Goal: Task Accomplishment & Management: Manage account settings

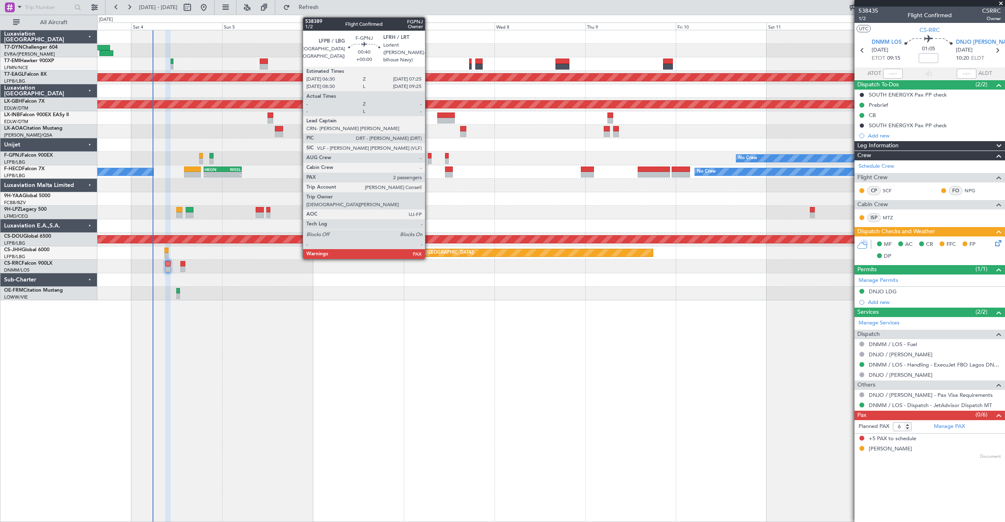
click at [428, 157] on div at bounding box center [430, 156] width 4 height 6
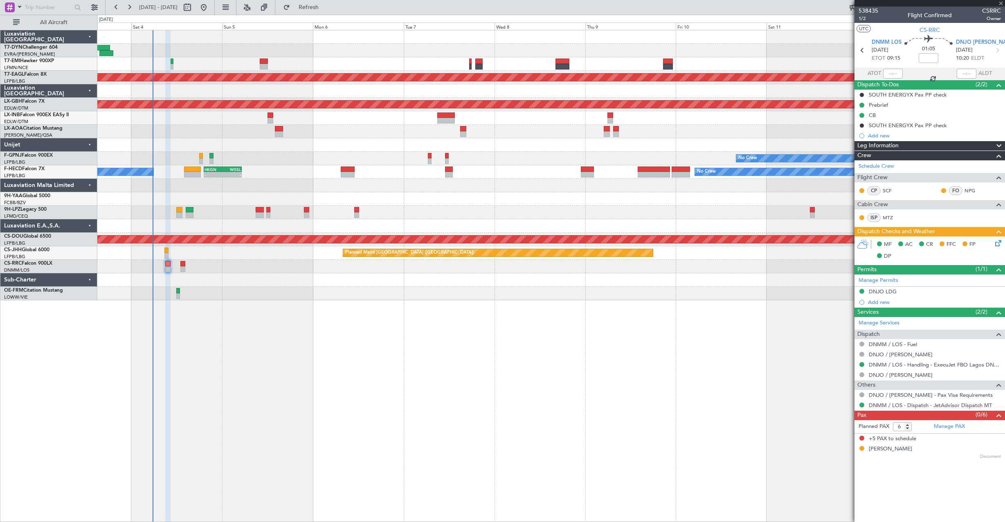
type input "4"
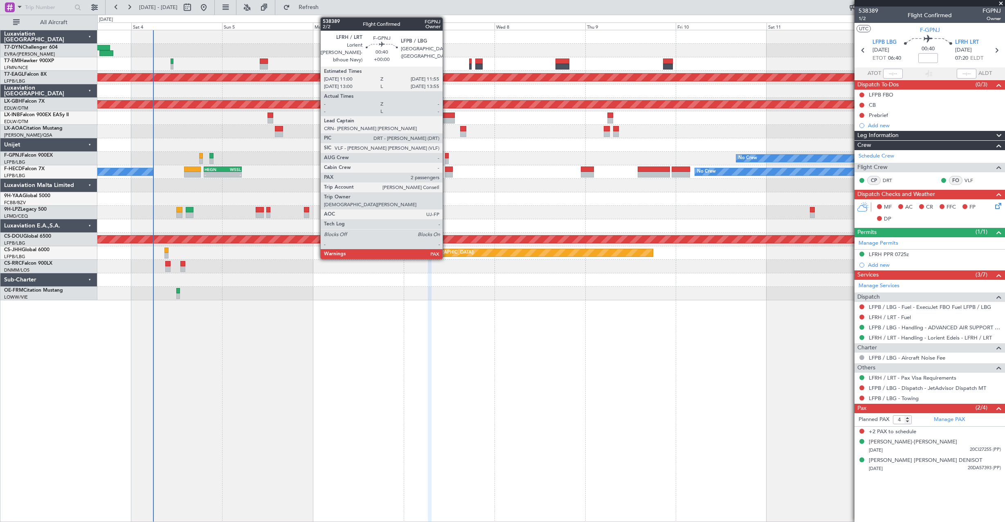
click at [446, 155] on div at bounding box center [447, 156] width 4 height 6
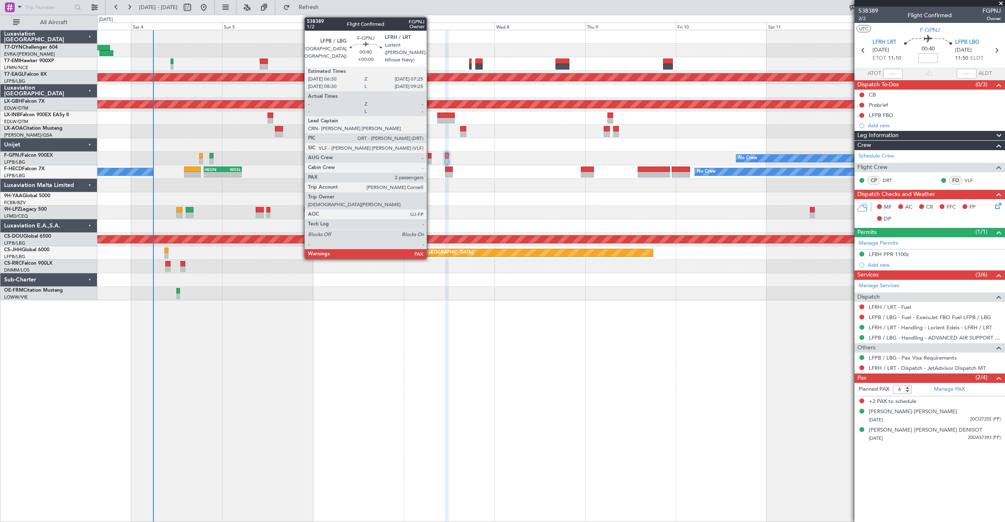
click at [430, 157] on div at bounding box center [430, 156] width 4 height 6
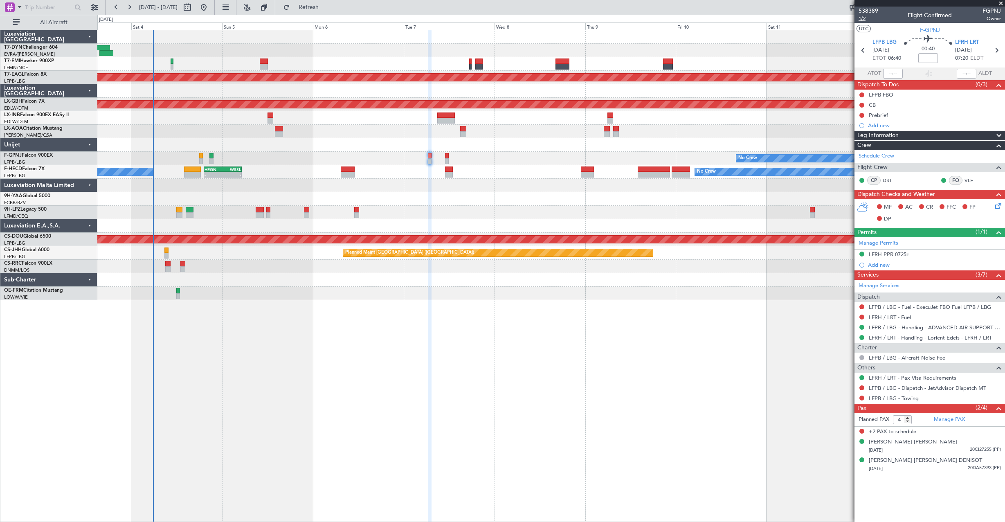
click at [861, 19] on span "1/2" at bounding box center [868, 18] width 20 height 7
click at [858, 17] on span "1/2" at bounding box center [868, 18] width 20 height 7
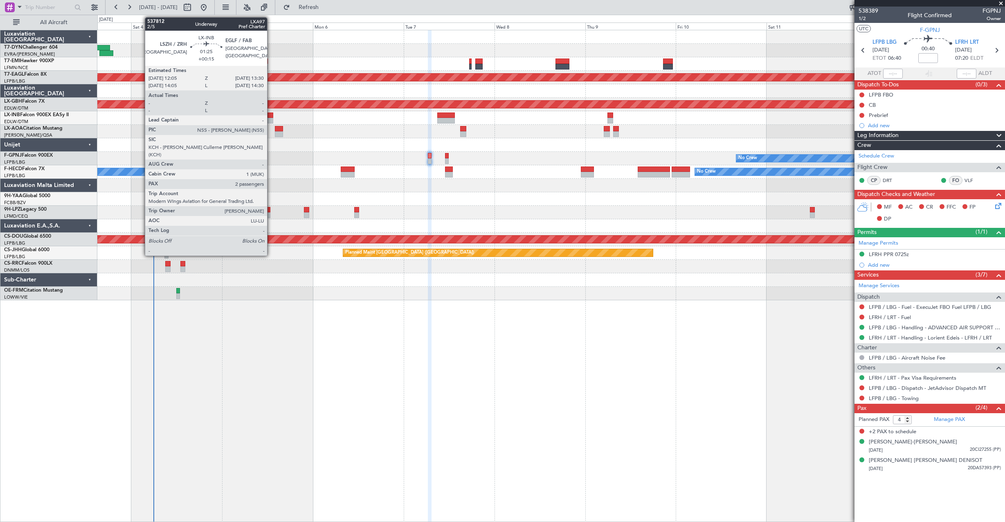
click at [271, 119] on div at bounding box center [270, 121] width 6 height 6
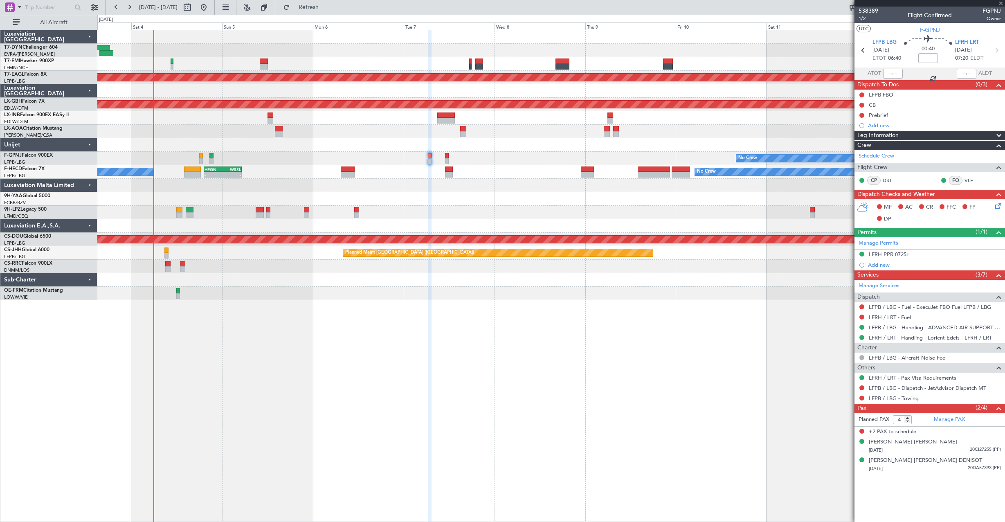
type input "+00:15"
type input "2"
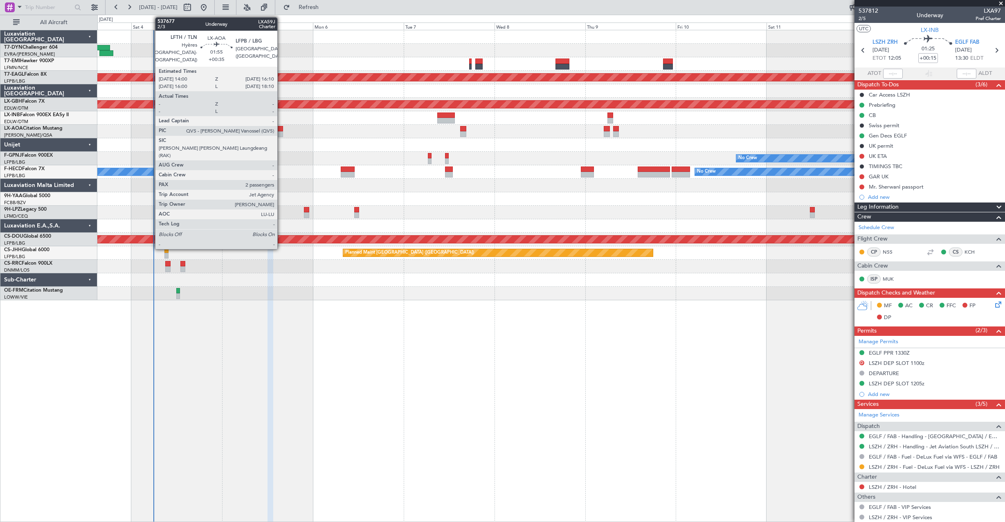
click at [281, 130] on div at bounding box center [279, 129] width 9 height 6
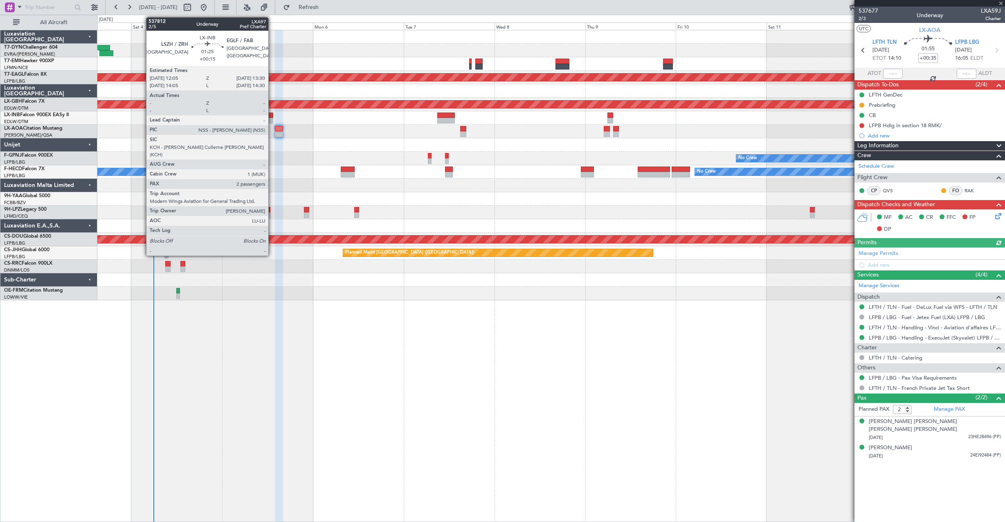
click at [272, 120] on div at bounding box center [270, 121] width 6 height 6
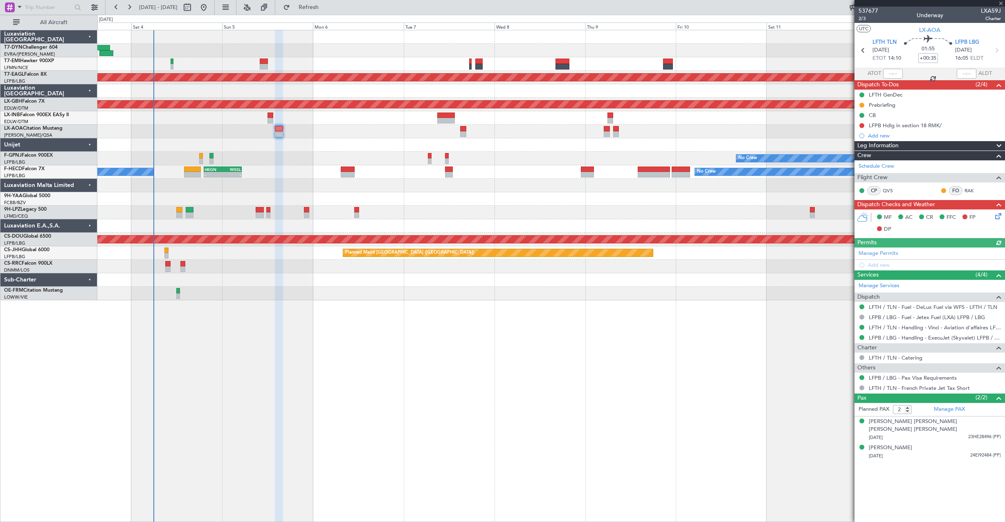
type input "+00:15"
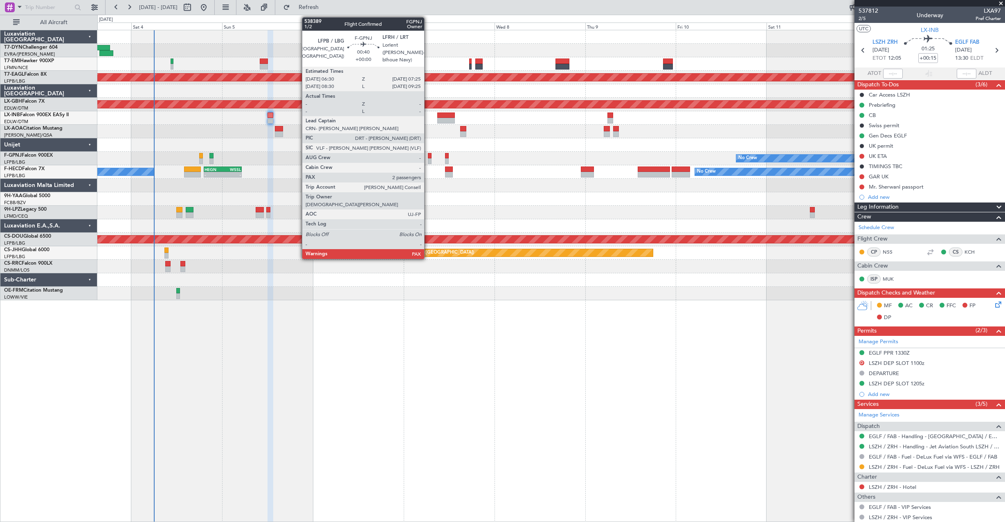
click at [428, 159] on div at bounding box center [430, 161] width 4 height 6
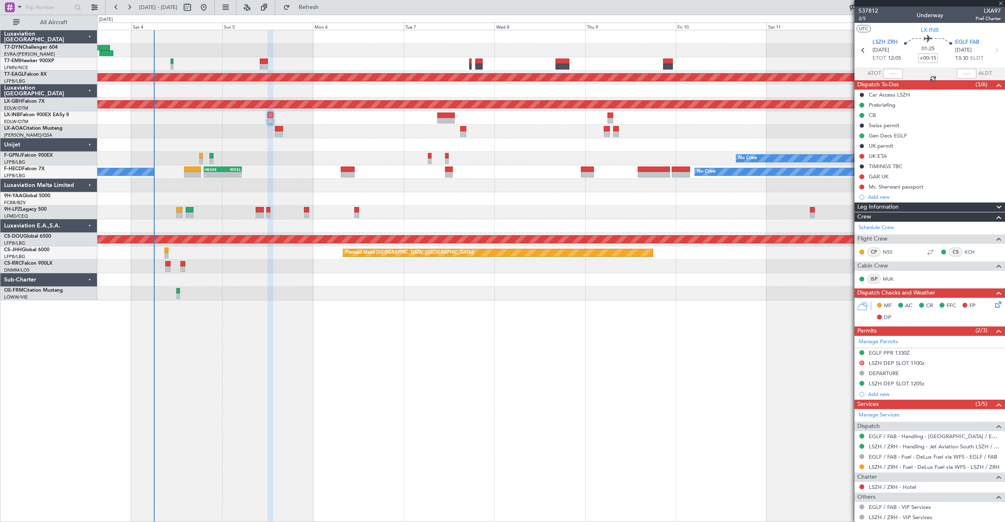
type input "4"
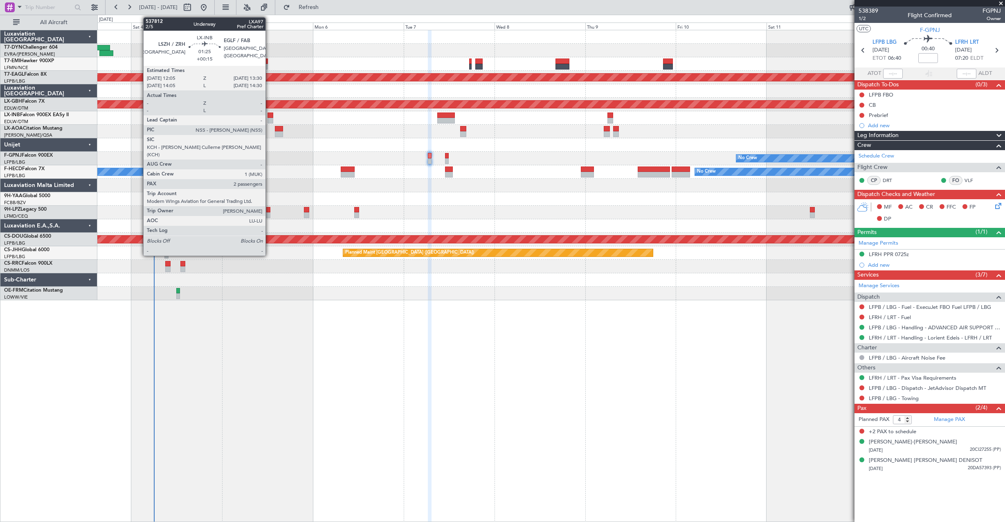
click at [269, 116] on div at bounding box center [270, 115] width 6 height 6
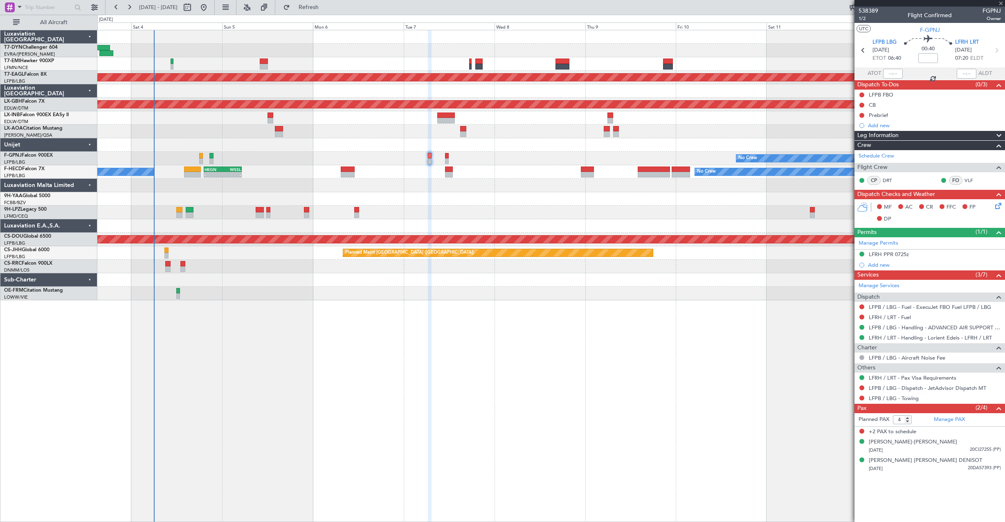
type input "+00:15"
type input "2"
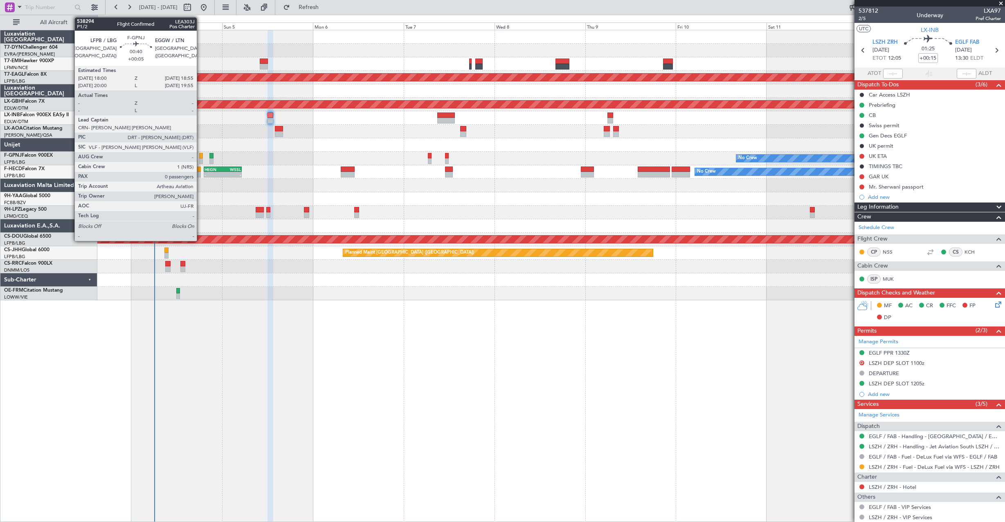
click at [200, 155] on div at bounding box center [201, 156] width 4 height 6
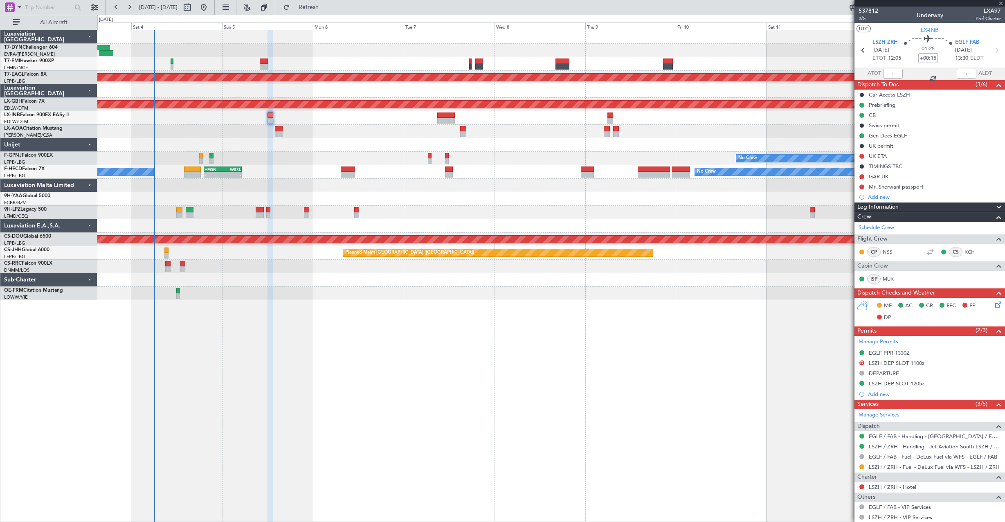
type input "+00:05"
type input "0"
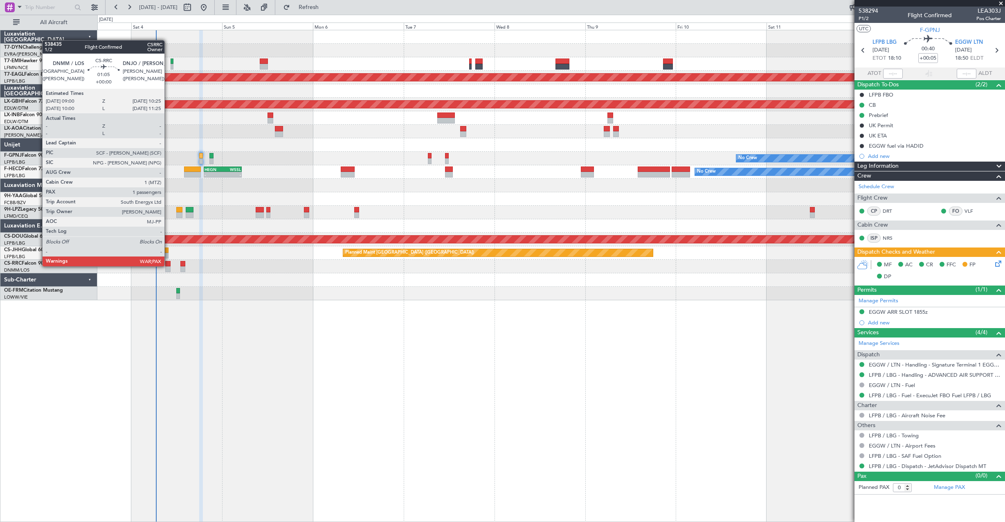
click at [168, 265] on div at bounding box center [168, 264] width 6 height 6
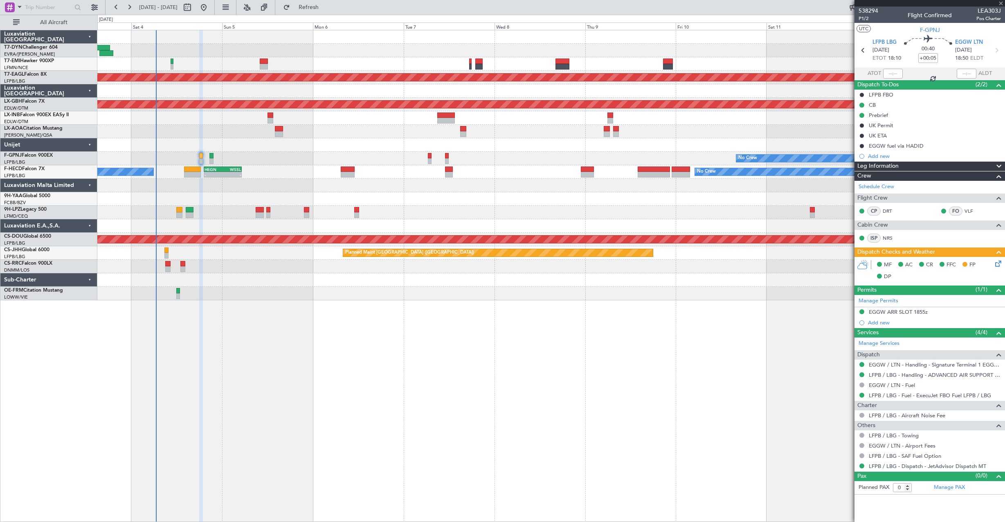
type input "6"
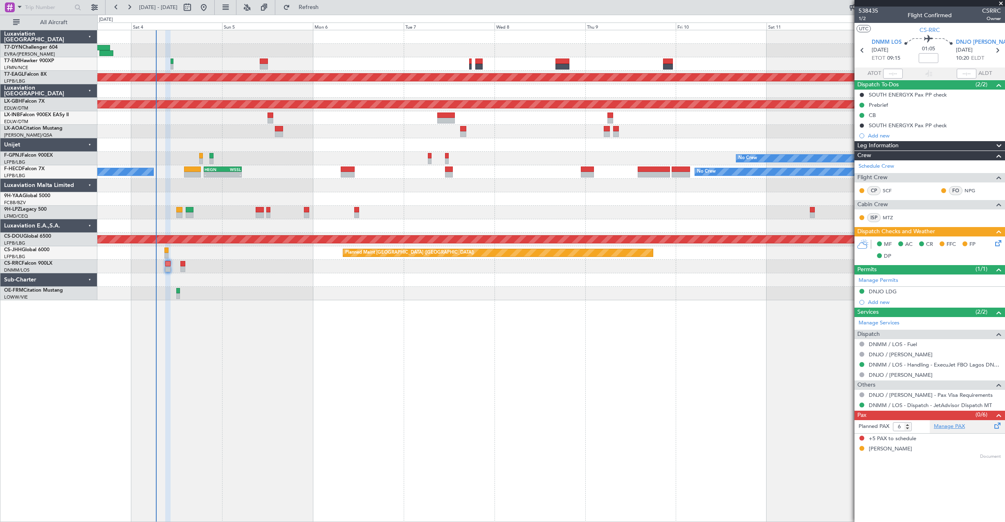
click at [949, 428] on link "Manage PAX" at bounding box center [948, 426] width 31 height 8
click at [326, 10] on span "Refresh" at bounding box center [309, 7] width 34 height 6
click at [958, 430] on div "Manage PAX" at bounding box center [966, 426] width 75 height 13
click at [972, 41] on span "DNJO [PERSON_NAME]" at bounding box center [985, 42] width 61 height 8
click at [325, 8] on span "Refresh" at bounding box center [309, 7] width 34 height 6
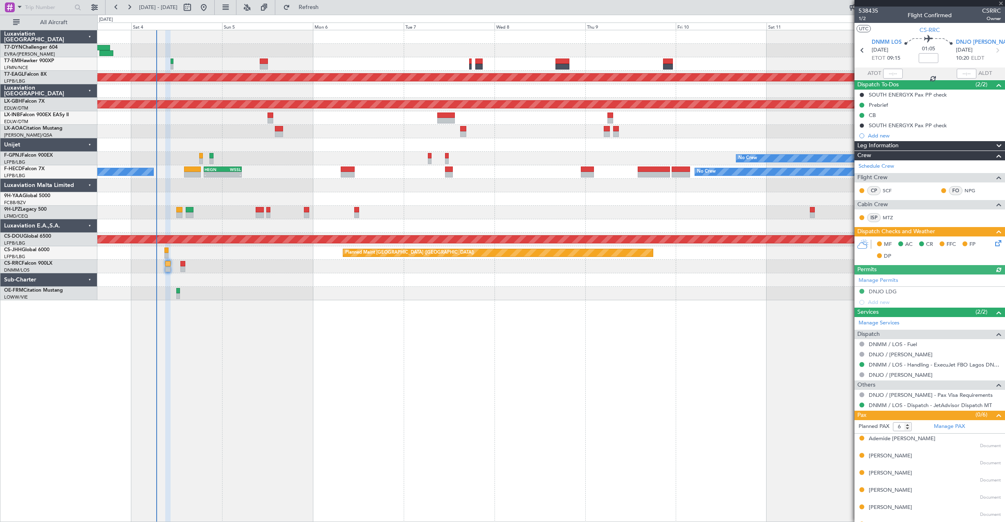
scroll to position [14, 0]
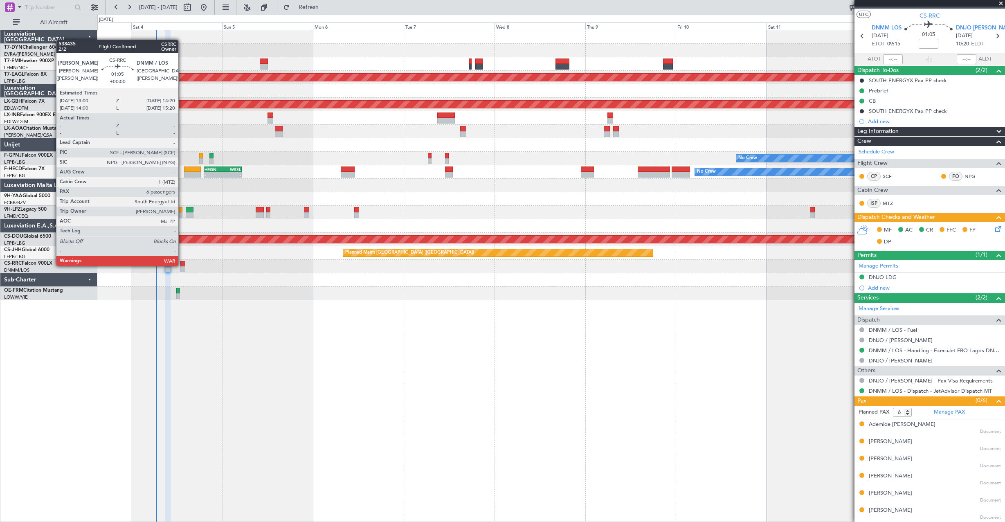
click at [182, 265] on div at bounding box center [182, 264] width 5 height 6
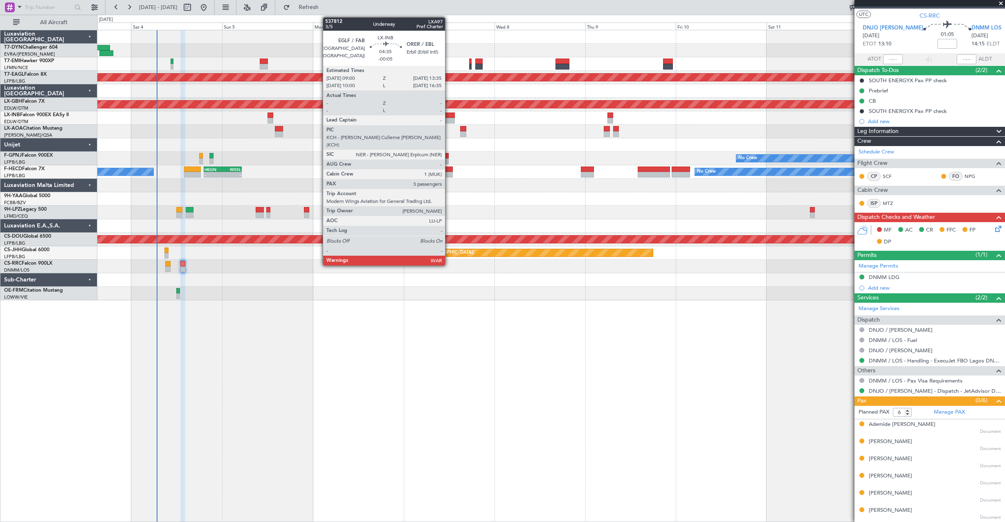
click at [449, 118] on div at bounding box center [446, 121] width 18 height 6
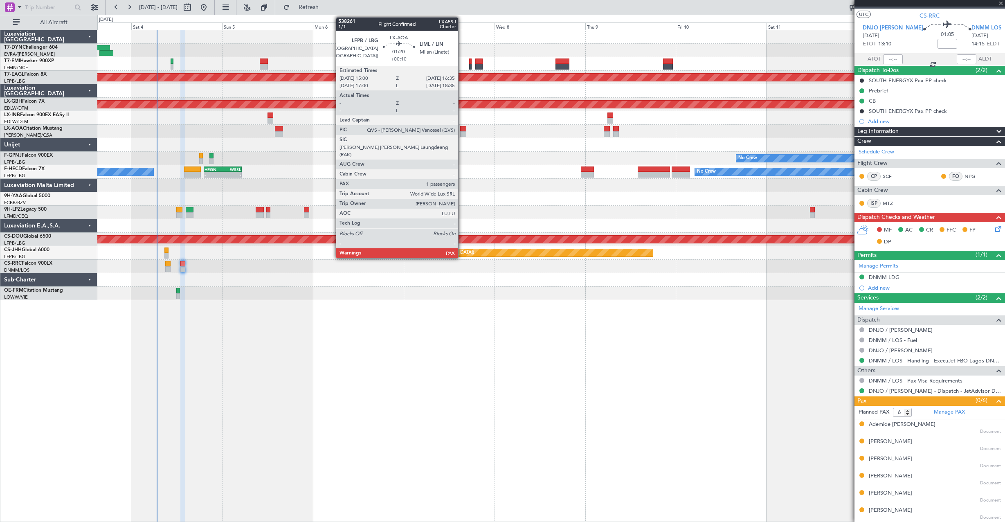
type input "-00:05"
type input "3"
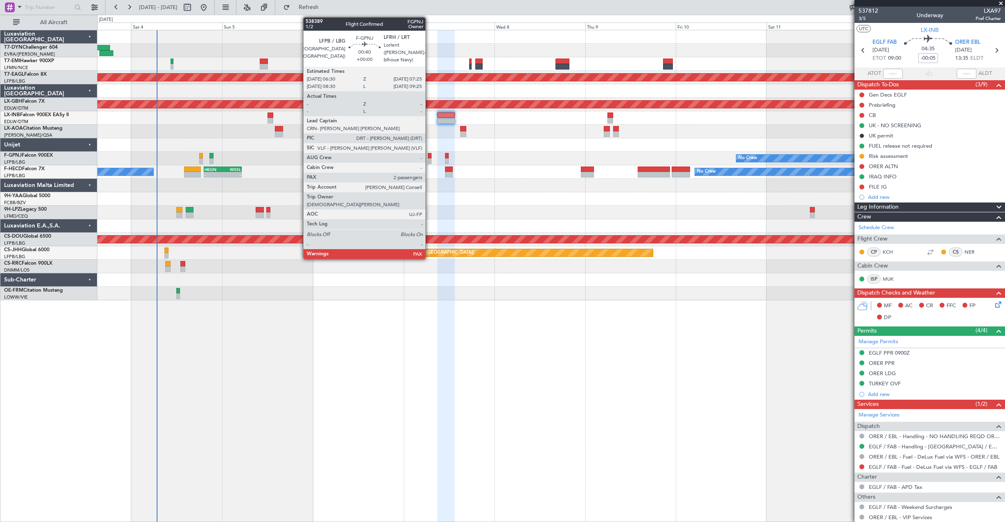
click at [429, 158] on div at bounding box center [430, 156] width 4 height 6
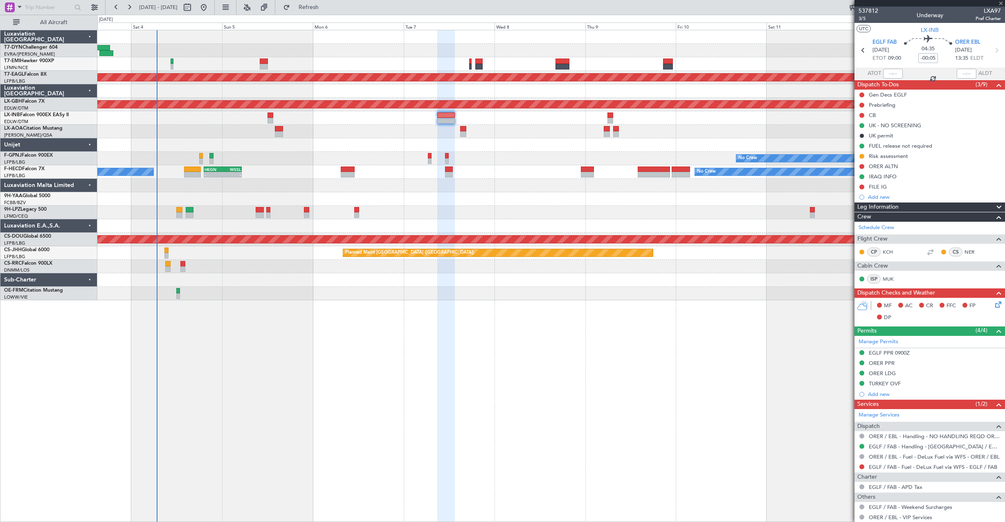
type input "4"
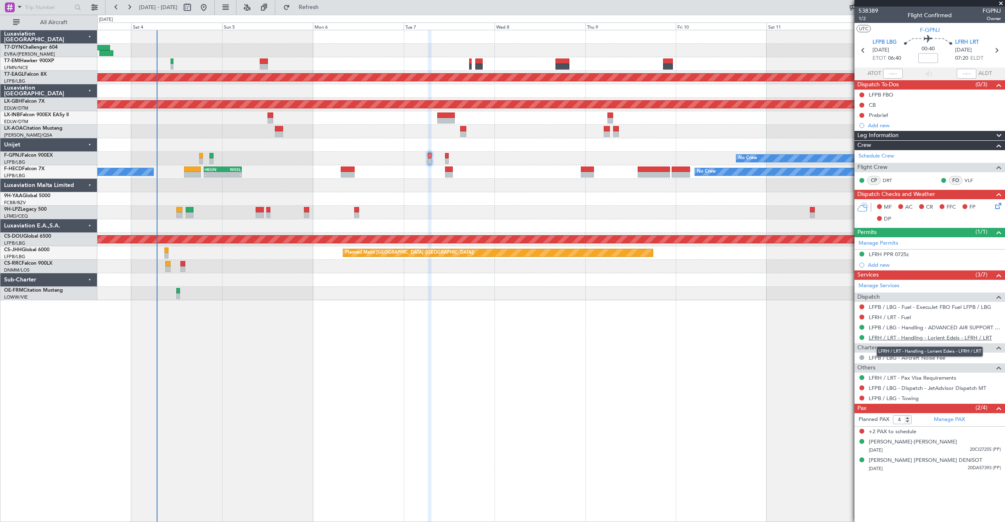
click at [902, 339] on link "LFRH / LRT - Handling - Lorient Edeis - LFRH / LRT" at bounding box center [929, 337] width 123 height 7
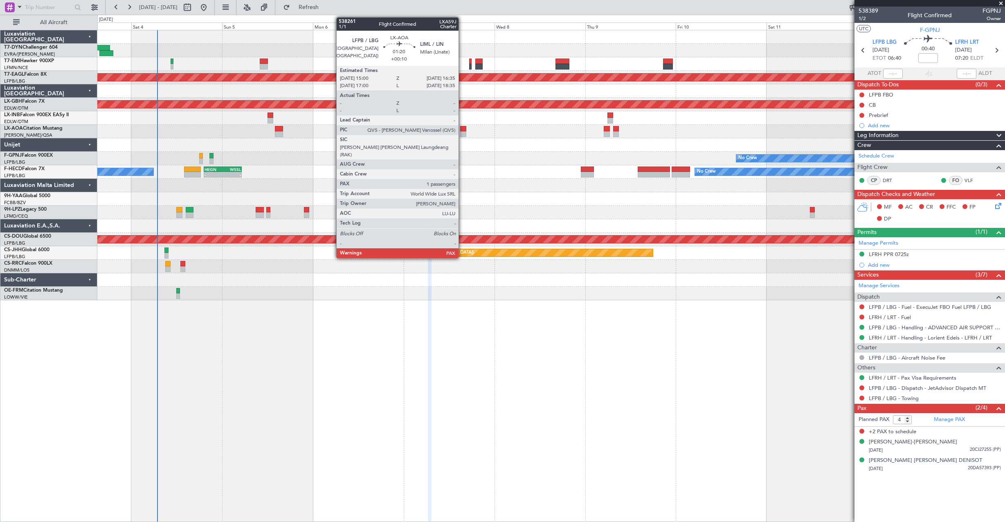
click at [462, 129] on div at bounding box center [463, 129] width 6 height 6
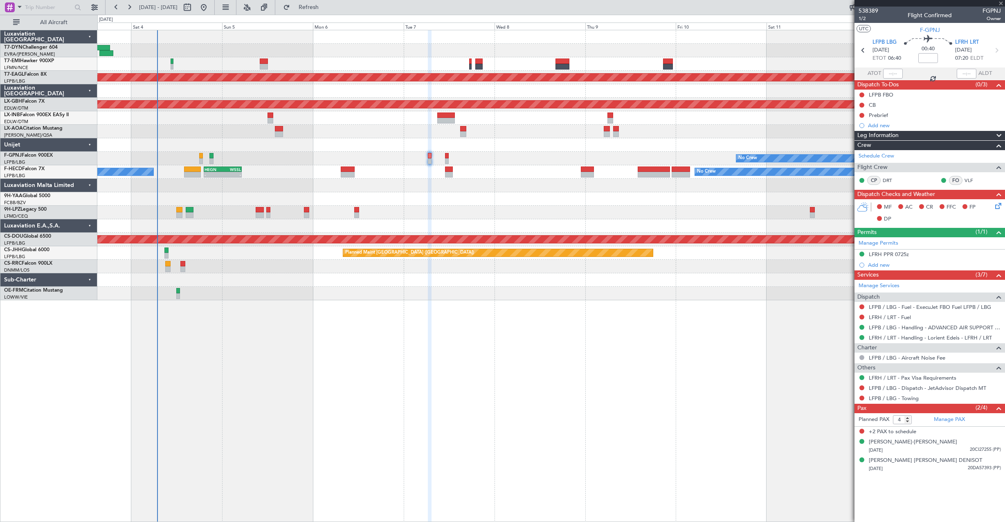
type input "+00:10"
type input "1"
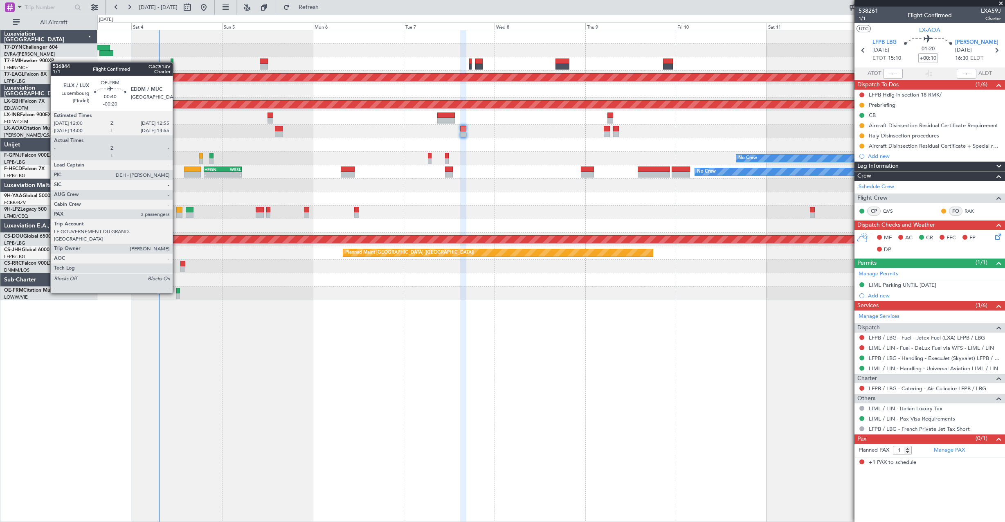
click at [176, 292] on div at bounding box center [178, 291] width 4 height 6
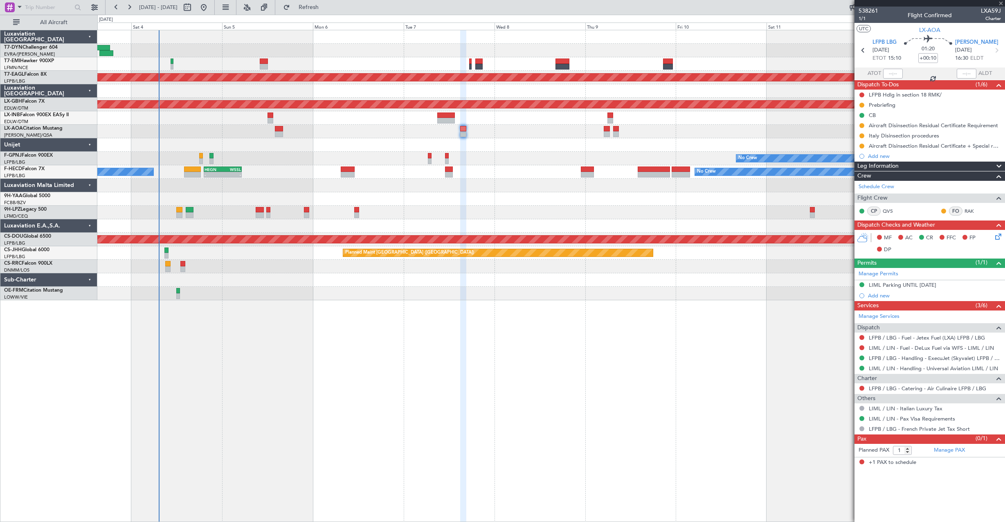
type input "-00:20"
type input "3"
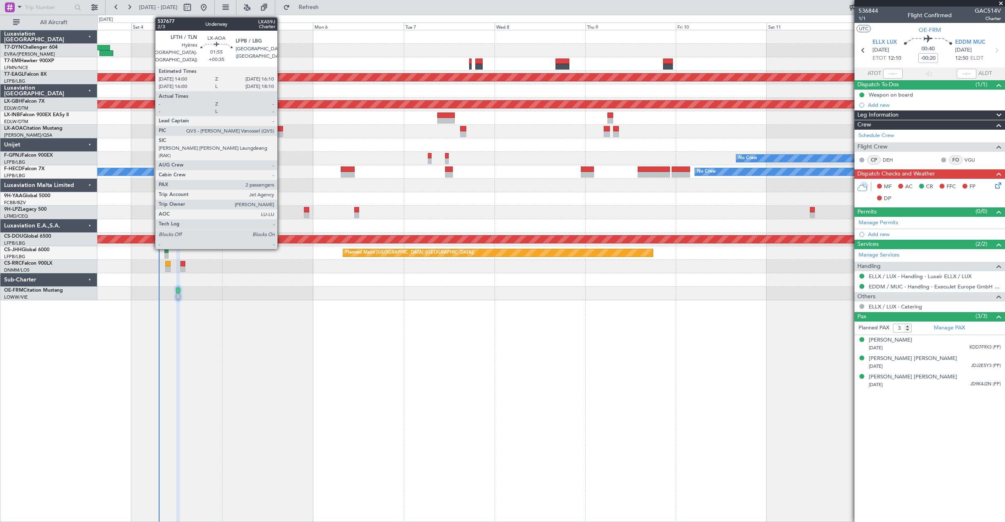
click at [281, 135] on div at bounding box center [279, 134] width 9 height 6
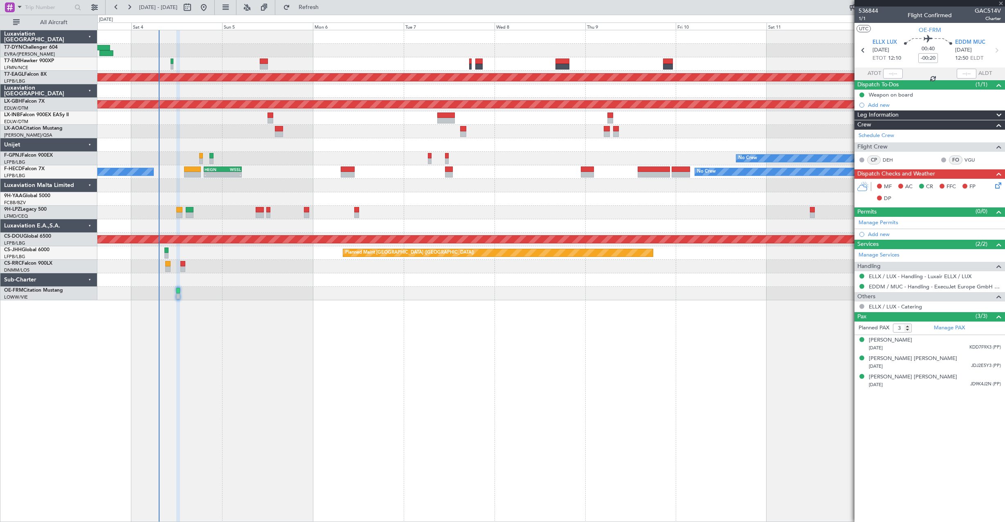
type input "+00:35"
type input "2"
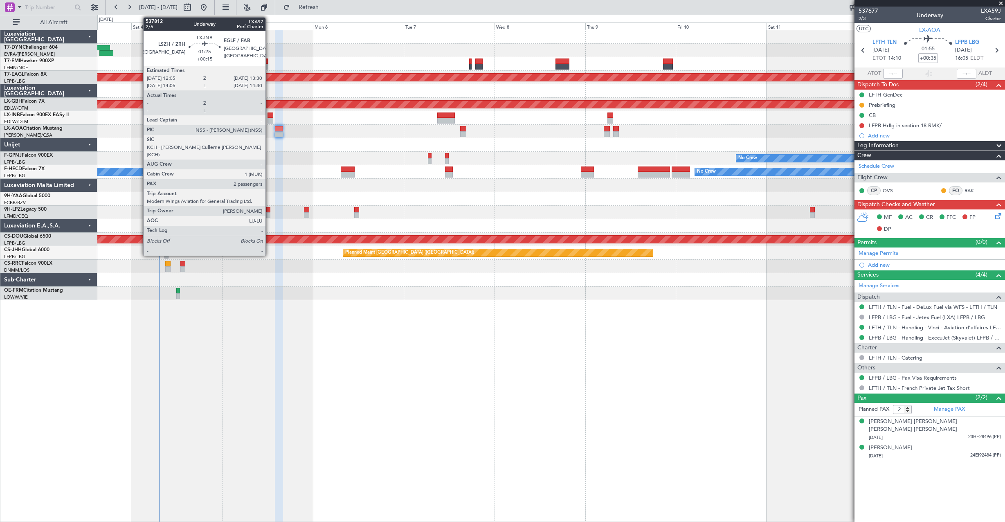
click at [269, 117] on div at bounding box center [270, 115] width 6 height 6
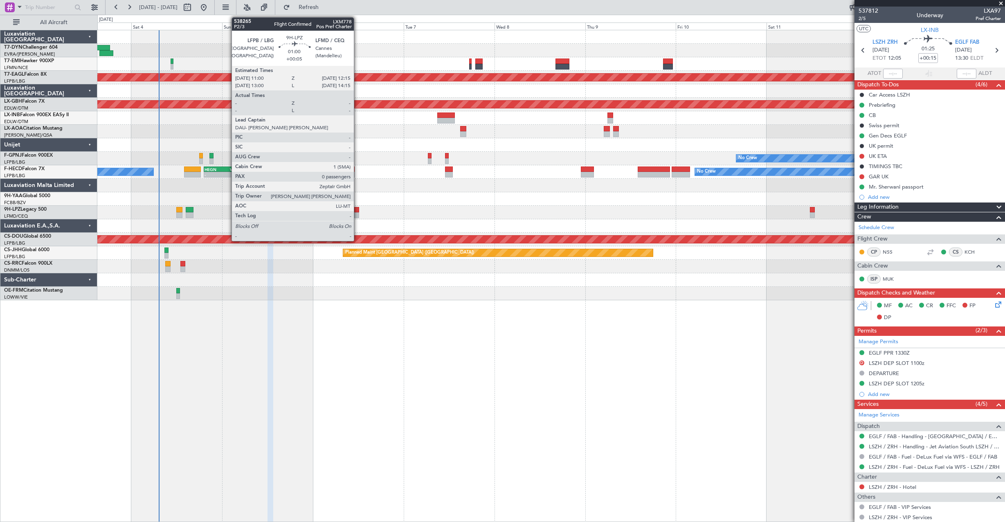
click at [357, 209] on div at bounding box center [356, 210] width 5 height 6
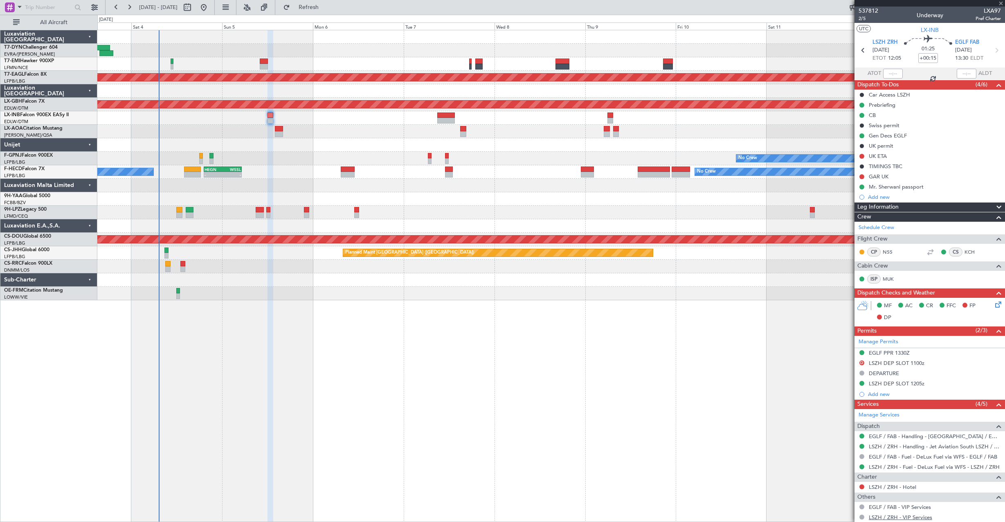
type input "+00:05"
type input "0"
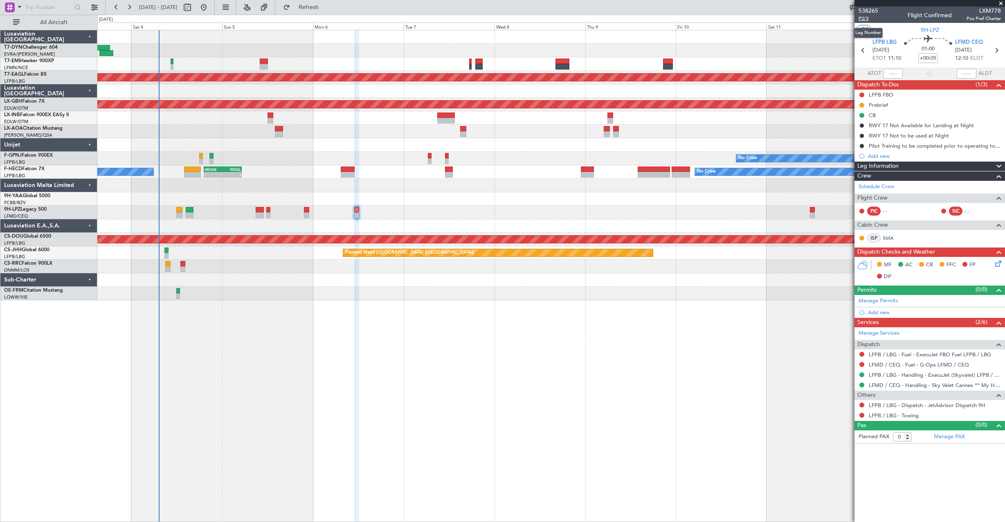
click at [867, 20] on span "P2/3" at bounding box center [868, 18] width 20 height 7
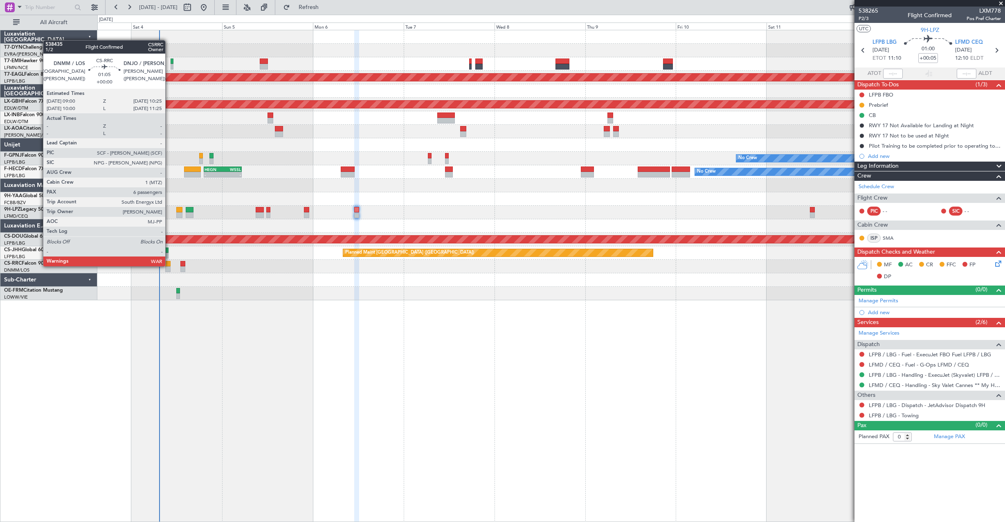
click at [169, 265] on div at bounding box center [168, 264] width 6 height 6
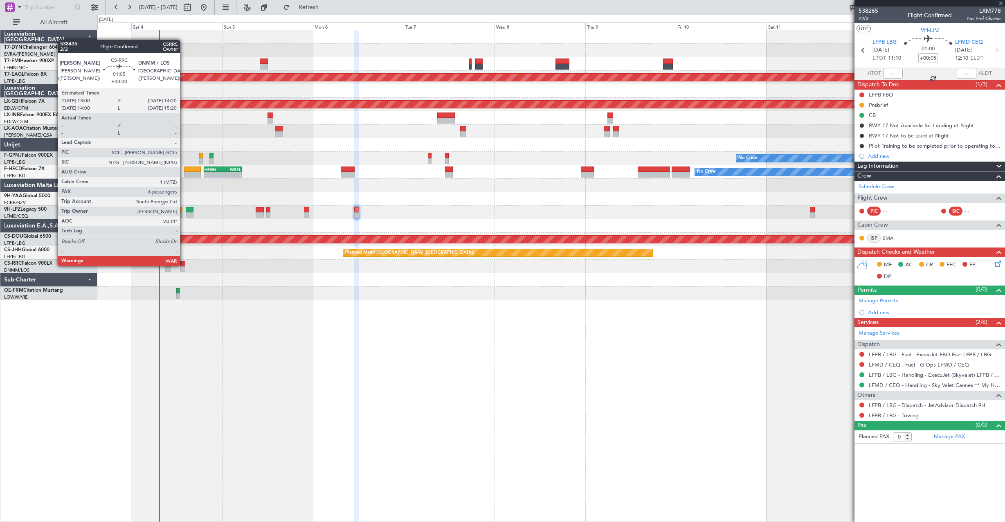
click at [184, 265] on div at bounding box center [182, 264] width 5 height 6
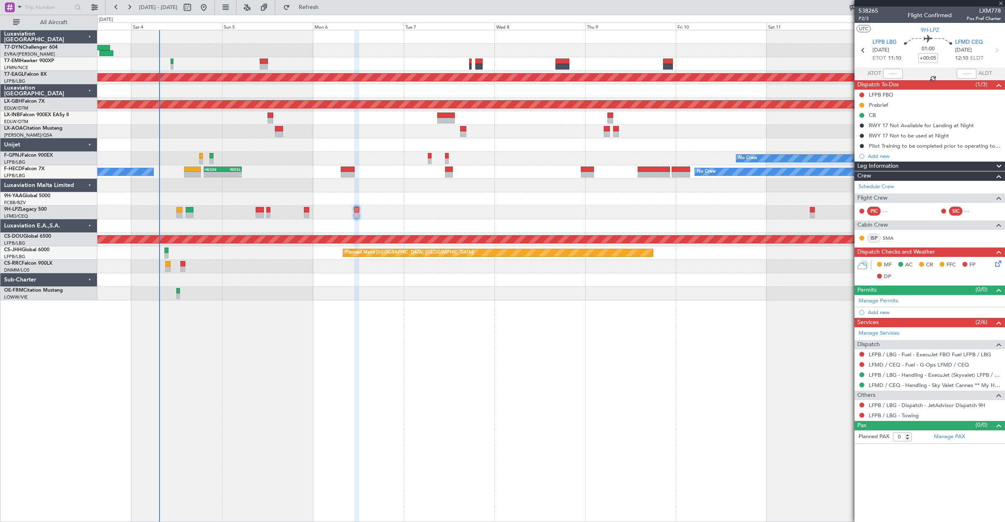
type input "6"
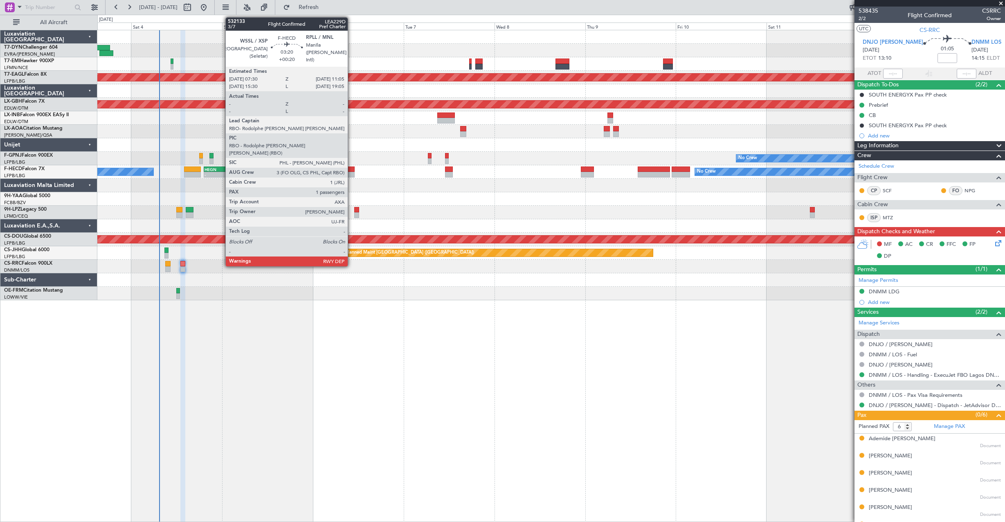
click at [351, 170] on div at bounding box center [348, 169] width 14 height 6
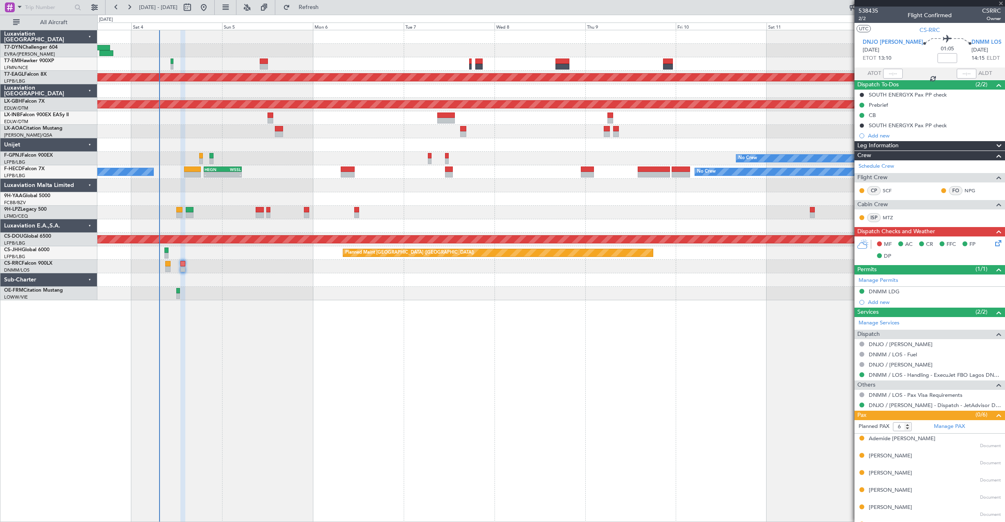
type input "+00:20"
type input "1"
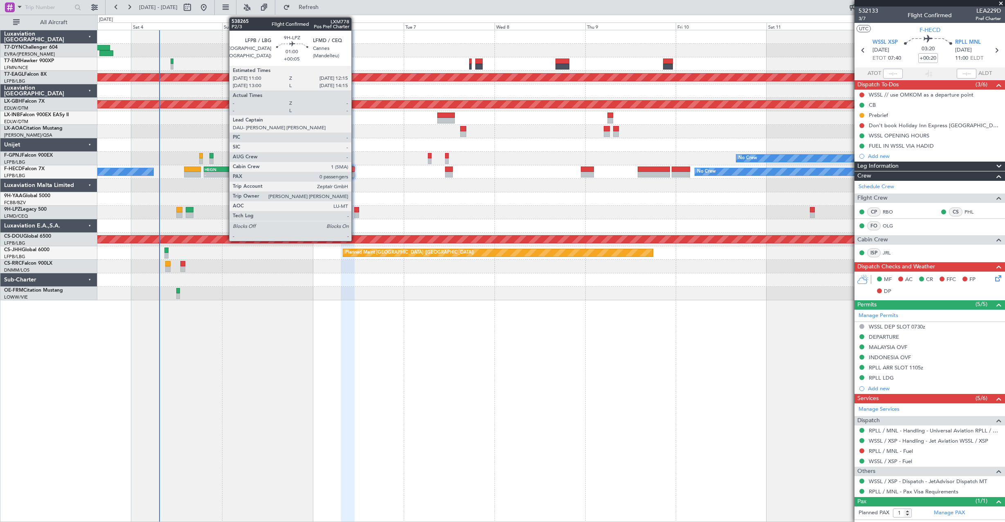
click at [355, 213] on div at bounding box center [356, 215] width 5 height 6
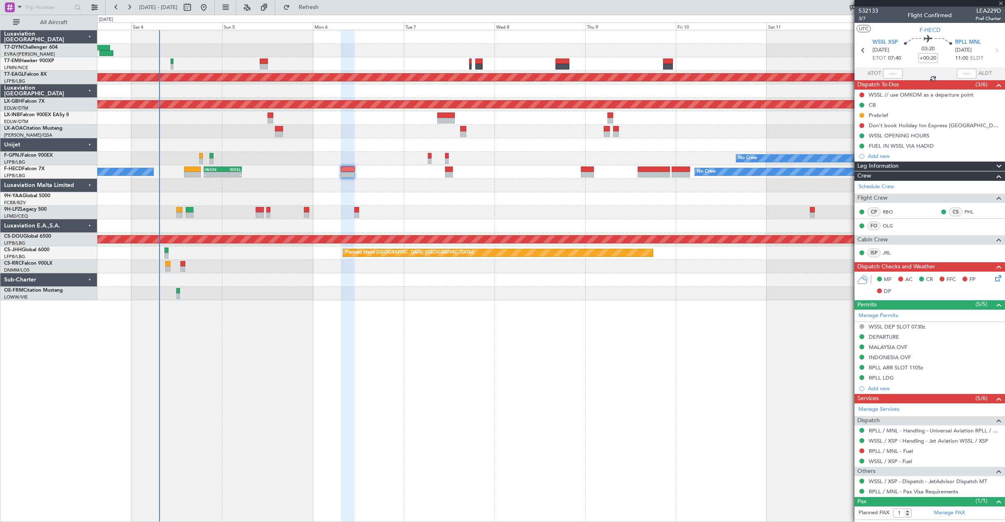
type input "+00:05"
type input "0"
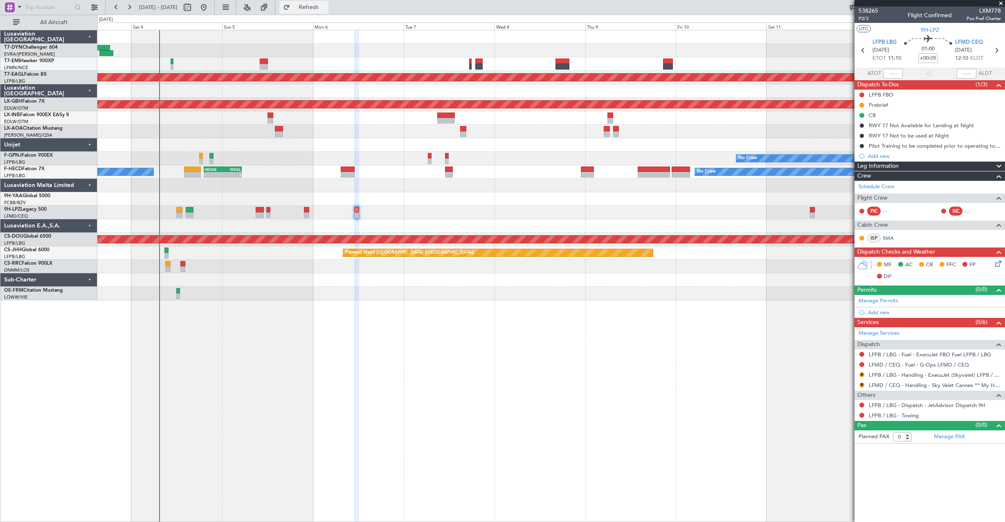
click at [320, 9] on span "Refresh" at bounding box center [309, 7] width 34 height 6
click at [865, 12] on span "538265" at bounding box center [868, 11] width 20 height 9
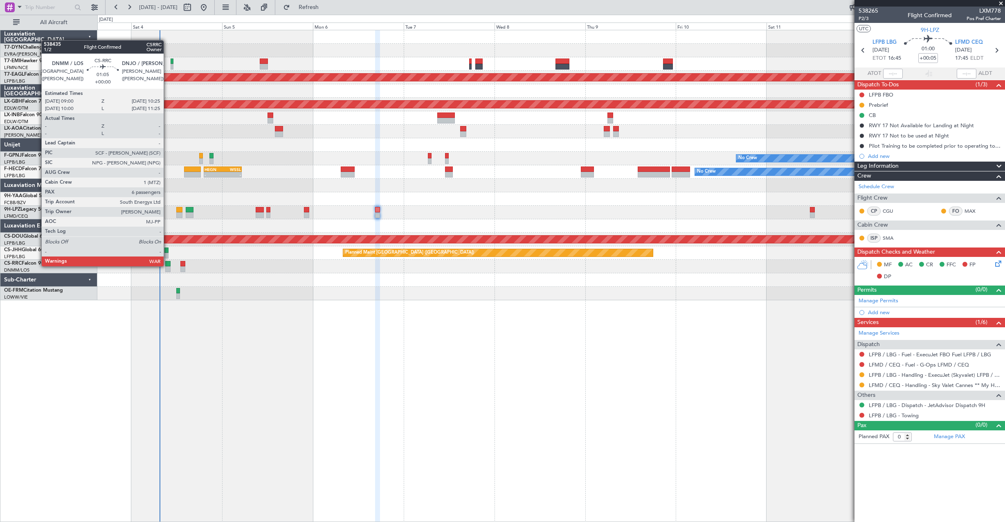
click at [167, 265] on div at bounding box center [168, 264] width 6 height 6
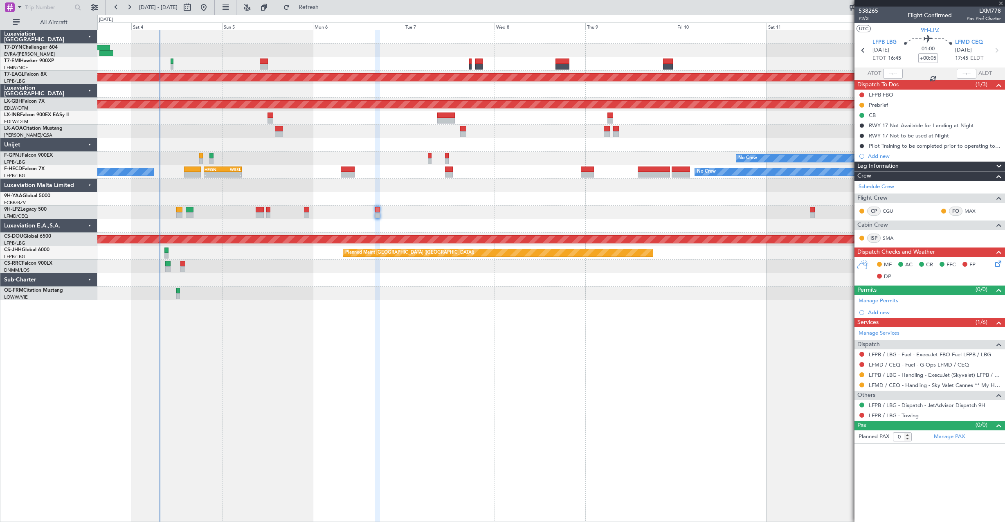
type input "6"
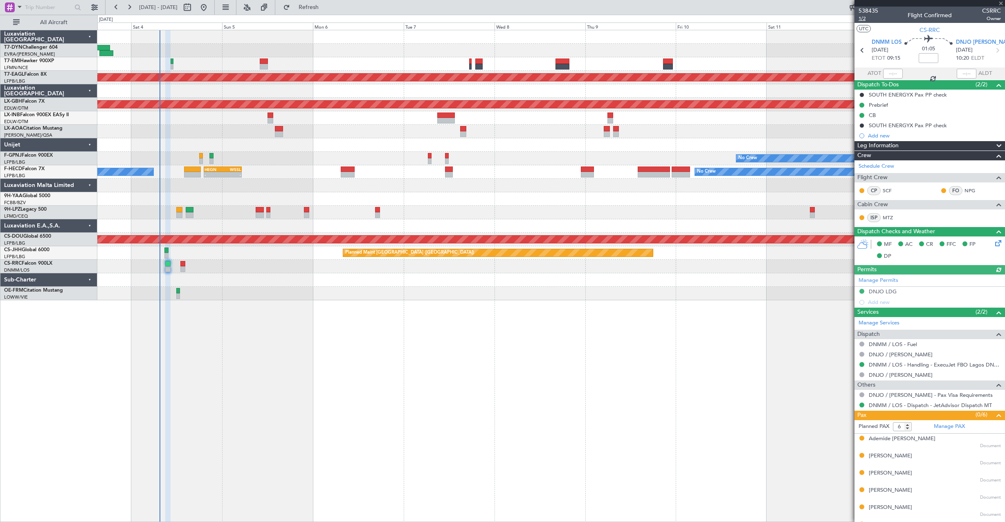
click at [864, 20] on span "1/2" at bounding box center [868, 18] width 20 height 7
click at [864, 17] on span "1/2" at bounding box center [868, 18] width 20 height 7
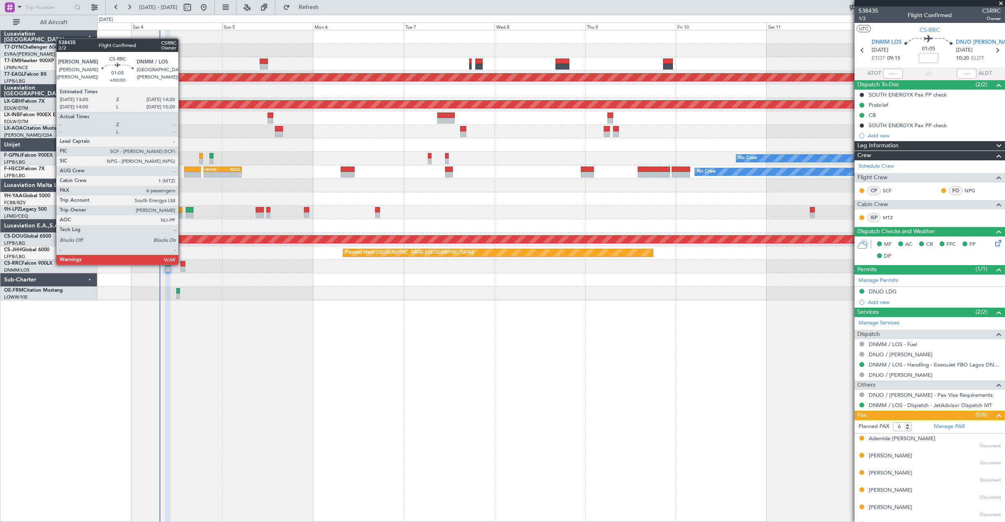
click at [182, 264] on div at bounding box center [182, 264] width 5 height 6
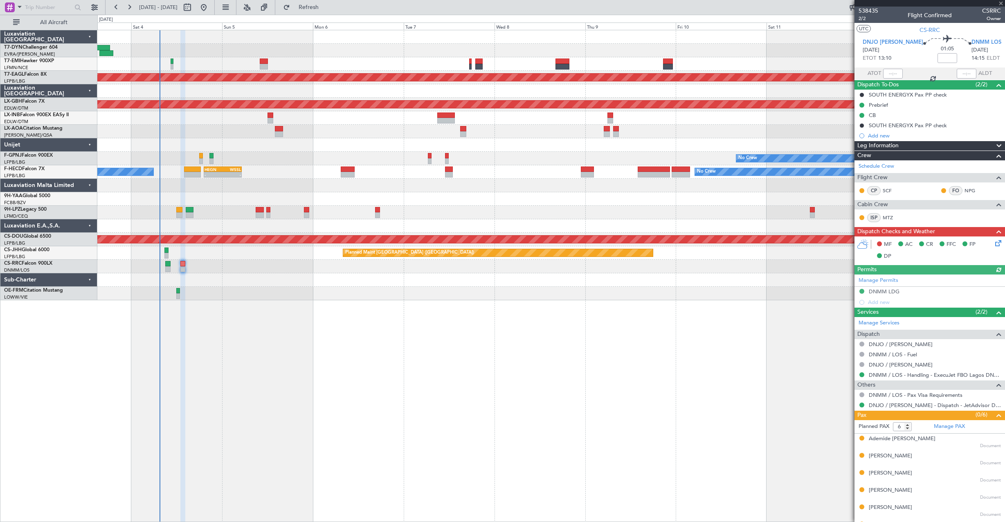
click at [993, 242] on icon at bounding box center [996, 241] width 7 height 7
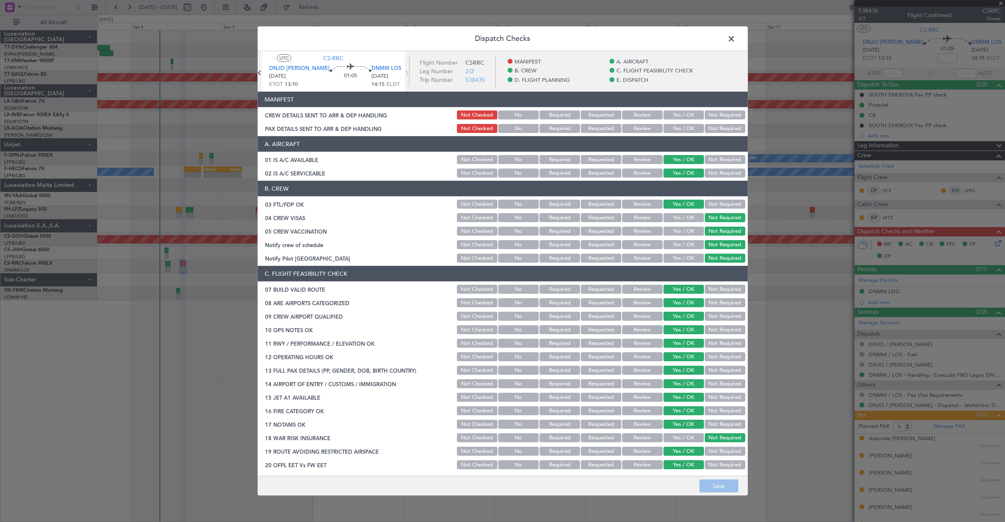
click at [675, 118] on button "Yes / OK" at bounding box center [683, 114] width 40 height 9
click at [681, 130] on button "Yes / OK" at bounding box center [683, 128] width 40 height 9
click at [710, 487] on button "Save" at bounding box center [718, 485] width 39 height 13
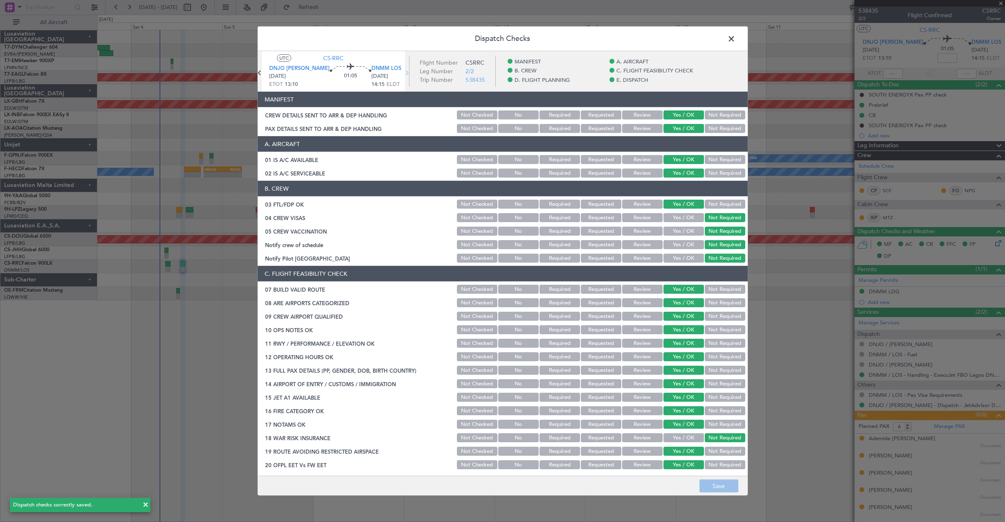
click at [735, 41] on span at bounding box center [735, 41] width 0 height 16
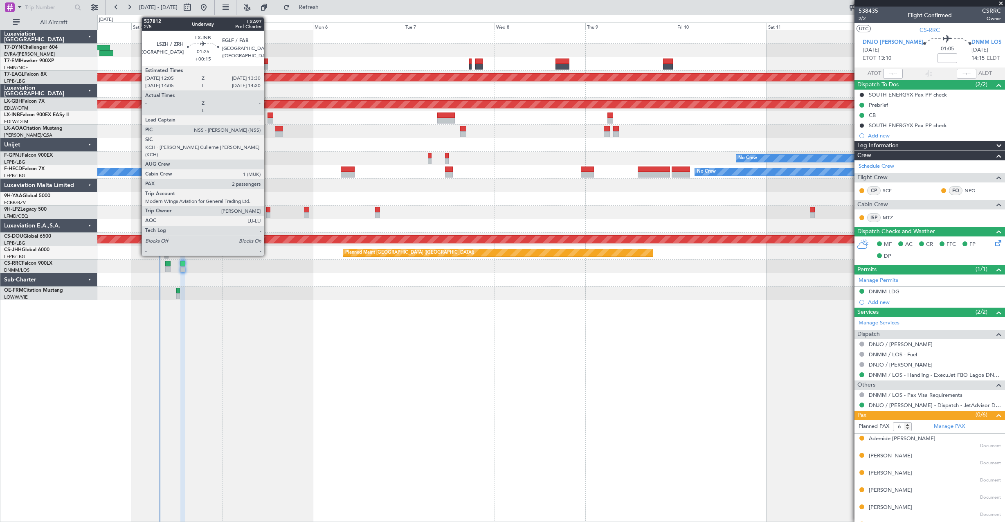
click at [267, 117] on div at bounding box center [270, 115] width 6 height 6
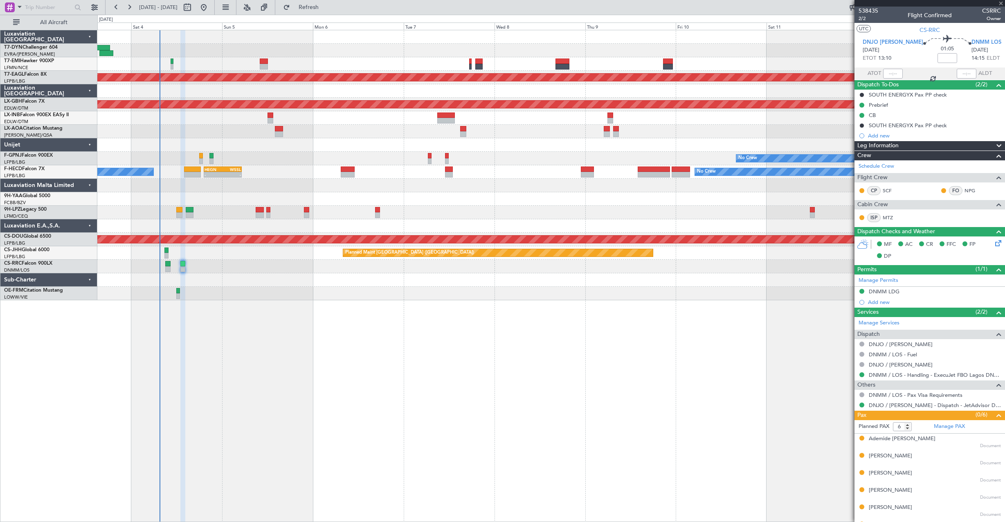
type input "+00:15"
type input "2"
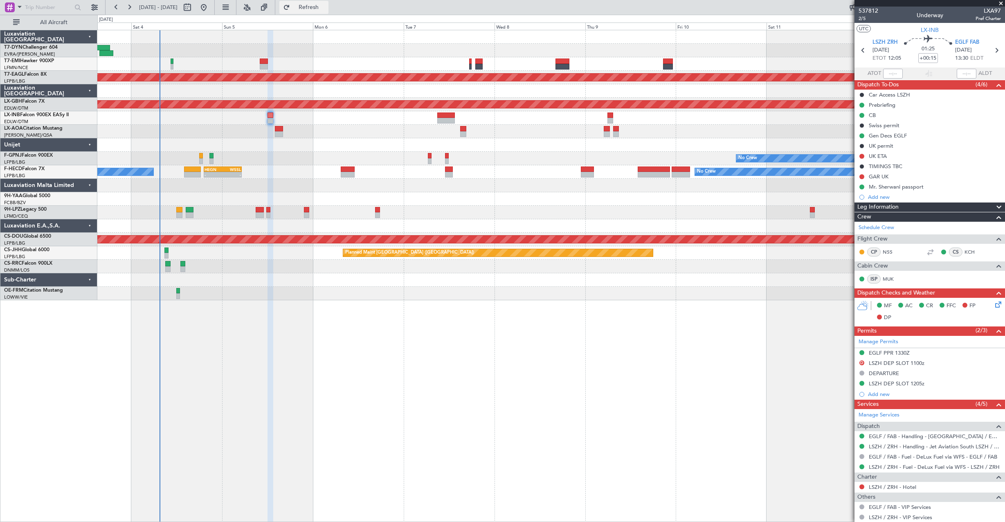
click at [326, 9] on span "Refresh" at bounding box center [309, 7] width 34 height 6
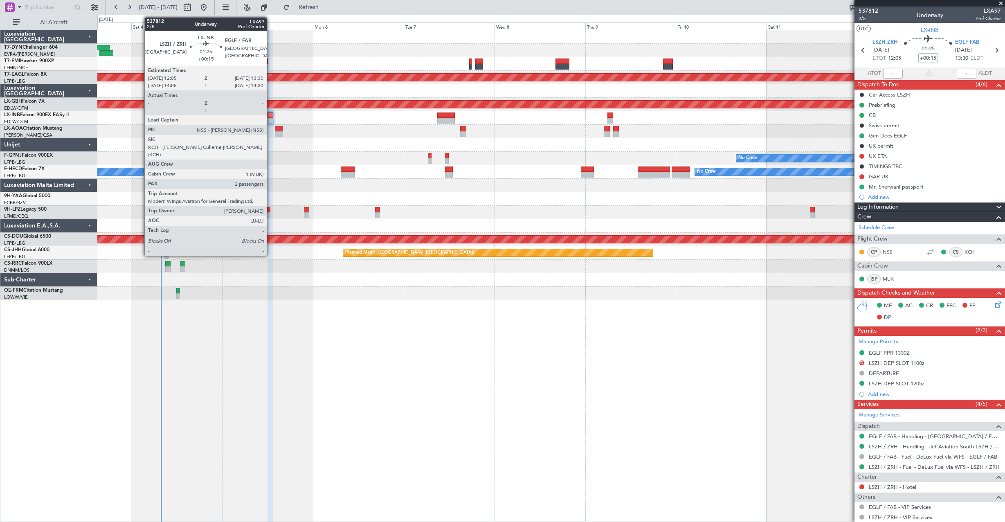
click at [270, 118] on div at bounding box center [270, 121] width 6 height 6
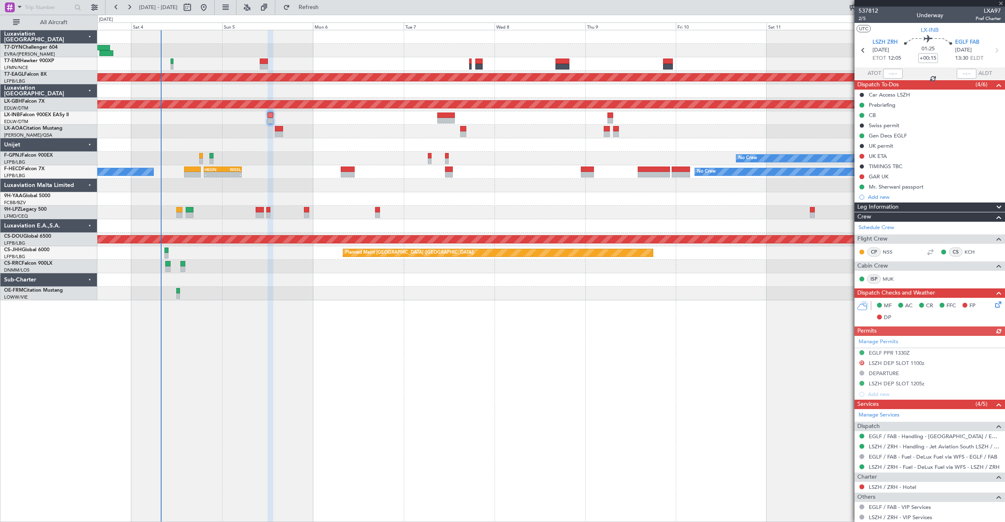
scroll to position [70, 0]
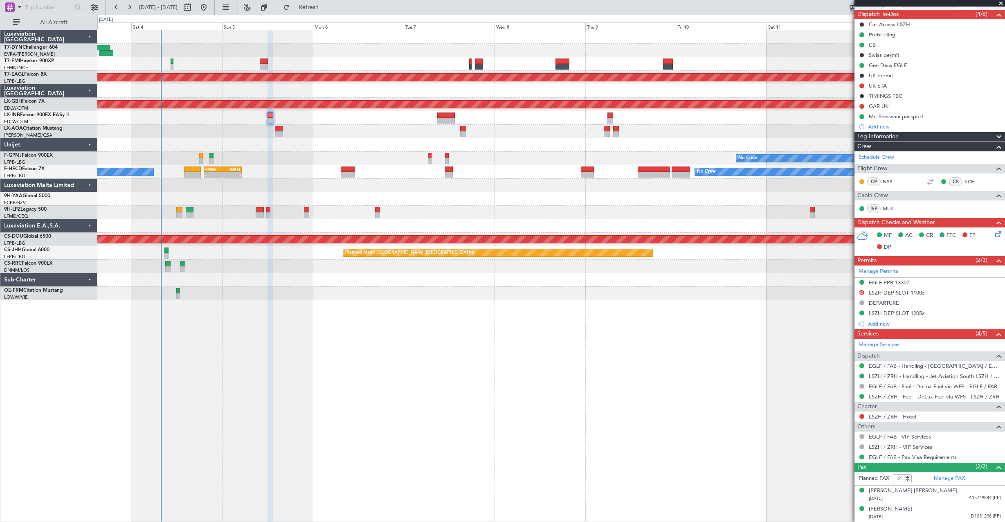
click at [176, 289] on div at bounding box center [550, 293] width 907 height 13
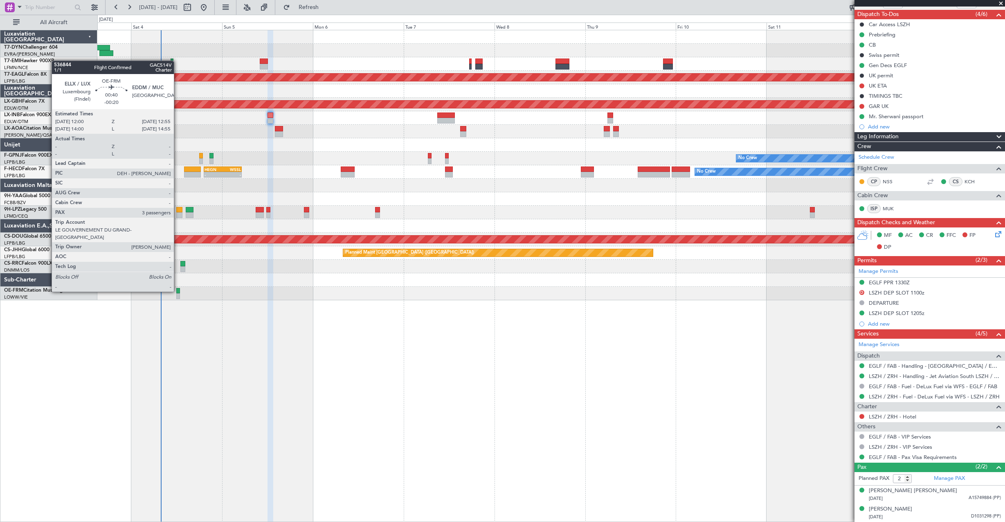
click at [177, 291] on div at bounding box center [178, 291] width 4 height 6
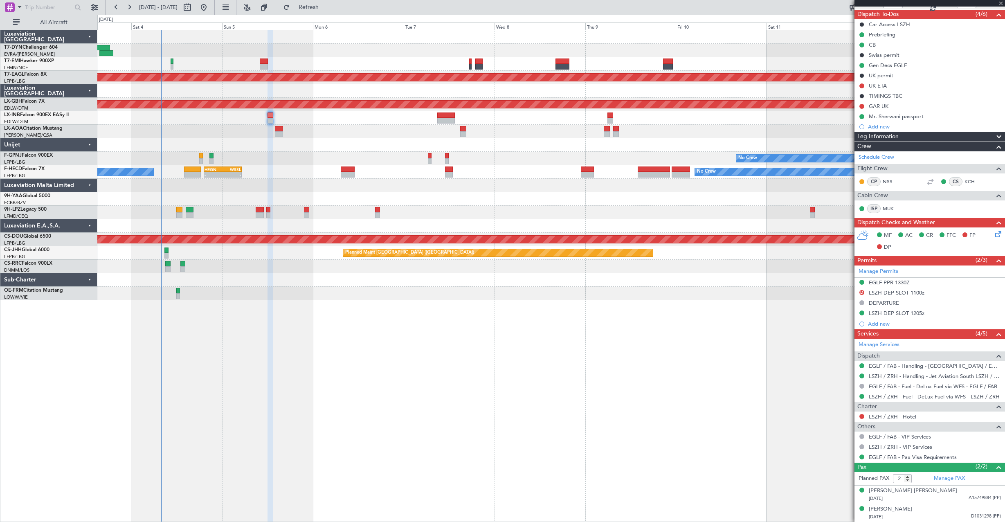
type input "-00:20"
type input "3"
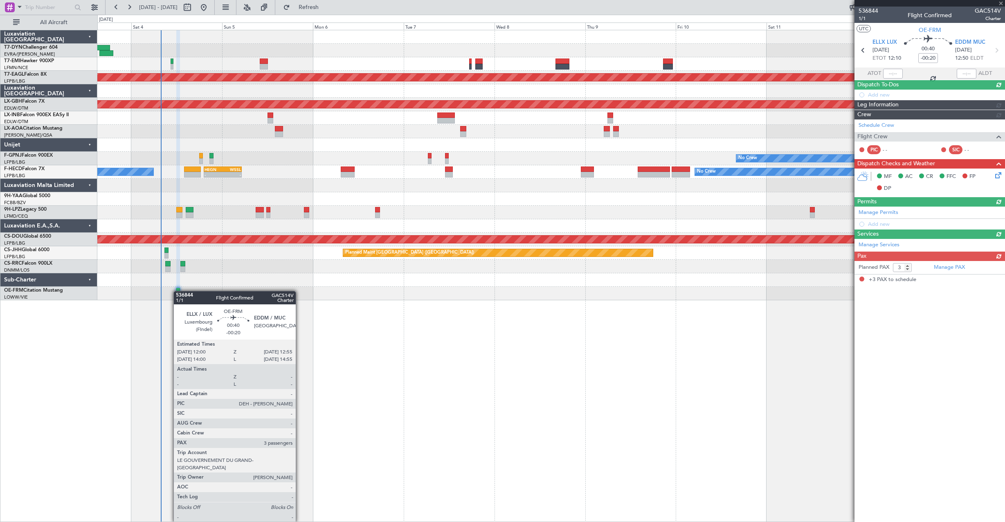
scroll to position [0, 0]
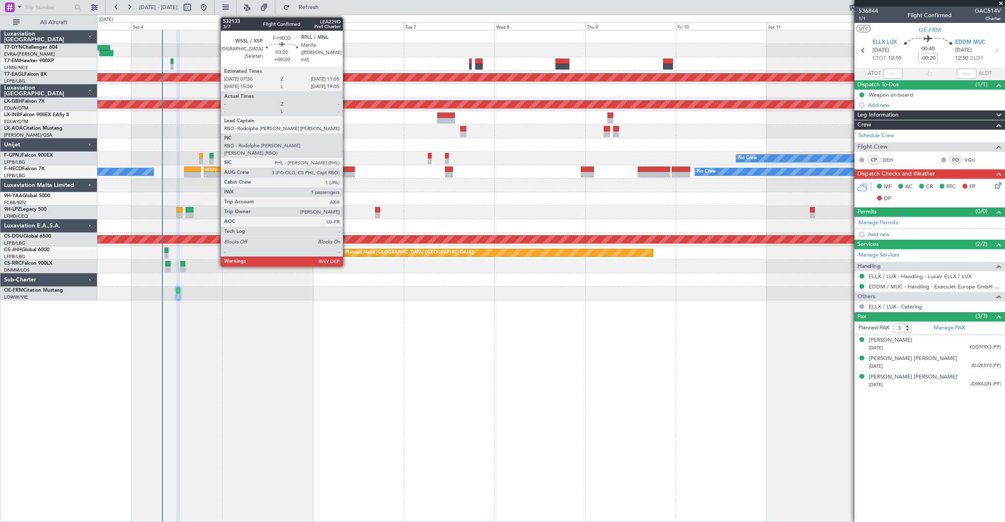
click at [345, 169] on div at bounding box center [348, 169] width 14 height 6
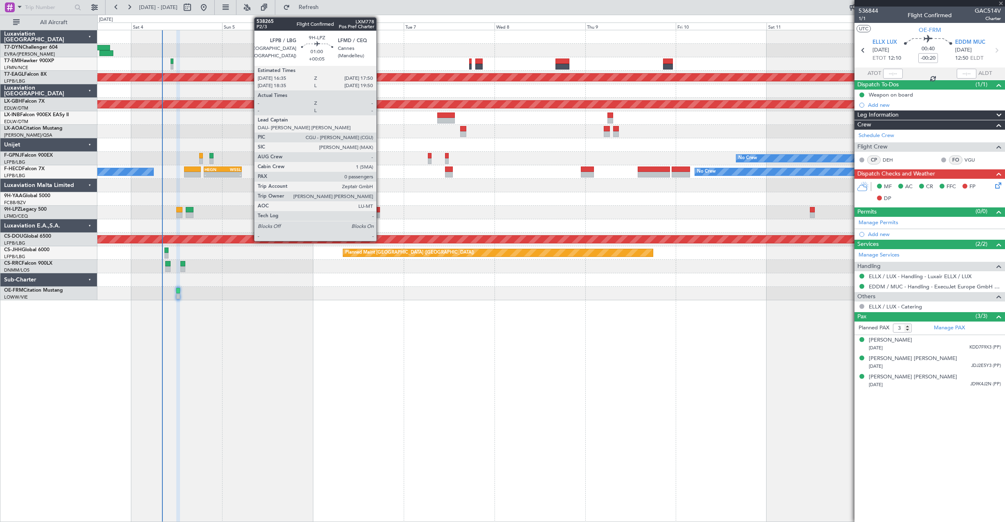
type input "+00:20"
type input "1"
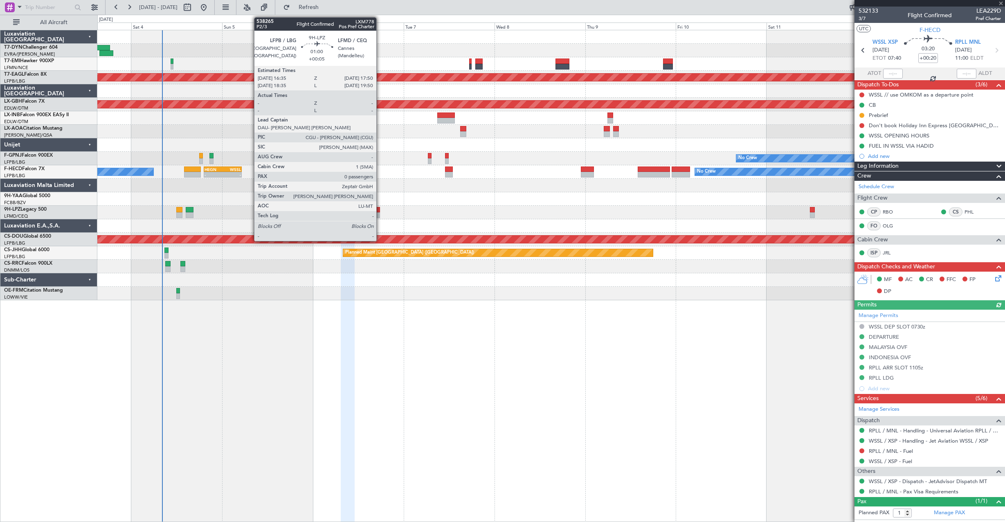
click at [380, 207] on div at bounding box center [377, 210] width 5 height 6
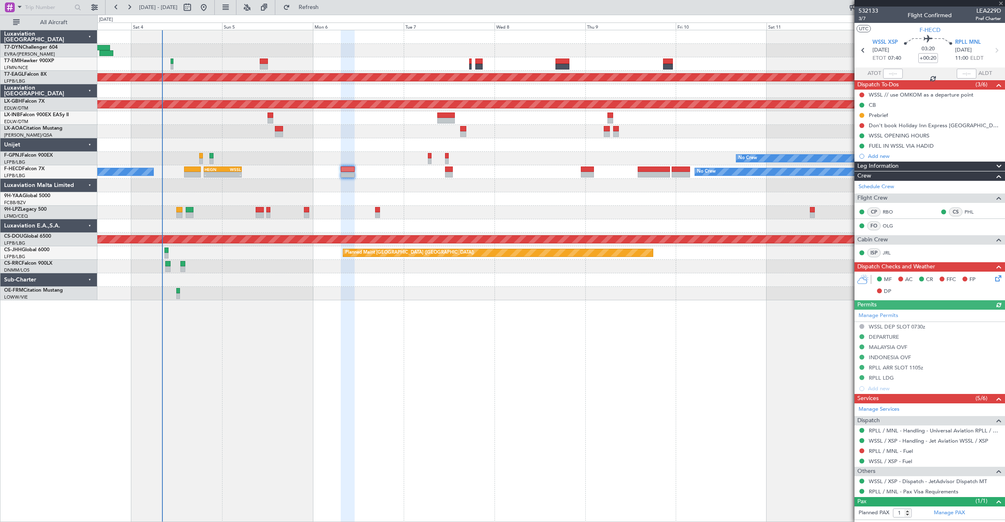
type input "+00:05"
type input "0"
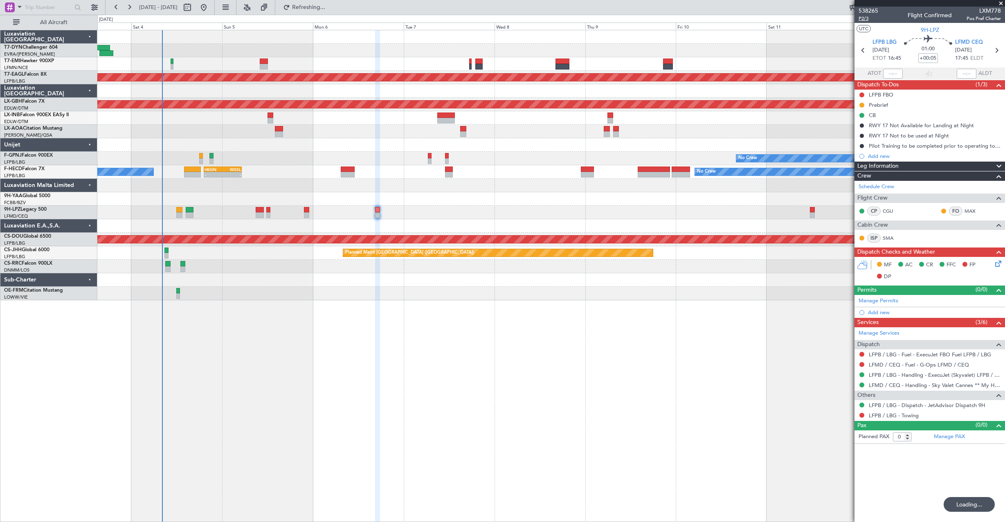
click at [869, 16] on span "P2/3" at bounding box center [868, 18] width 20 height 7
click at [865, 19] on span "P2/3" at bounding box center [868, 18] width 20 height 7
click at [314, 6] on button "Refreshing..." at bounding box center [303, 7] width 49 height 13
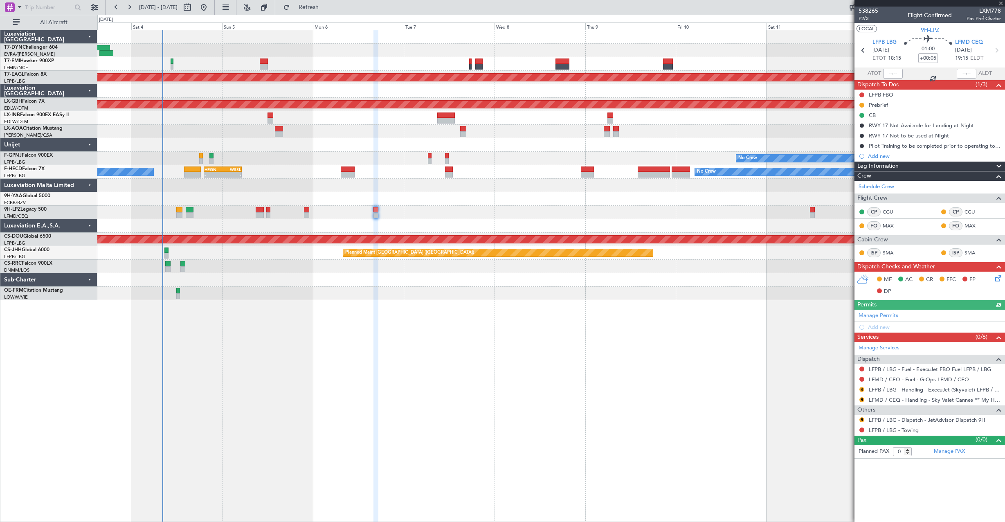
click at [868, 28] on button "LOCAL" at bounding box center [866, 28] width 20 height 7
click at [863, 18] on span "P2/3" at bounding box center [868, 18] width 20 height 7
click at [868, 8] on span "538265" at bounding box center [868, 11] width 20 height 9
click at [323, 53] on div at bounding box center [550, 50] width 907 height 13
click at [334, 50] on div at bounding box center [550, 50] width 907 height 13
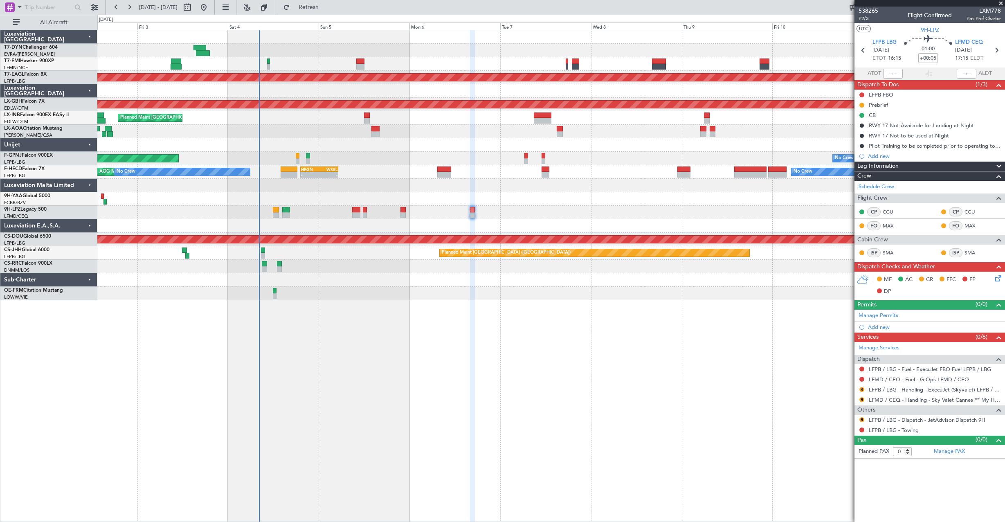
click at [339, 59] on div "No Crew Planned Maint Dubai (Al Maktoum Intl) Planned Maint Nurnberg Planned Ma…" at bounding box center [550, 165] width 907 height 270
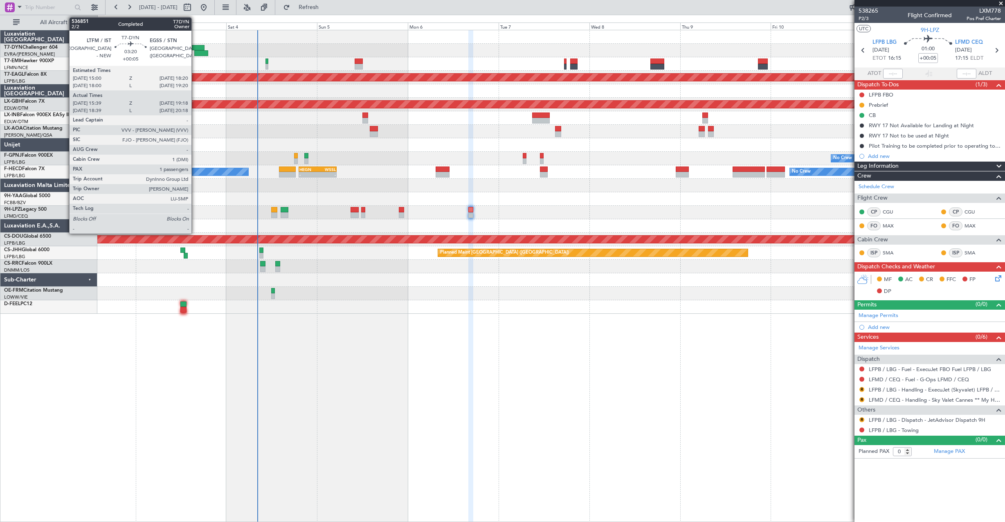
click at [195, 49] on div at bounding box center [198, 48] width 13 height 6
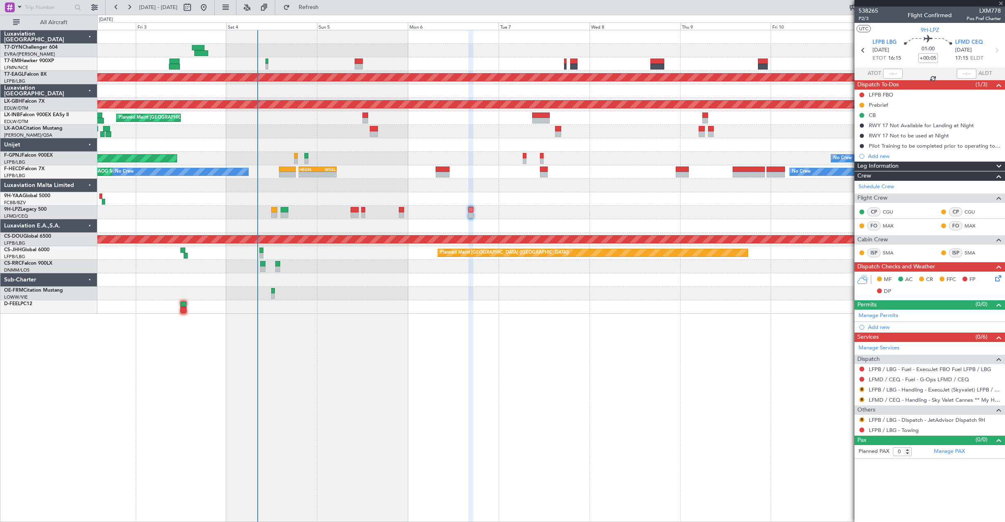
type input "15:39"
type input "19:18"
type input "1"
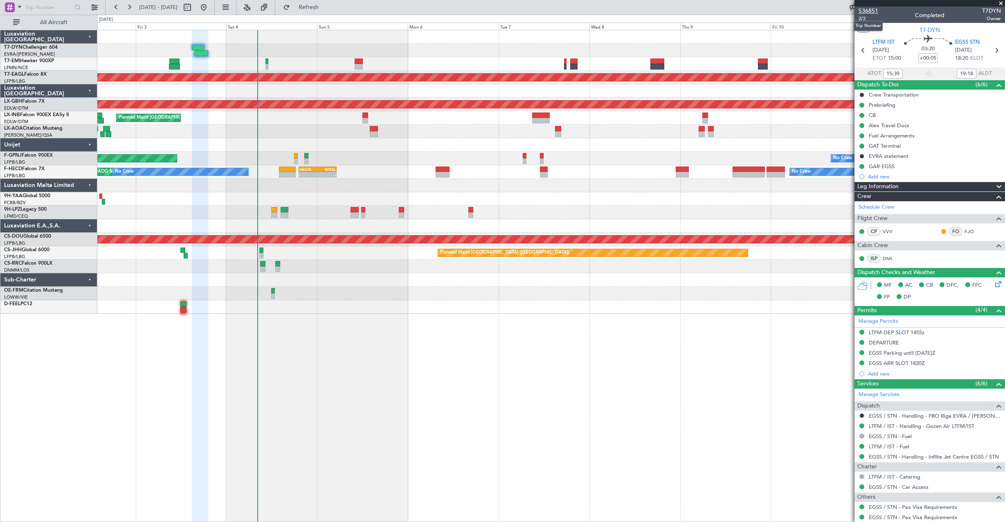
click at [866, 10] on span "536851" at bounding box center [868, 11] width 20 height 9
type input "18:39"
type input "20:18"
type input "15:39"
type input "19:18"
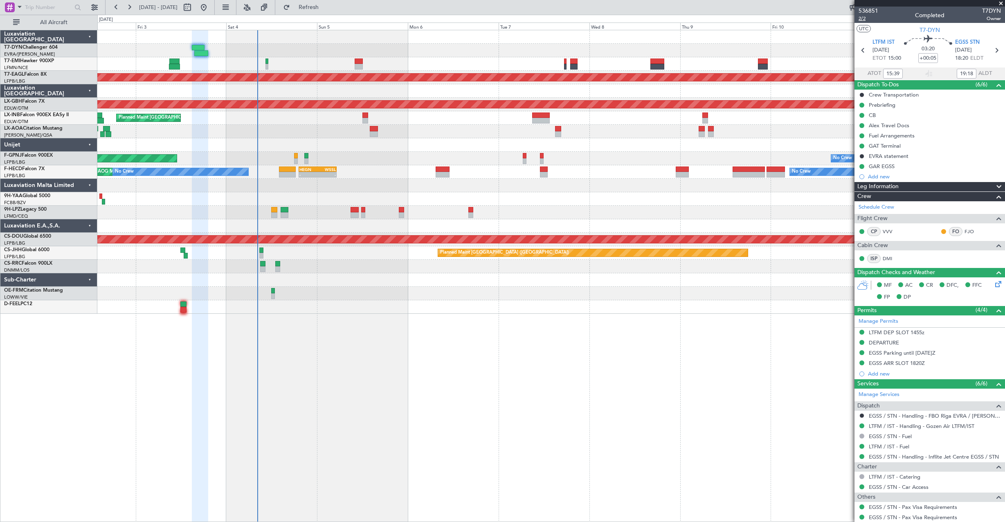
click at [866, 19] on span "2/2" at bounding box center [868, 18] width 20 height 7
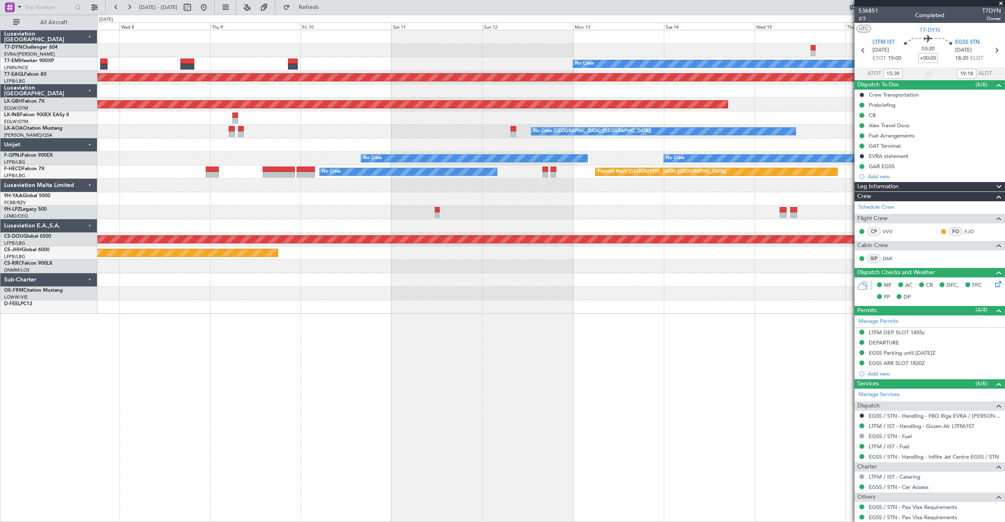
click at [155, 65] on div "No Crew Planned Maint Dubai (Al Maktoum Intl) Planned Maint Nurnberg No Crew Ch…" at bounding box center [550, 171] width 907 height 283
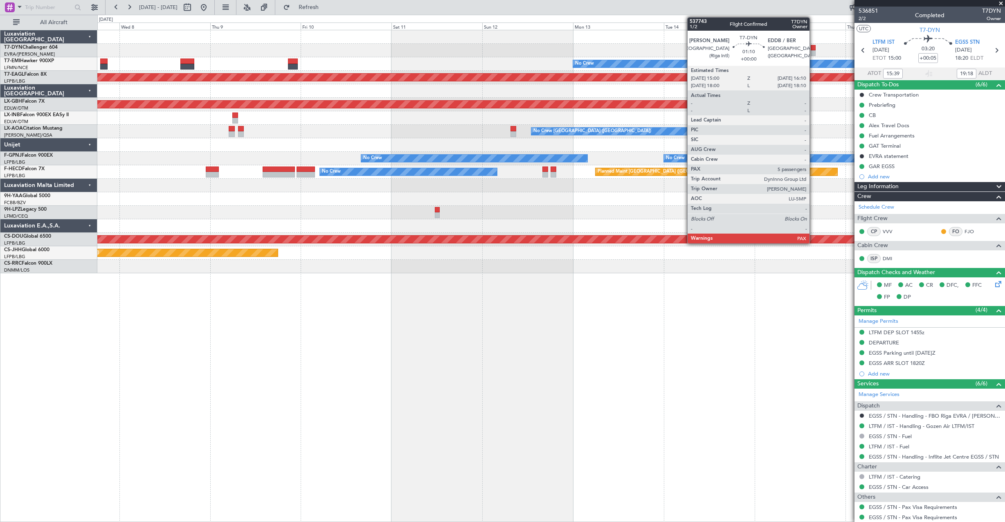
click at [813, 49] on div at bounding box center [812, 48] width 4 height 6
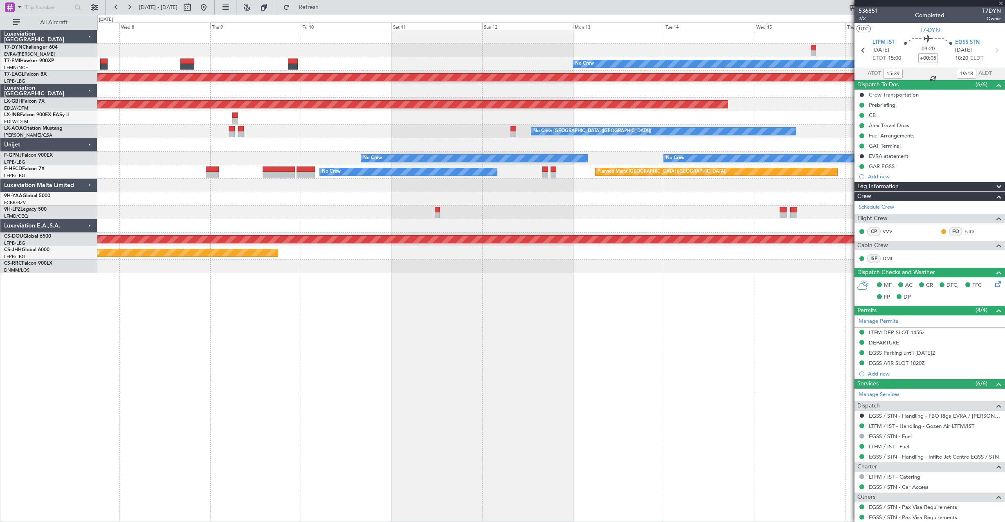
type input "5"
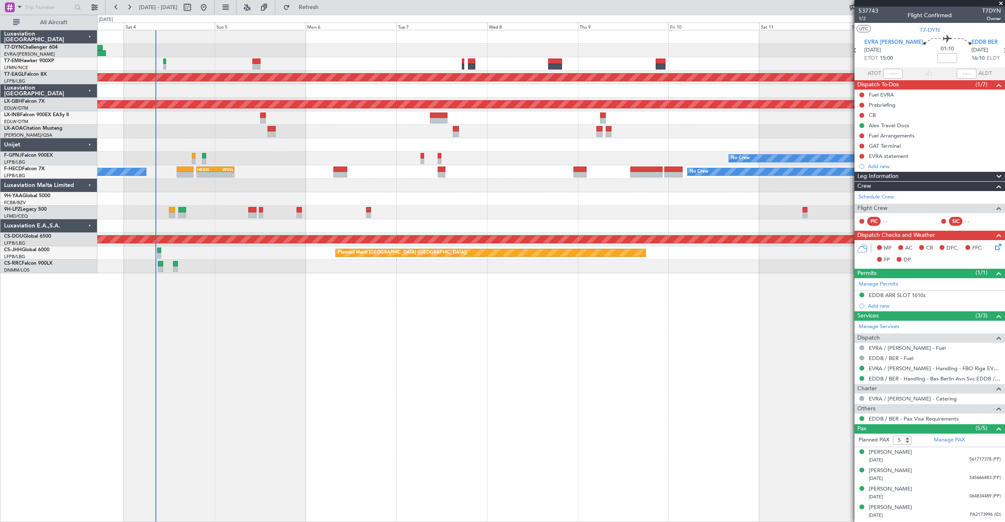
click at [578, 123] on div "No Crew Planned Maint Dubai (Al Maktoum Intl) Planned Maint Nurnberg Planned Ma…" at bounding box center [550, 151] width 907 height 243
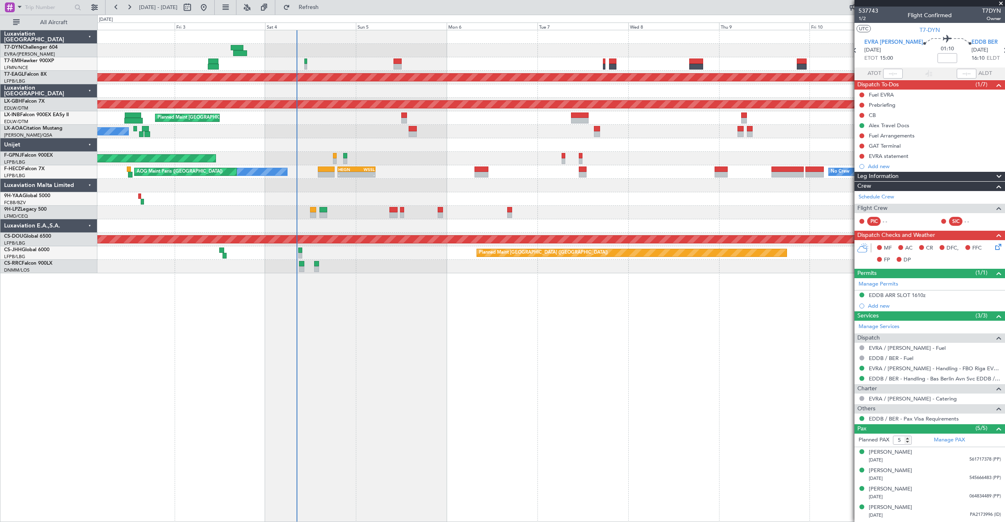
click at [475, 87] on div at bounding box center [550, 90] width 907 height 13
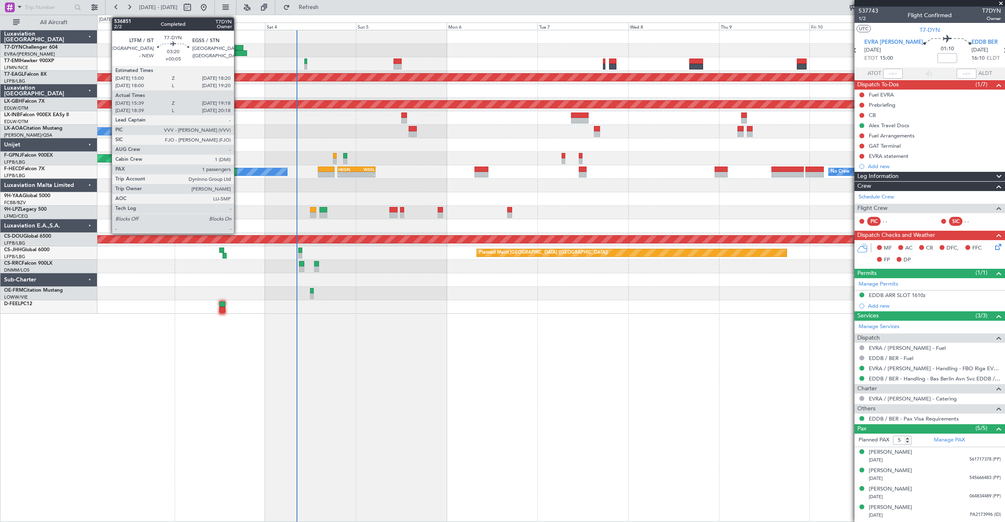
click at [238, 49] on div at bounding box center [237, 48] width 13 height 6
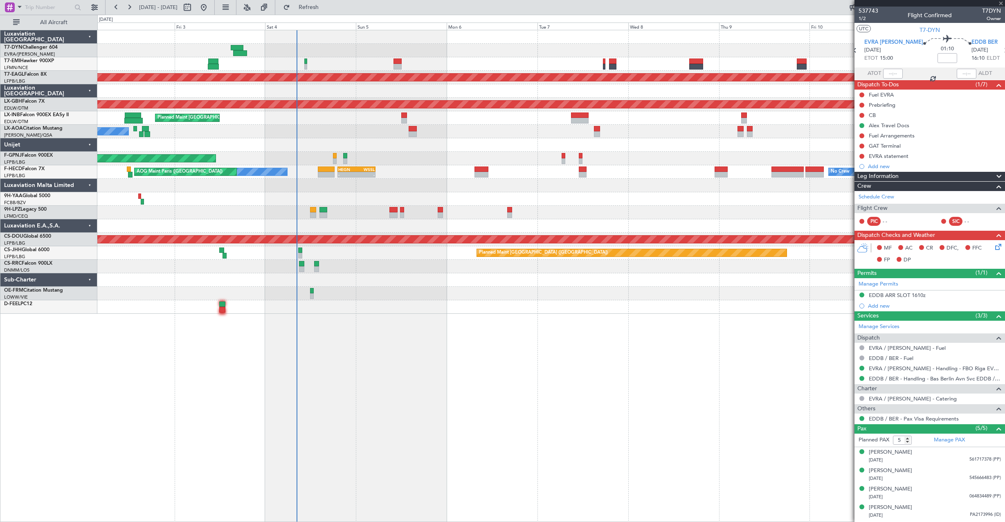
type input "+00:05"
type input "15:39"
type input "19:18"
type input "1"
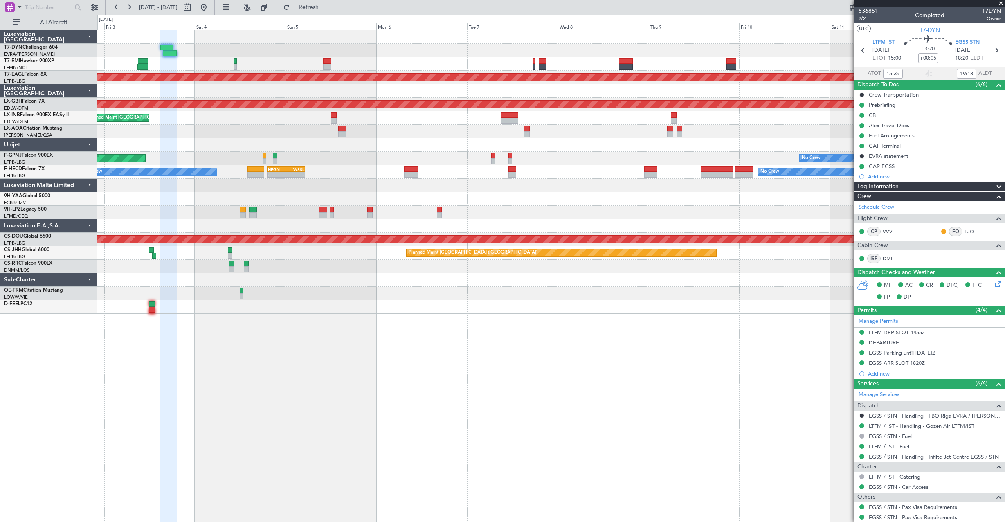
click at [650, 57] on div "No Crew Planned Maint Dubai (Al Maktoum Intl) Planned Maint Nurnberg Planned Ma…" at bounding box center [550, 171] width 907 height 283
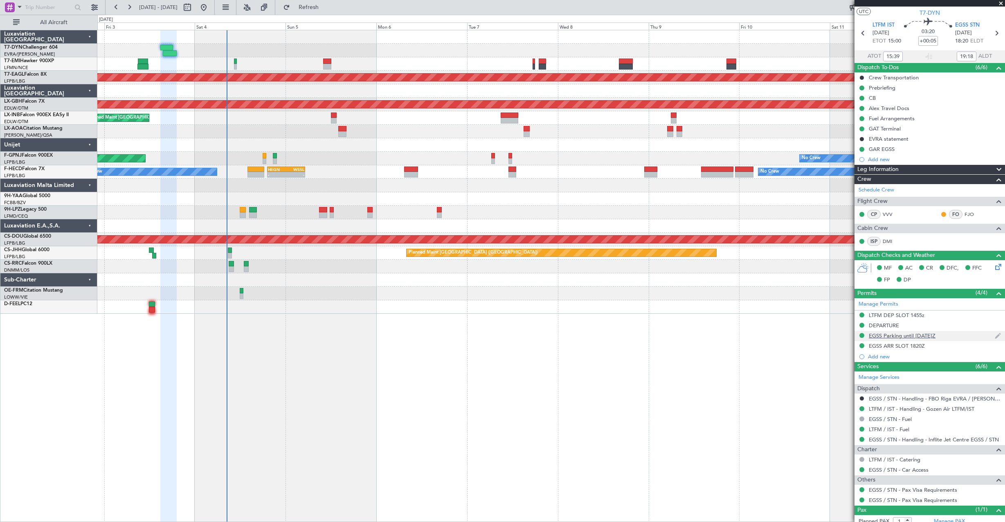
scroll to position [42, 0]
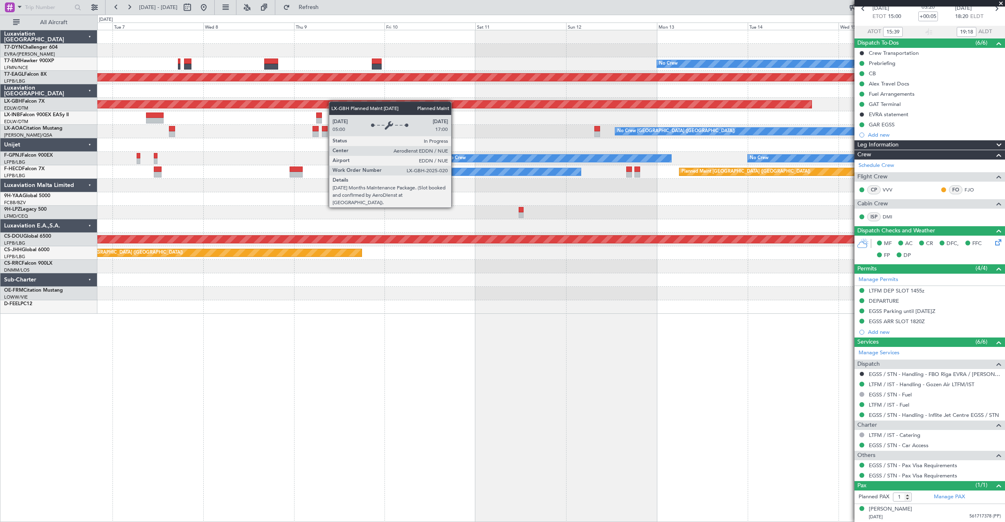
click at [316, 114] on div "No Crew Planned Maint Dubai (Al Maktoum Intl) Planned Maint Nurnberg No Crew Ch…" at bounding box center [550, 171] width 907 height 283
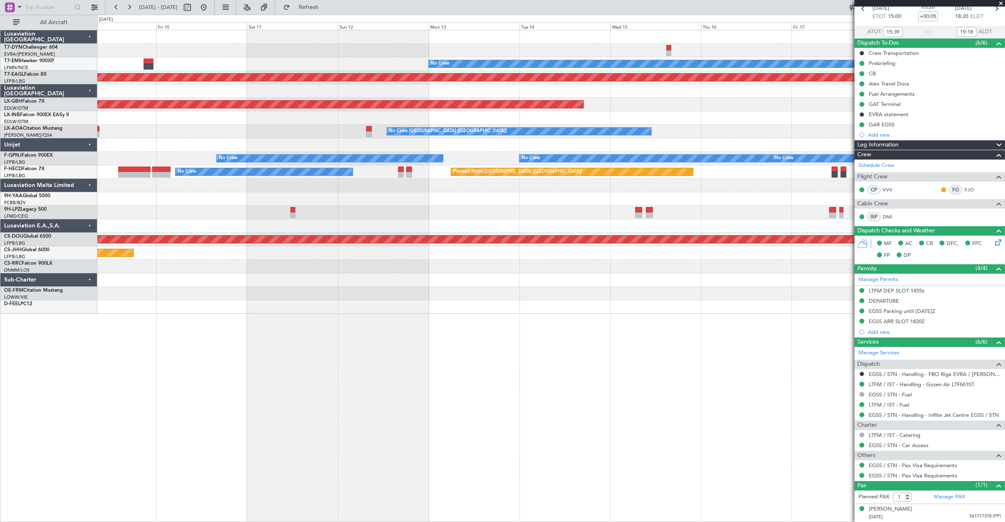
click at [419, 83] on div "No Crew Planned Maint Dubai (Al Maktoum Intl) Planned Maint Nurnberg No Crew Ch…" at bounding box center [550, 171] width 907 height 283
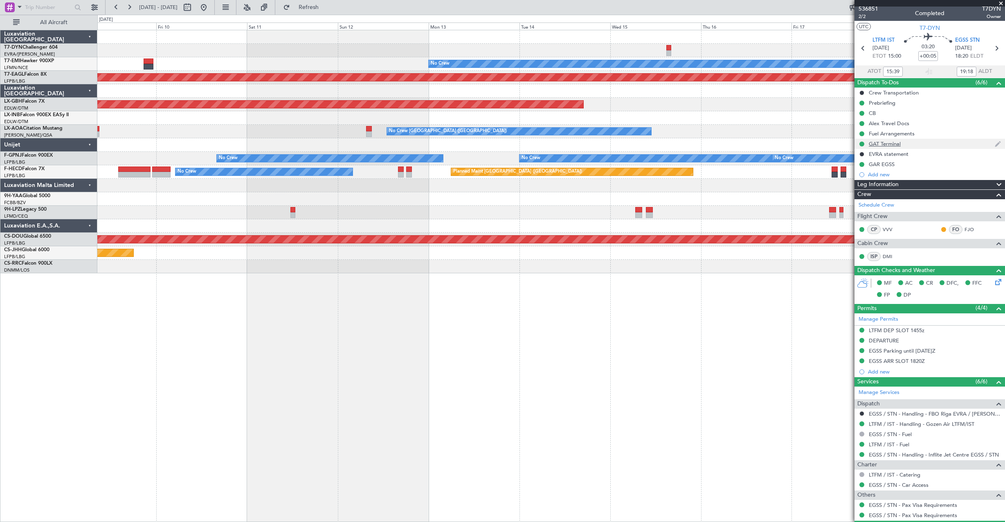
scroll to position [0, 0]
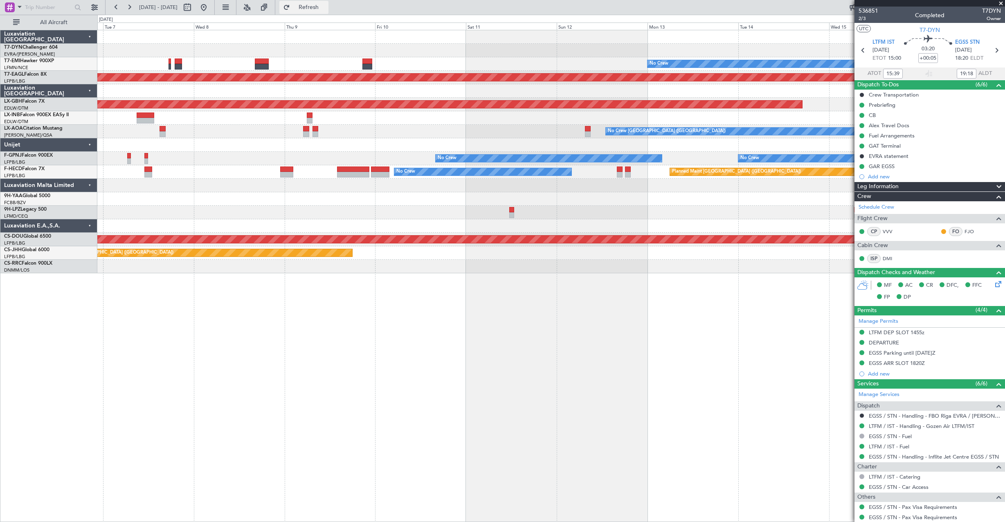
click at [315, 9] on button "Refresh" at bounding box center [303, 7] width 49 height 13
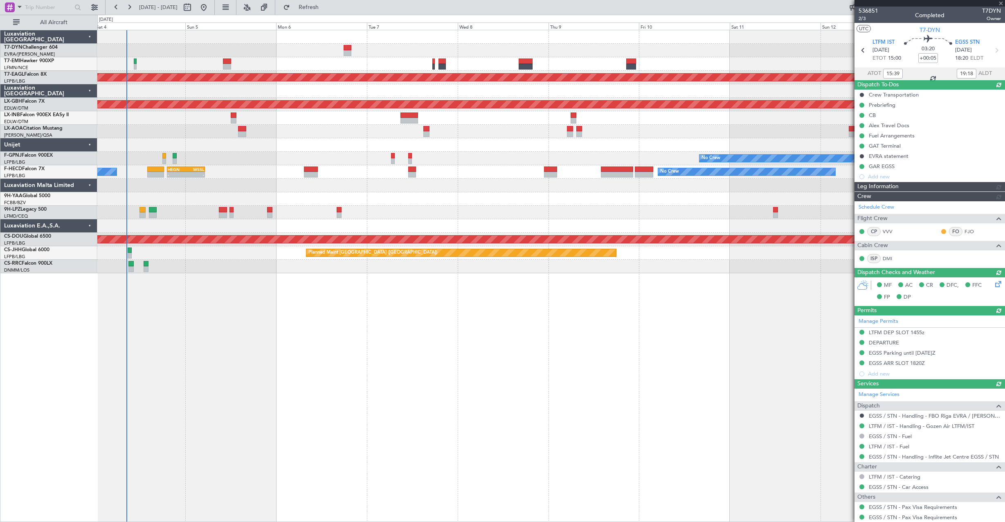
click at [428, 198] on div "No Crew Planned Maint Dubai (Al Maktoum Intl) Planned Maint Nurnberg Planned Ma…" at bounding box center [550, 151] width 907 height 243
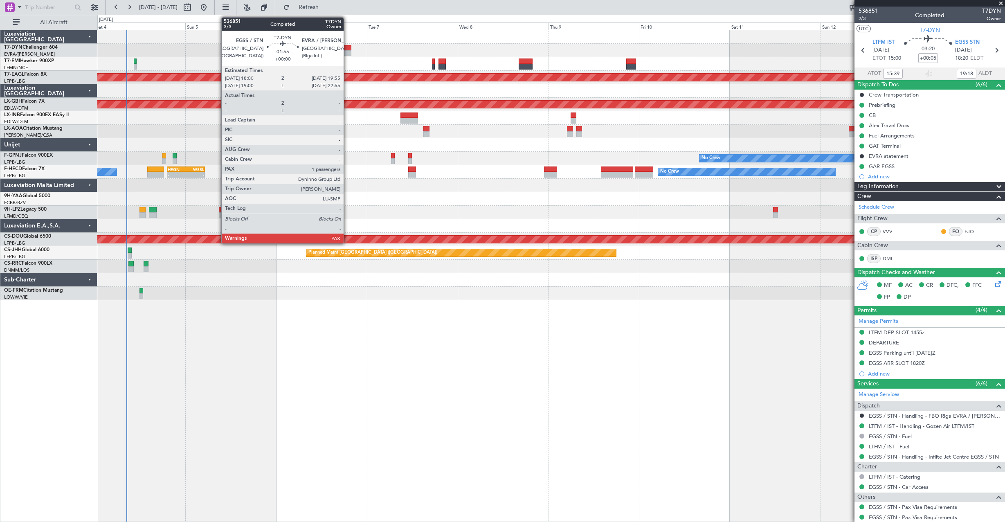
click at [347, 47] on div at bounding box center [346, 48] width 7 height 6
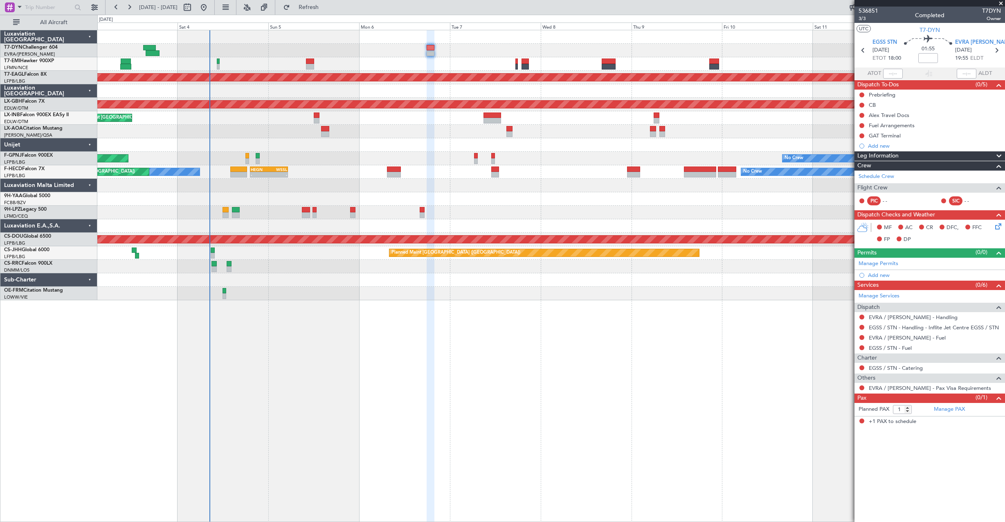
click at [257, 56] on div at bounding box center [550, 50] width 907 height 13
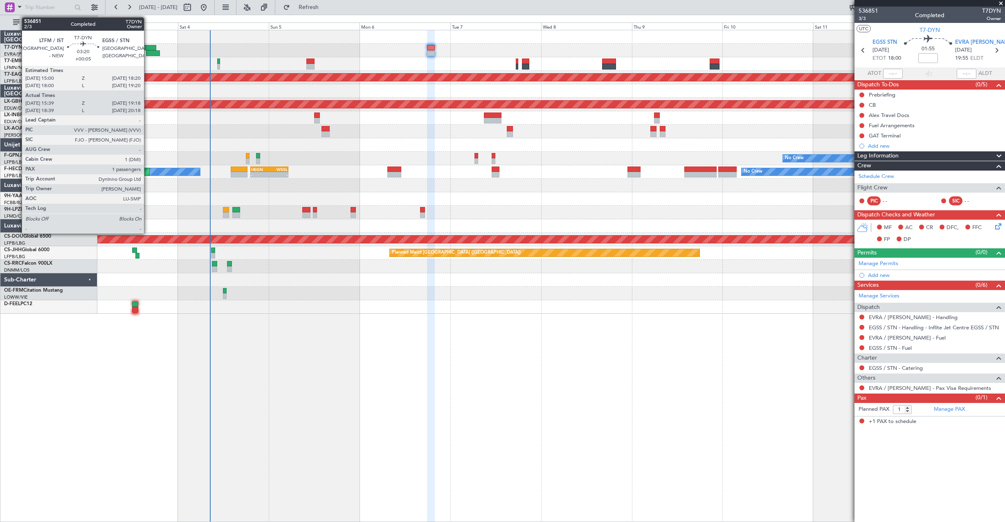
click at [148, 49] on div at bounding box center [150, 48] width 13 height 6
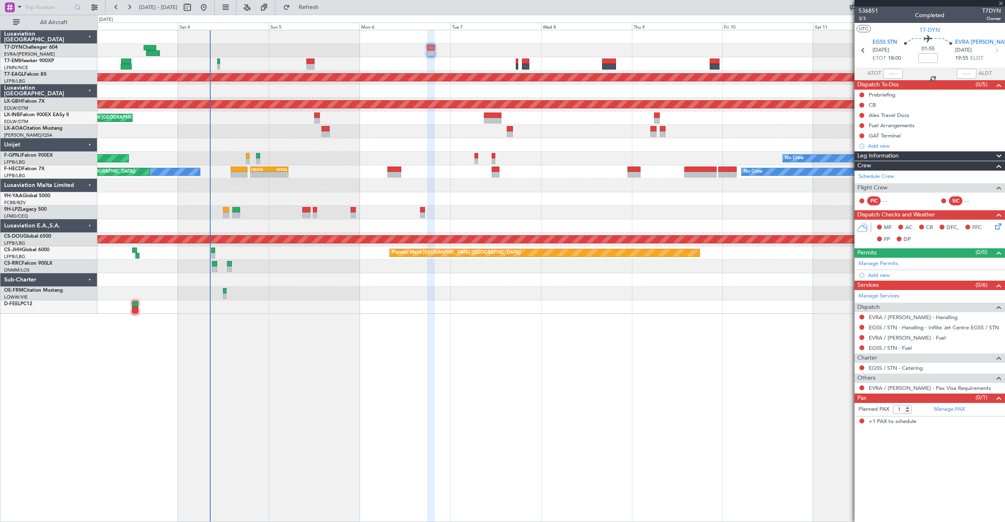
type input "+00:05"
type input "15:39"
type input "19:18"
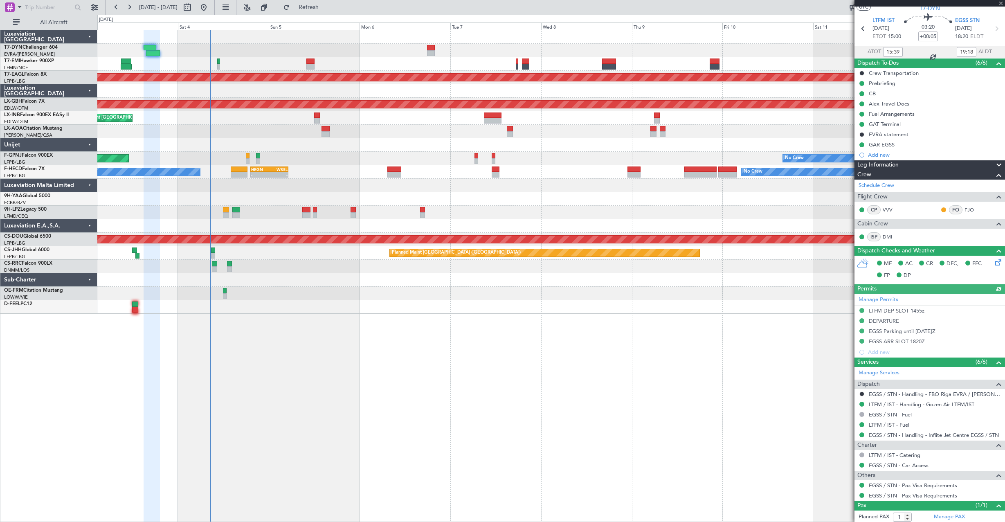
scroll to position [42, 0]
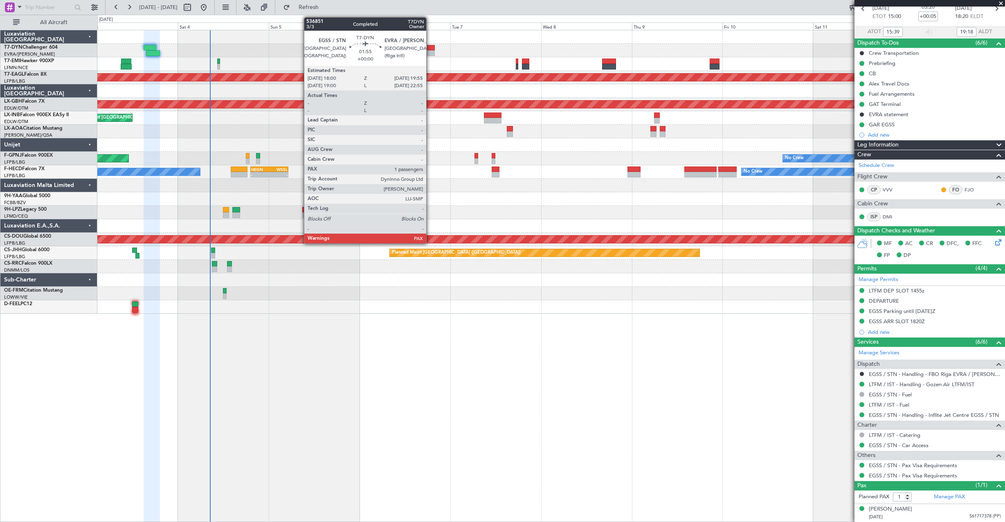
click at [430, 50] on div at bounding box center [430, 53] width 7 height 6
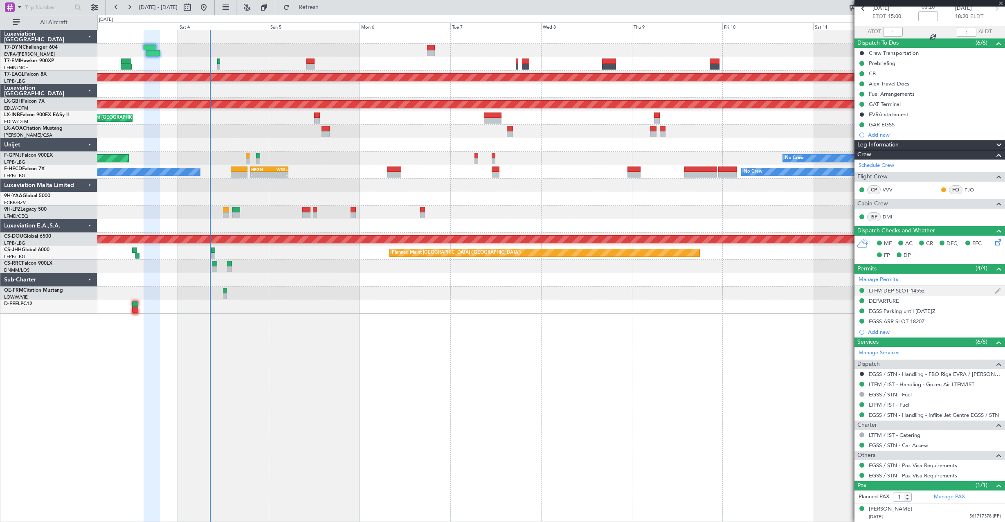
scroll to position [0, 0]
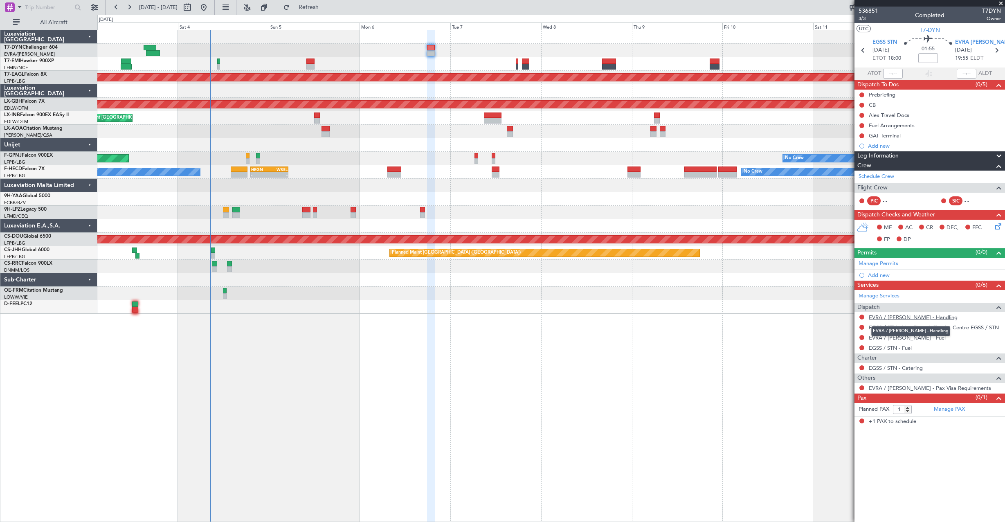
click at [881, 317] on link "EVRA / RIX - Handling" at bounding box center [912, 317] width 89 height 7
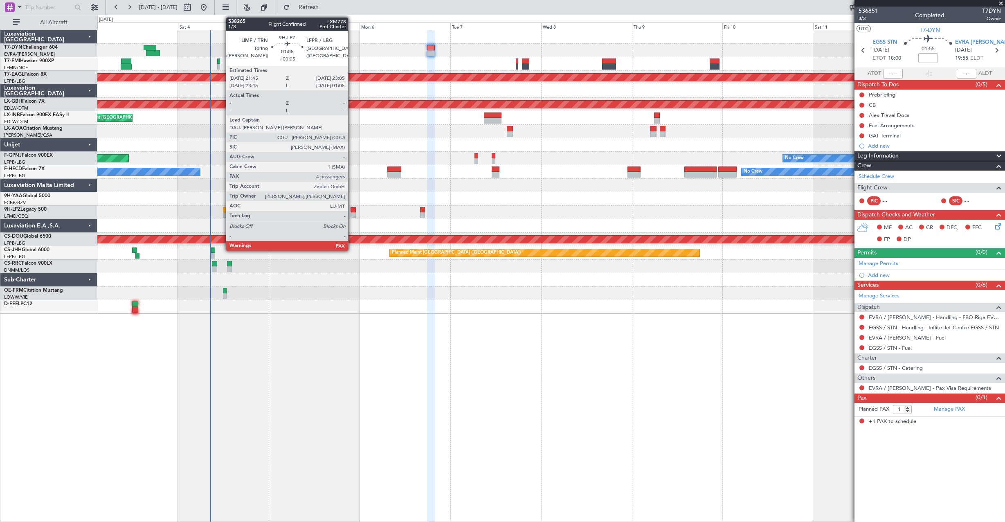
click at [352, 214] on div at bounding box center [352, 215] width 5 height 6
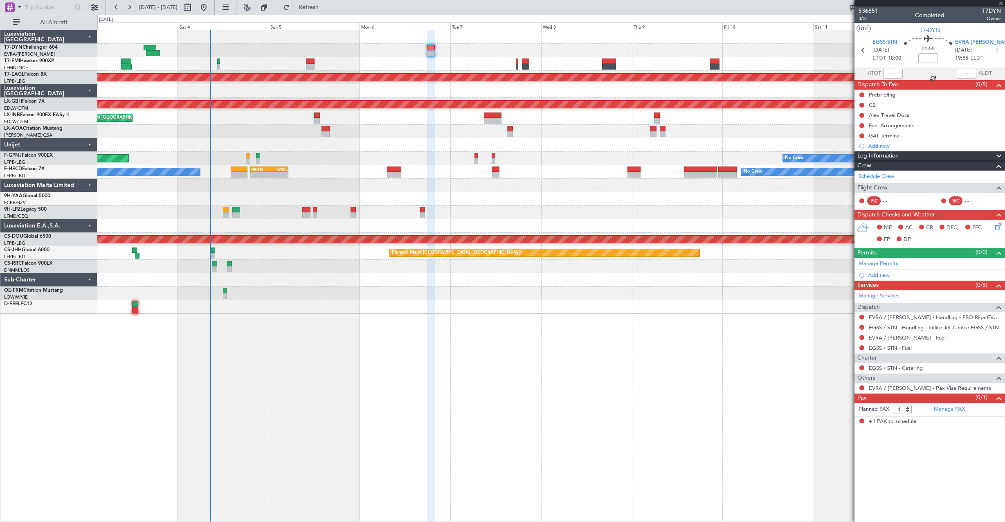
type input "+00:05"
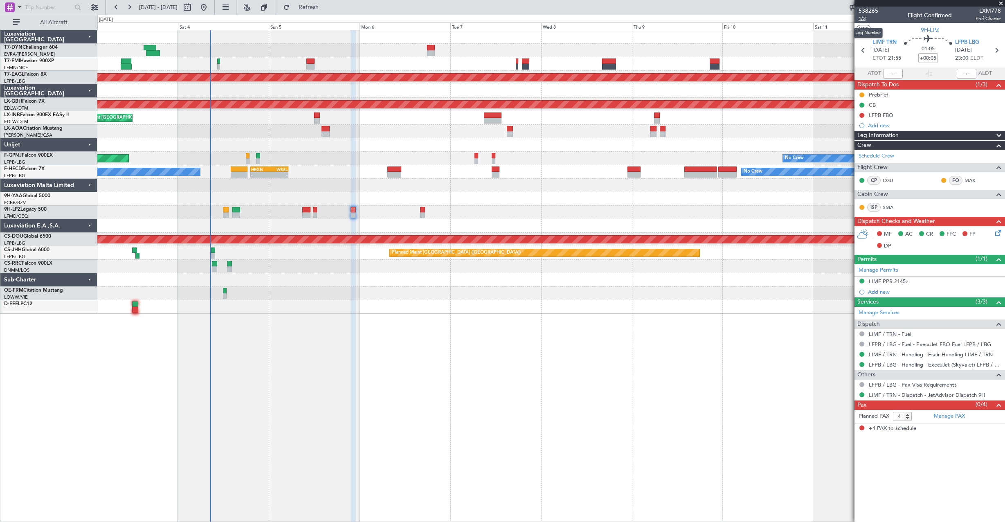
click at [862, 20] on span "1/3" at bounding box center [868, 18] width 20 height 7
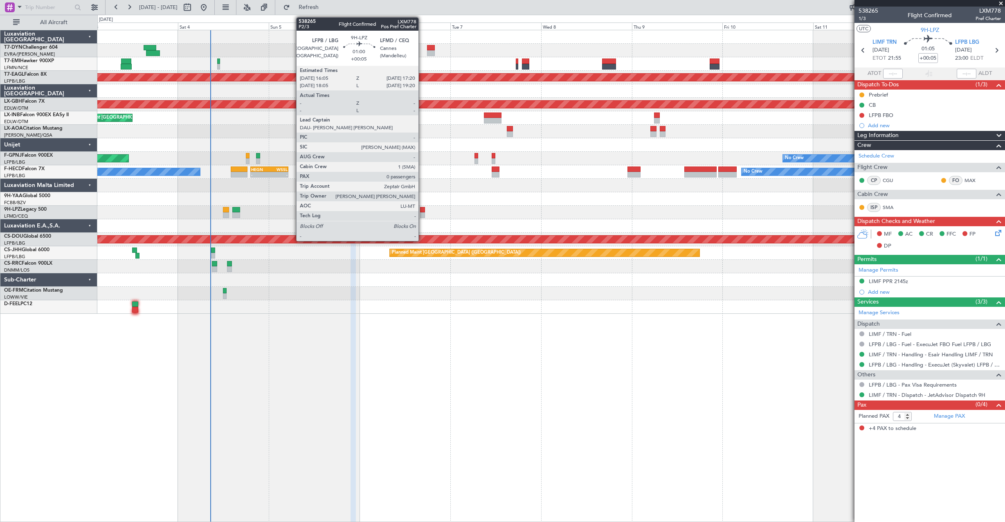
click at [422, 208] on div at bounding box center [422, 210] width 5 height 6
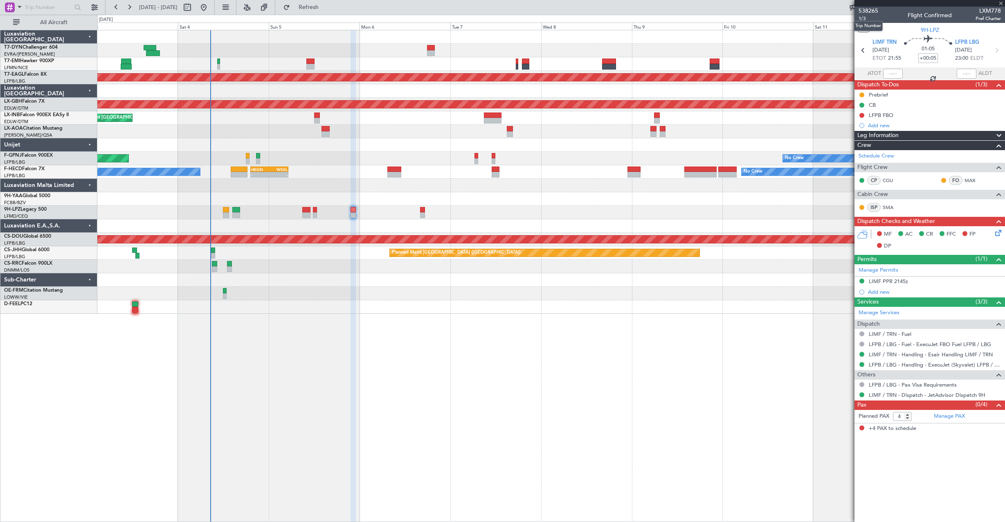
type input "0"
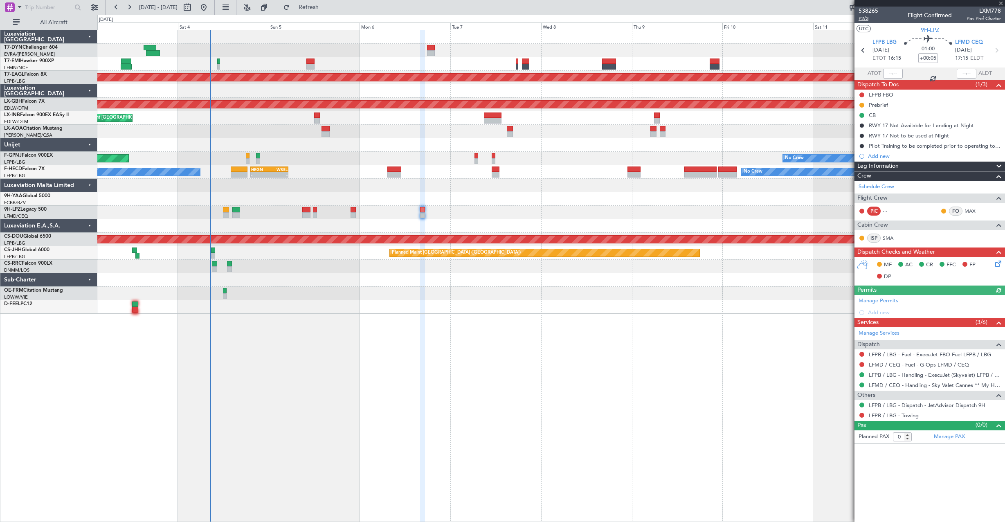
click at [863, 20] on span "P2/3" at bounding box center [868, 18] width 20 height 7
click at [430, 44] on div at bounding box center [550, 50] width 907 height 13
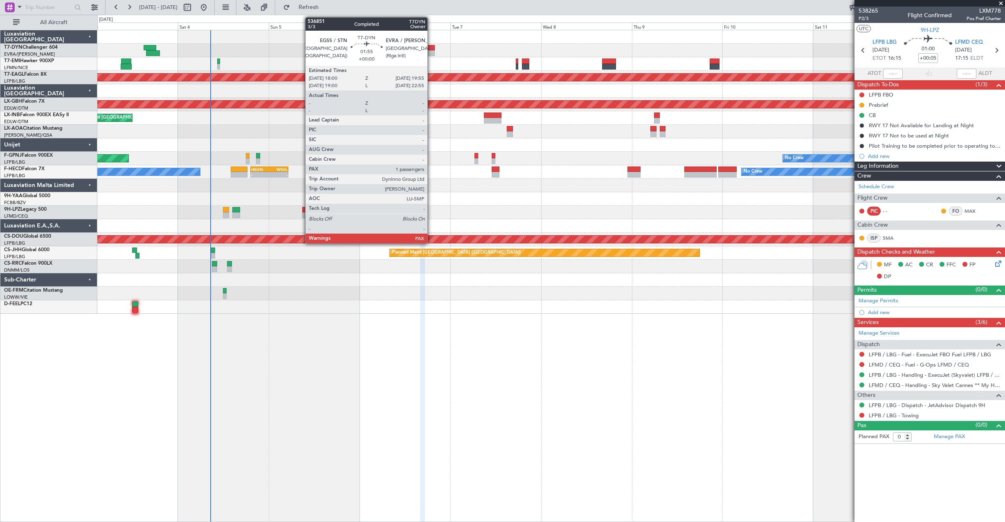
click at [431, 49] on div at bounding box center [430, 48] width 7 height 6
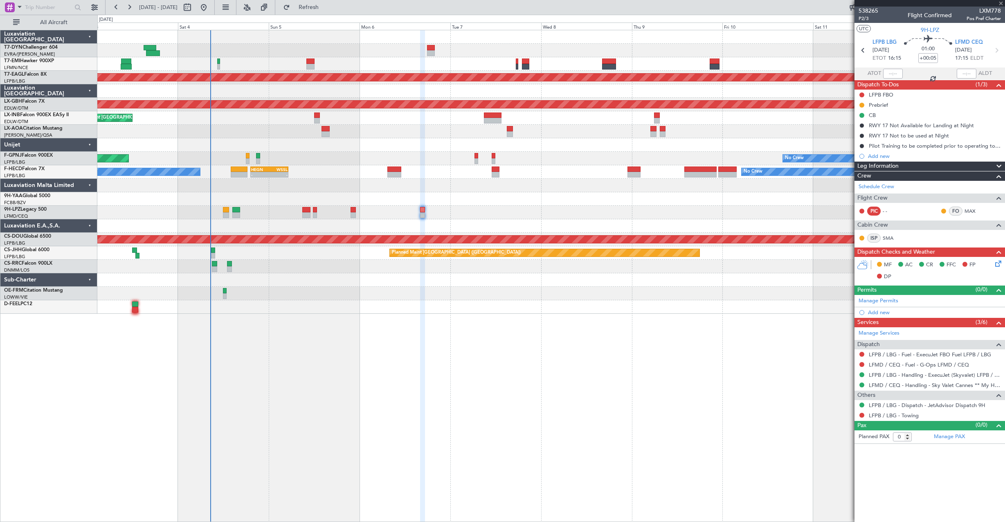
type input "1"
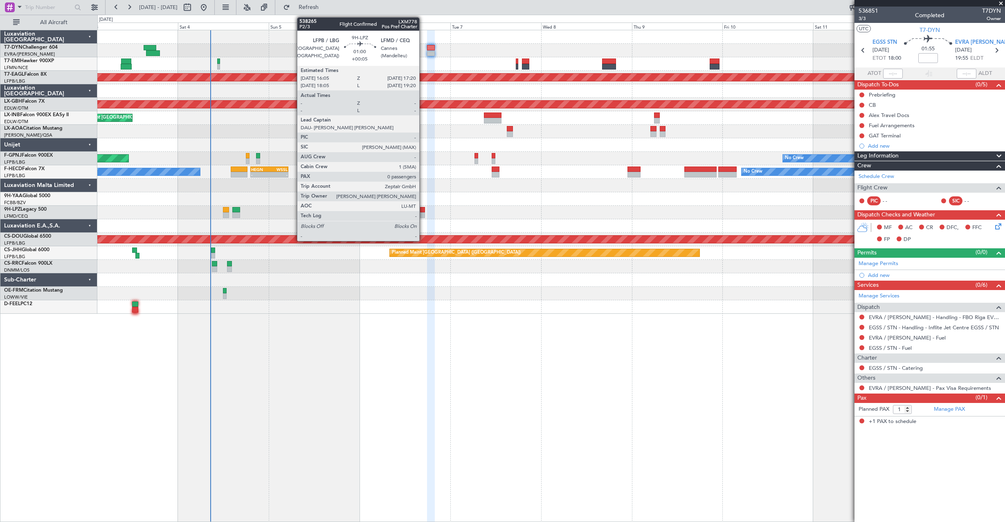
click at [423, 212] on div at bounding box center [422, 215] width 5 height 6
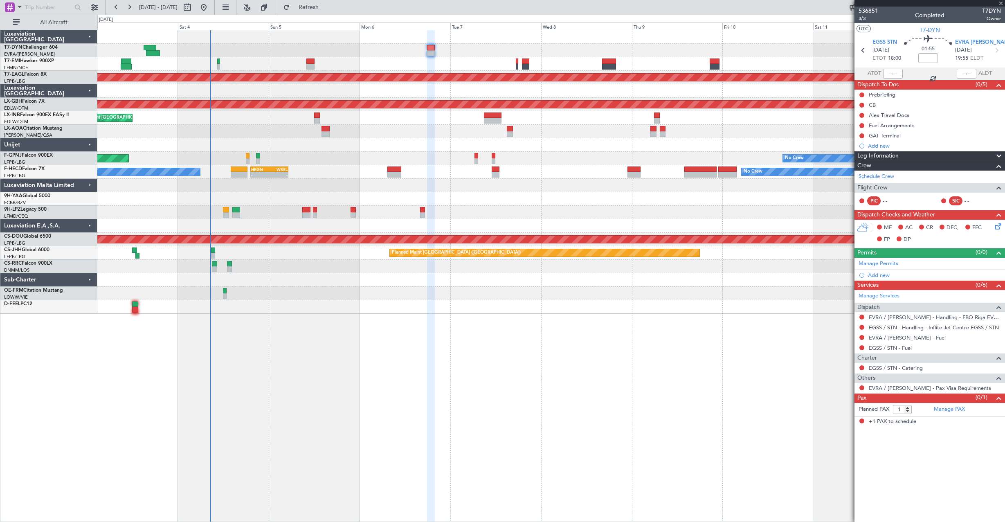
type input "+00:05"
type input "0"
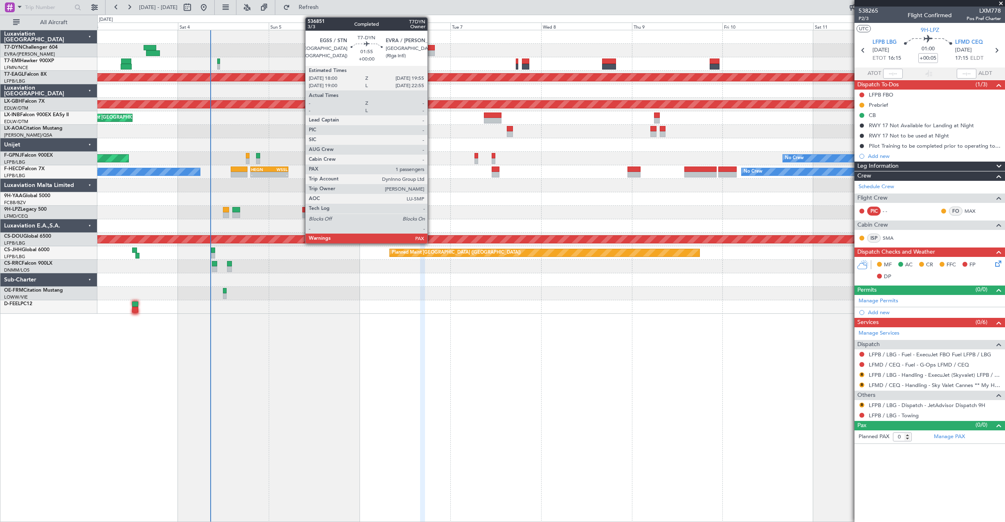
click at [431, 51] on div at bounding box center [430, 53] width 7 height 6
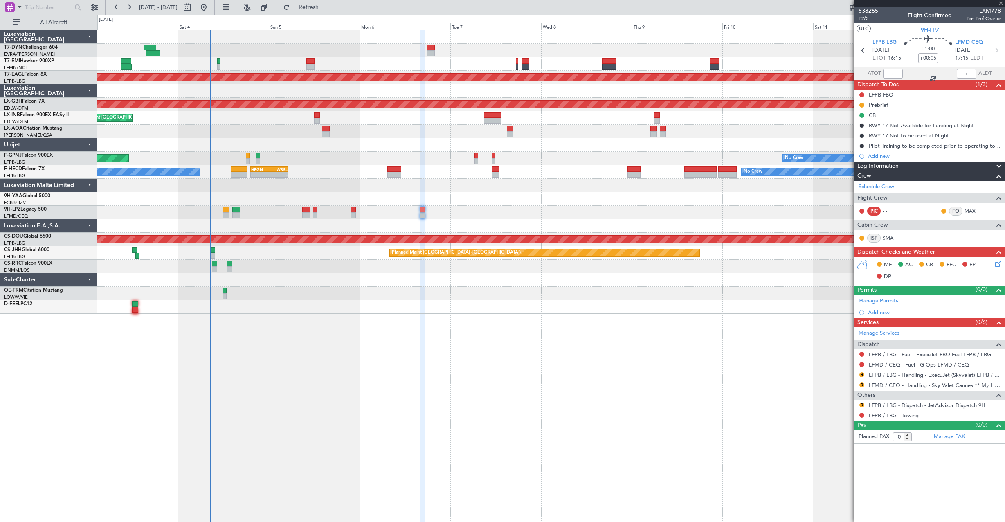
type input "1"
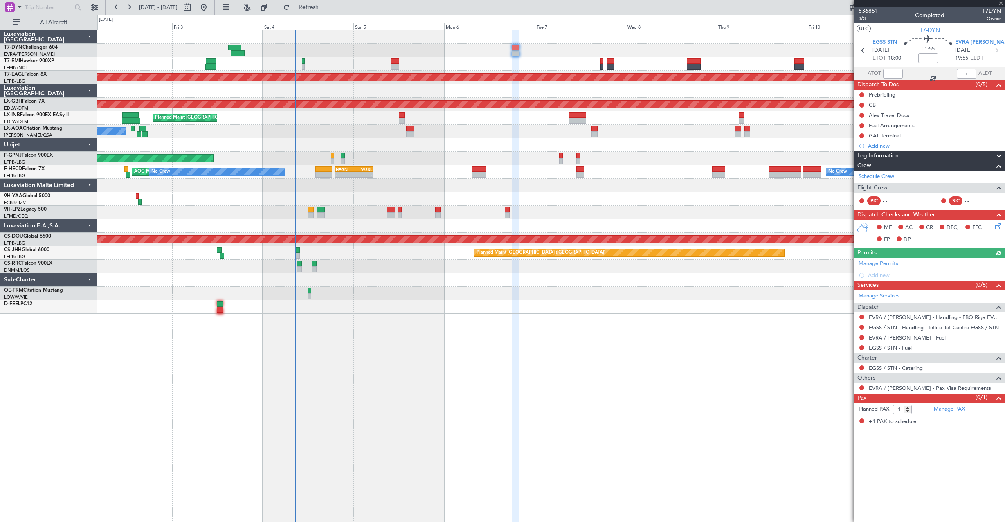
click at [467, 63] on div "No Crew" at bounding box center [550, 63] width 907 height 13
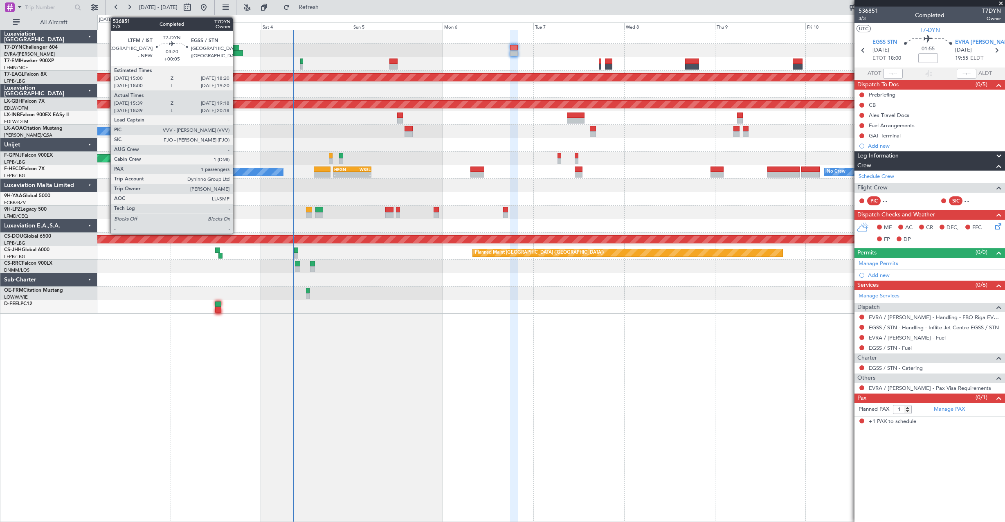
click at [236, 46] on div at bounding box center [233, 48] width 13 height 6
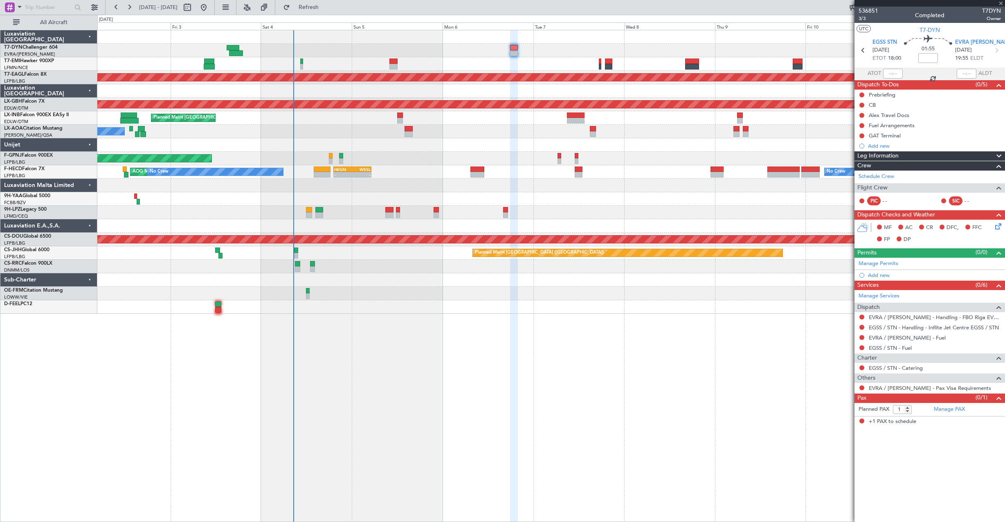
type input "+00:05"
type input "15:39"
type input "19:18"
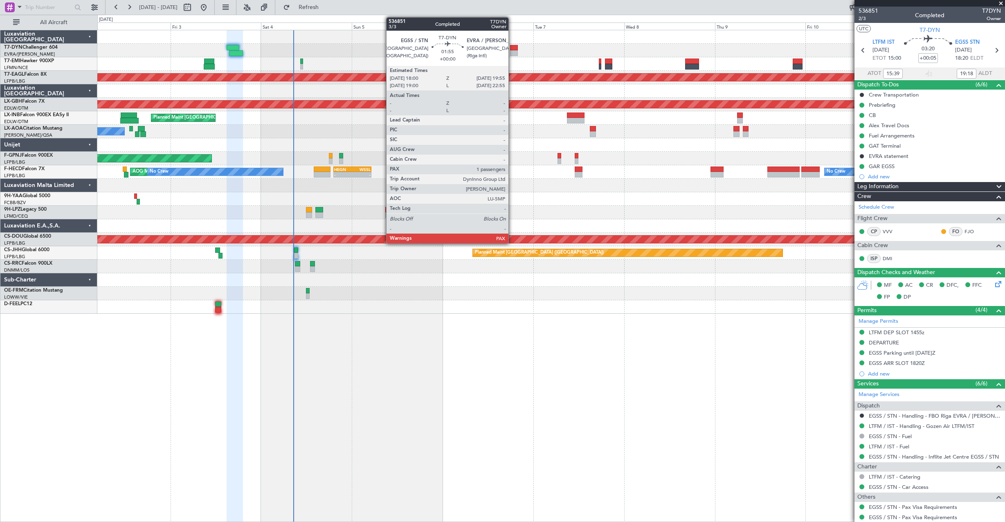
click at [512, 51] on div at bounding box center [513, 53] width 7 height 6
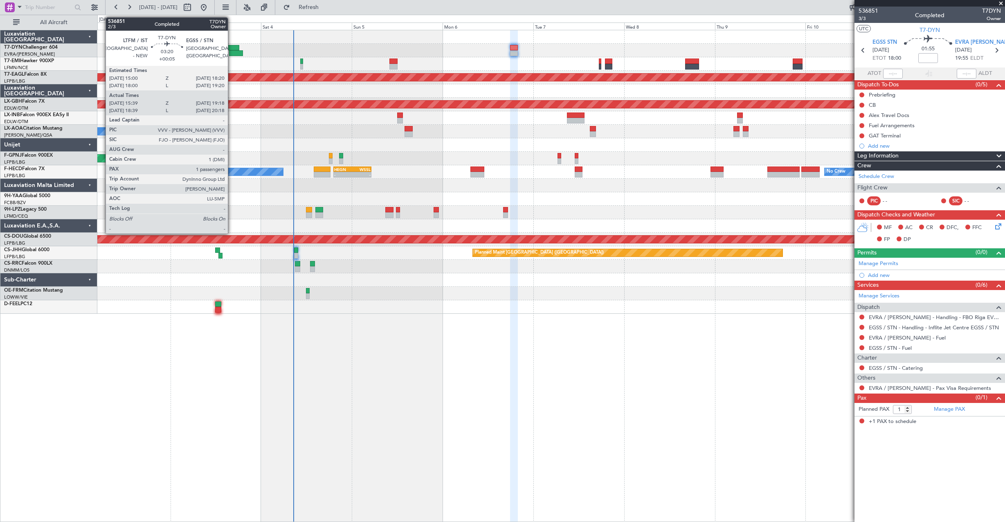
click at [232, 48] on div at bounding box center [233, 48] width 13 height 6
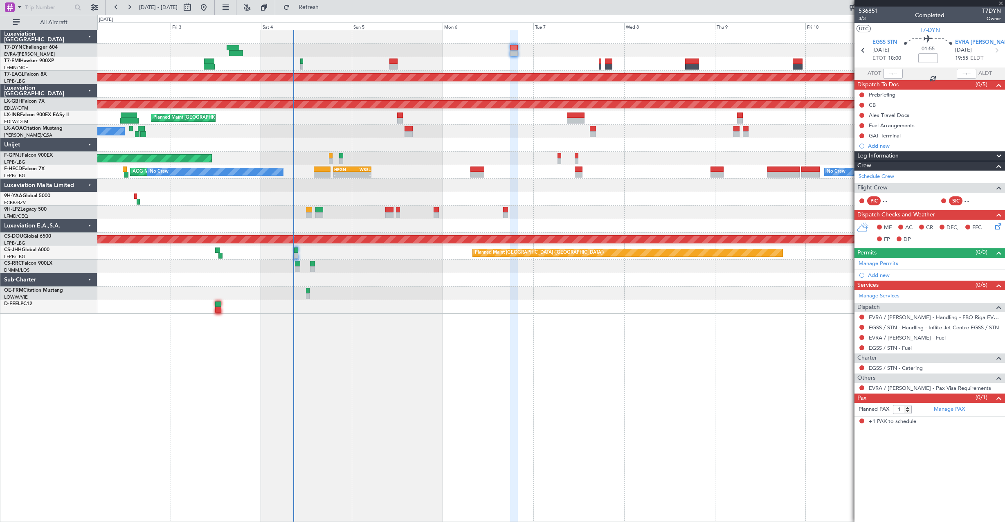
type input "+00:05"
type input "15:39"
type input "19:18"
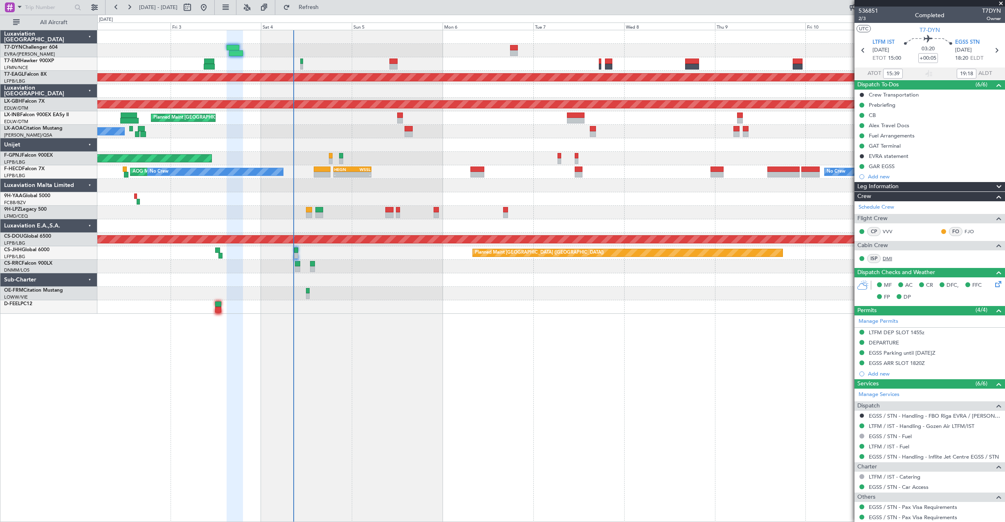
click at [885, 255] on link "DMI" at bounding box center [891, 258] width 18 height 7
click at [887, 258] on link "DMI" at bounding box center [891, 258] width 18 height 7
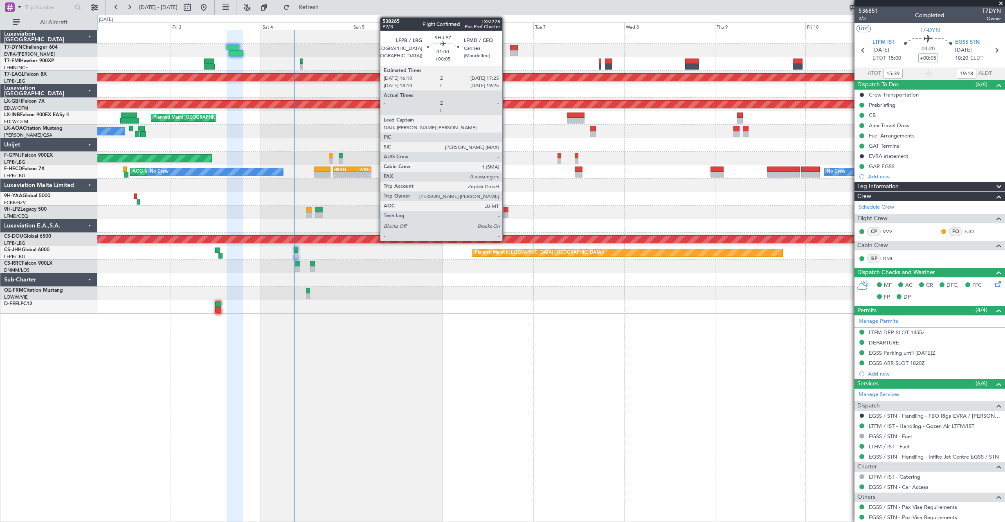
click at [506, 211] on div at bounding box center [505, 210] width 5 height 6
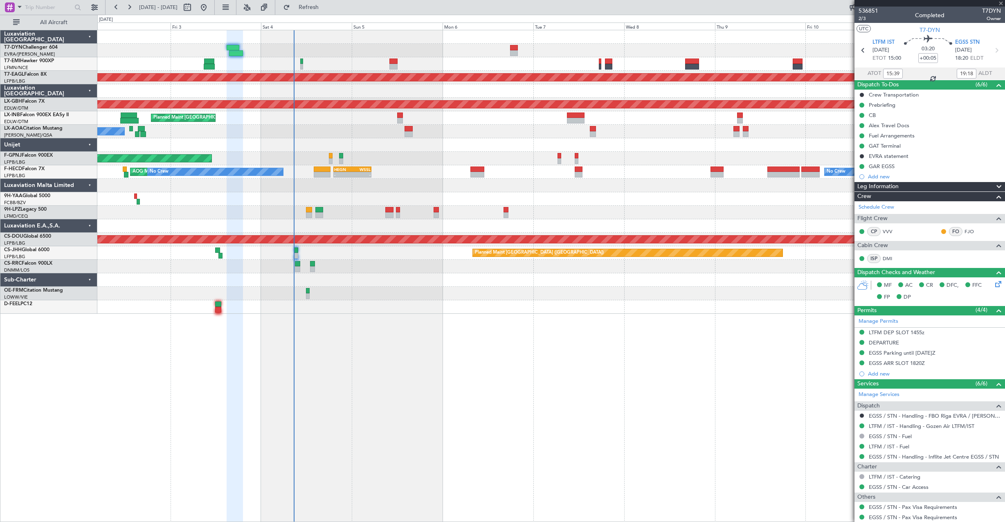
type input "0"
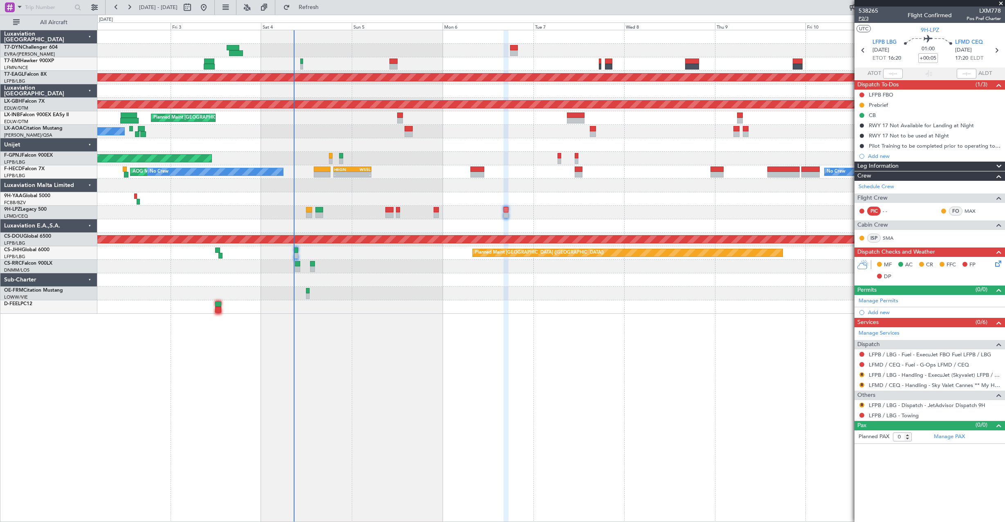
click at [864, 17] on span "P2/3" at bounding box center [868, 18] width 20 height 7
click at [875, 8] on span "538265" at bounding box center [868, 11] width 20 height 9
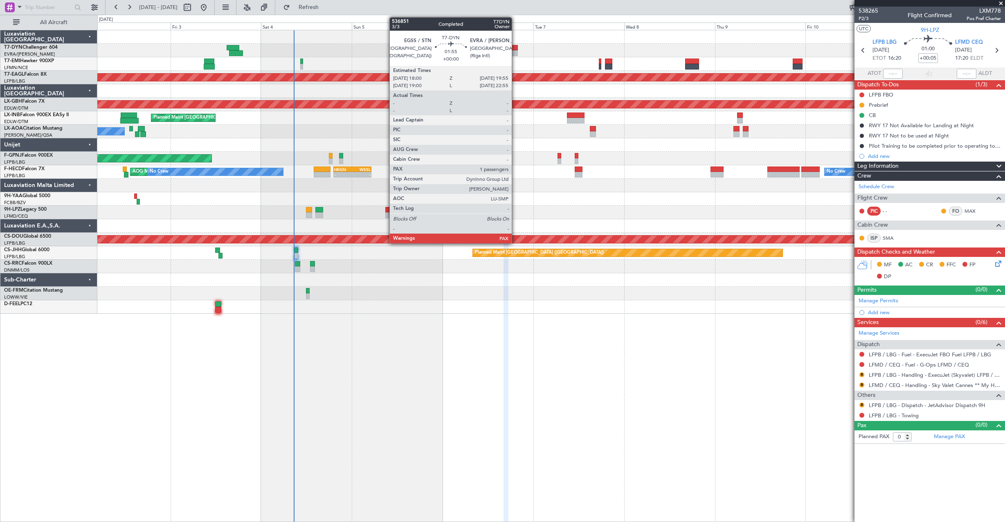
click at [515, 49] on div at bounding box center [513, 48] width 7 height 6
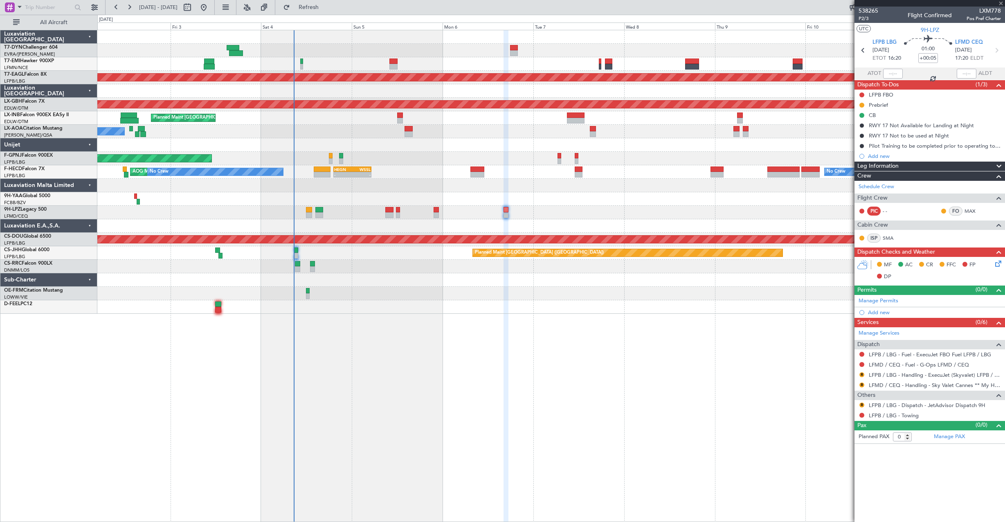
type input "1"
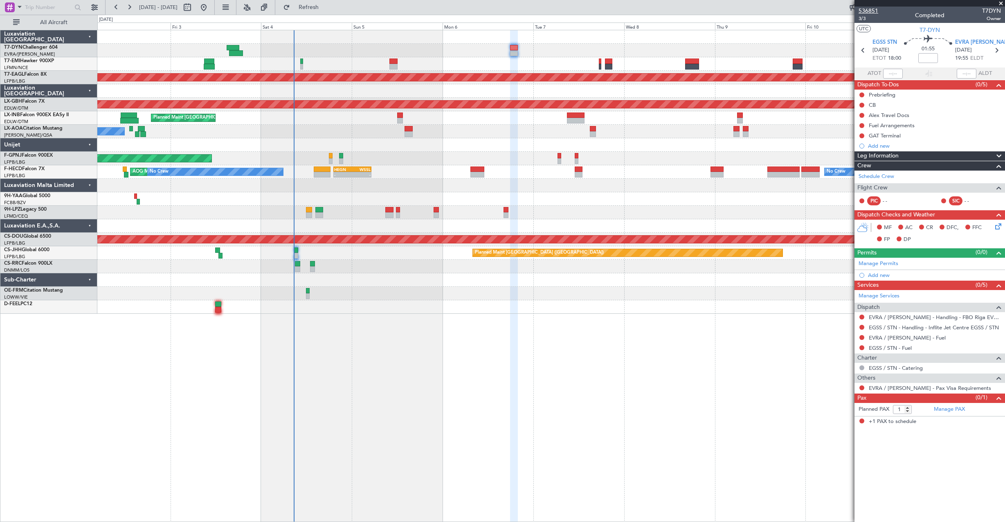
click at [872, 9] on span "536851" at bounding box center [868, 11] width 20 height 9
click at [326, 13] on button "Refresh" at bounding box center [303, 7] width 49 height 13
click at [315, 6] on button "Refresh" at bounding box center [303, 7] width 49 height 13
click at [315, 7] on button "Refresh" at bounding box center [303, 7] width 49 height 13
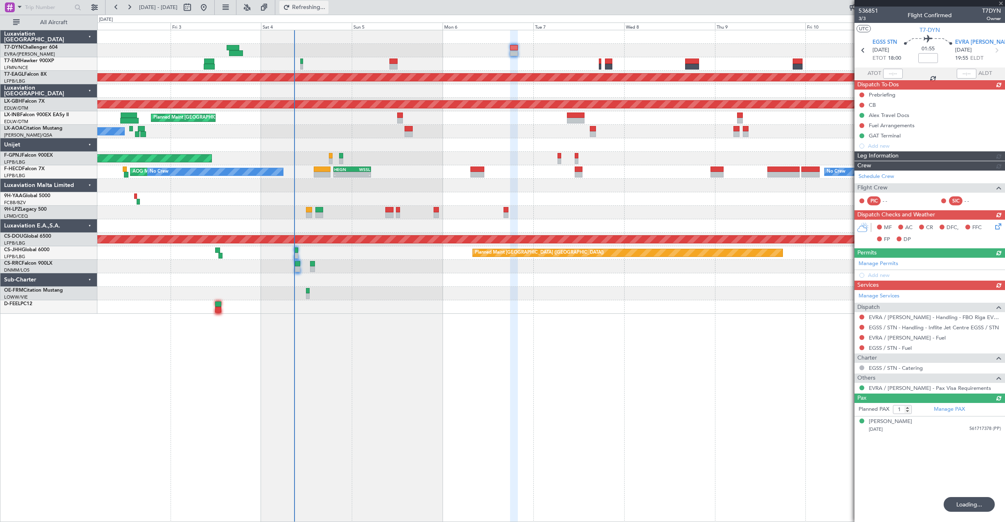
type input "+00:15"
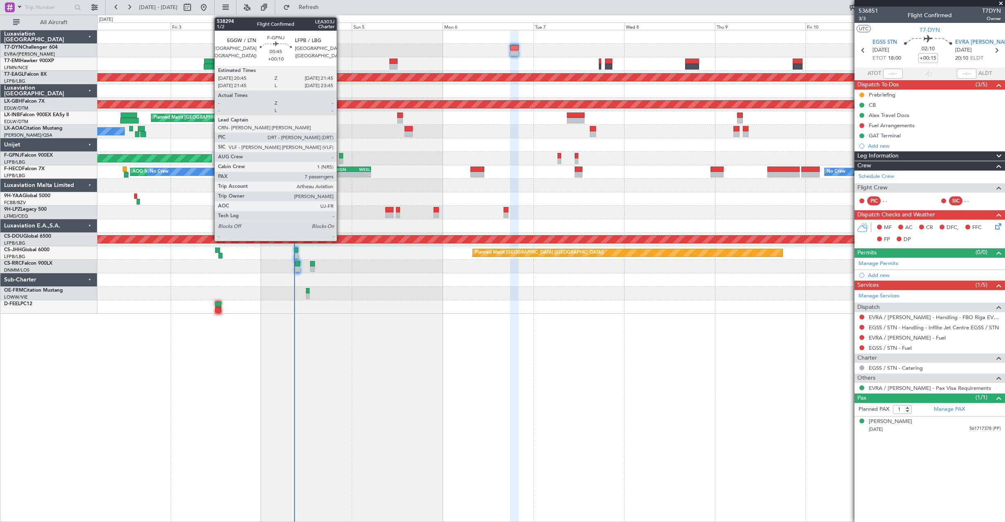
click at [340, 159] on div at bounding box center [341, 161] width 4 height 6
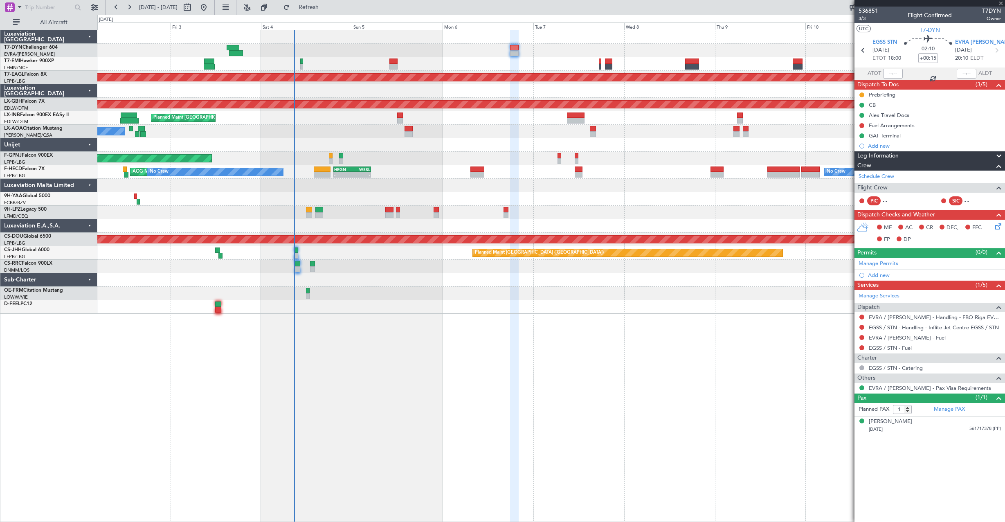
type input "+00:10"
type input "7"
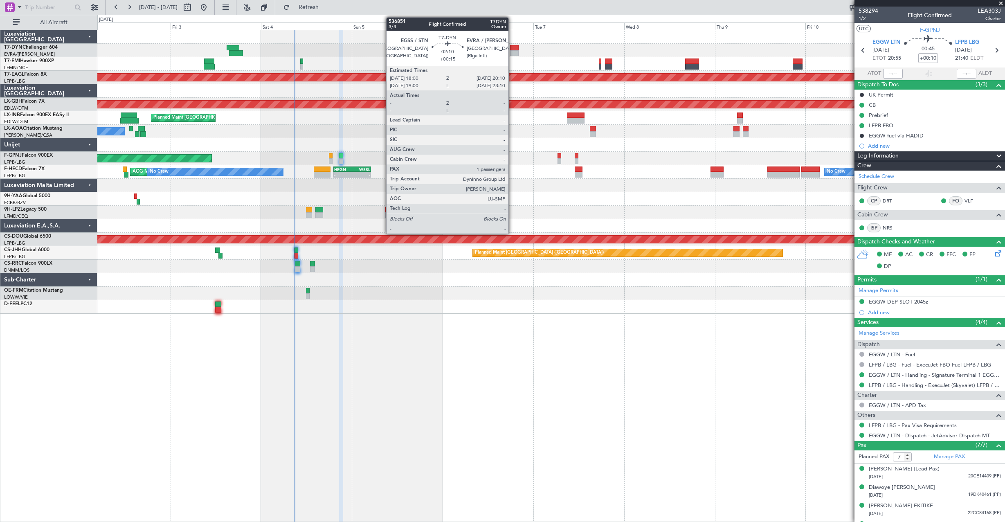
click at [512, 46] on div at bounding box center [514, 48] width 9 height 6
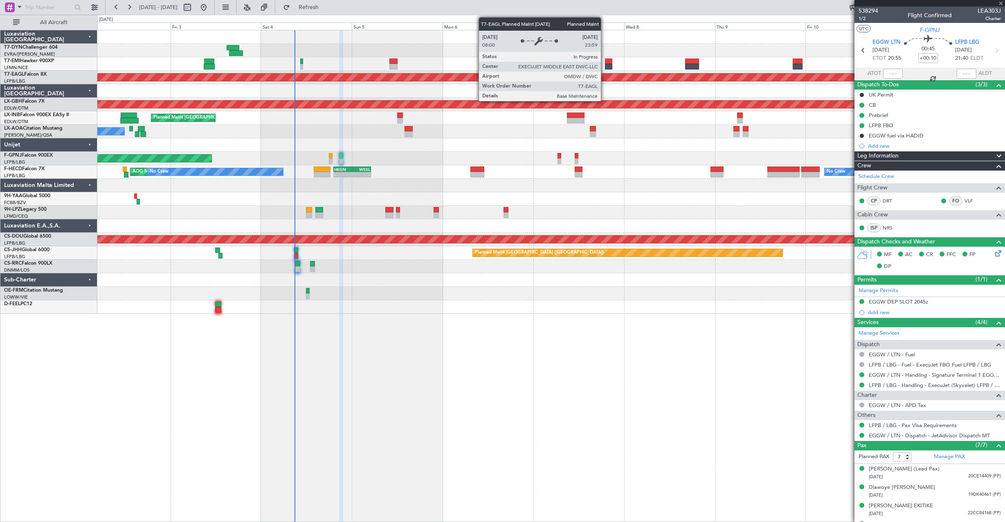
type input "+00:15"
type input "1"
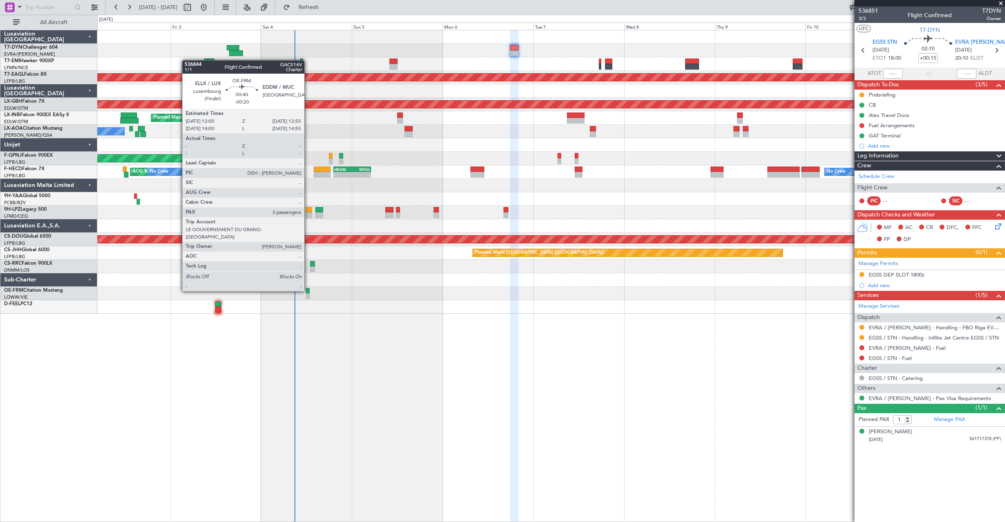
click at [308, 290] on div at bounding box center [308, 291] width 4 height 6
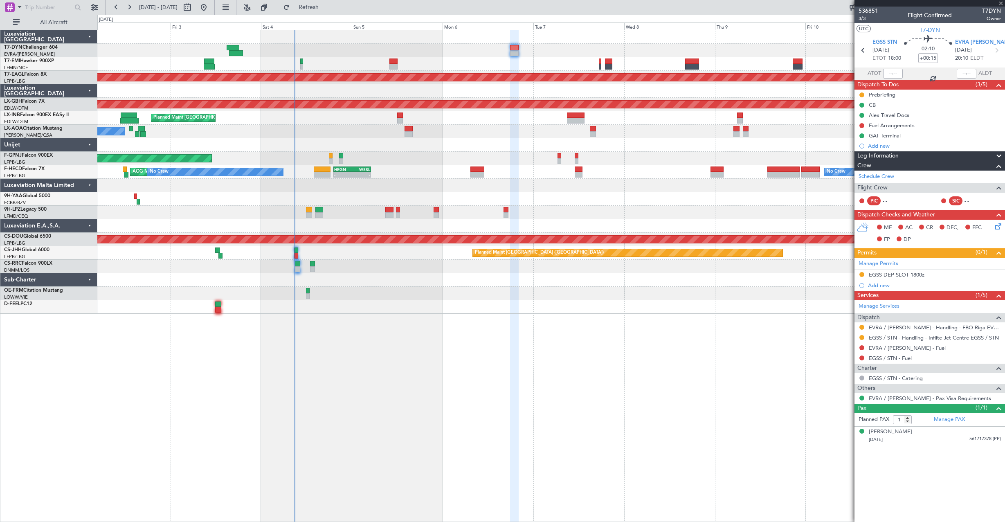
type input "-00:20"
type input "3"
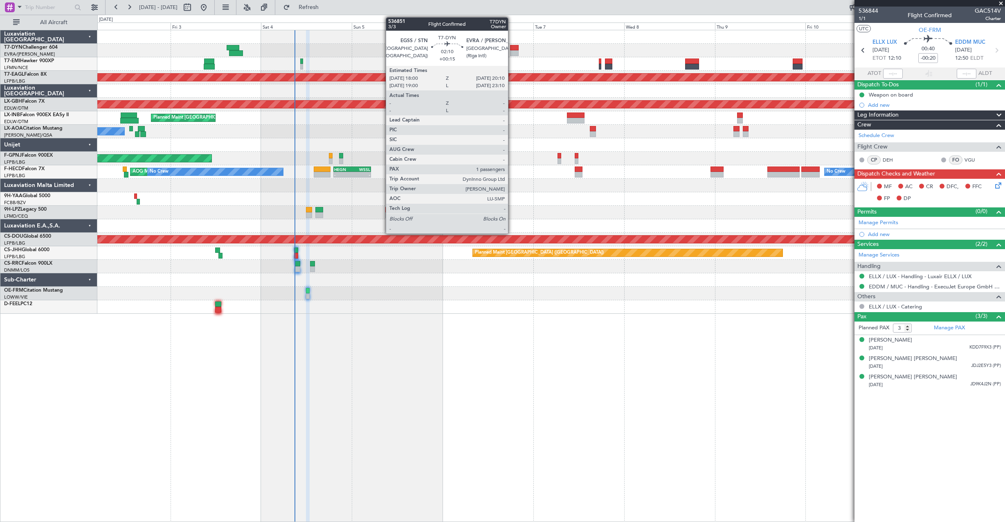
click at [511, 52] on div at bounding box center [514, 53] width 9 height 6
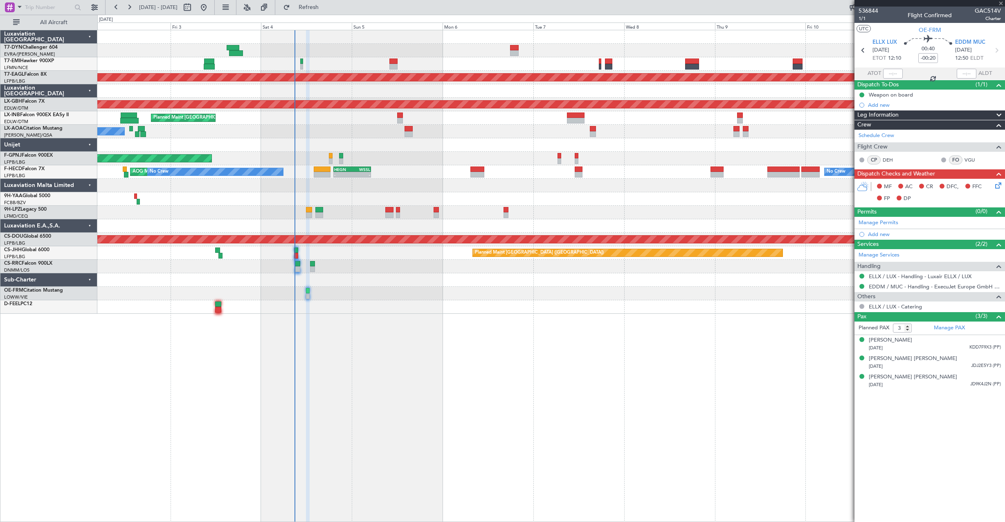
type input "+00:15"
type input "1"
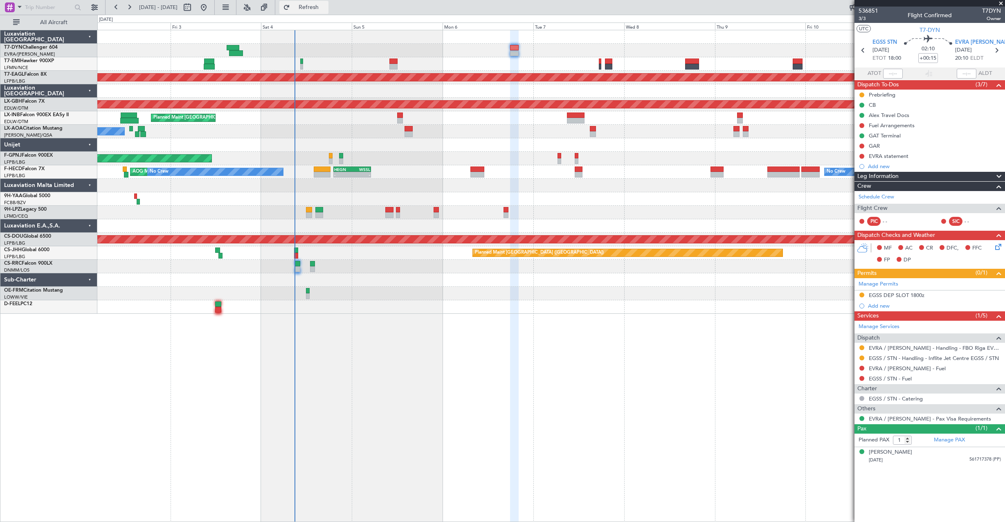
click at [314, 5] on button "Refresh" at bounding box center [303, 7] width 49 height 13
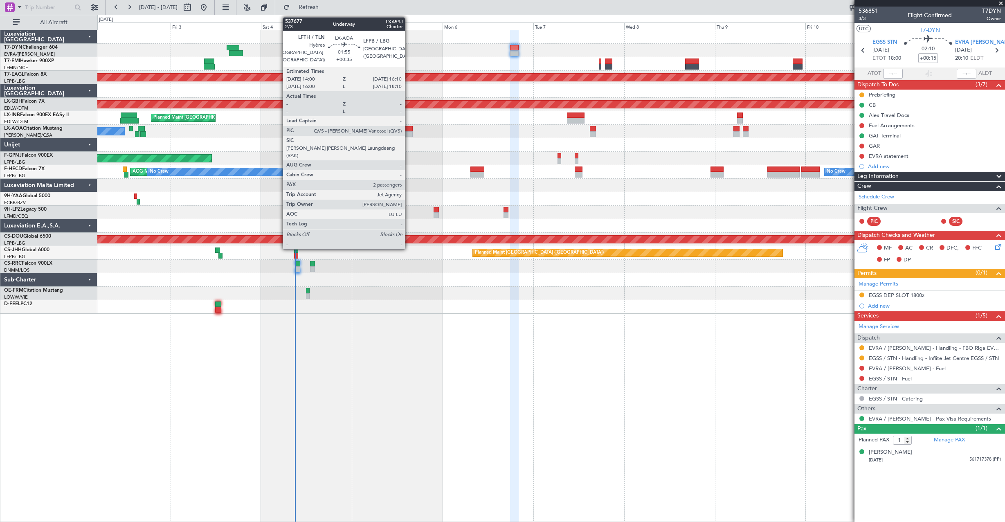
click at [408, 129] on div at bounding box center [408, 129] width 9 height 6
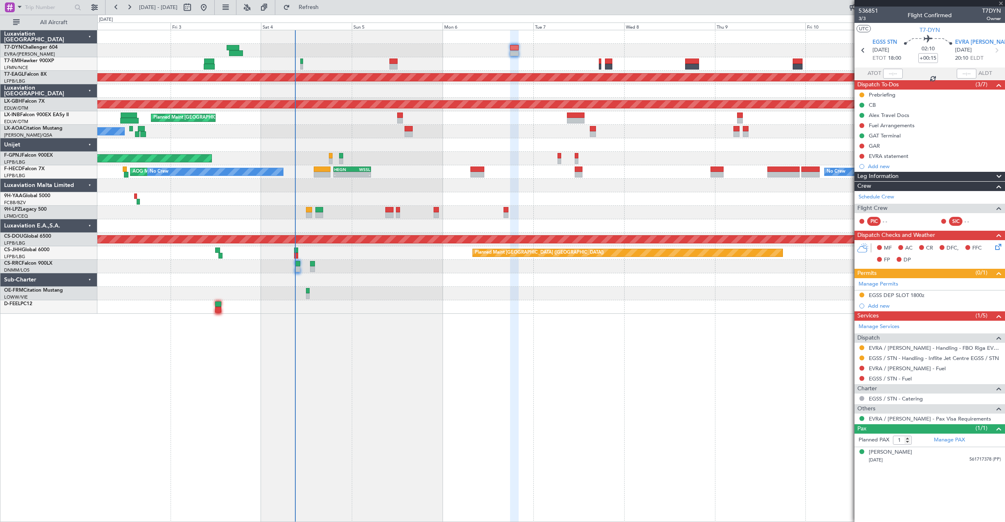
type input "+00:35"
type input "2"
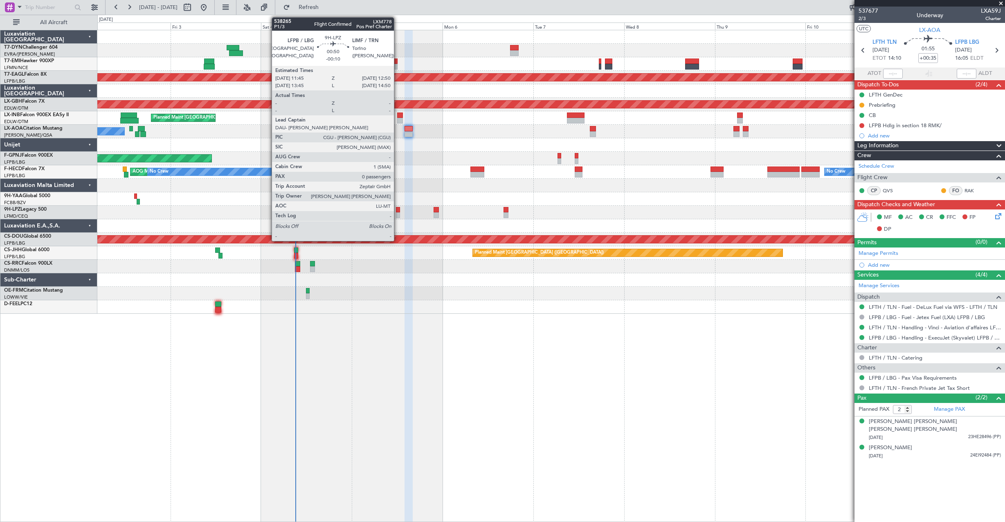
click at [397, 211] on div at bounding box center [398, 210] width 4 height 6
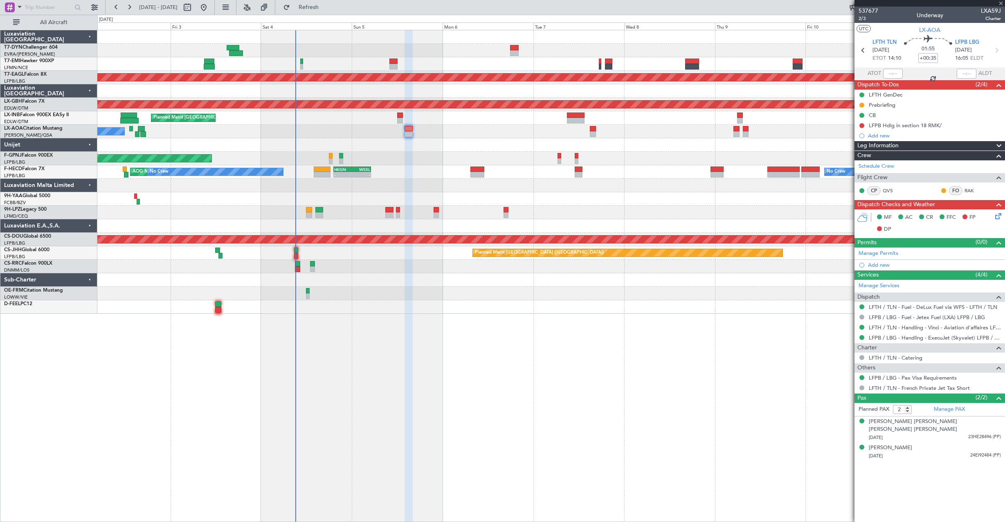
type input "-00:10"
type input "0"
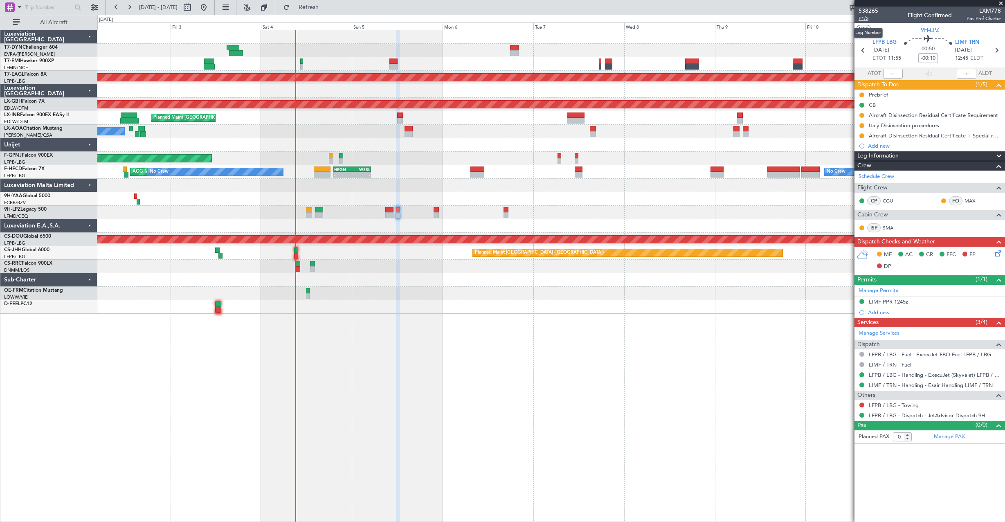
click at [862, 19] on span "P1/3" at bounding box center [868, 18] width 20 height 7
click at [867, 18] on span "P1/3" at bounding box center [868, 18] width 20 height 7
click at [865, 18] on span "P1/3" at bounding box center [868, 18] width 20 height 7
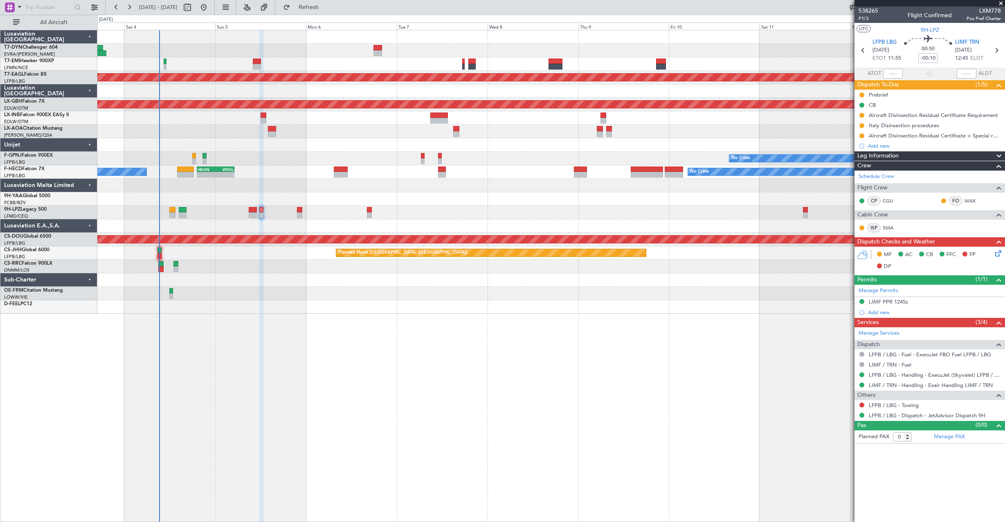
click at [522, 122] on div "Planned Maint [GEOGRAPHIC_DATA]" at bounding box center [550, 117] width 907 height 13
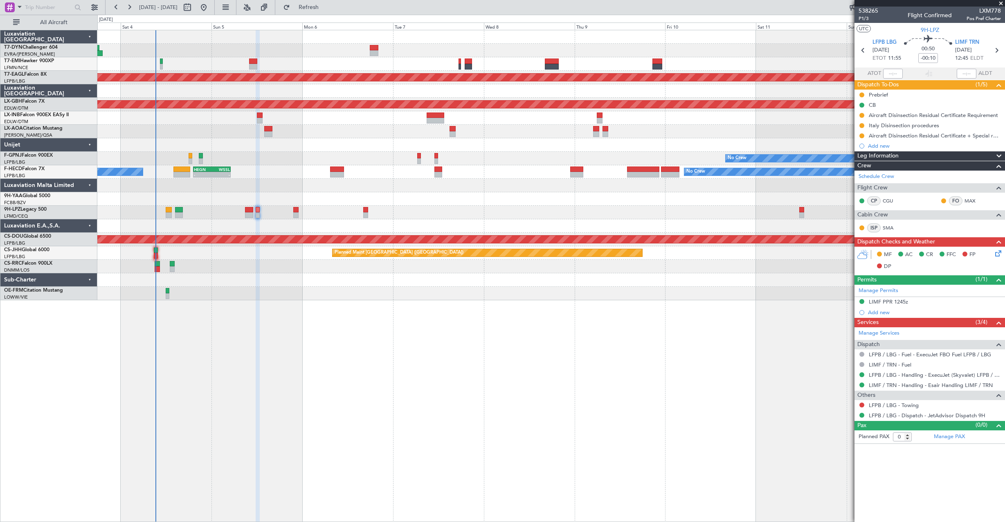
click at [251, 138] on div at bounding box center [550, 144] width 907 height 13
click at [309, 141] on div at bounding box center [550, 144] width 907 height 13
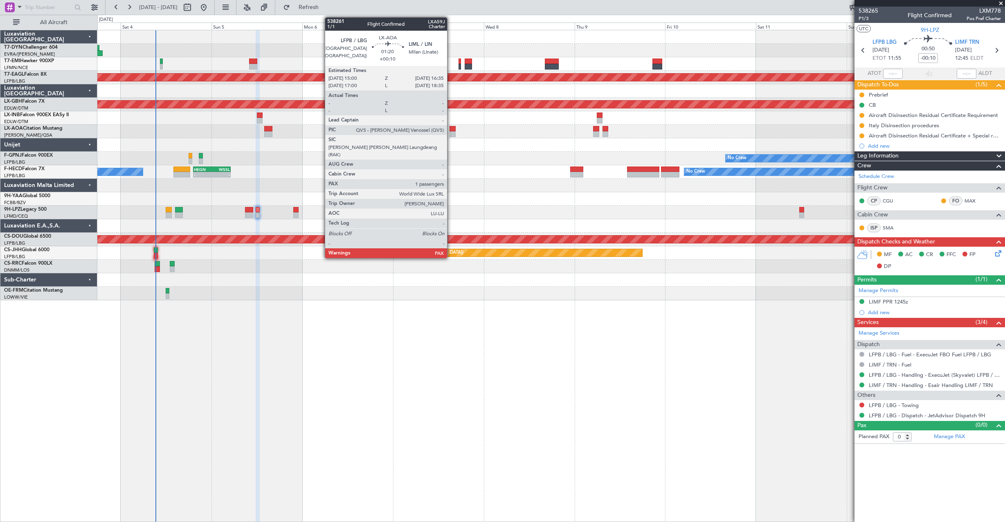
click at [451, 131] on div at bounding box center [452, 129] width 6 height 6
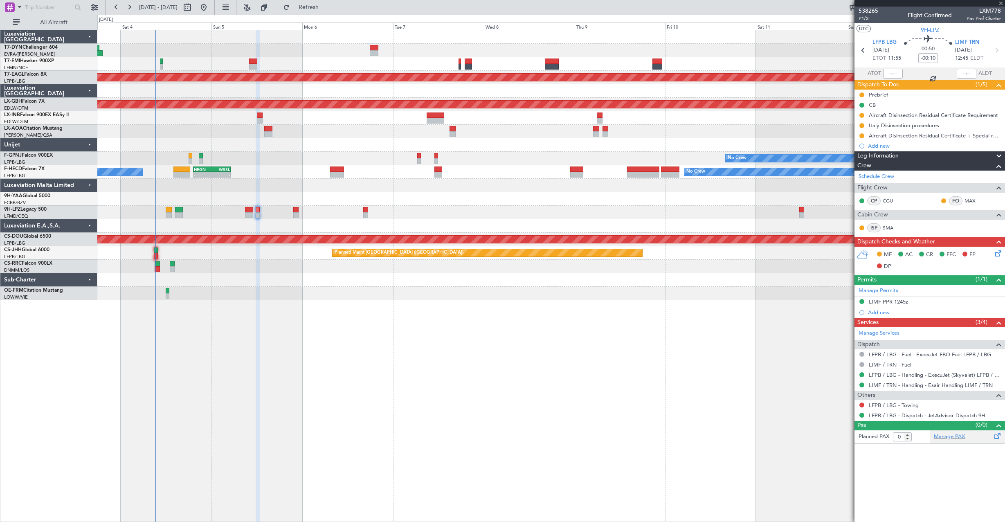
type input "+00:10"
type input "1"
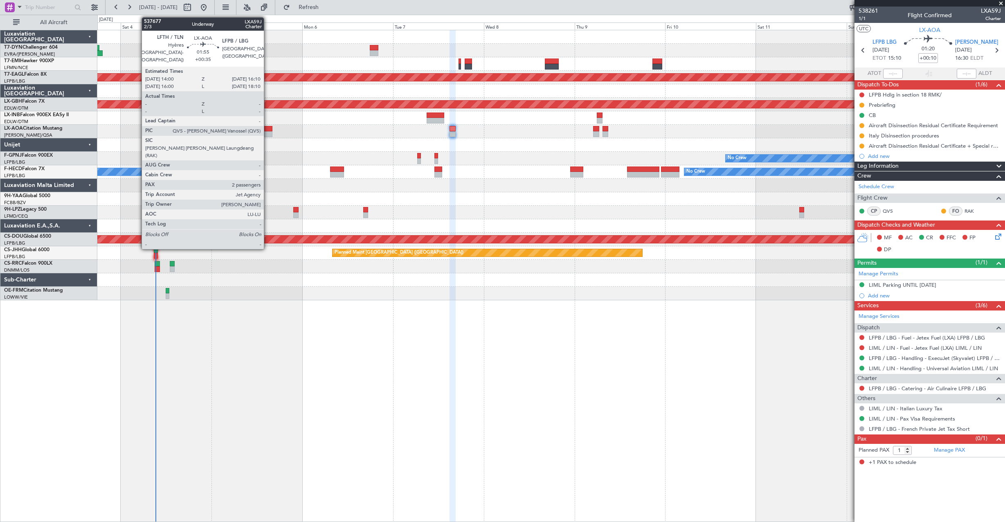
click at [267, 128] on div at bounding box center [268, 129] width 9 height 6
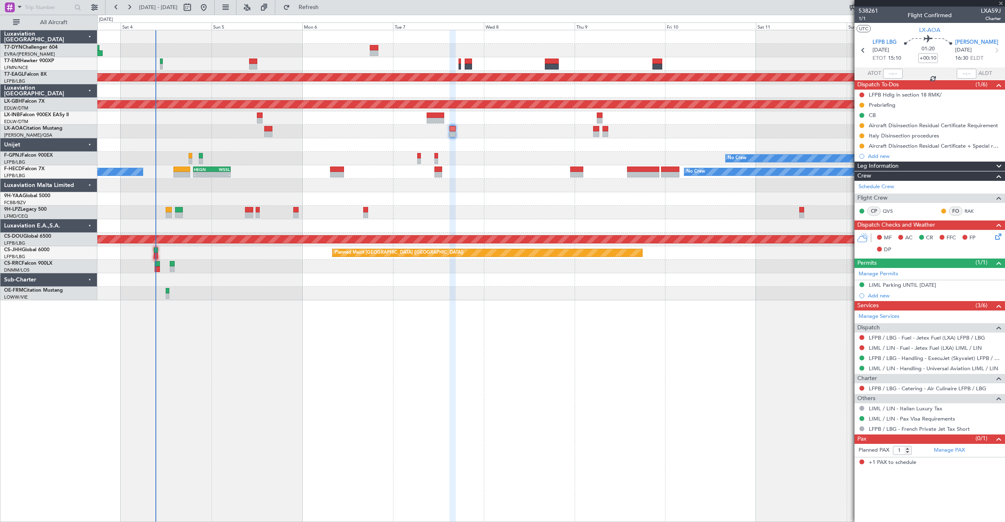
type input "+00:35"
type input "2"
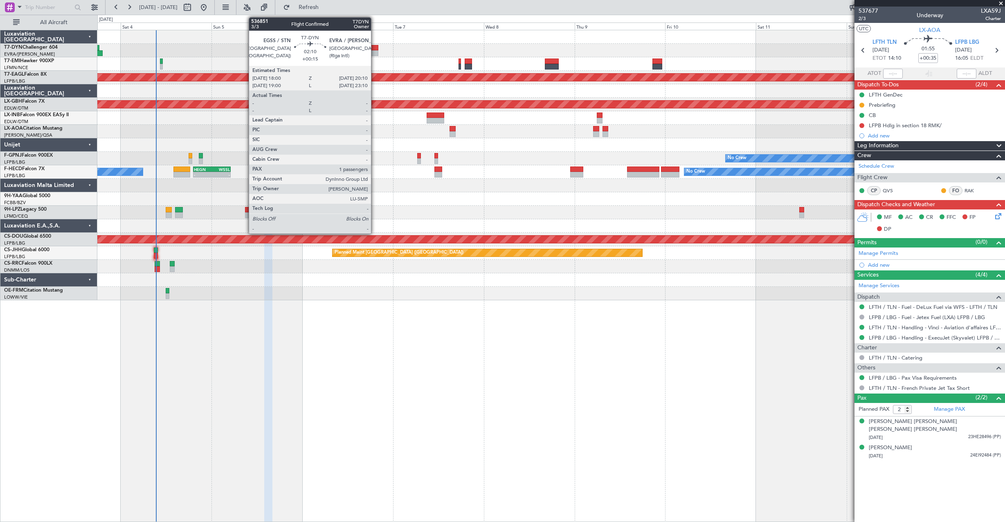
click at [375, 47] on div at bounding box center [374, 48] width 9 height 6
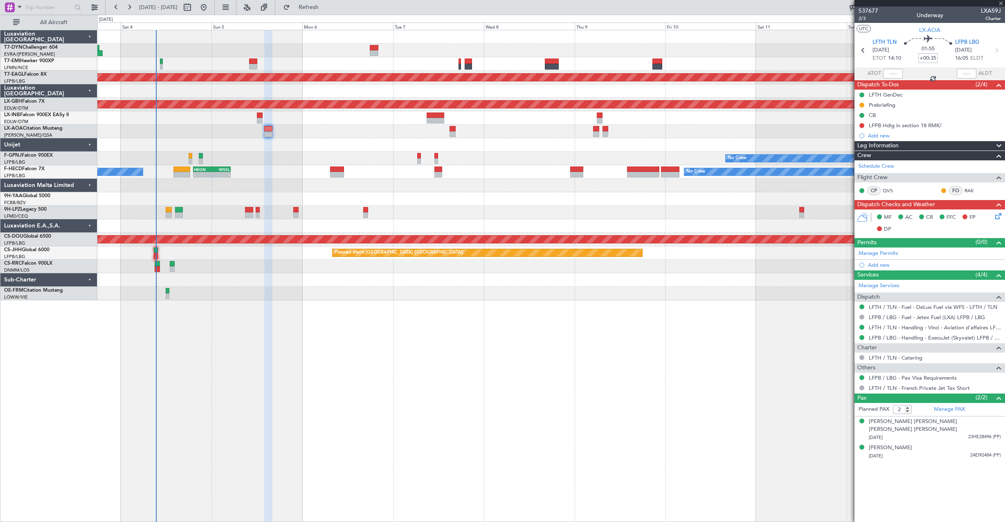
type input "+00:15"
type input "1"
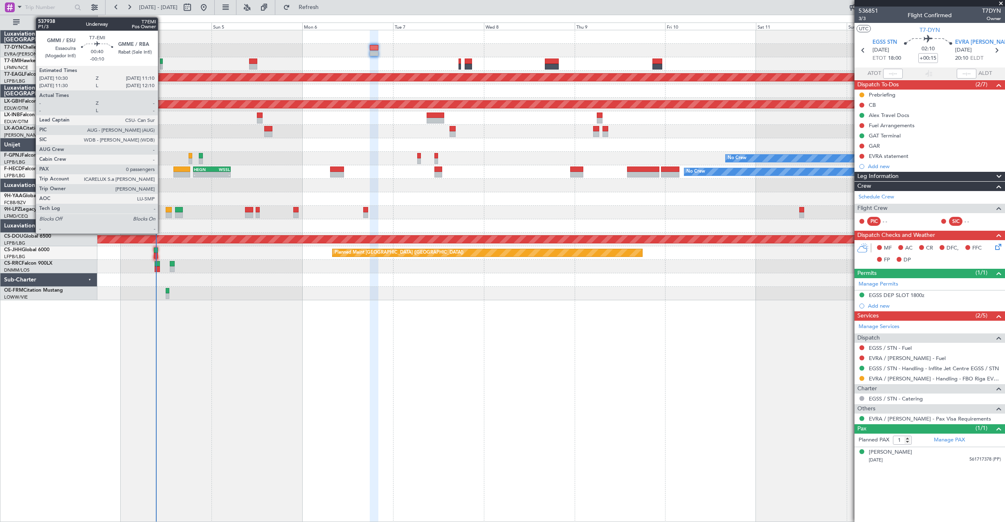
click at [161, 63] on div at bounding box center [161, 61] width 3 height 6
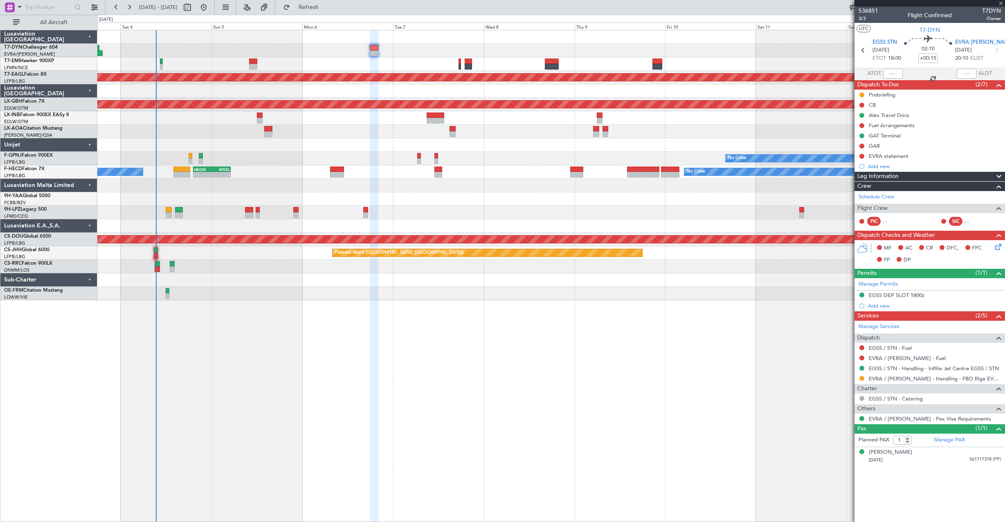
type input "-00:10"
type input "0"
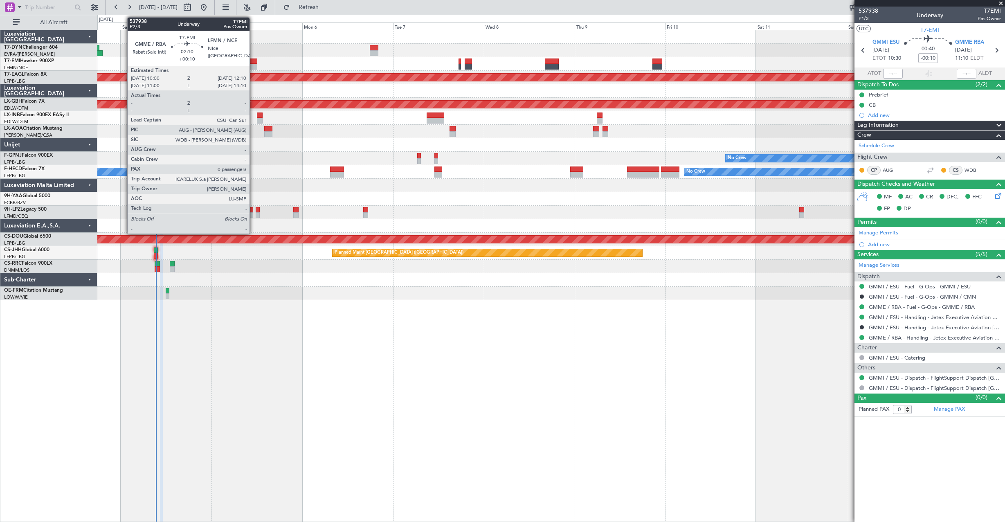
click at [253, 63] on div at bounding box center [253, 61] width 9 height 6
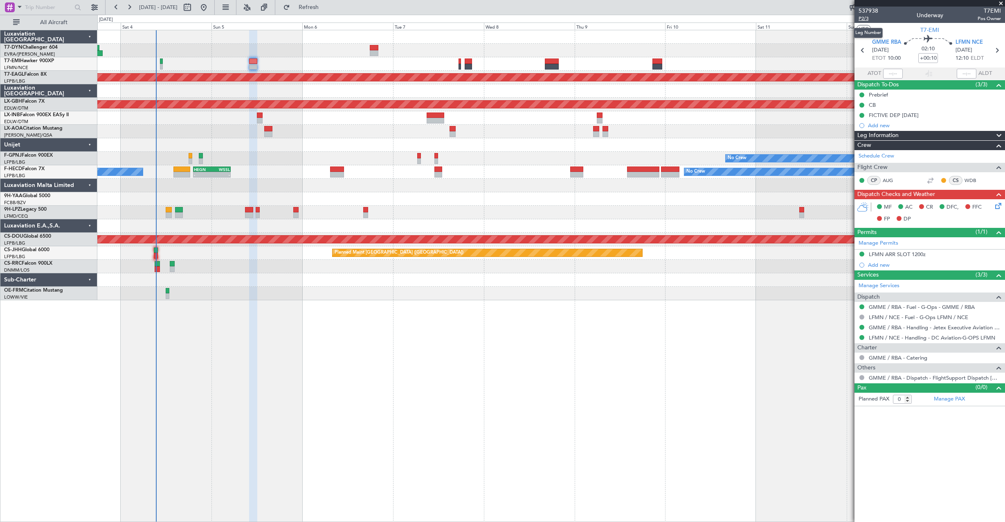
click at [863, 18] on span "P2/3" at bounding box center [868, 18] width 20 height 7
click at [316, 3] on button "Refresh" at bounding box center [303, 7] width 49 height 13
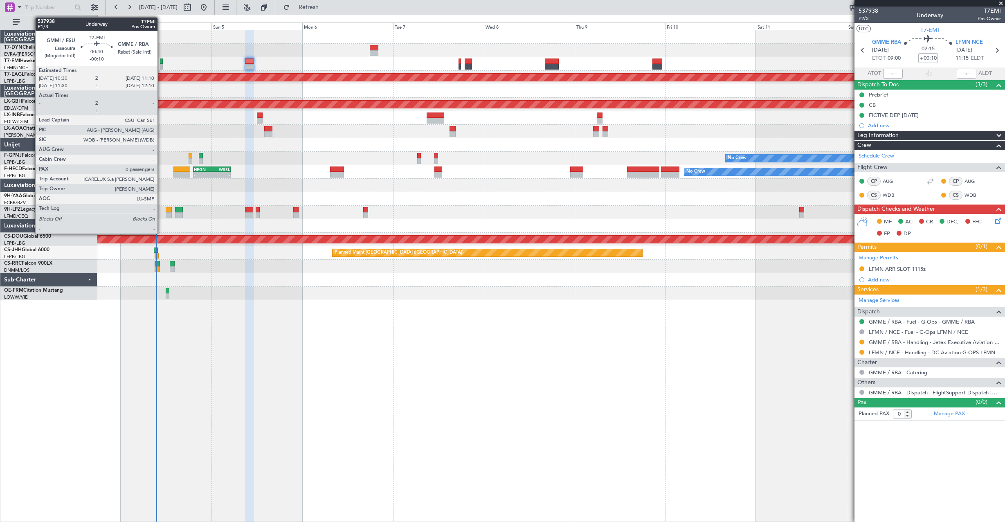
click at [161, 62] on div at bounding box center [161, 61] width 3 height 6
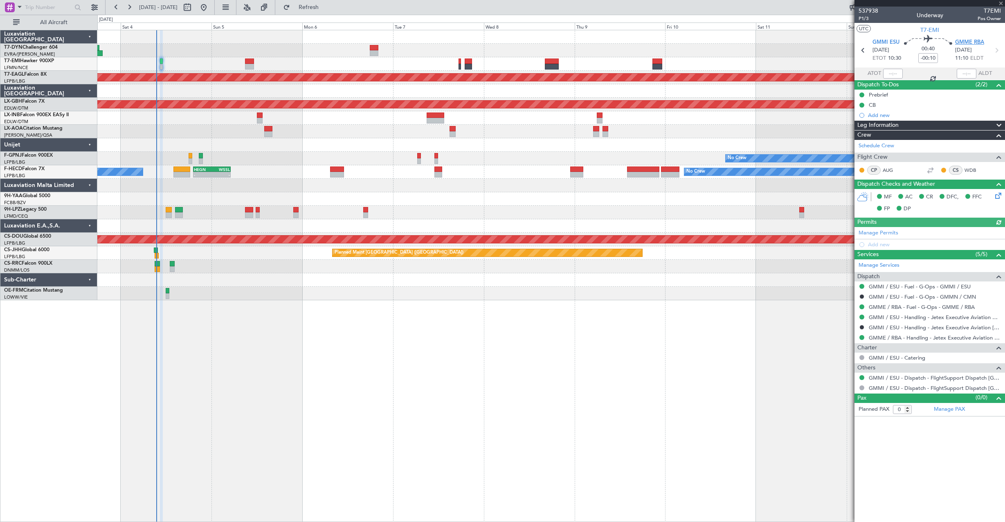
click at [973, 43] on span "GMME RBA" at bounding box center [969, 42] width 29 height 8
click at [902, 336] on link "GMME / RBA - Handling - Jetex Executive Aviation Morocco GMME / RBA" at bounding box center [934, 337] width 132 height 7
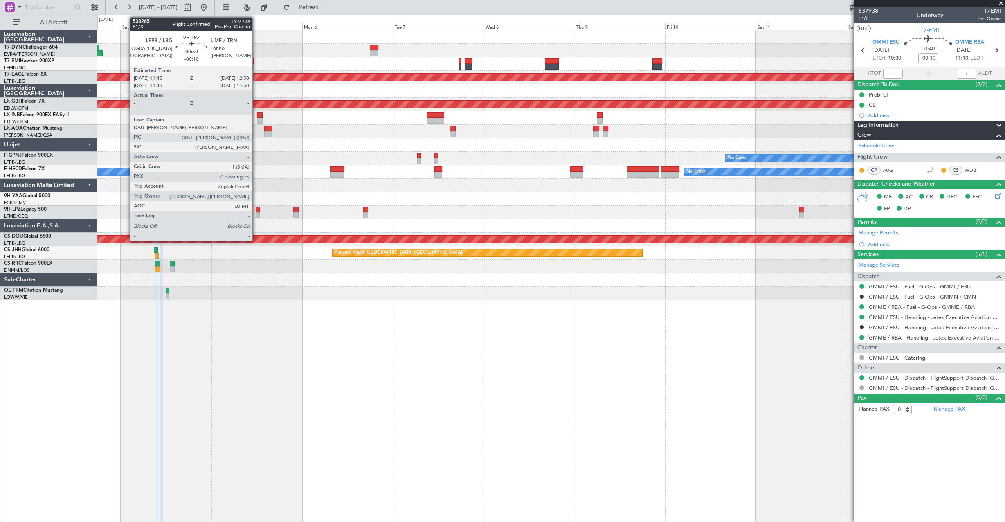
click at [256, 211] on div at bounding box center [258, 210] width 4 height 6
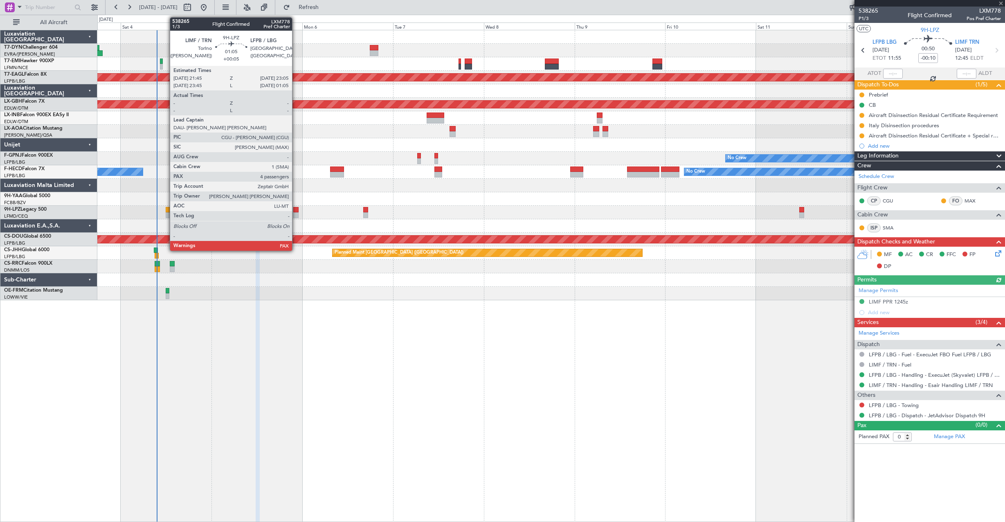
click at [296, 210] on div at bounding box center [295, 210] width 5 height 6
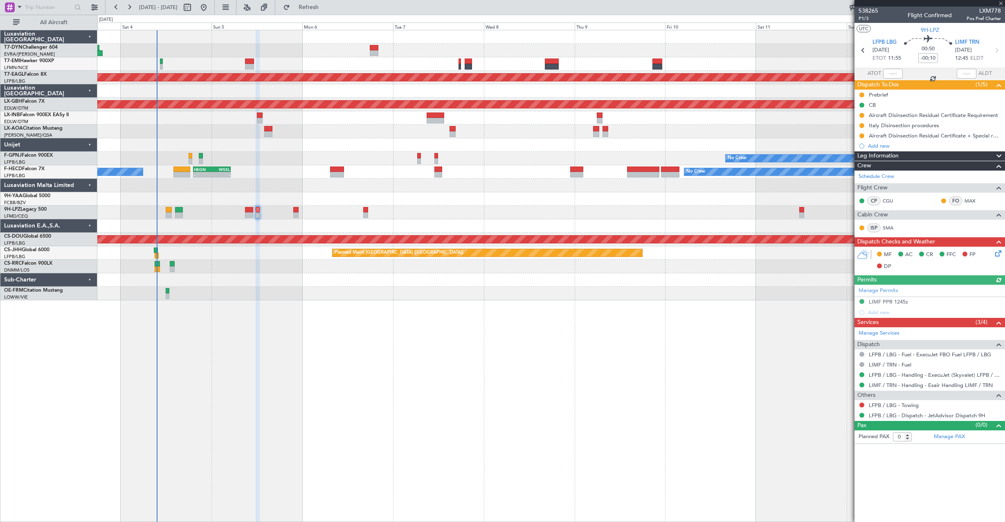
type input "+00:05"
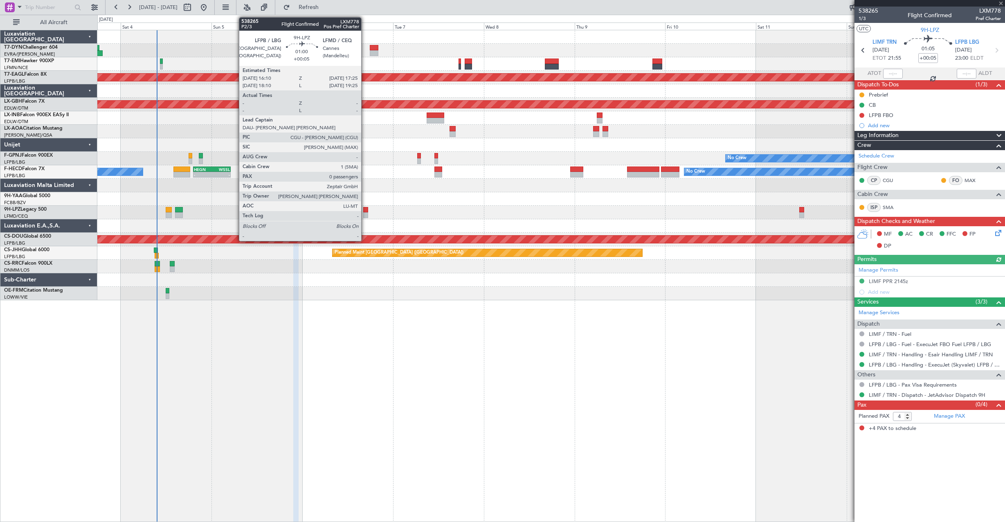
click at [365, 214] on div at bounding box center [365, 215] width 5 height 6
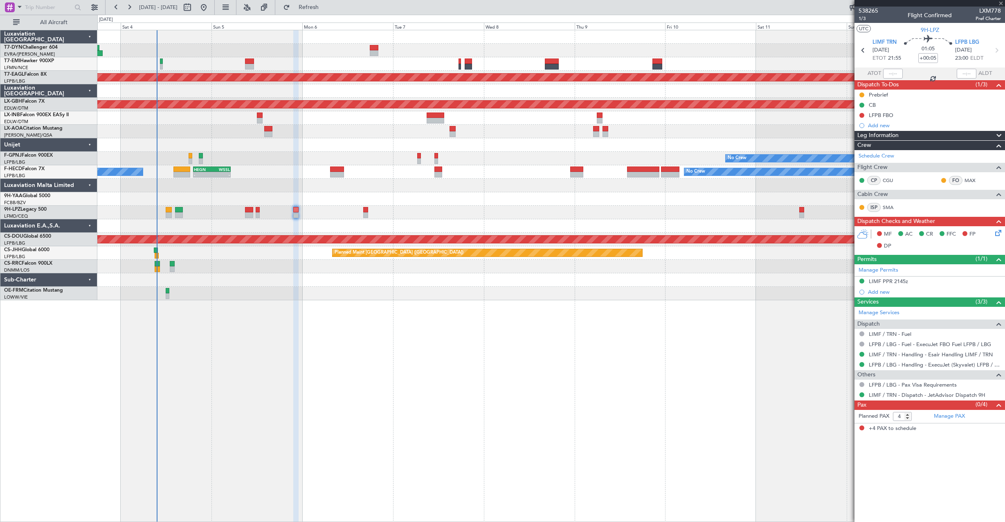
type input "0"
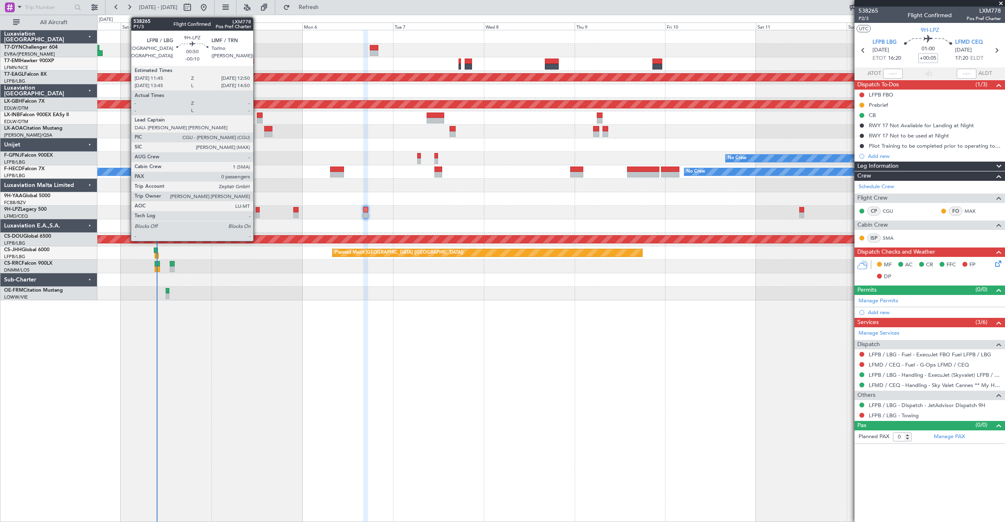
click at [257, 208] on div at bounding box center [258, 210] width 4 height 6
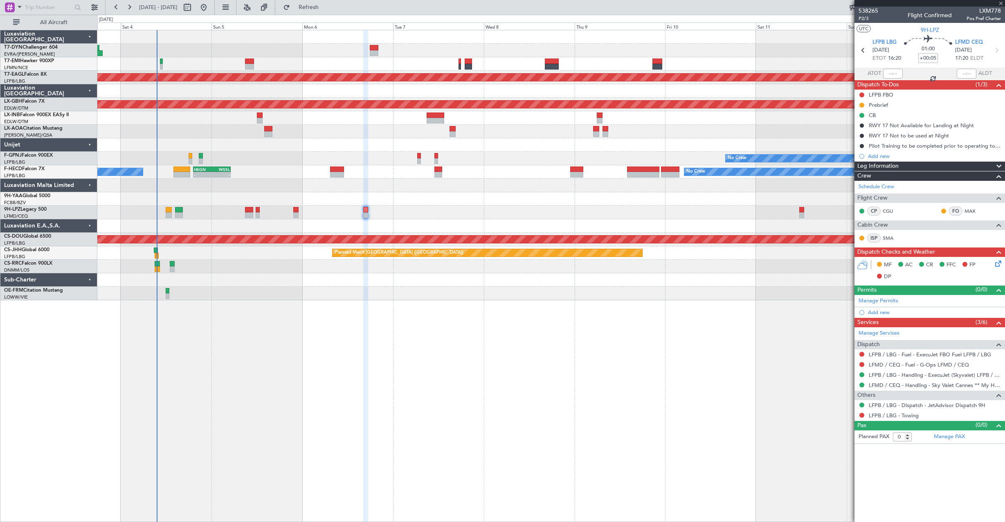
type input "-00:10"
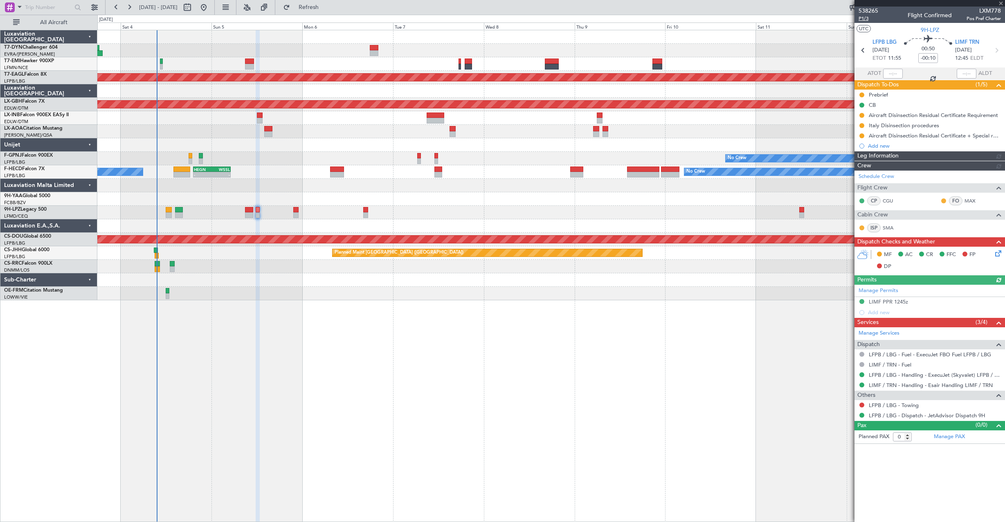
click at [868, 18] on span "P1/3" at bounding box center [868, 18] width 20 height 7
click at [312, 8] on button "Refresh" at bounding box center [303, 7] width 49 height 13
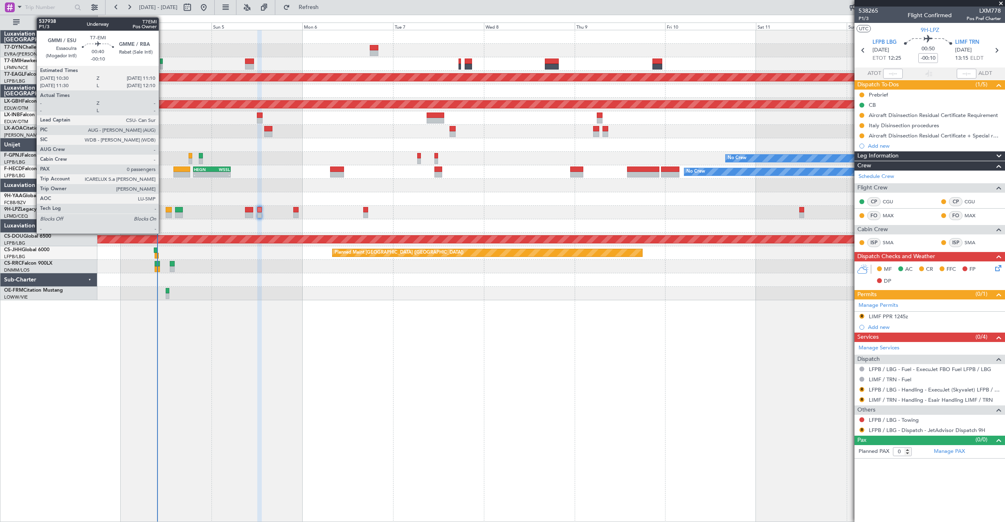
click at [162, 63] on div at bounding box center [161, 61] width 3 height 6
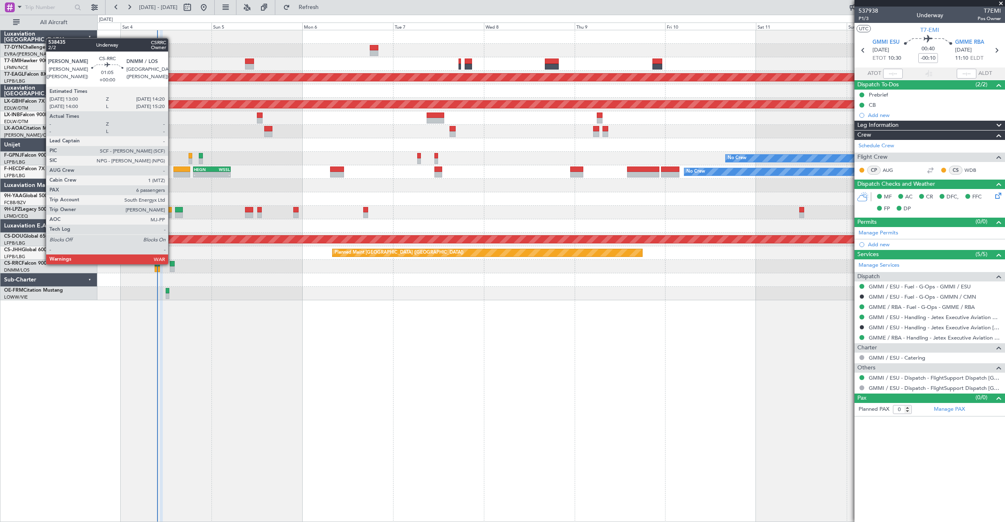
click at [171, 263] on div at bounding box center [172, 264] width 5 height 6
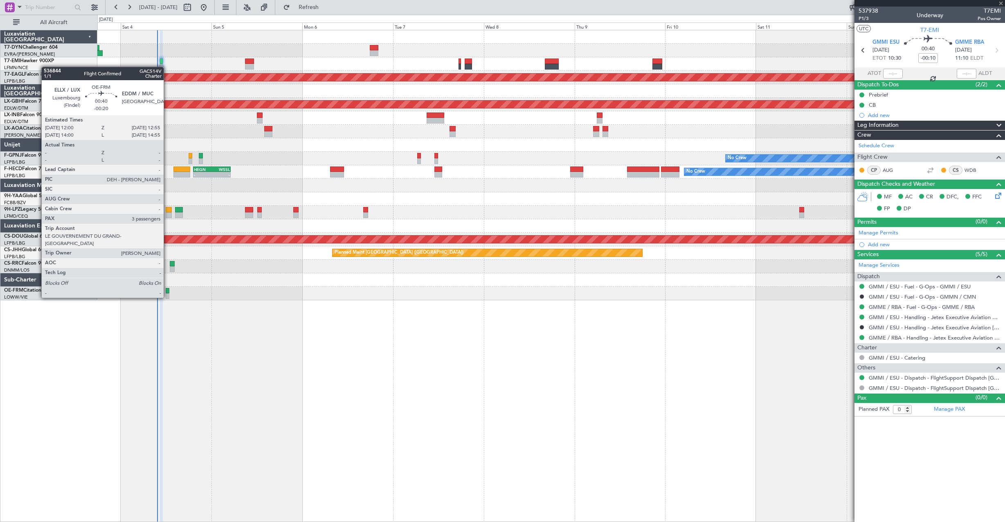
type input "6"
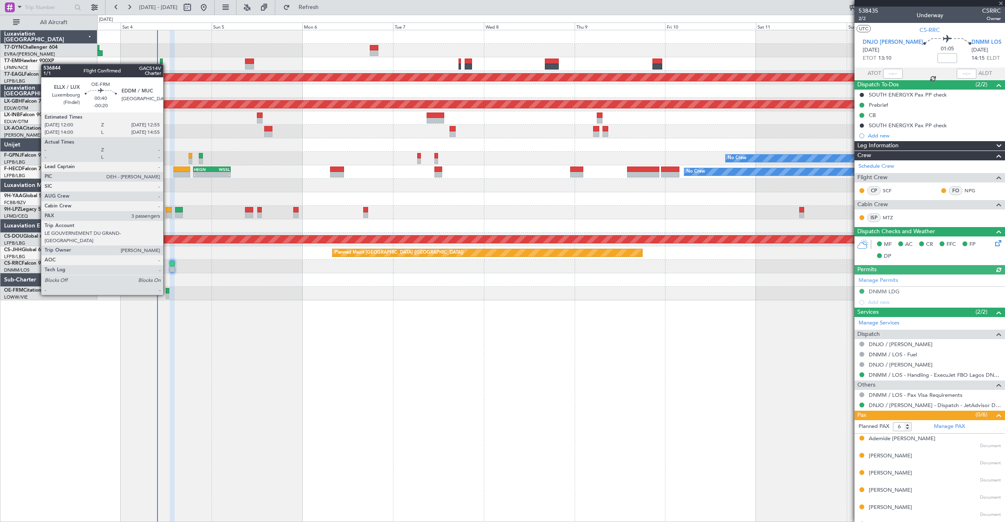
click at [167, 294] on div at bounding box center [168, 296] width 4 height 6
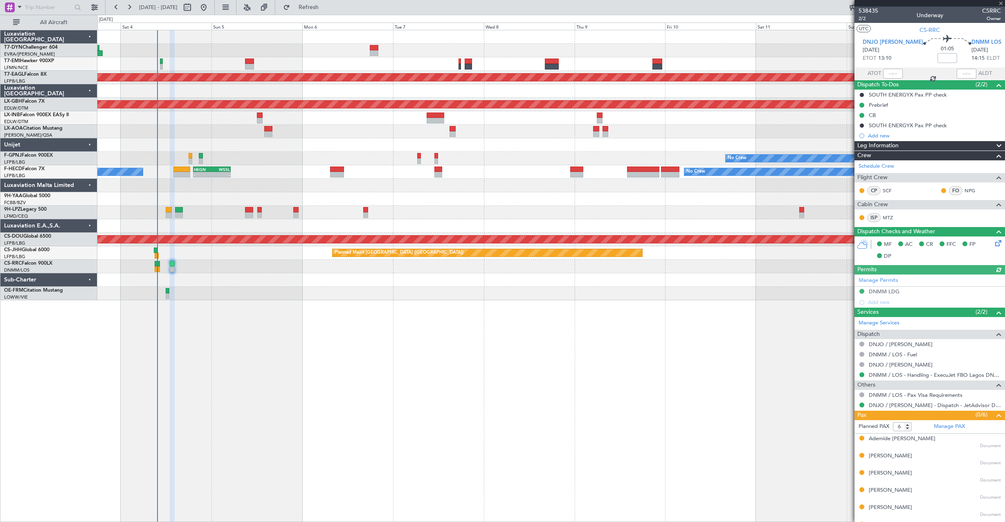
type input "-00:20"
type input "3"
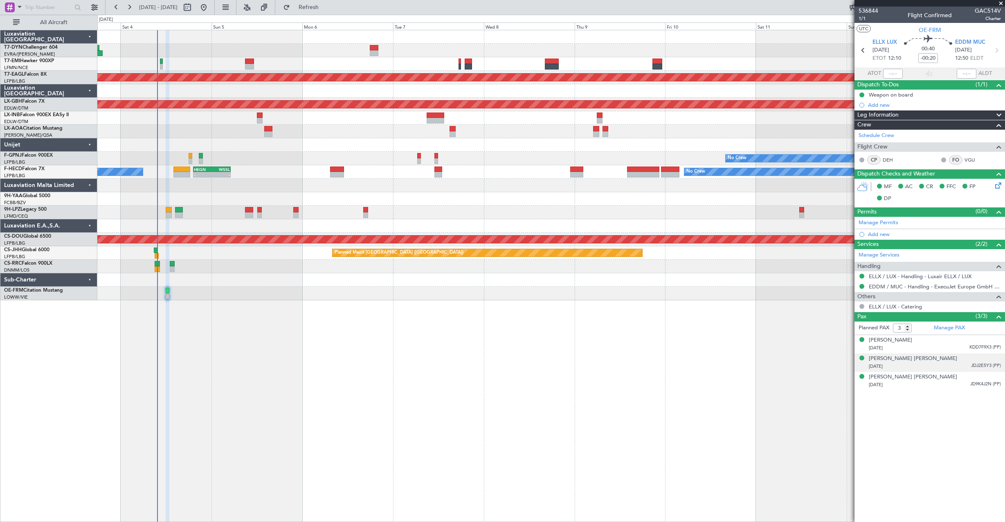
click at [960, 360] on div "Leon Marie Joseph Gloden 09/12/1972 JDJ2E5Y3 (PP)" at bounding box center [934, 362] width 132 height 16
click at [165, 294] on div at bounding box center [550, 293] width 907 height 13
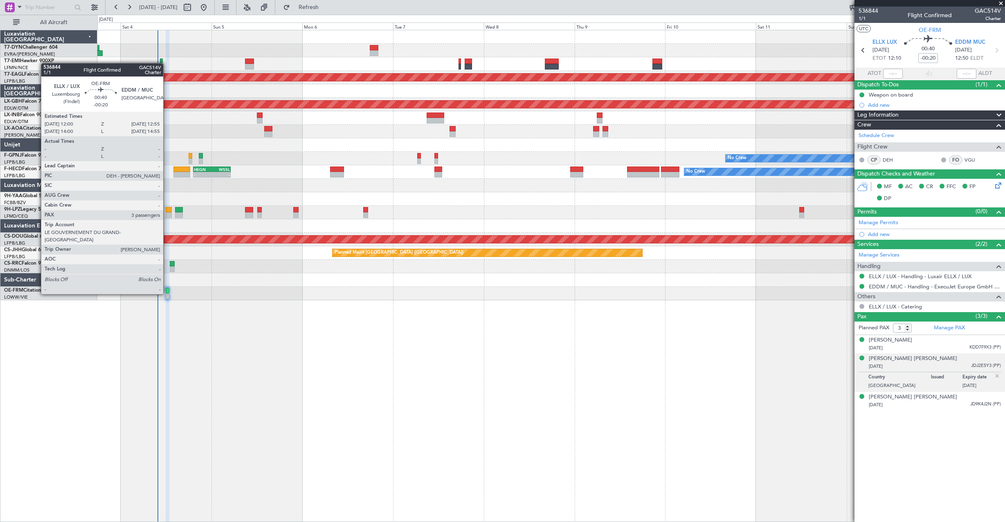
click at [167, 293] on div at bounding box center [168, 296] width 4 height 6
click at [167, 290] on div at bounding box center [168, 291] width 4 height 6
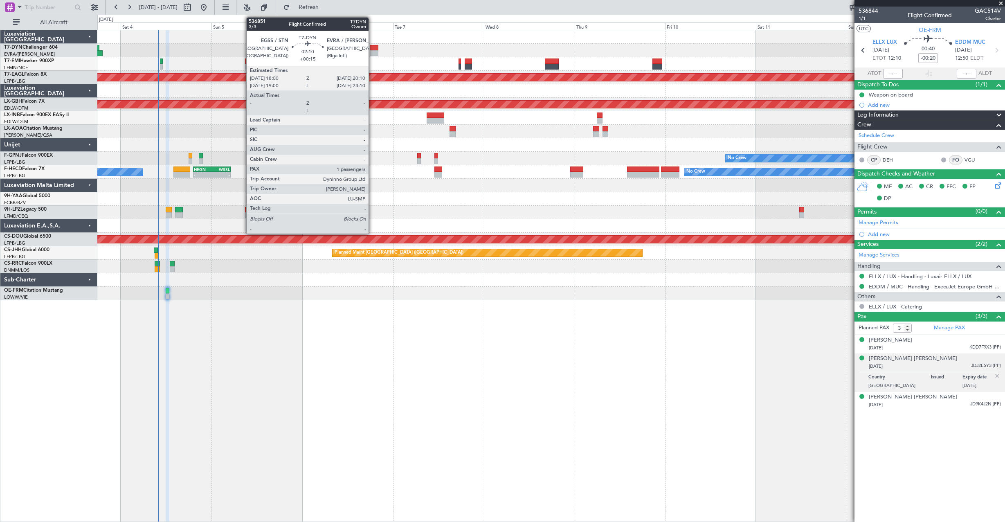
click at [372, 50] on div at bounding box center [374, 48] width 9 height 6
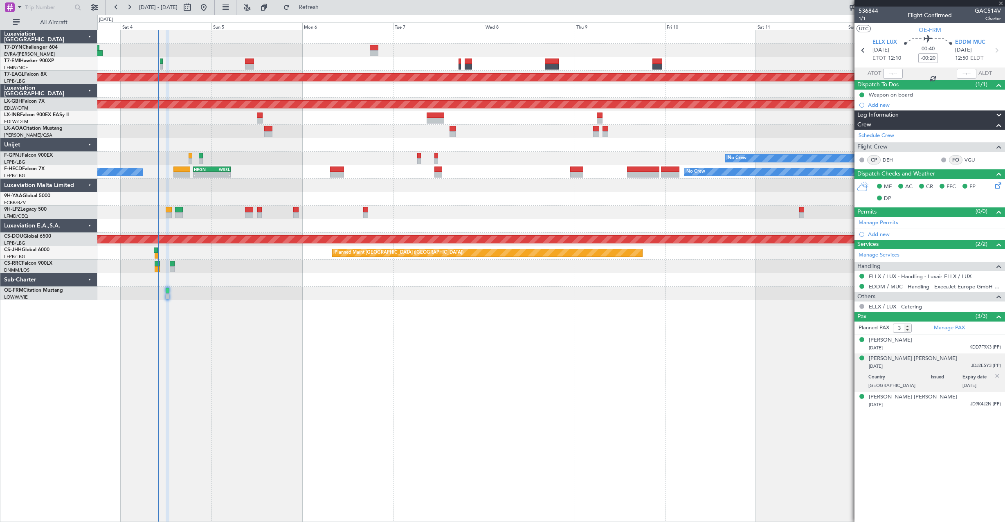
type input "+00:15"
type input "1"
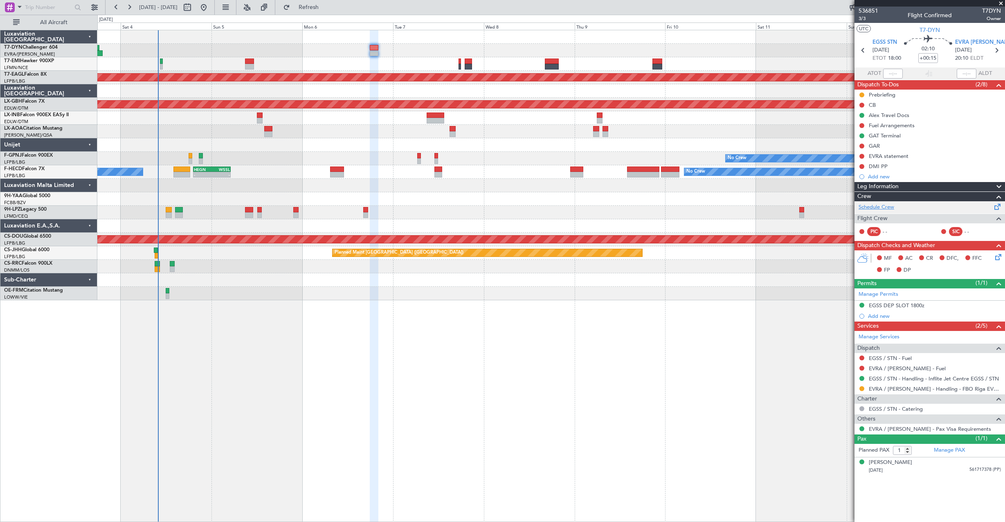
click at [878, 208] on link "Schedule Crew" at bounding box center [876, 207] width 36 height 8
click at [417, 84] on div at bounding box center [550, 90] width 907 height 13
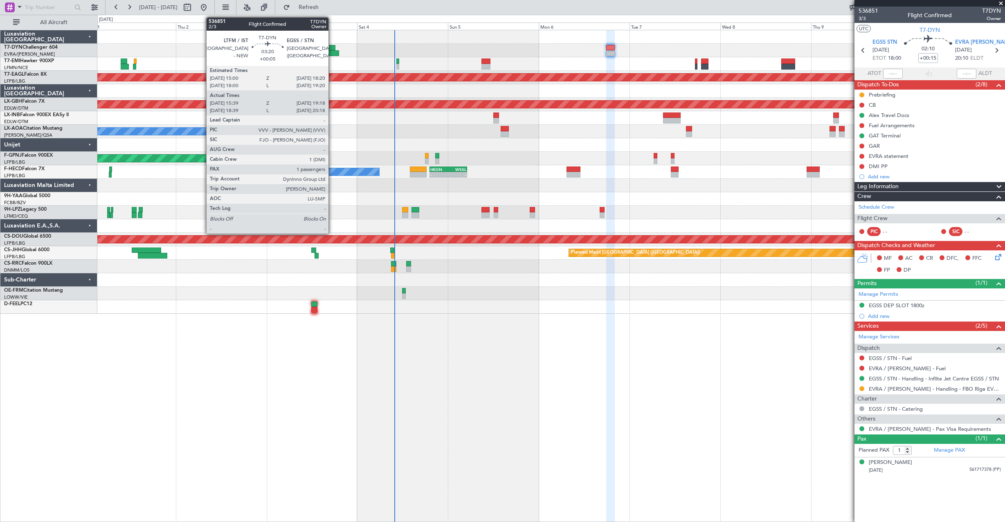
click at [332, 52] on div at bounding box center [332, 53] width 14 height 6
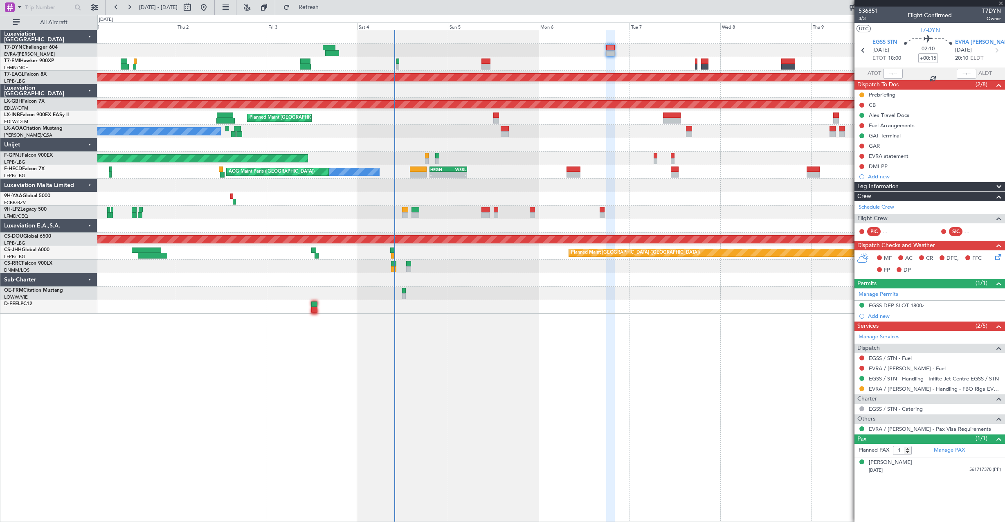
type input "+00:05"
type input "15:39"
type input "19:18"
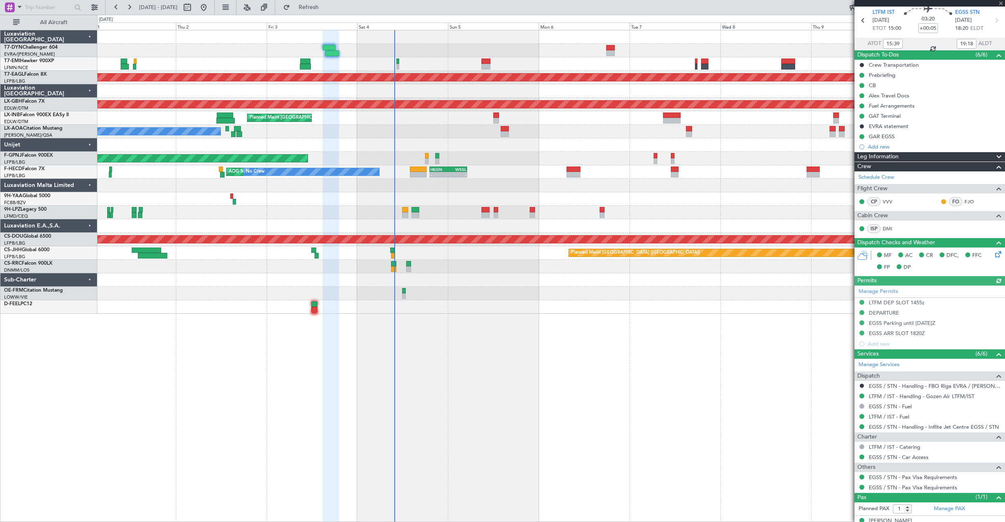
scroll to position [42, 0]
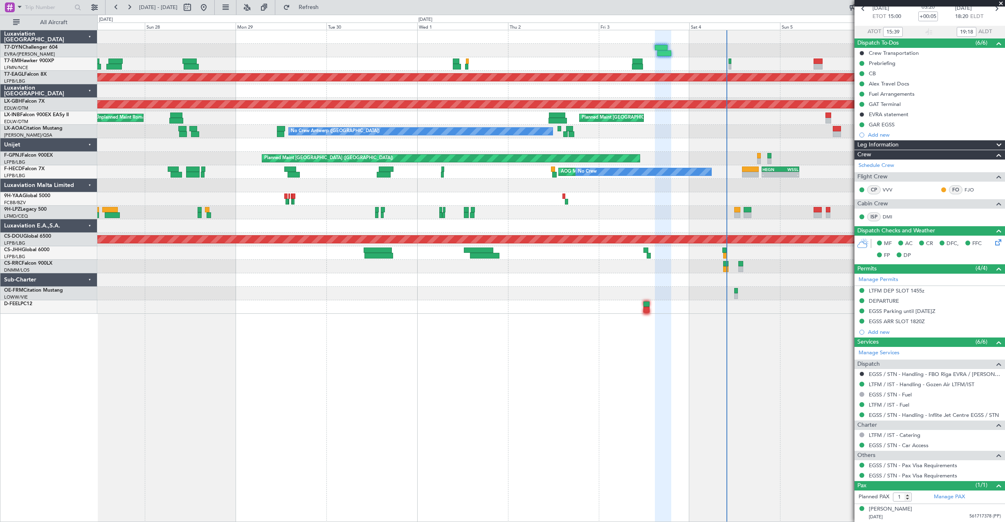
click at [544, 73] on div "Planned Maint Dubai (Al Maktoum Intl) Planned Maint Nurnberg Planned Maint Zuri…" at bounding box center [550, 171] width 907 height 283
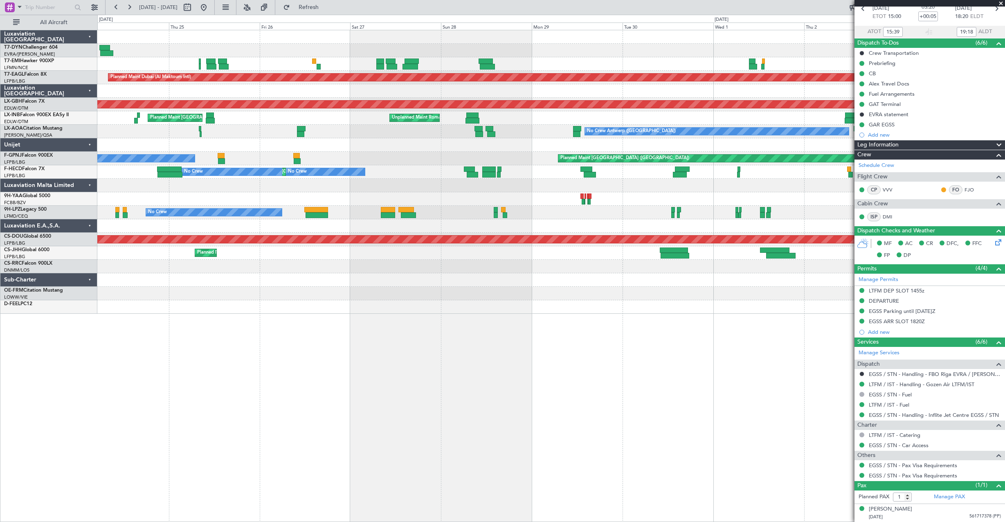
click at [570, 41] on div at bounding box center [550, 36] width 907 height 13
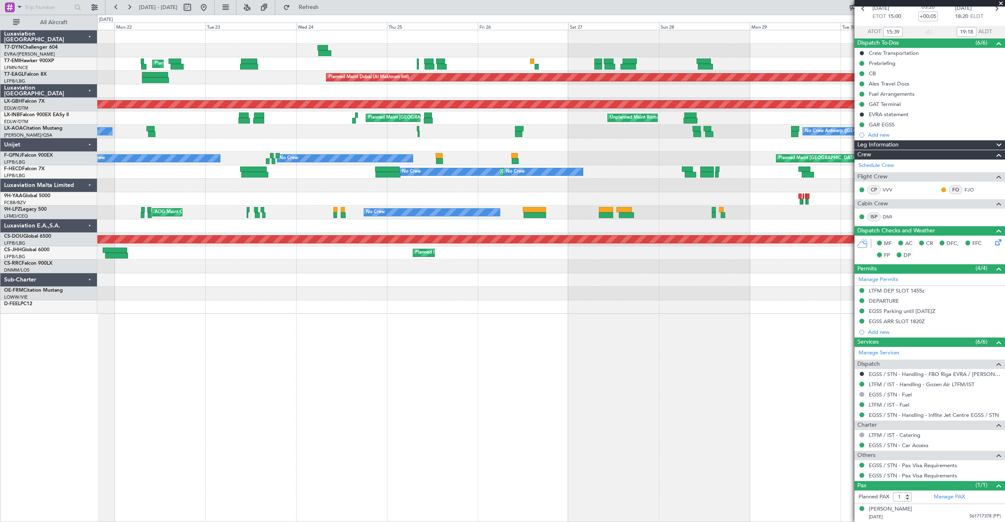
click at [504, 44] on div at bounding box center [550, 50] width 907 height 13
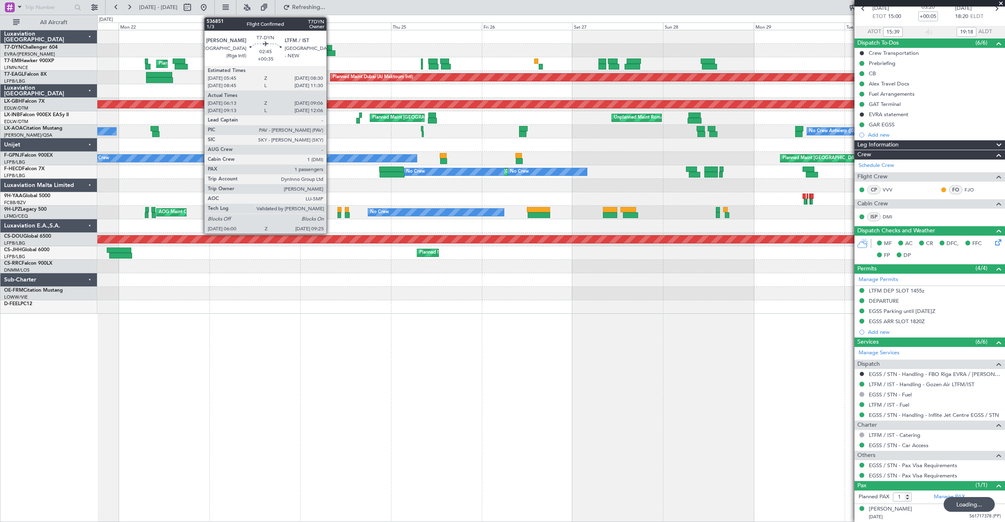
click at [329, 48] on div at bounding box center [326, 48] width 11 height 6
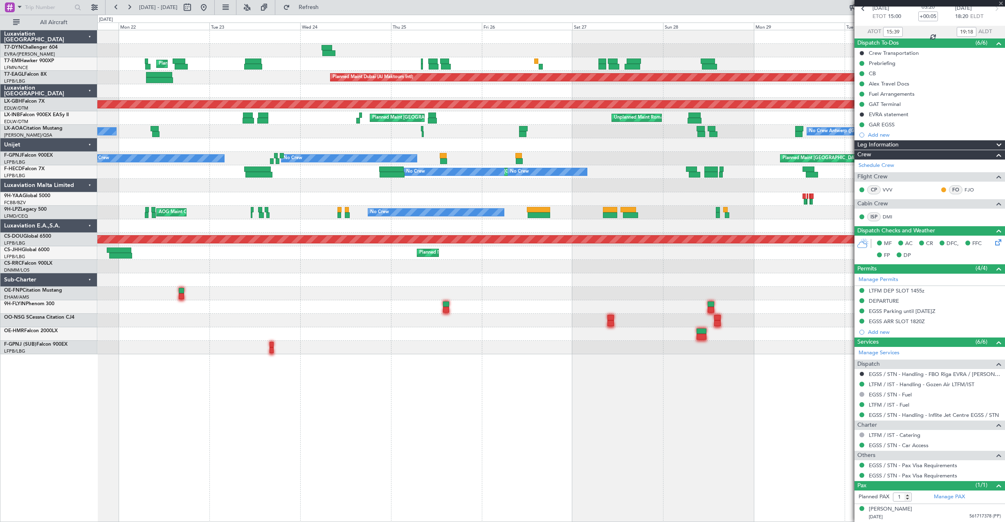
type input "+00:35"
type input "06:13"
type input "09:06"
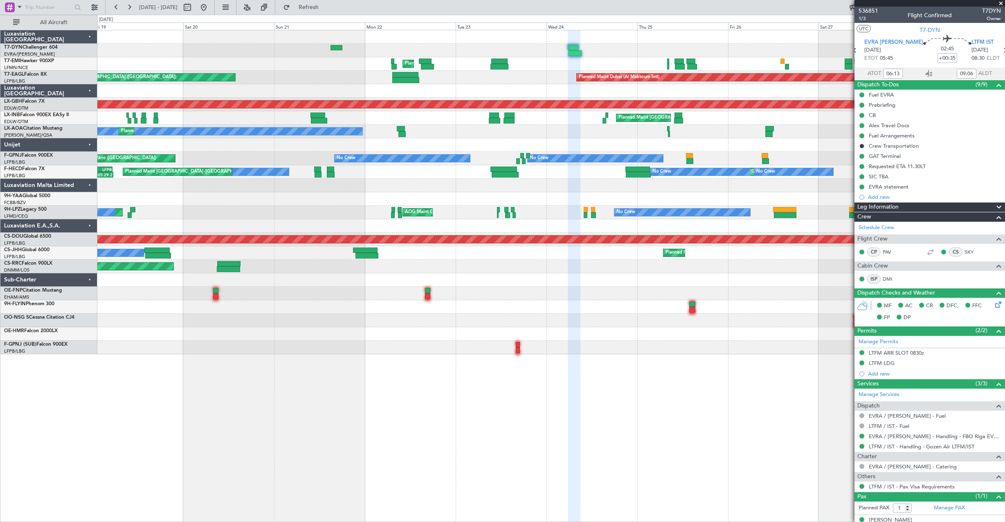
click at [450, 88] on div "Planned Maint Zurich Planned Maint Dubai (Al Maktoum Intl) Unplanned Maint Pari…" at bounding box center [550, 192] width 907 height 324
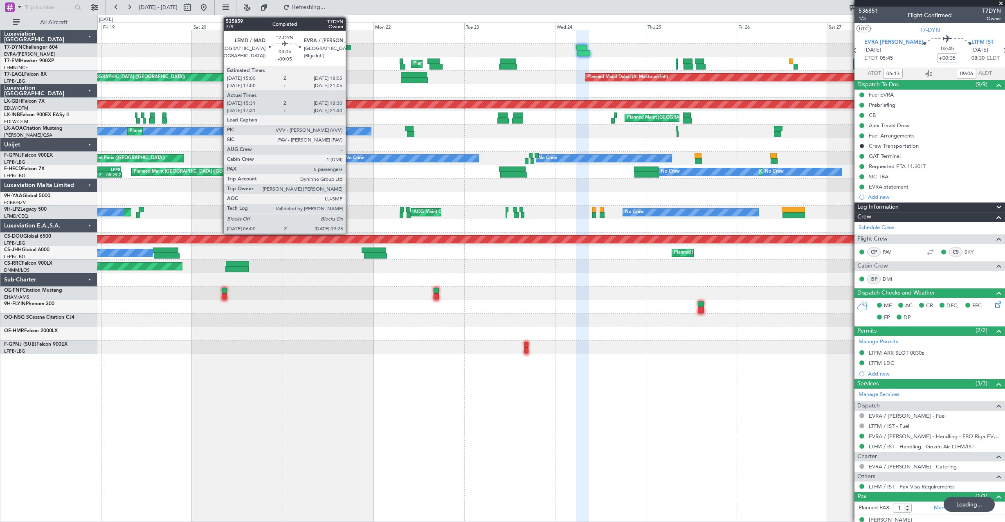
click at [349, 45] on div at bounding box center [345, 48] width 12 height 6
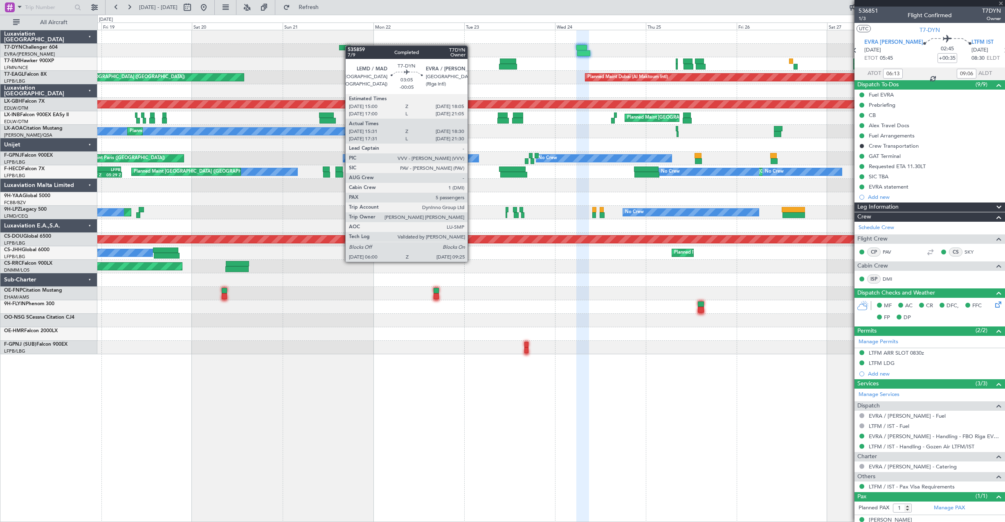
type input "-00:05"
type input "15:31"
type input "18:30"
type input "5"
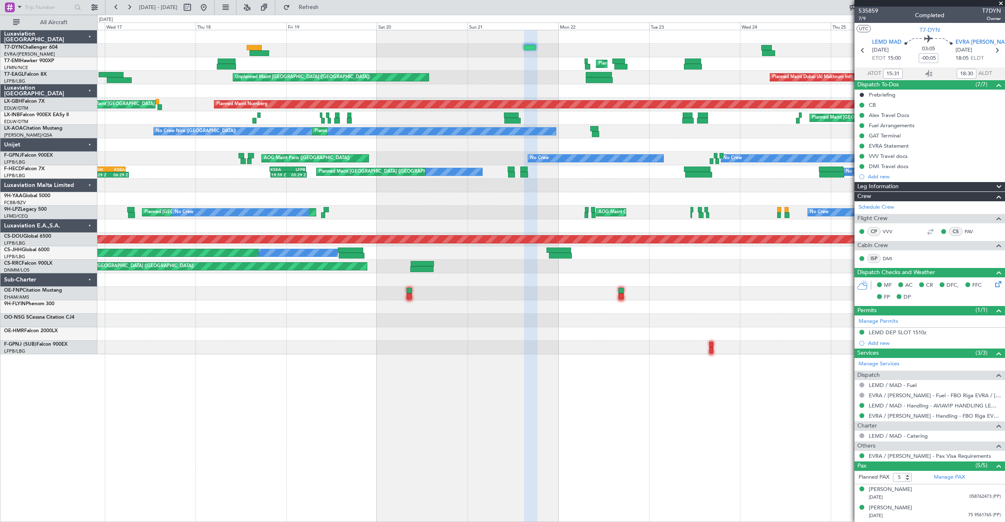
click at [453, 98] on div "Unplanned Maint Riga (Riga Intl) Planned Maint Zurich Planned Maint Dubai (Al M…" at bounding box center [550, 192] width 907 height 324
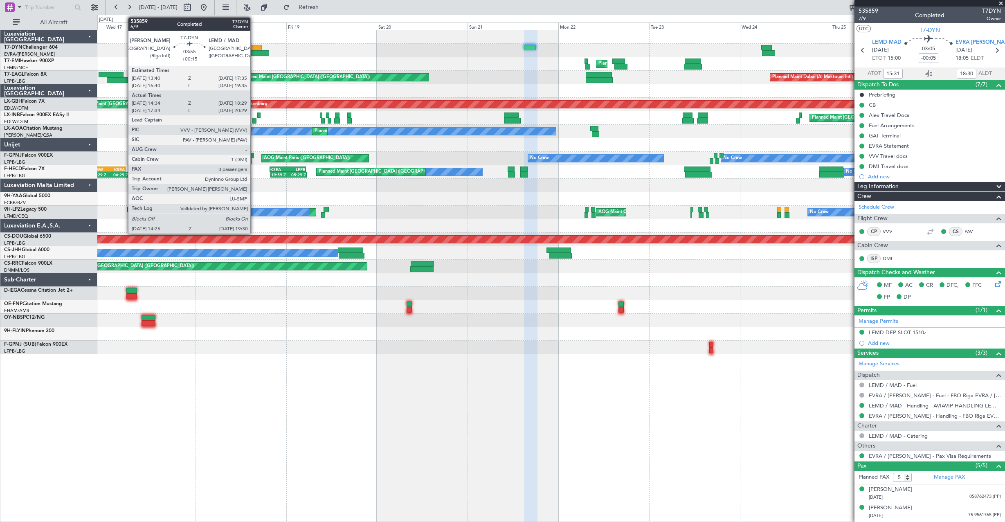
click at [254, 46] on div at bounding box center [254, 48] width 15 height 6
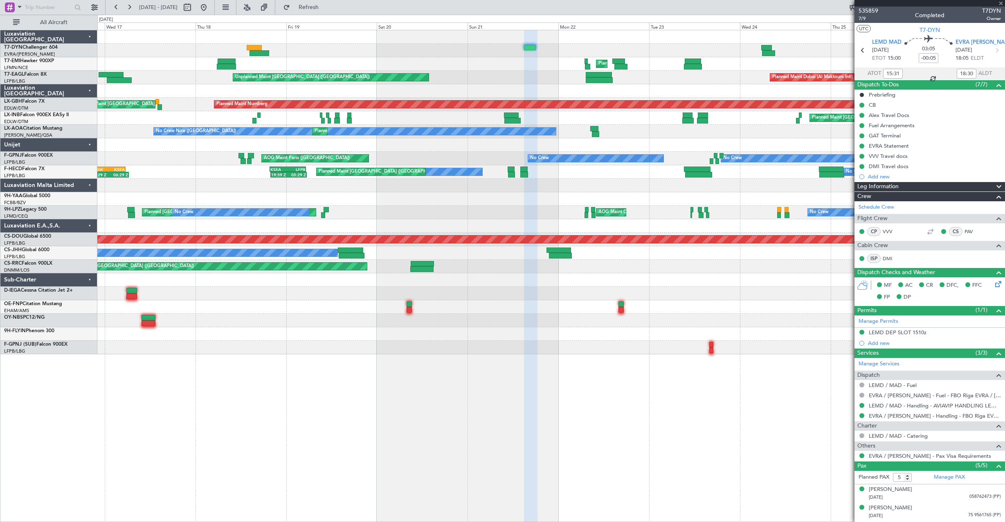
type input "+00:15"
type input "14:34"
type input "18:29"
type input "3"
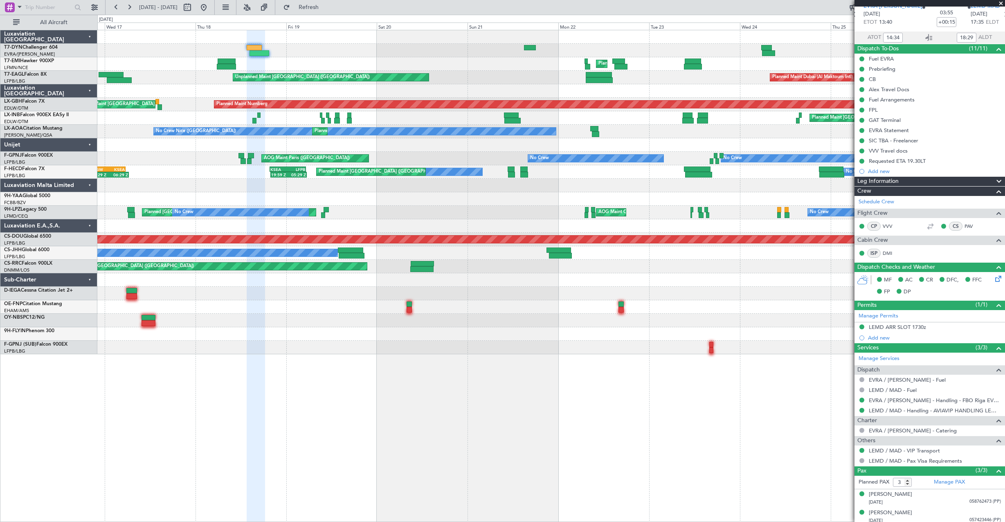
scroll to position [58, 0]
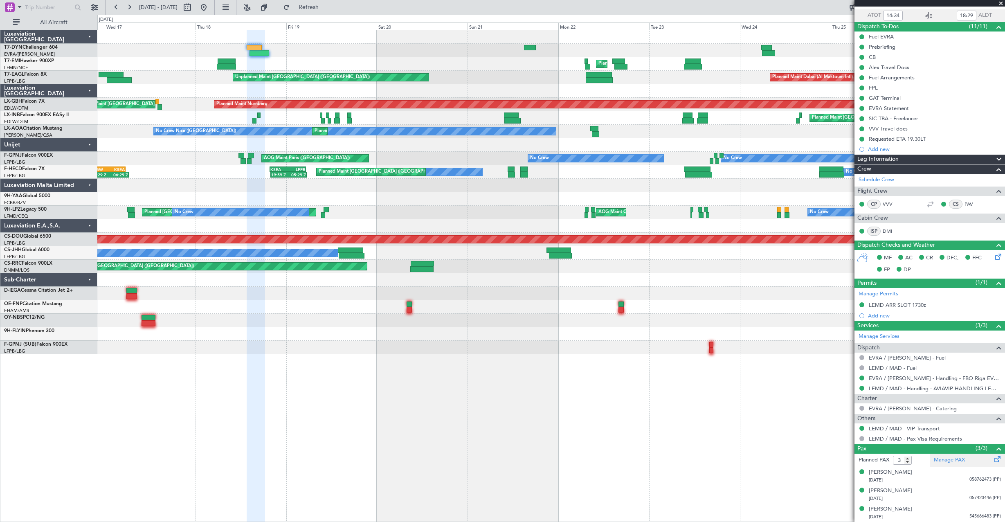
click at [950, 458] on link "Manage PAX" at bounding box center [948, 460] width 31 height 8
click at [210, 8] on button at bounding box center [203, 7] width 13 height 13
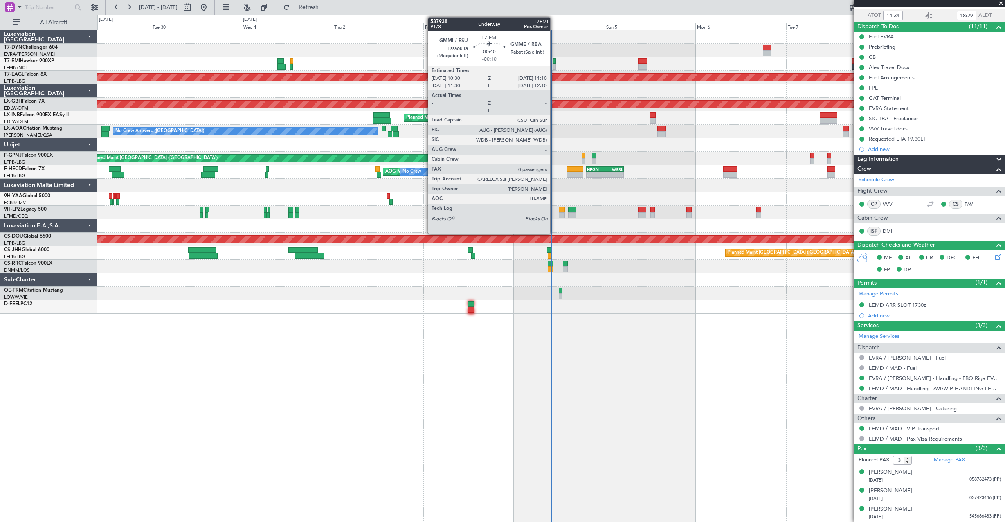
click at [554, 64] on div at bounding box center [554, 67] width 3 height 6
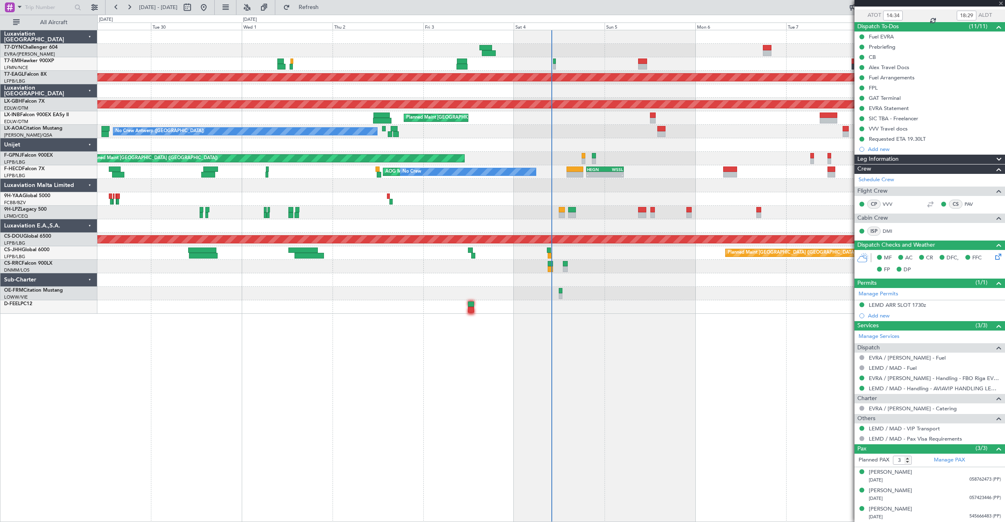
type input "-00:10"
type input "0"
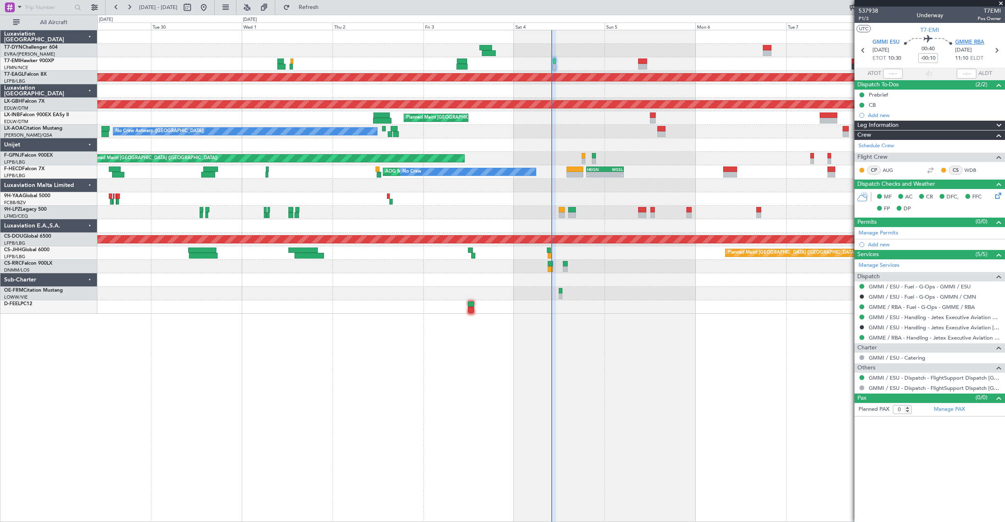
click at [956, 43] on span "GMME RBA" at bounding box center [969, 42] width 29 height 8
click at [912, 337] on link "GMME / RBA - Handling - Jetex Executive Aviation Morocco GMME / RBA" at bounding box center [934, 337] width 132 height 7
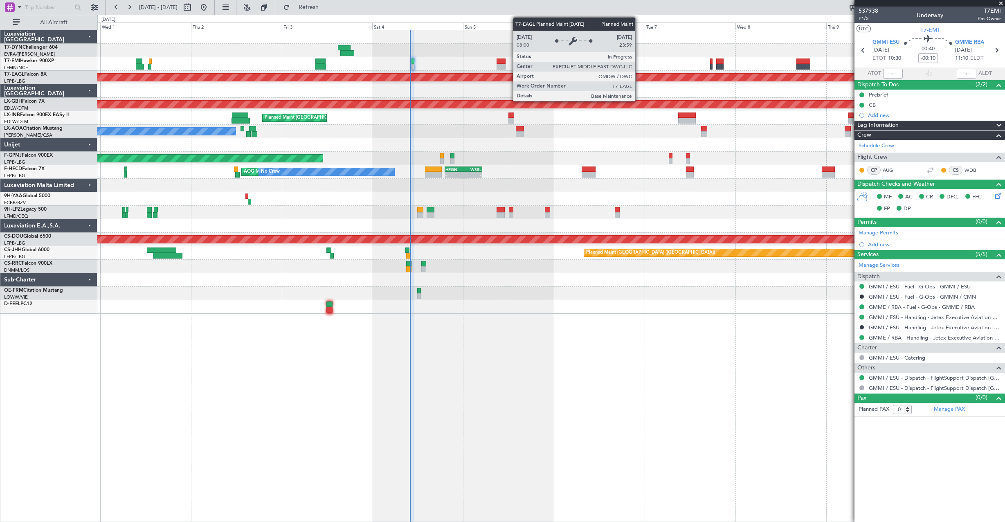
click at [497, 79] on div "Planned Maint Dubai (Al Maktoum Intl)" at bounding box center [702, 77] width 2415 height 7
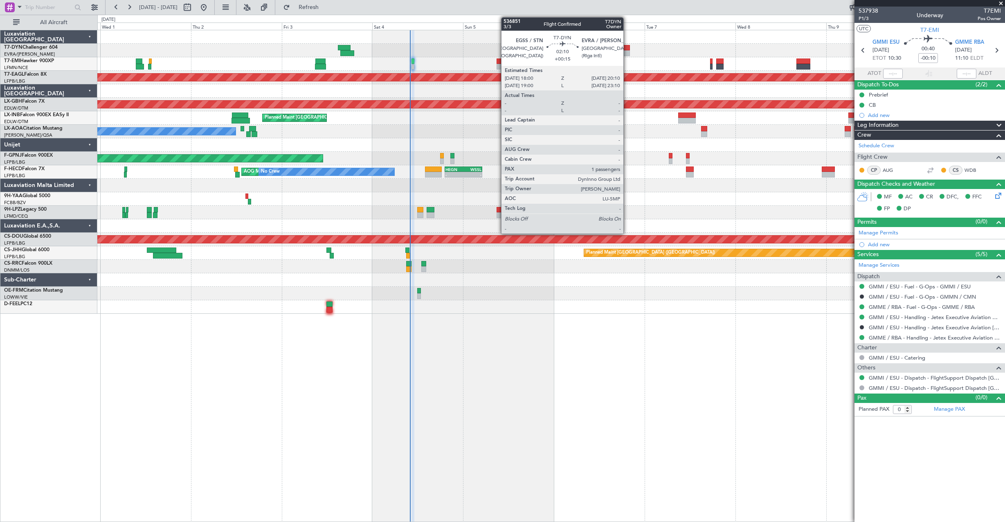
click at [627, 49] on div at bounding box center [625, 48] width 9 height 6
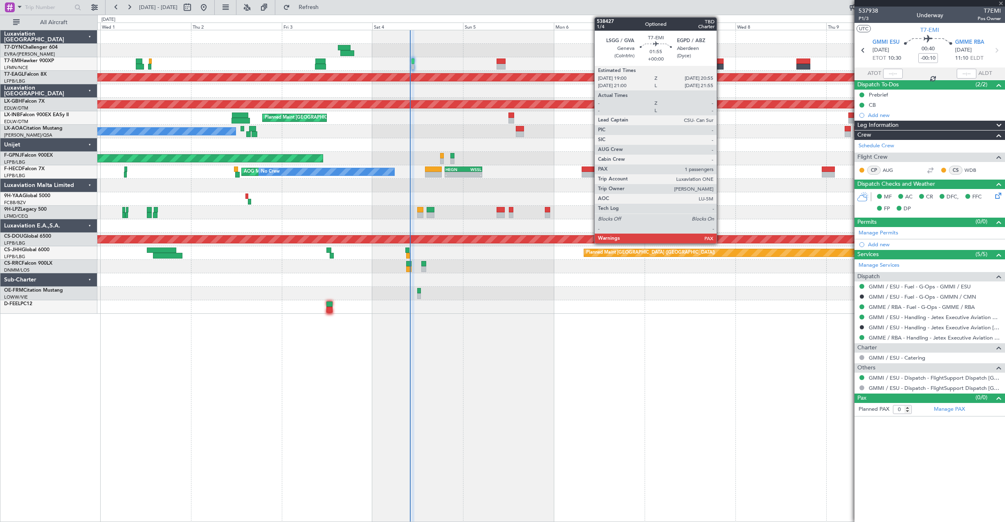
type input "+00:15"
type input "1"
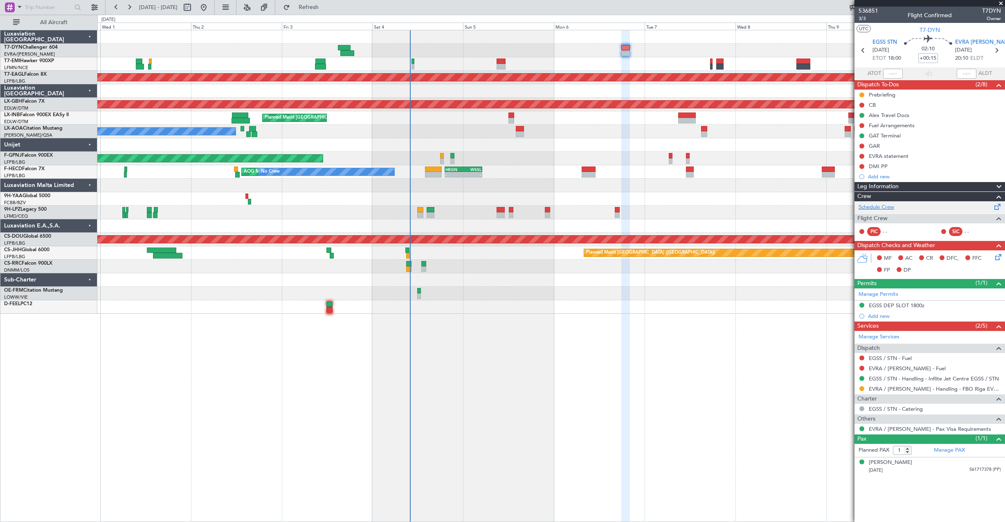
click at [994, 203] on span at bounding box center [997, 205] width 10 height 6
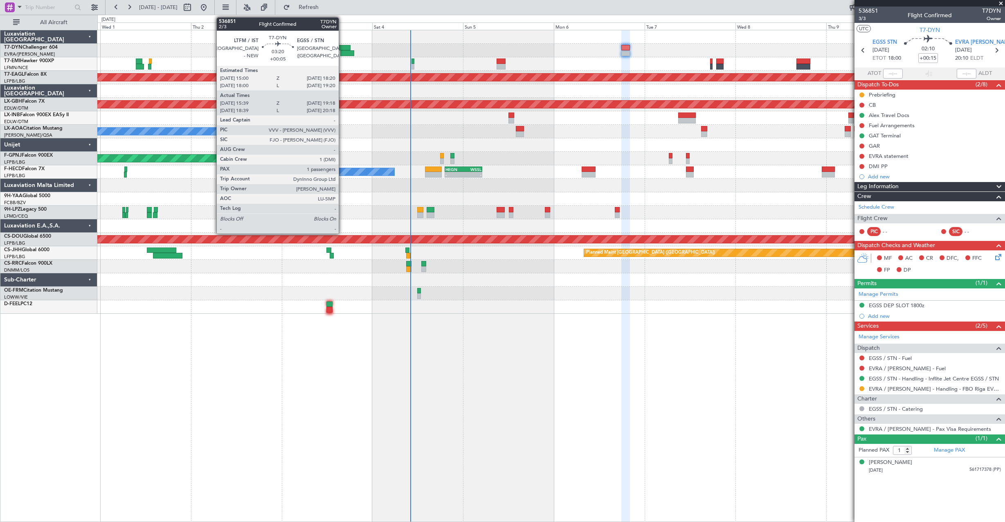
click at [342, 50] on div at bounding box center [347, 53] width 14 height 6
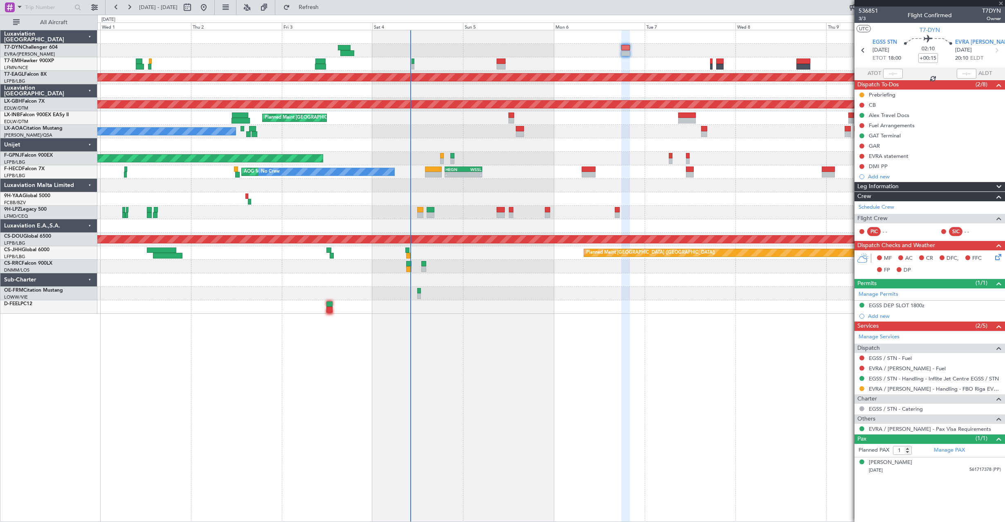
type input "+00:05"
type input "15:39"
type input "19:18"
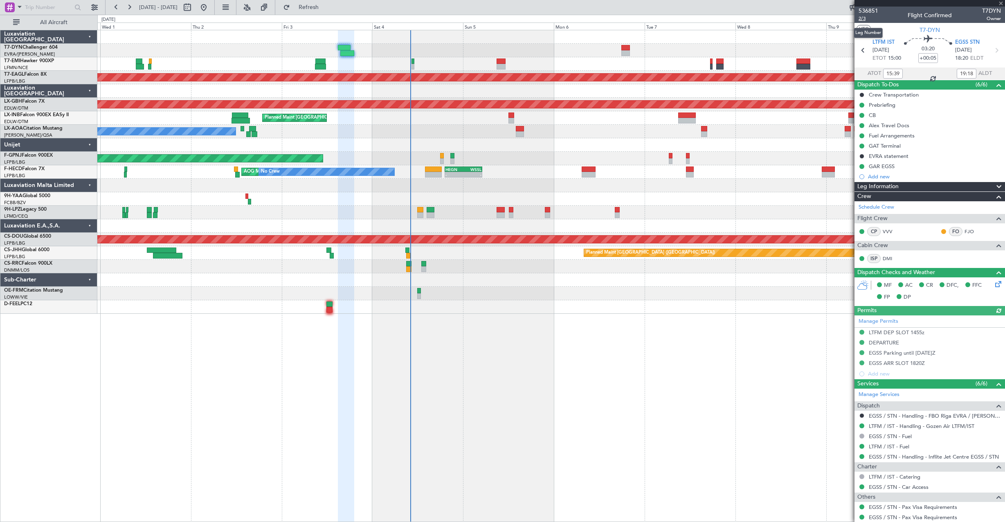
click at [863, 16] on span "2/3" at bounding box center [868, 18] width 20 height 7
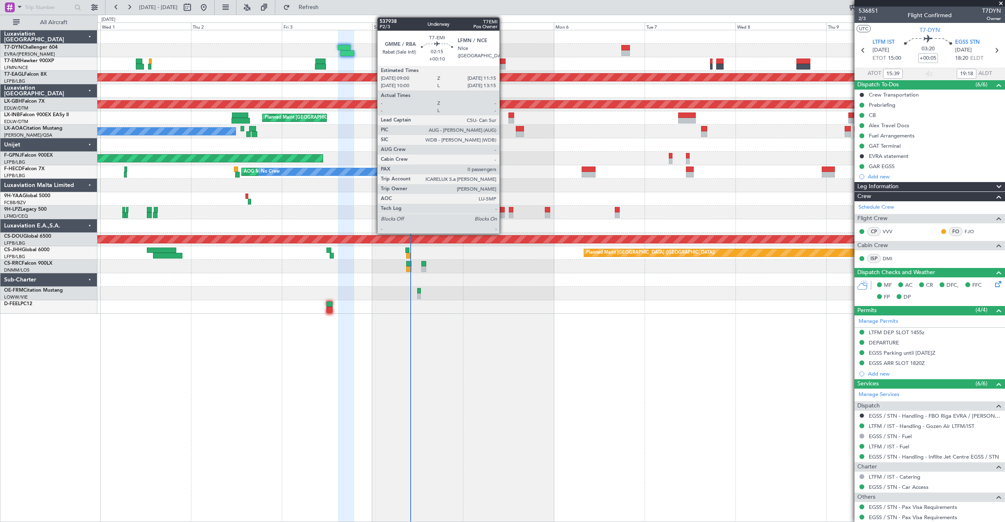
click at [503, 62] on div at bounding box center [500, 61] width 9 height 6
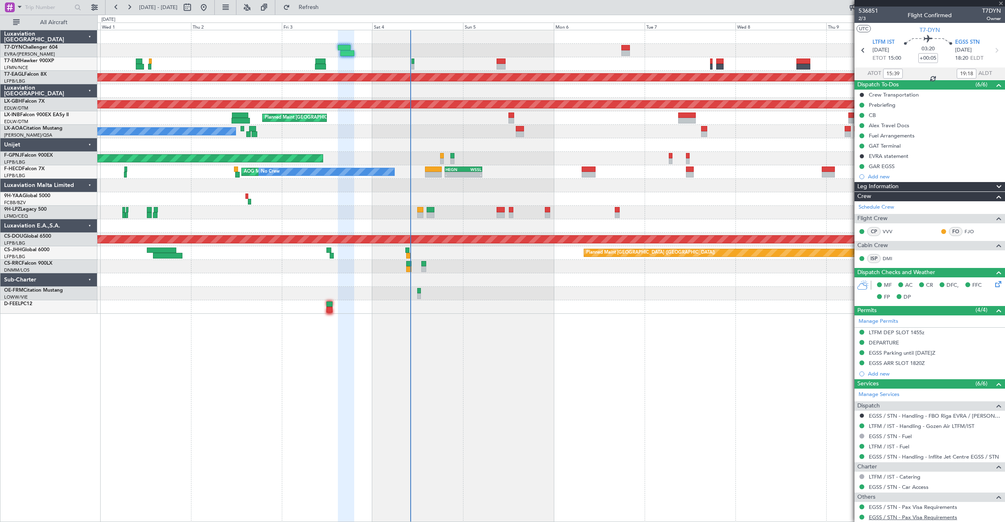
type input "+00:10"
type input "0"
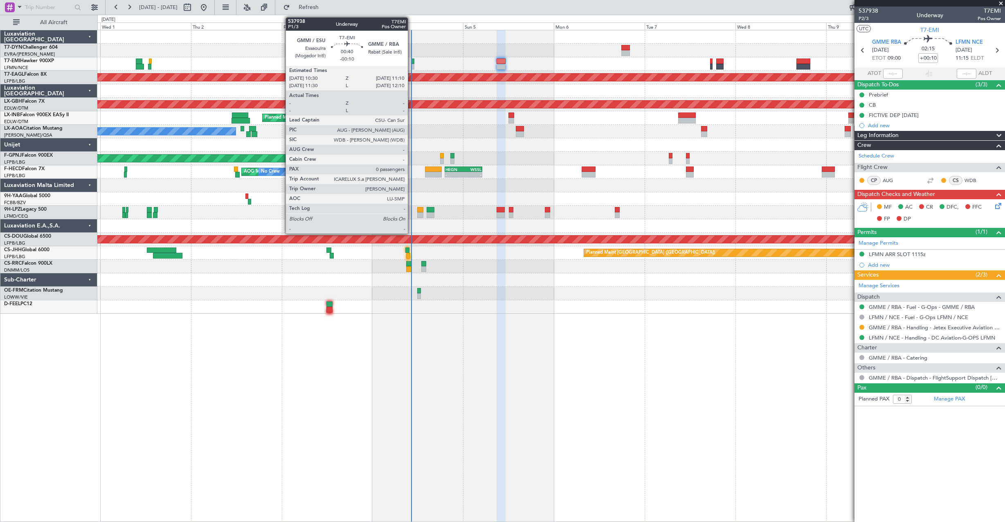
click at [412, 64] on div at bounding box center [412, 67] width 3 height 6
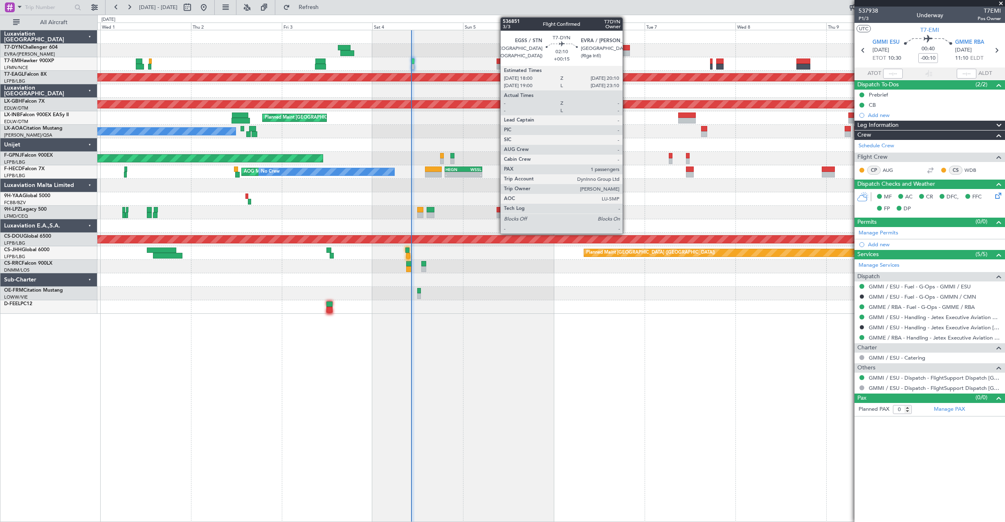
click at [626, 52] on div at bounding box center [625, 53] width 9 height 6
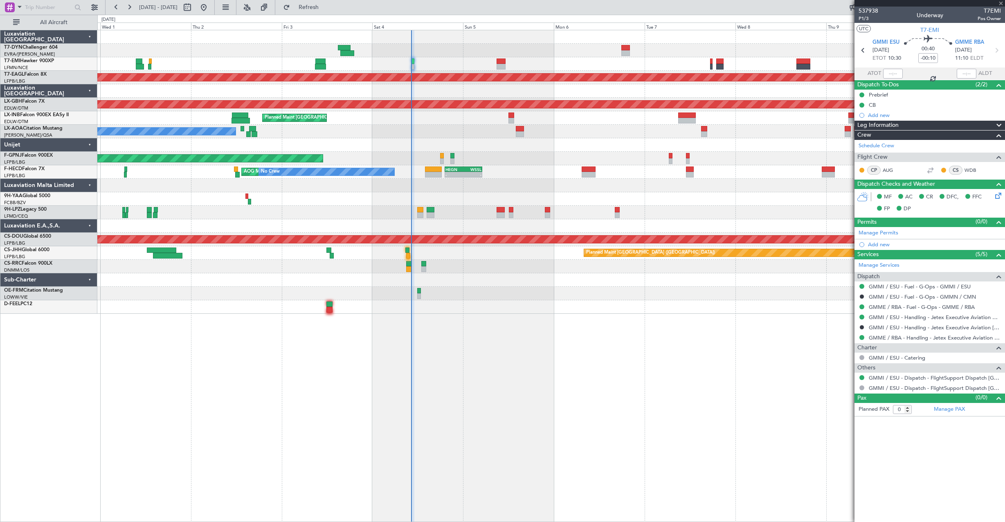
type input "+00:15"
type input "1"
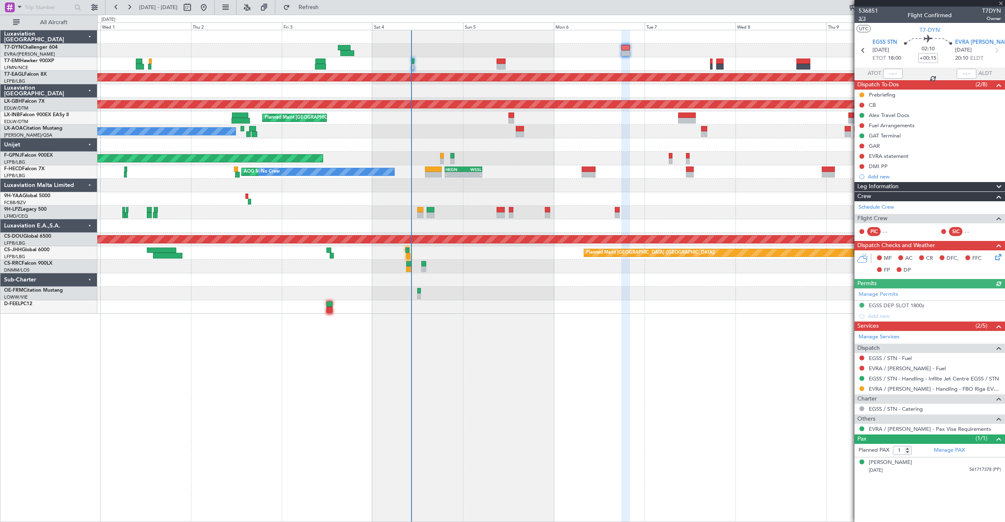
click at [859, 18] on span "3/3" at bounding box center [868, 18] width 20 height 7
click at [944, 202] on div "Schedule Crew" at bounding box center [929, 207] width 150 height 12
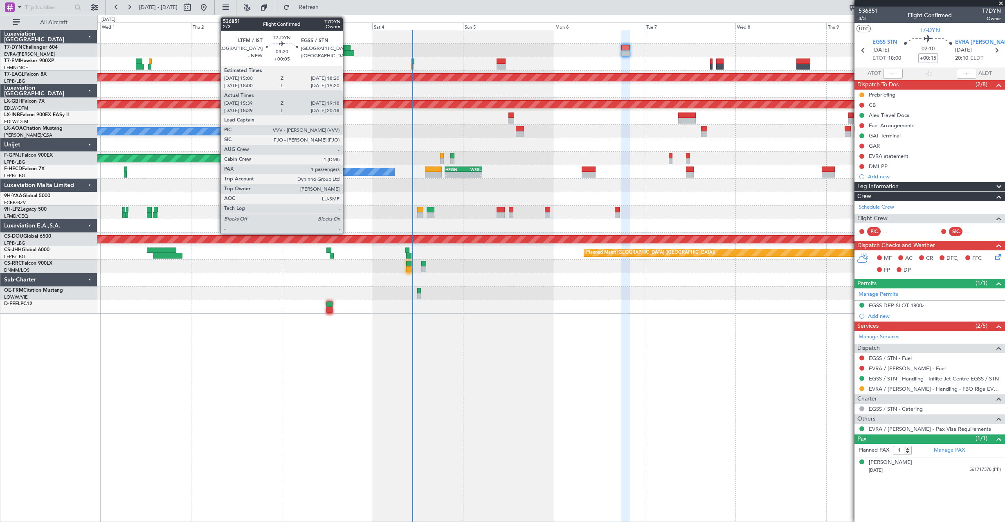
click at [346, 52] on div at bounding box center [347, 53] width 14 height 6
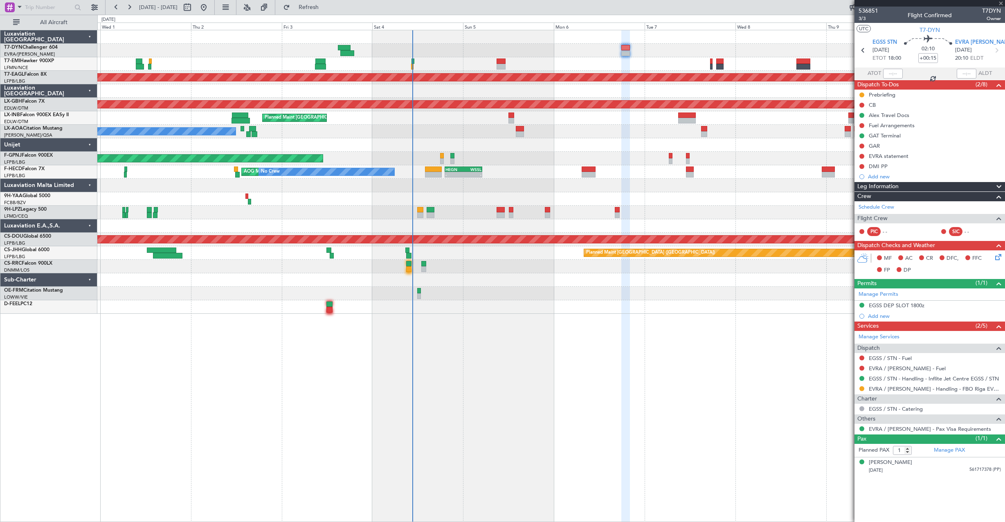
type input "+00:05"
type input "15:39"
type input "19:18"
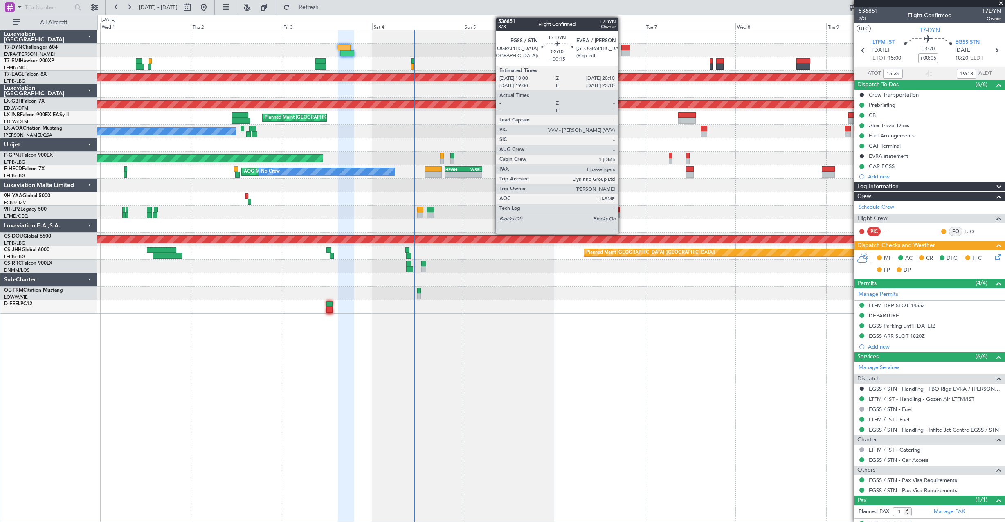
click at [621, 51] on div at bounding box center [625, 53] width 9 height 6
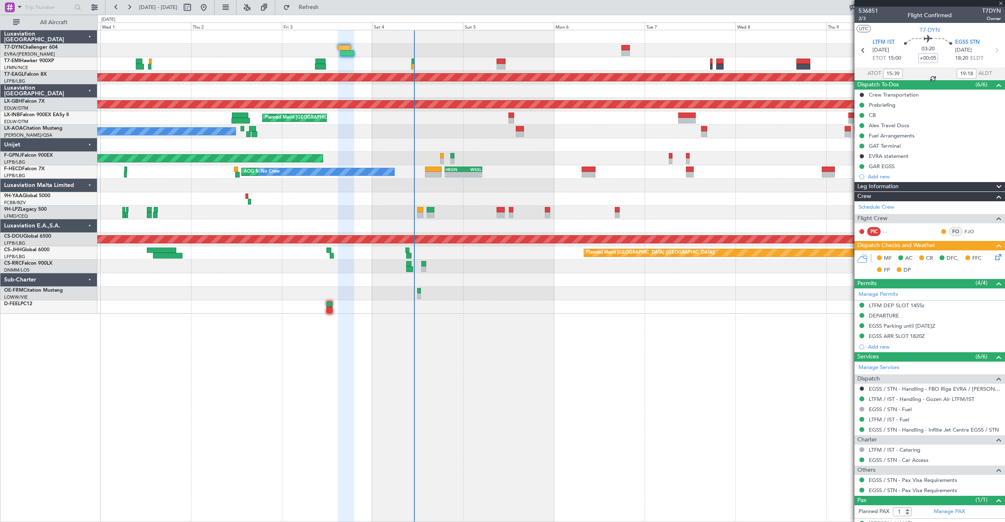
type input "+00:15"
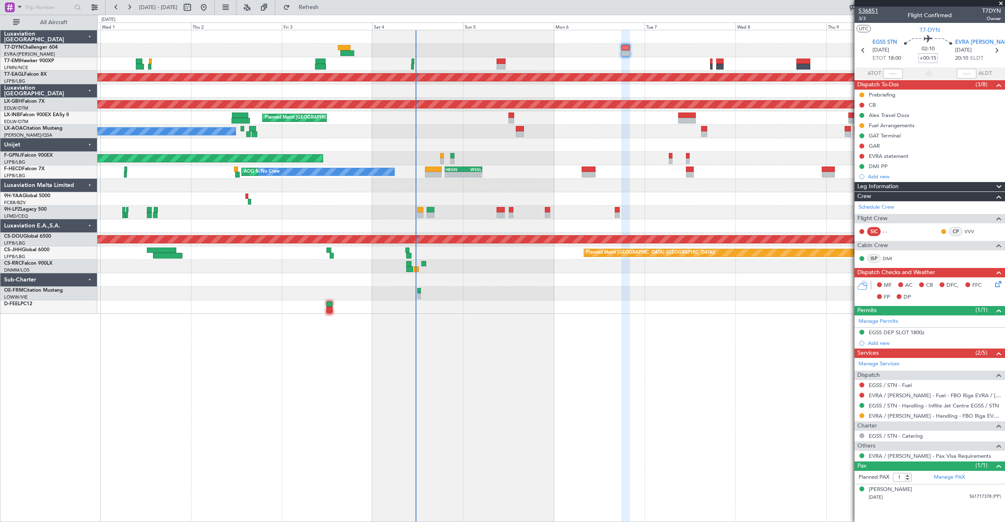
click at [866, 12] on span "536851" at bounding box center [868, 11] width 20 height 9
click at [862, 17] on span "3/3" at bounding box center [868, 18] width 20 height 7
click at [948, 475] on link "Manage PAX" at bounding box center [948, 477] width 31 height 8
click at [982, 207] on div "Schedule Crew" at bounding box center [929, 207] width 150 height 12
click at [862, 123] on button at bounding box center [861, 125] width 5 height 5
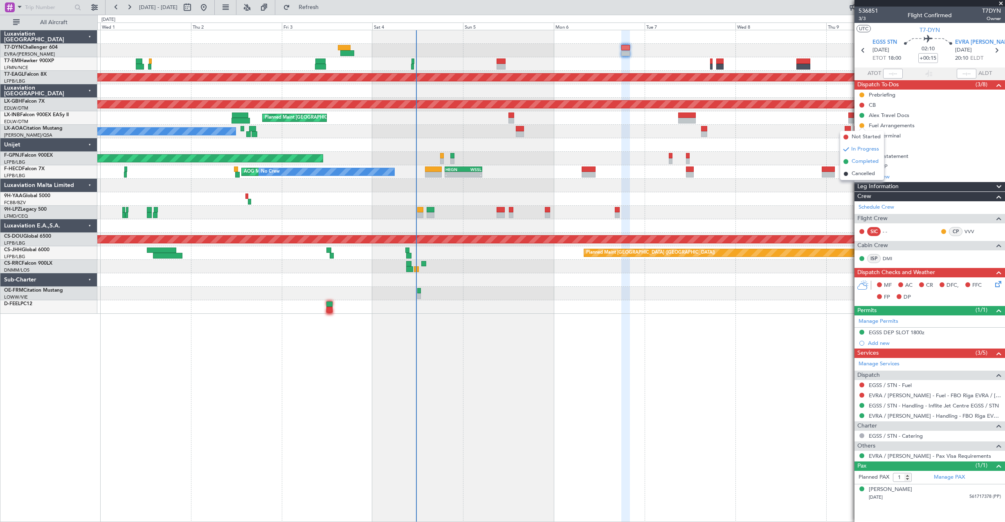
click at [868, 163] on span "Completed" at bounding box center [864, 161] width 27 height 8
click at [537, 45] on div at bounding box center [550, 50] width 907 height 13
click at [514, 44] on div at bounding box center [550, 50] width 907 height 13
click at [785, 45] on div at bounding box center [550, 50] width 907 height 13
drag, startPoint x: 319, startPoint y: 13, endPoint x: 318, endPoint y: 8, distance: 4.5
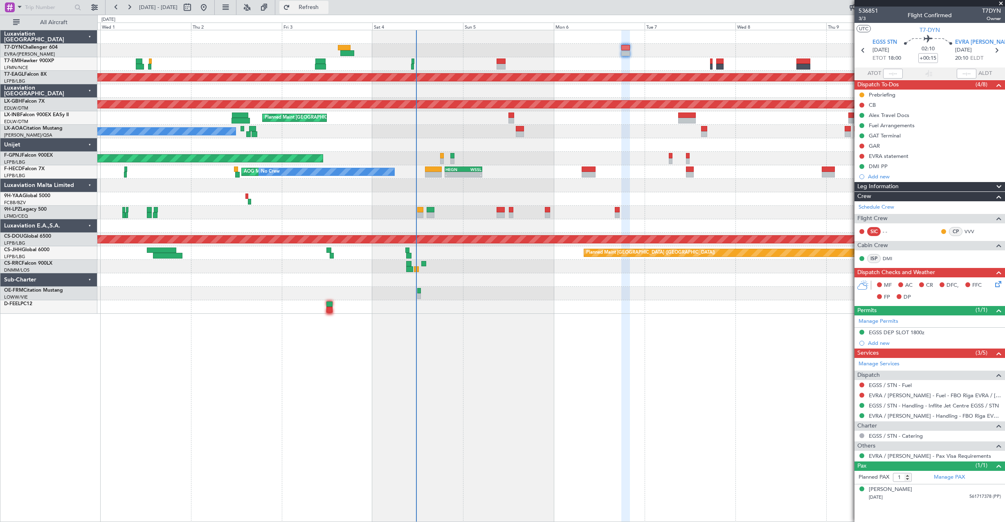
click at [319, 13] on button "Refresh" at bounding box center [303, 7] width 49 height 13
click at [318, 8] on button "Refreshing..." at bounding box center [303, 7] width 49 height 13
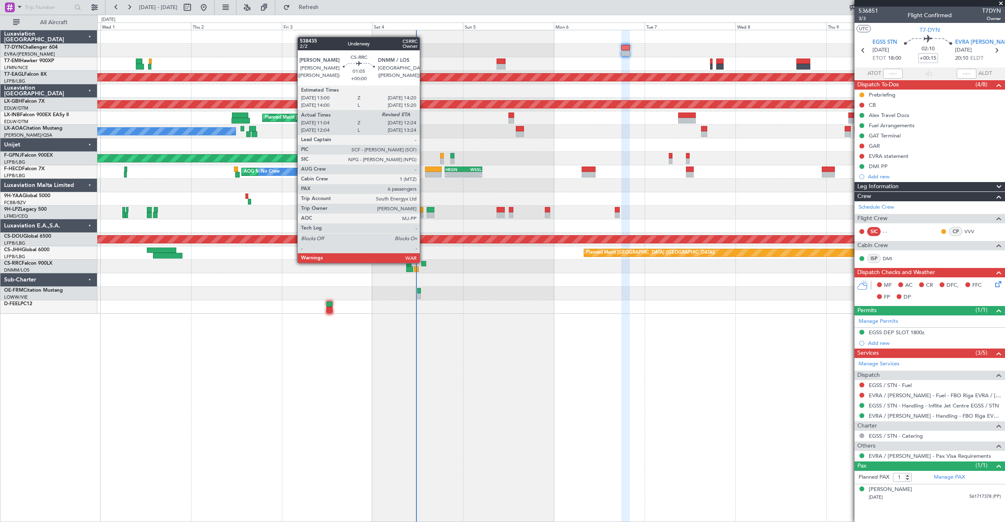
click at [423, 262] on div at bounding box center [423, 264] width 5 height 6
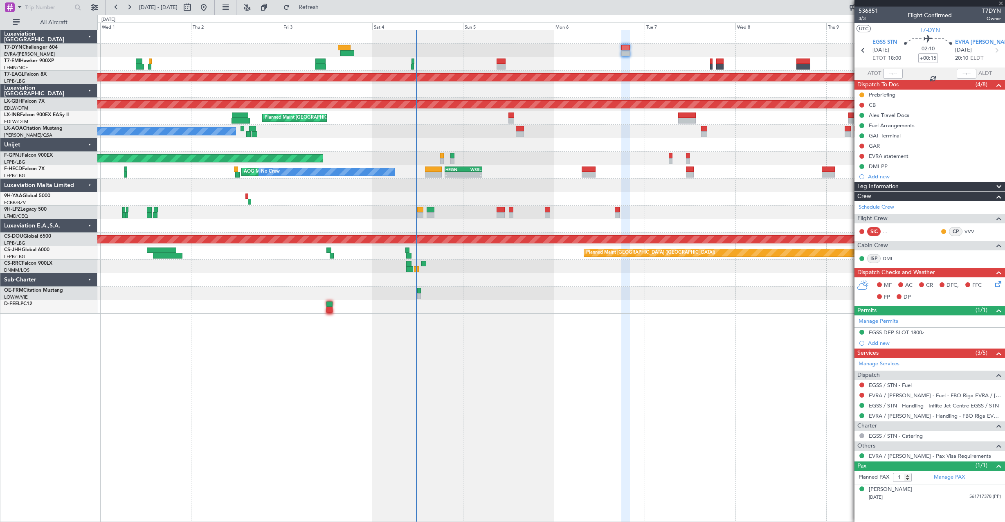
type input "11:14"
type input "6"
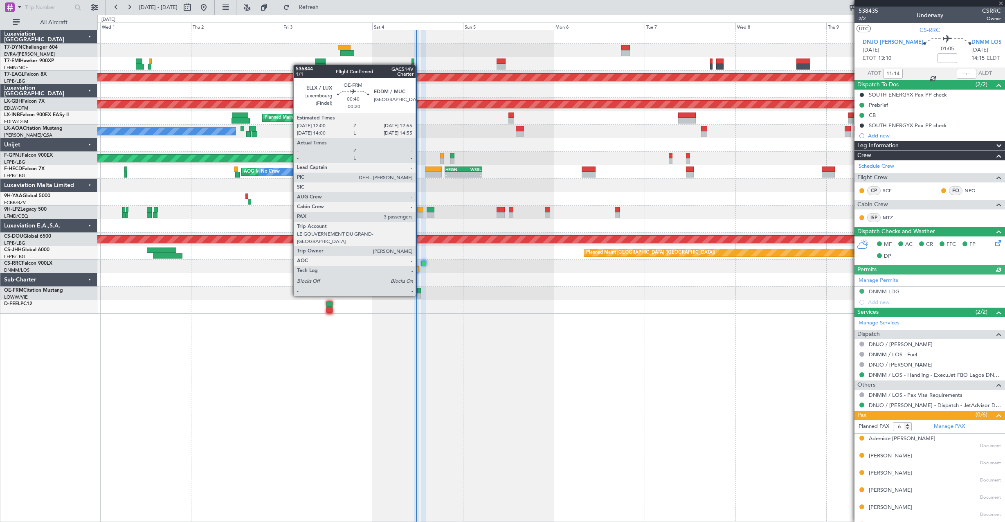
click at [419, 295] on div at bounding box center [419, 296] width 4 height 6
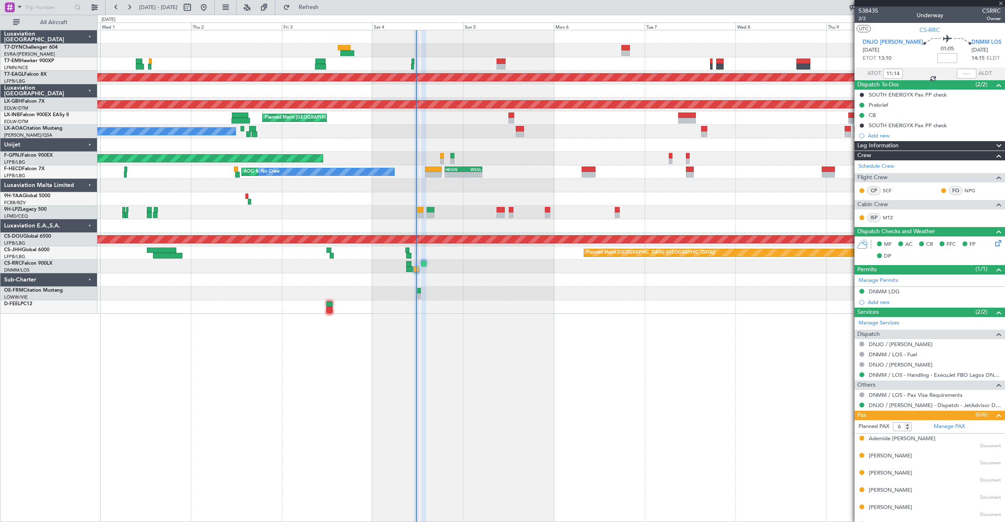
type input "-00:20"
type input "3"
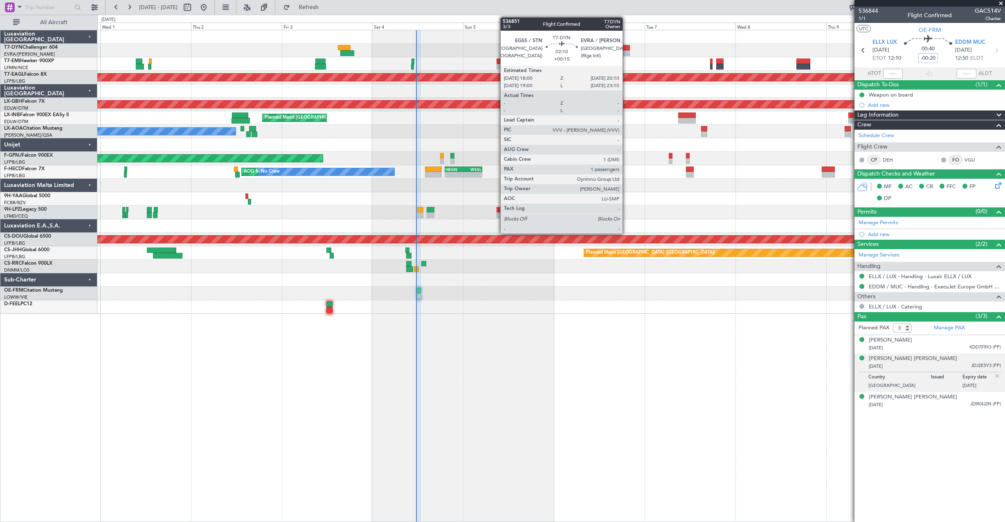
click at [626, 49] on div at bounding box center [625, 48] width 9 height 6
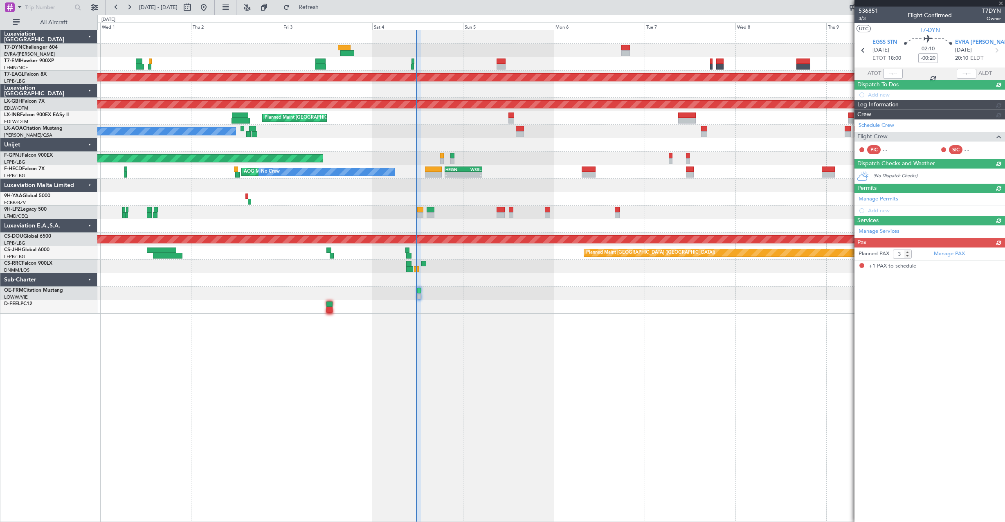
type input "+00:15"
type input "1"
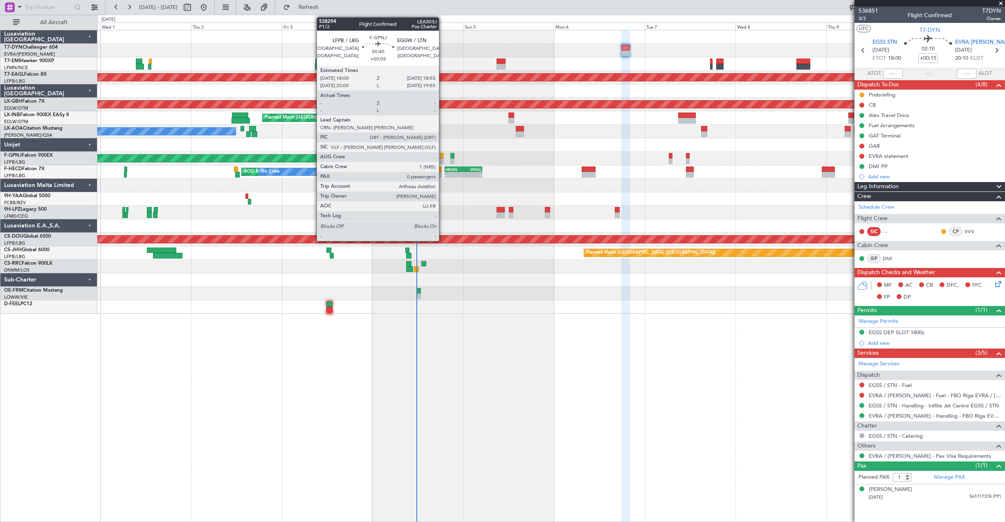
click at [442, 157] on div at bounding box center [442, 156] width 4 height 6
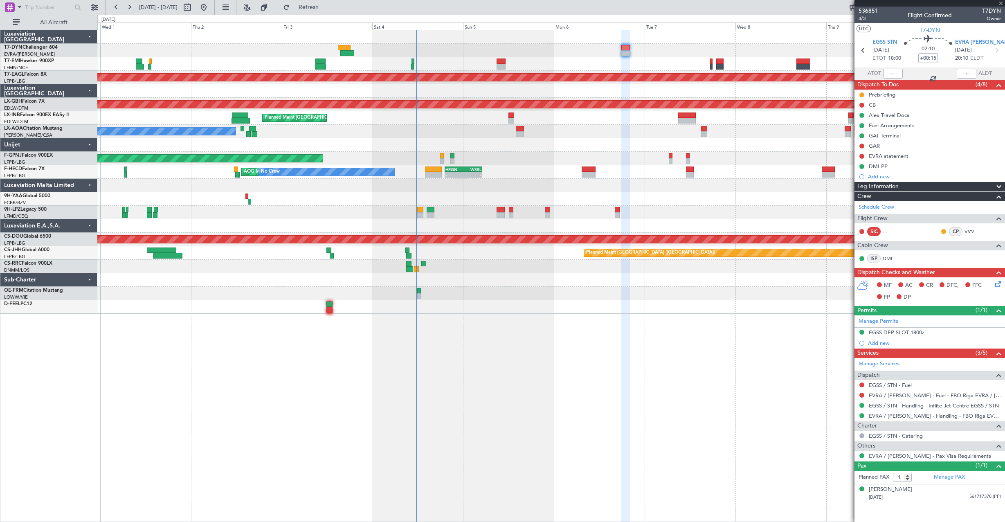
type input "+00:05"
type input "0"
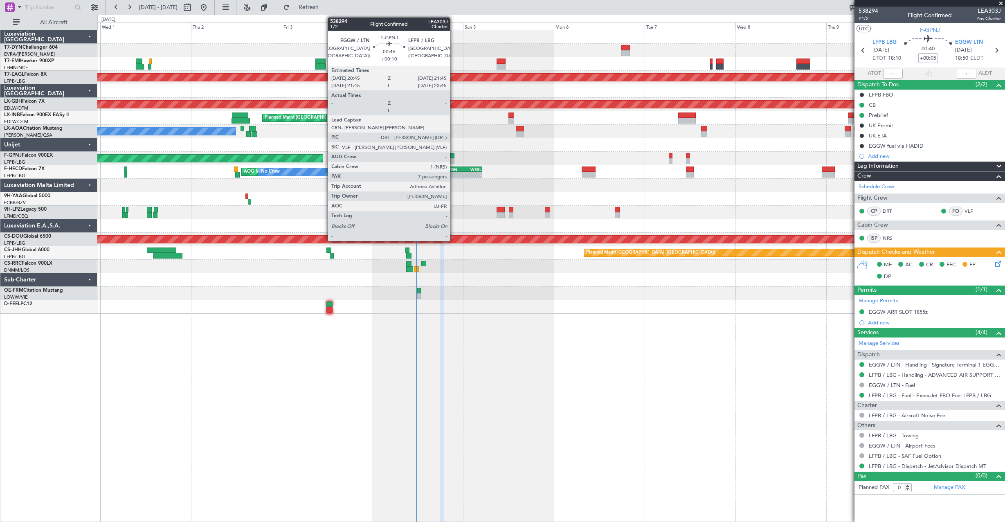
click at [453, 158] on div at bounding box center [452, 156] width 4 height 6
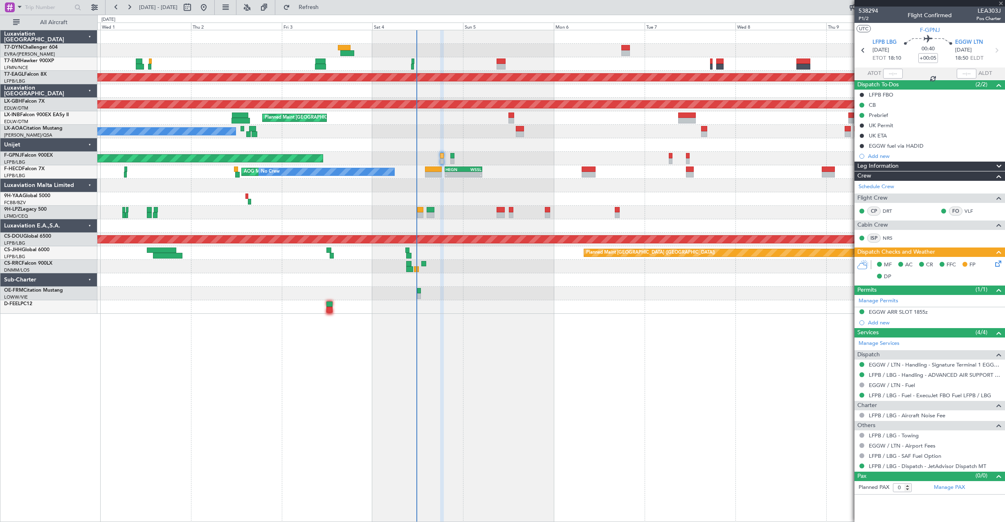
type input "+00:10"
type input "7"
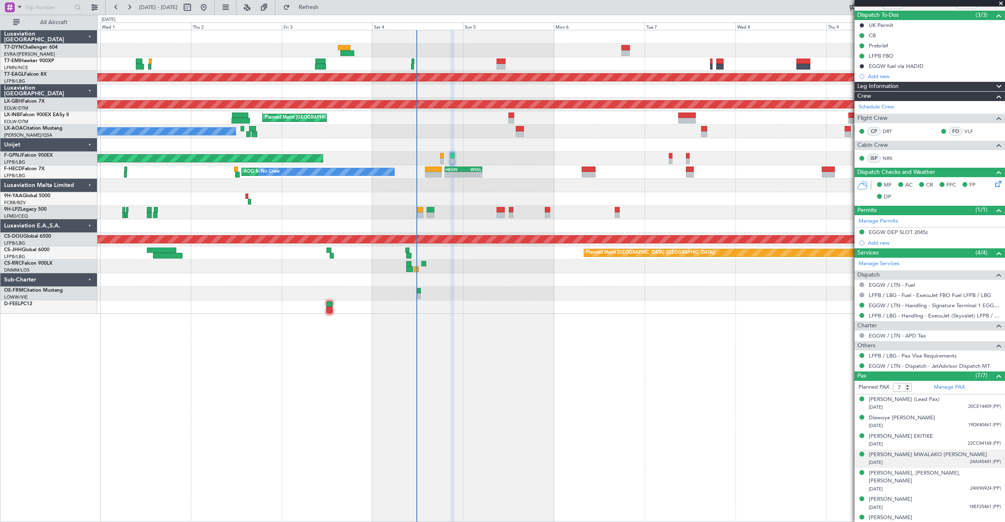
scroll to position [70, 0]
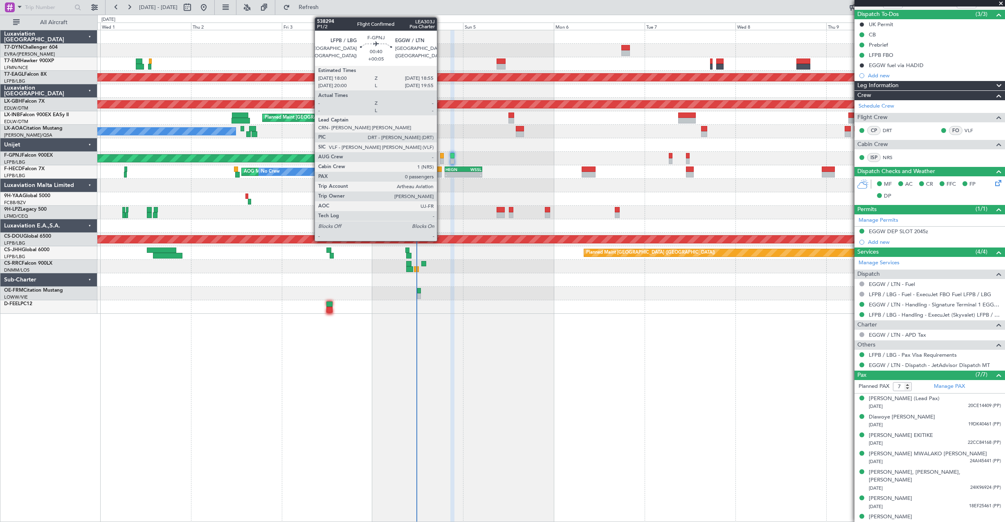
click at [440, 153] on div at bounding box center [442, 156] width 4 height 6
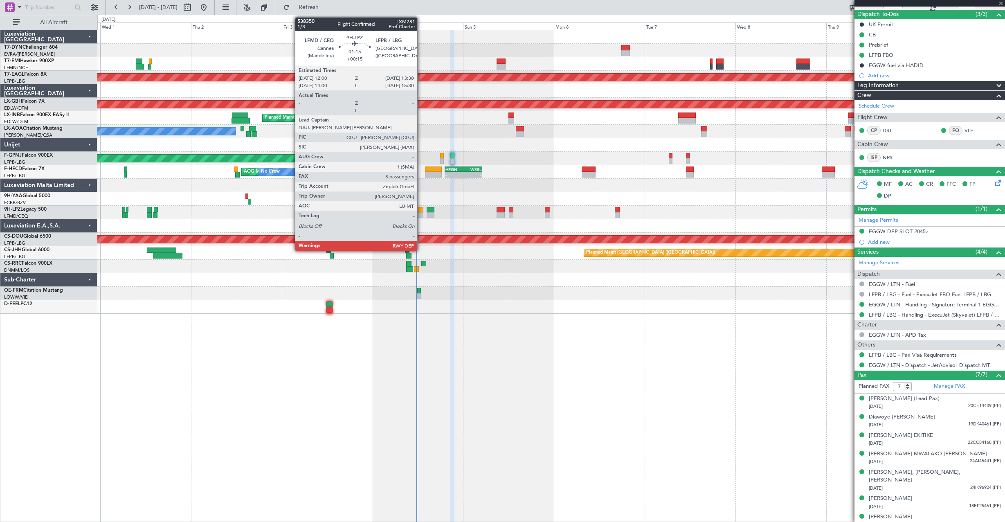
type input "+00:05"
type input "0"
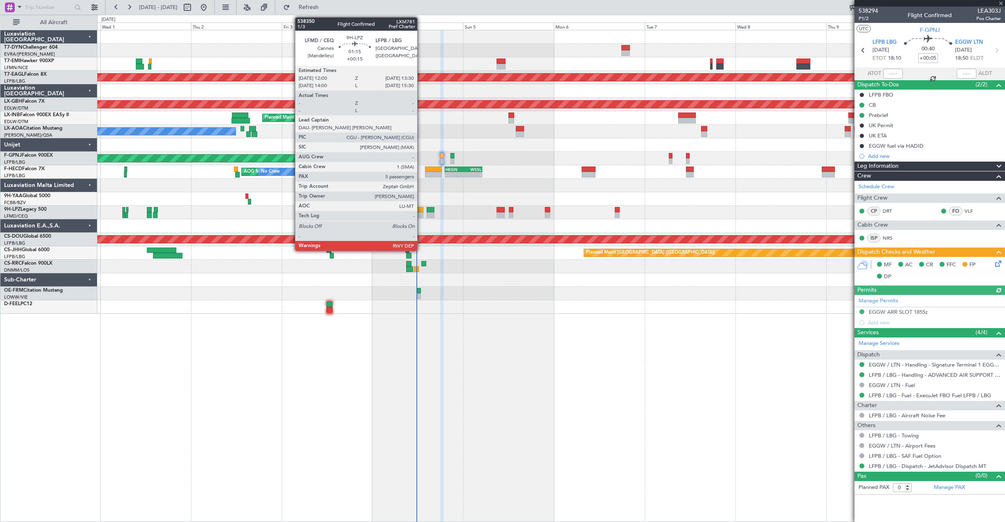
click at [421, 217] on div at bounding box center [420, 215] width 6 height 6
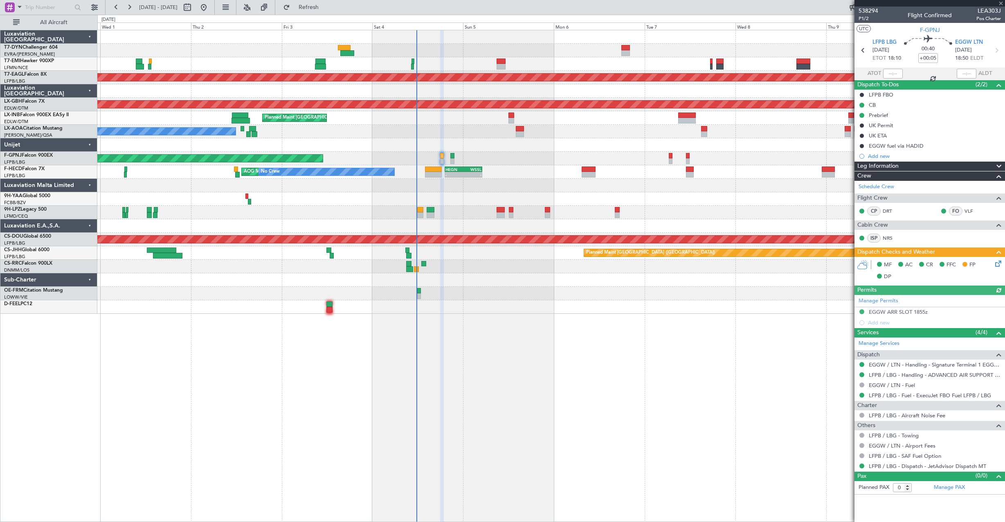
type input "+00:15"
type input "5"
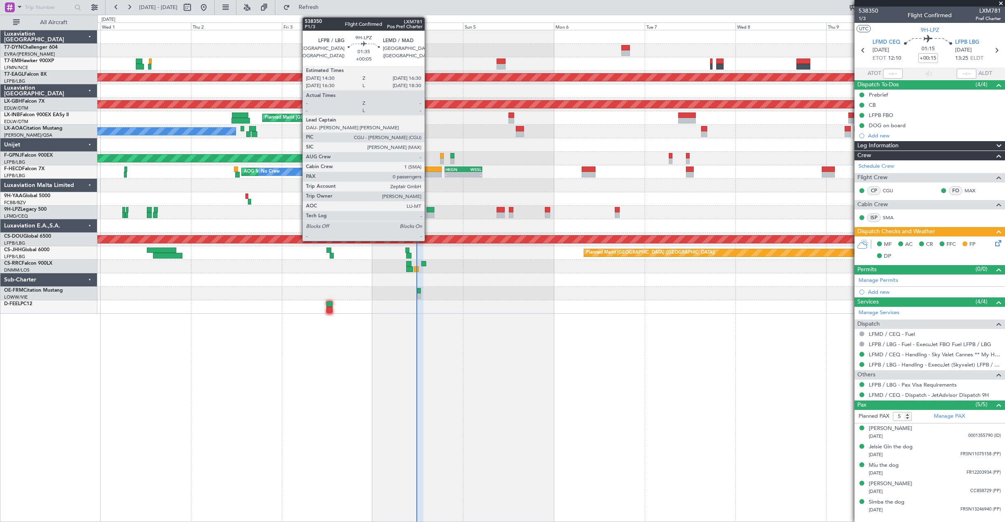
click at [428, 213] on div at bounding box center [430, 215] width 8 height 6
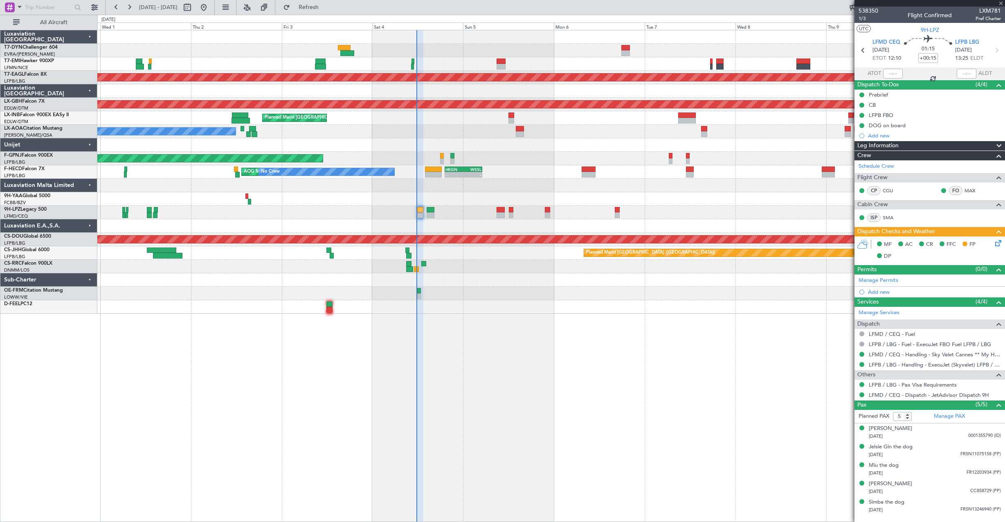
type input "+00:05"
type input "0"
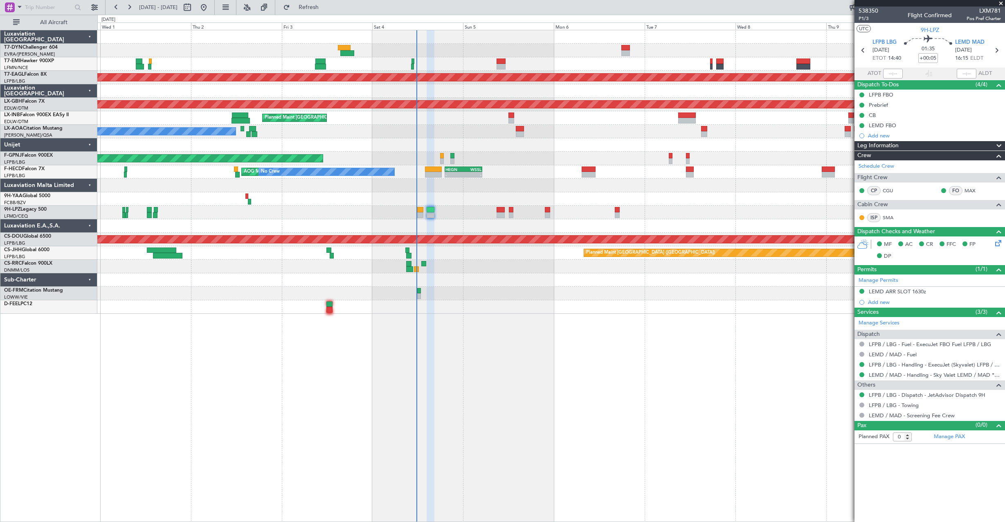
click at [416, 210] on div at bounding box center [550, 212] width 907 height 13
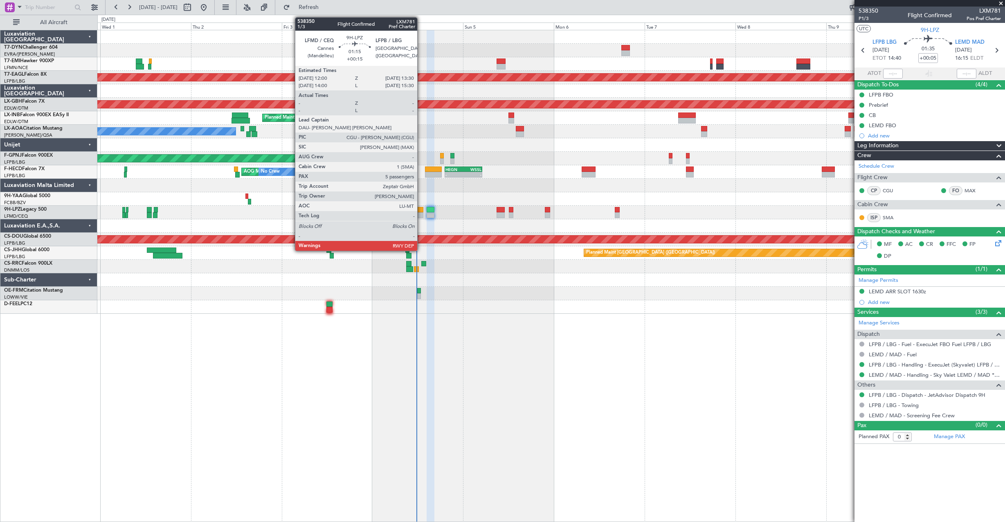
click at [421, 211] on div at bounding box center [420, 210] width 6 height 6
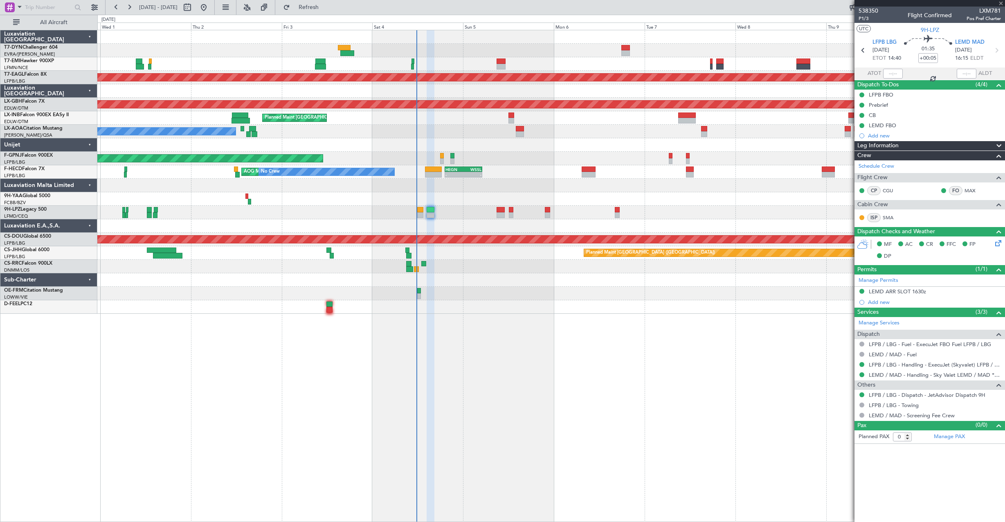
type input "+00:15"
type input "5"
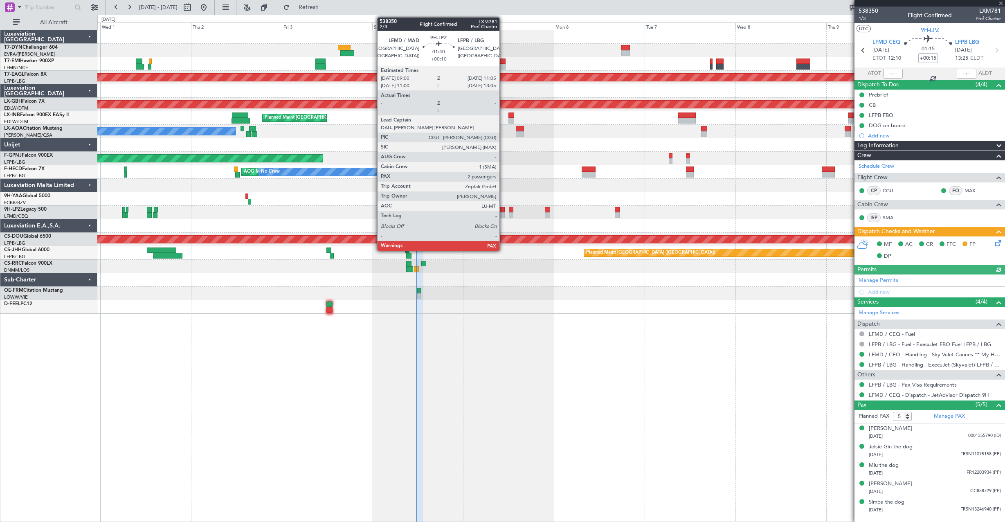
click at [503, 213] on div at bounding box center [500, 215] width 8 height 6
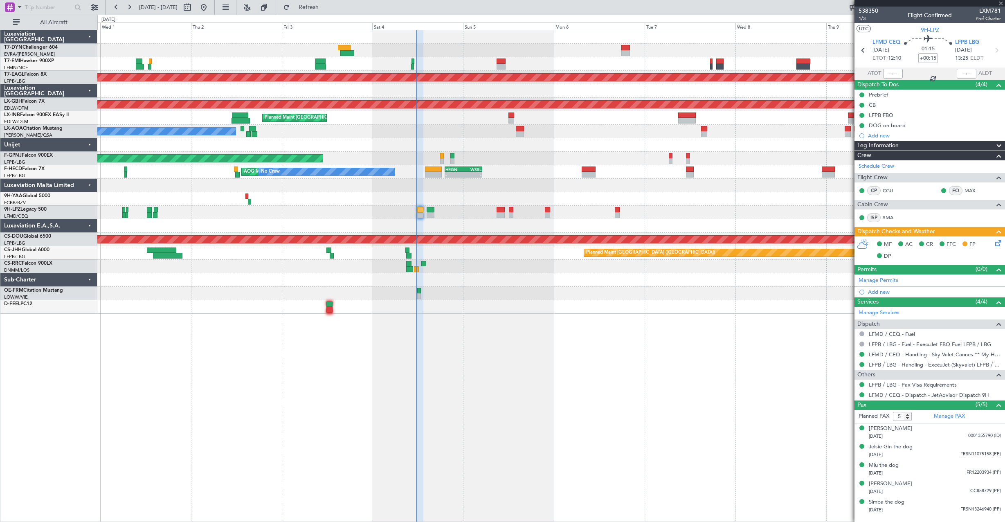
type input "+00:10"
type input "4"
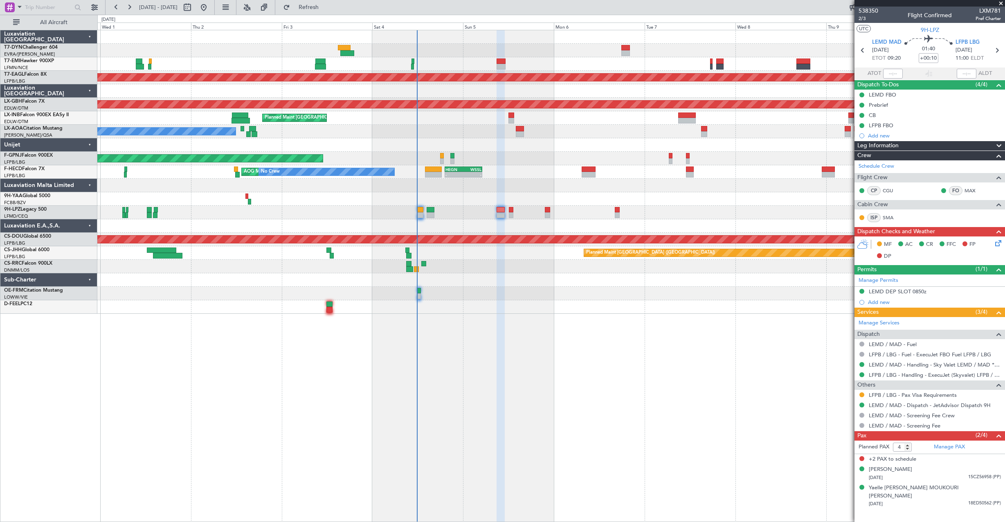
click at [621, 50] on div at bounding box center [550, 50] width 907 height 13
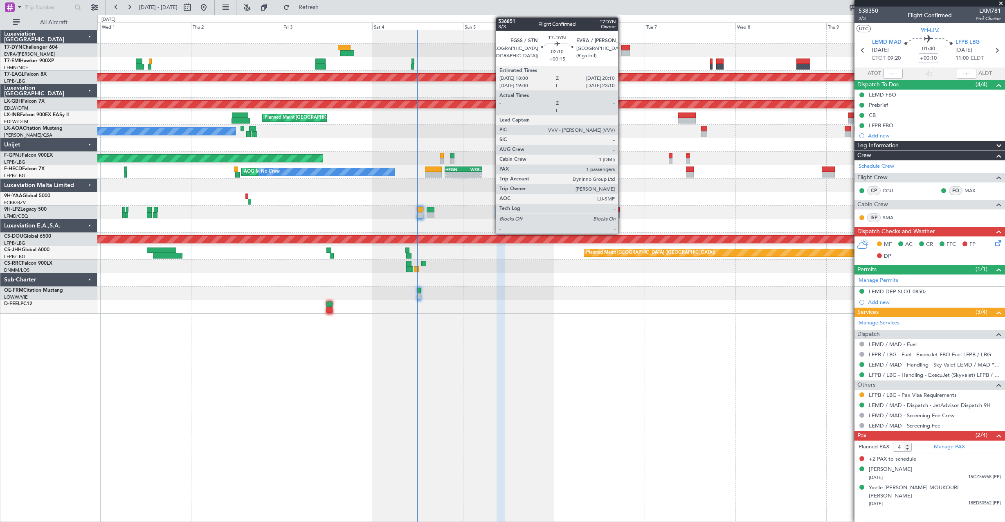
click at [621, 50] on div at bounding box center [625, 53] width 9 height 6
click at [628, 47] on div at bounding box center [625, 48] width 9 height 6
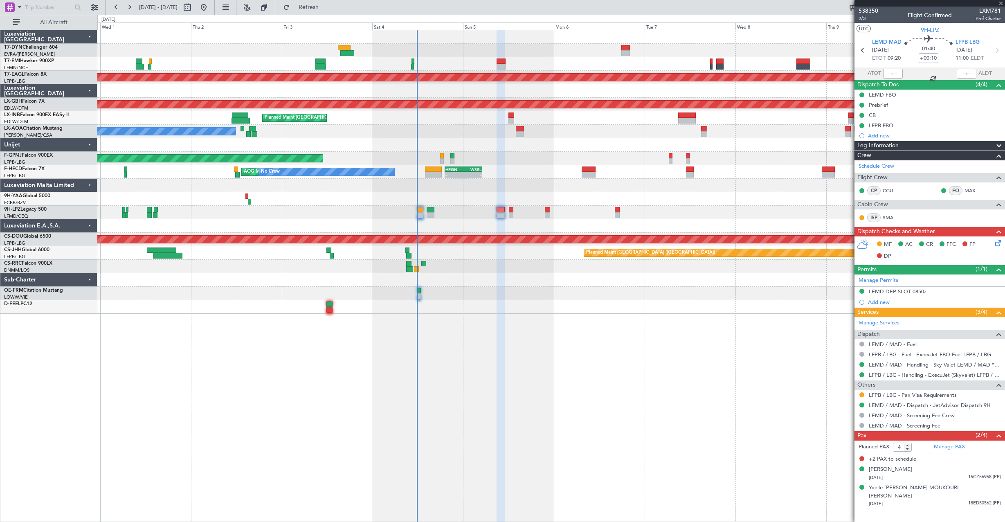
type input "+00:15"
type input "1"
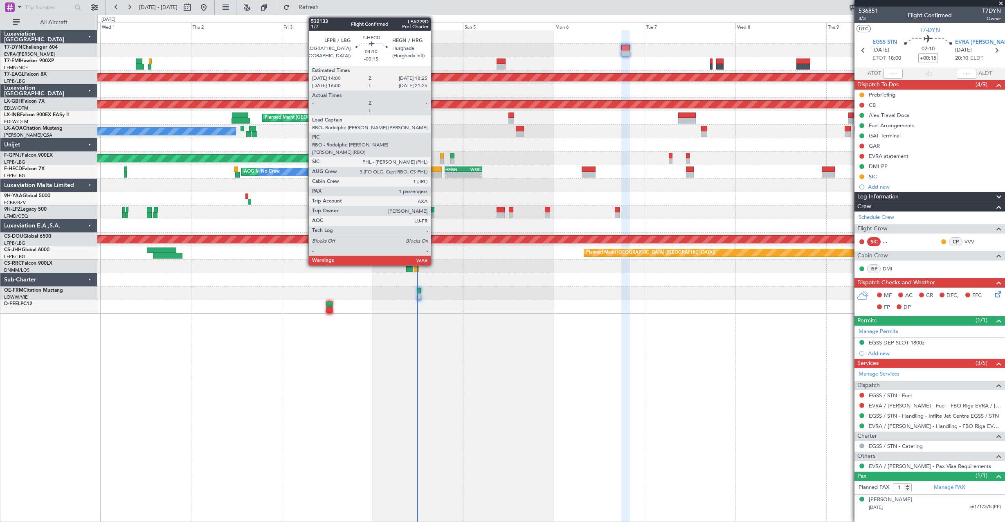
click at [434, 170] on div at bounding box center [433, 169] width 17 height 6
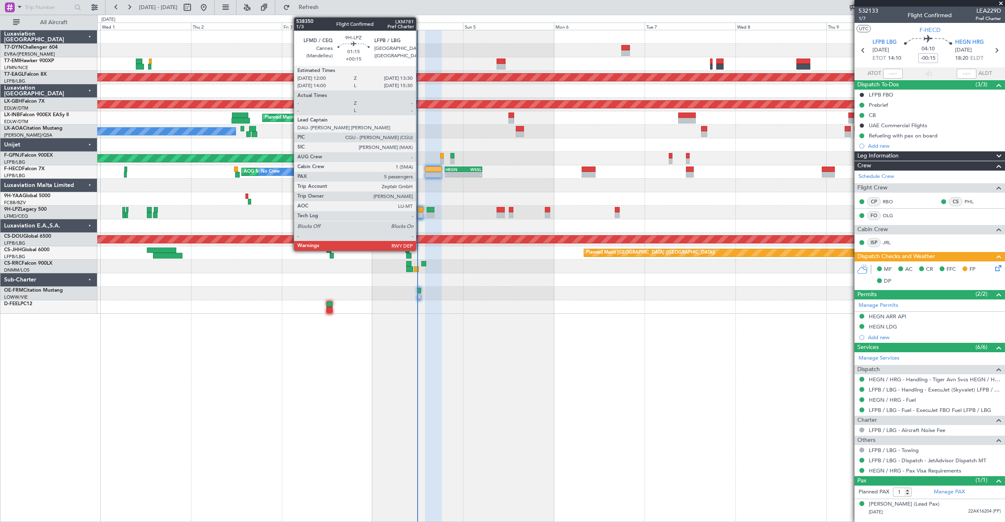
click at [419, 210] on div at bounding box center [420, 210] width 6 height 6
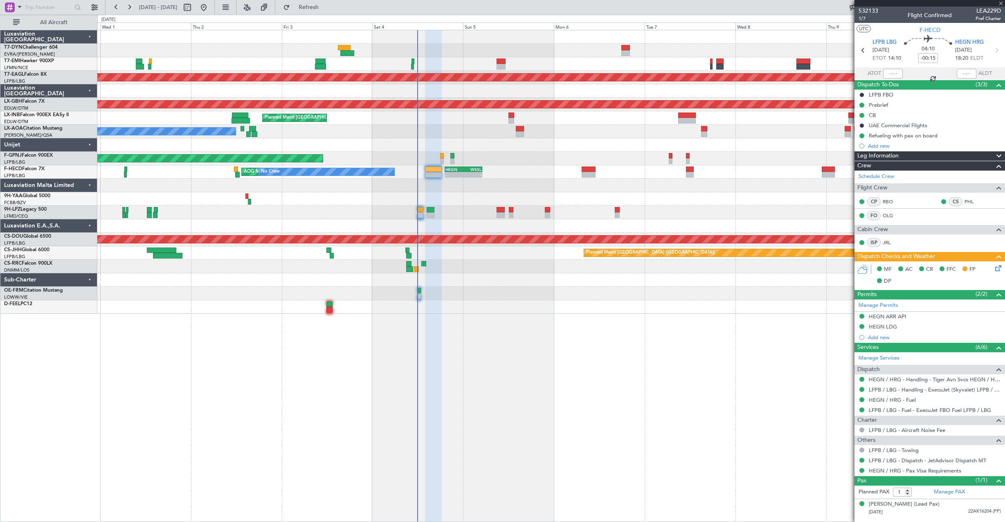
type input "+00:15"
type input "5"
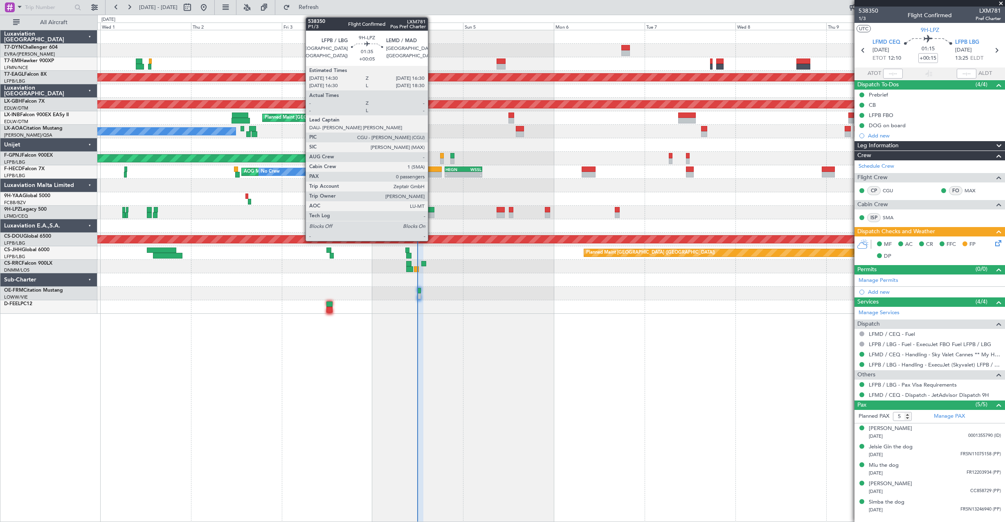
click at [431, 214] on div at bounding box center [430, 215] width 8 height 6
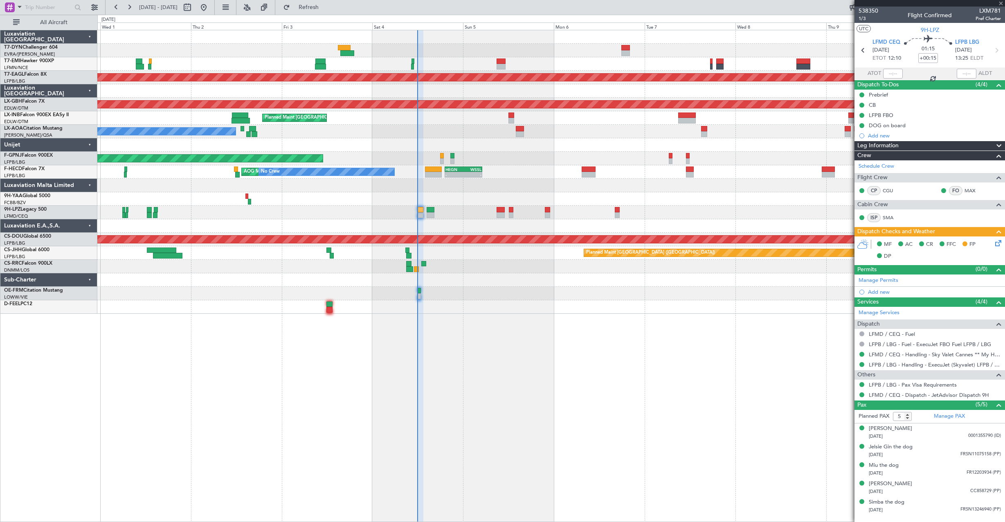
type input "+00:05"
type input "0"
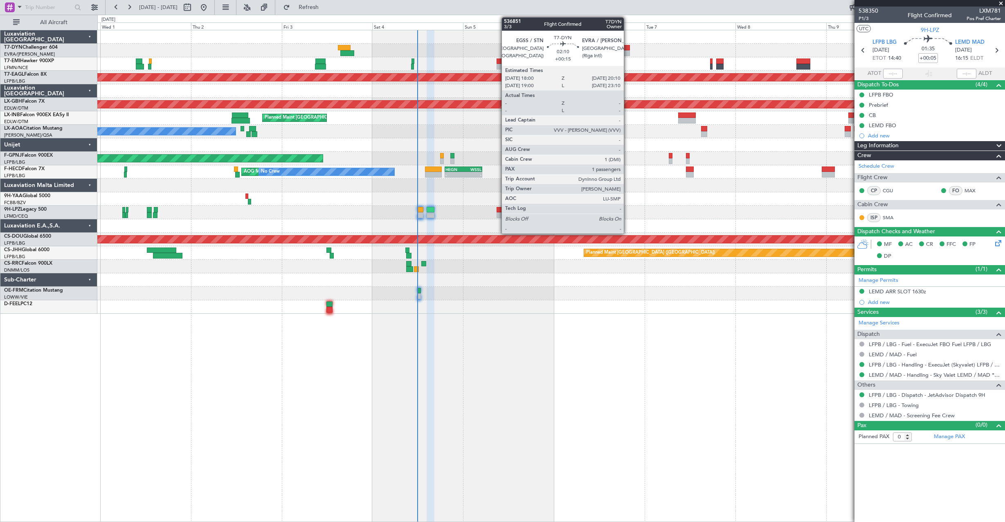
click at [627, 51] on div at bounding box center [625, 53] width 9 height 6
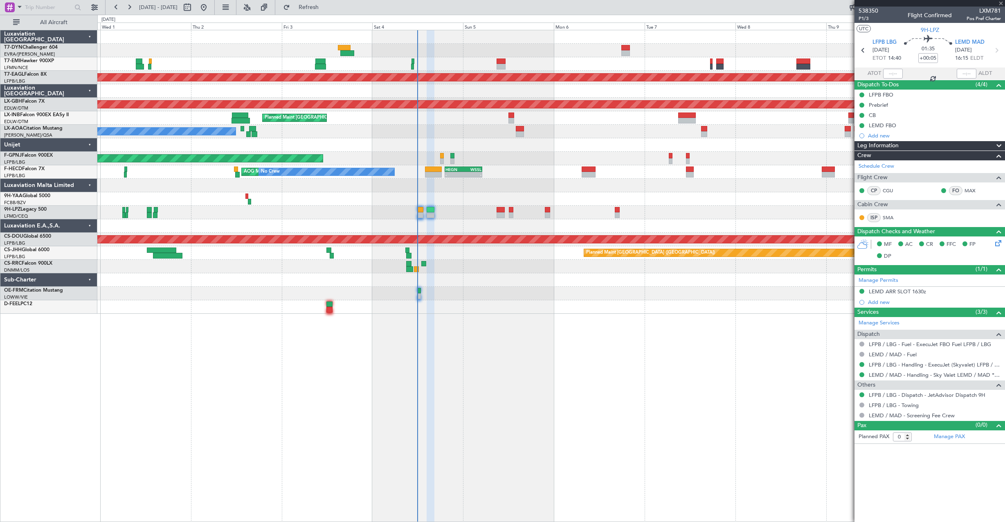
type input "+00:15"
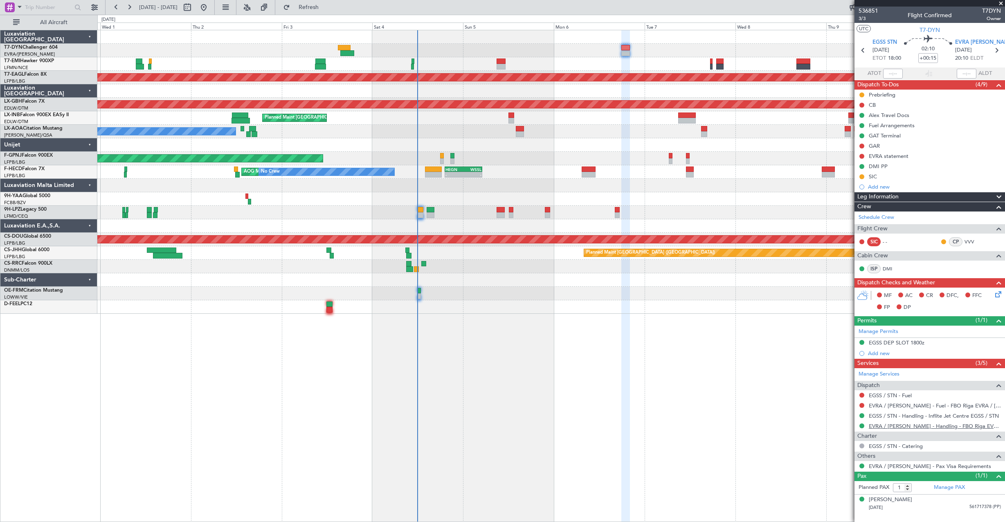
click at [925, 424] on link "EVRA / RIX - Handling - FBO Riga EVRA / RIX" at bounding box center [934, 425] width 132 height 7
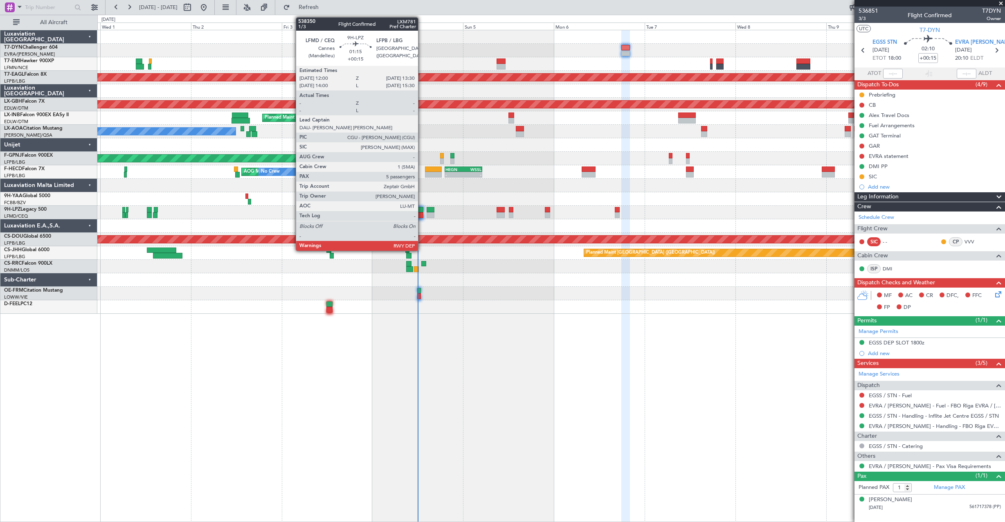
click at [422, 209] on div at bounding box center [420, 210] width 6 height 6
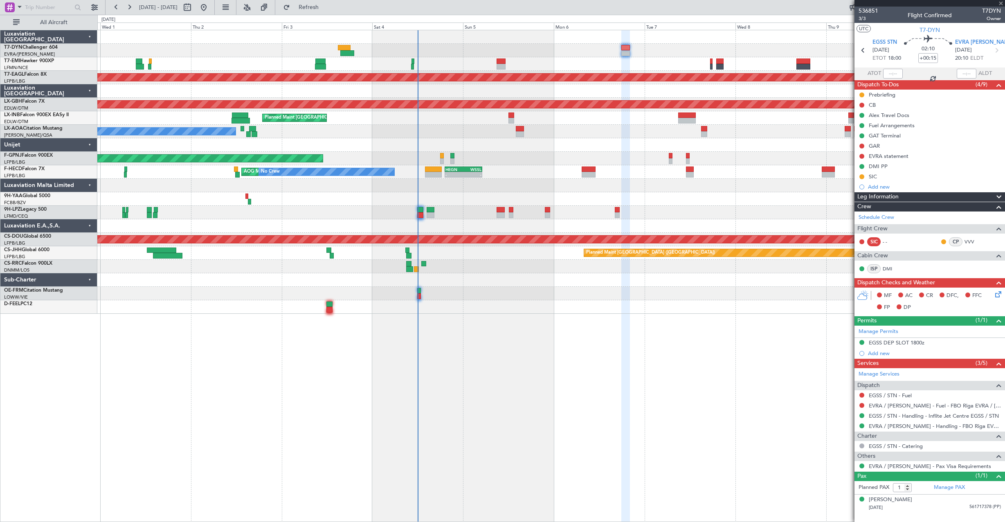
type input "5"
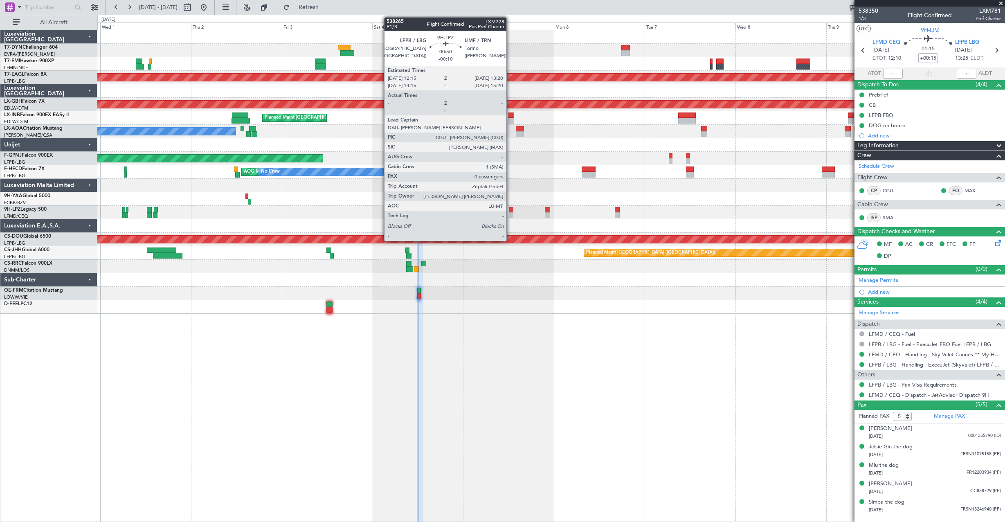
click at [510, 212] on div at bounding box center [511, 215] width 4 height 6
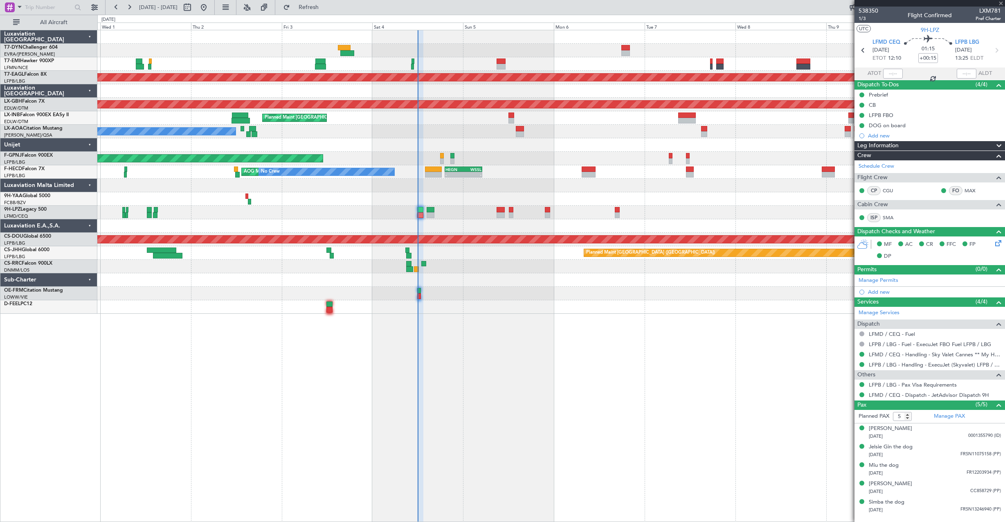
type input "-00:10"
type input "0"
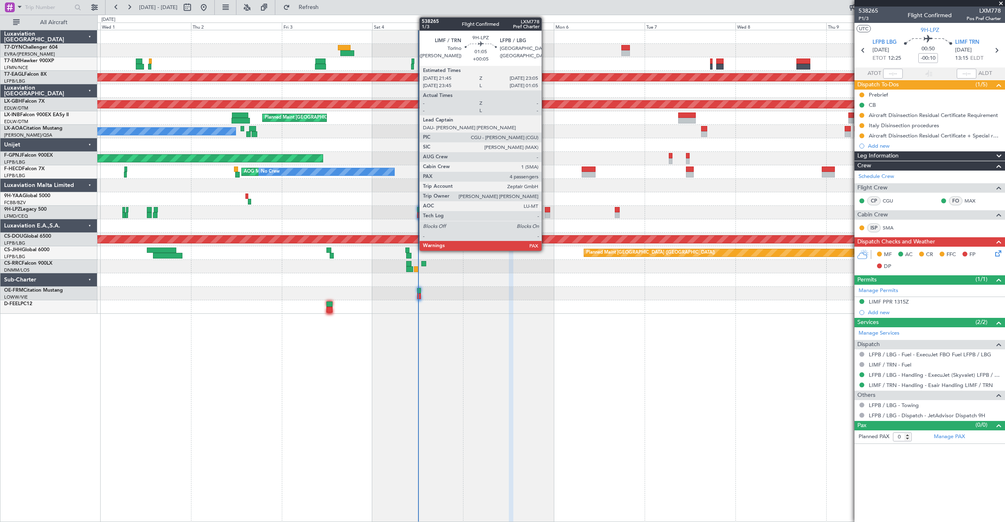
click at [545, 209] on div at bounding box center [547, 210] width 5 height 6
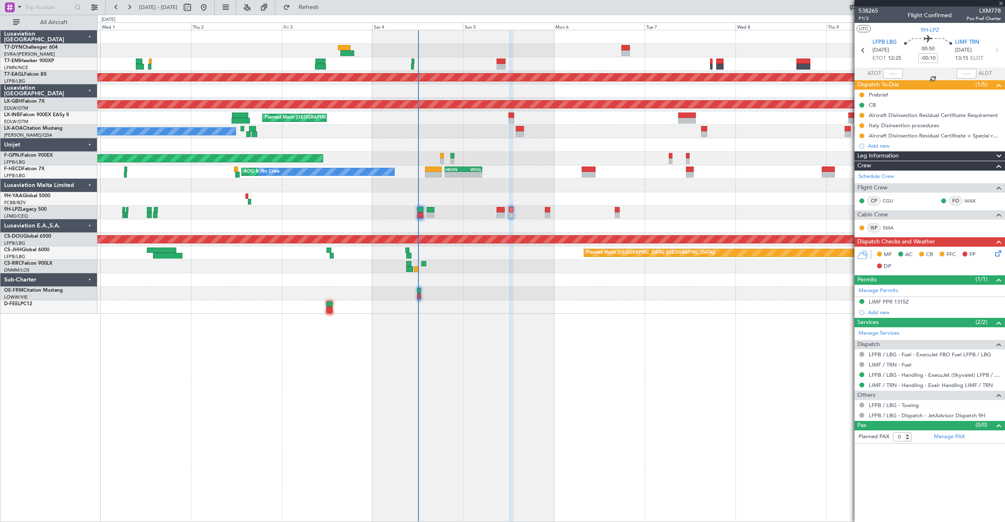
type input "+00:05"
type input "4"
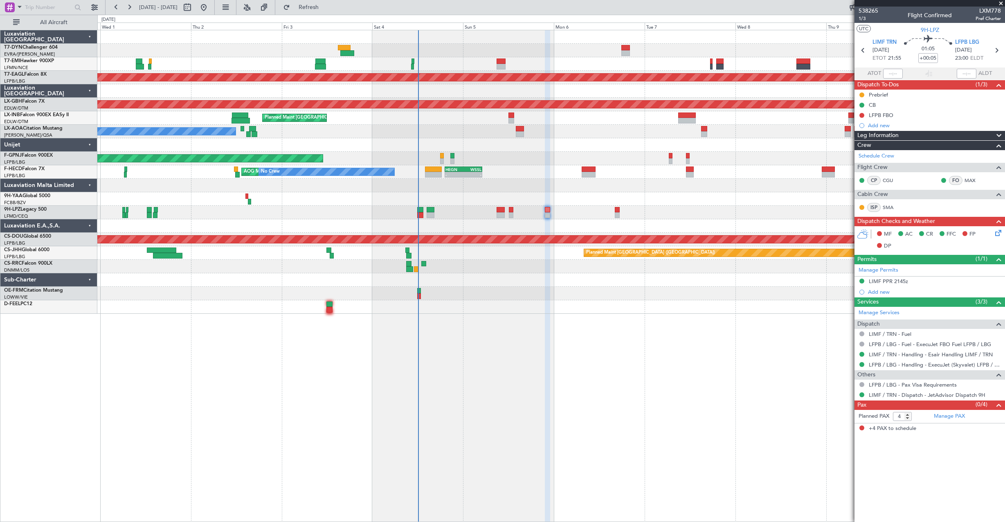
click at [456, 165] on div "AOG Maint Paris (Le Bourget) No Crew No Crew - - HEGN 19:15 Z WSSL 05:10 Z Plan…" at bounding box center [550, 171] width 907 height 13
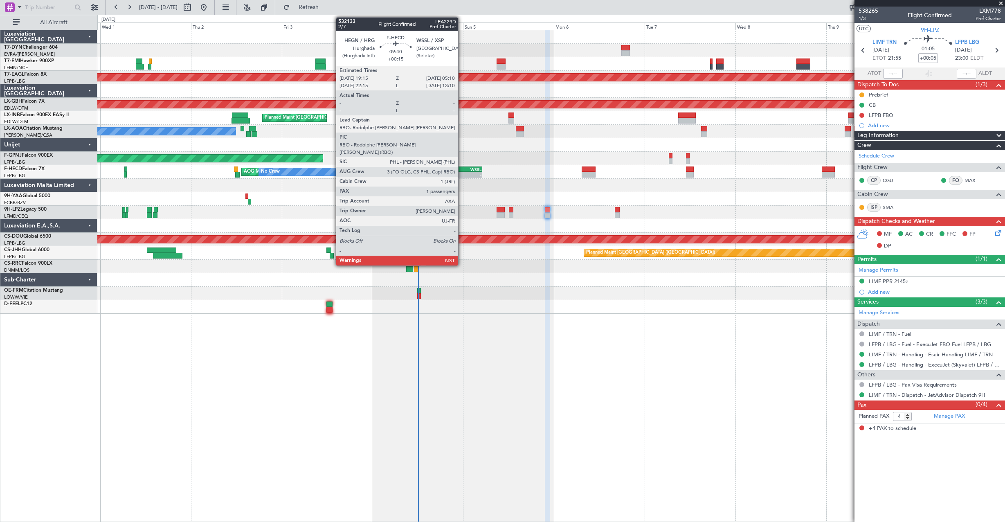
click at [462, 169] on div "HEGN" at bounding box center [454, 169] width 18 height 5
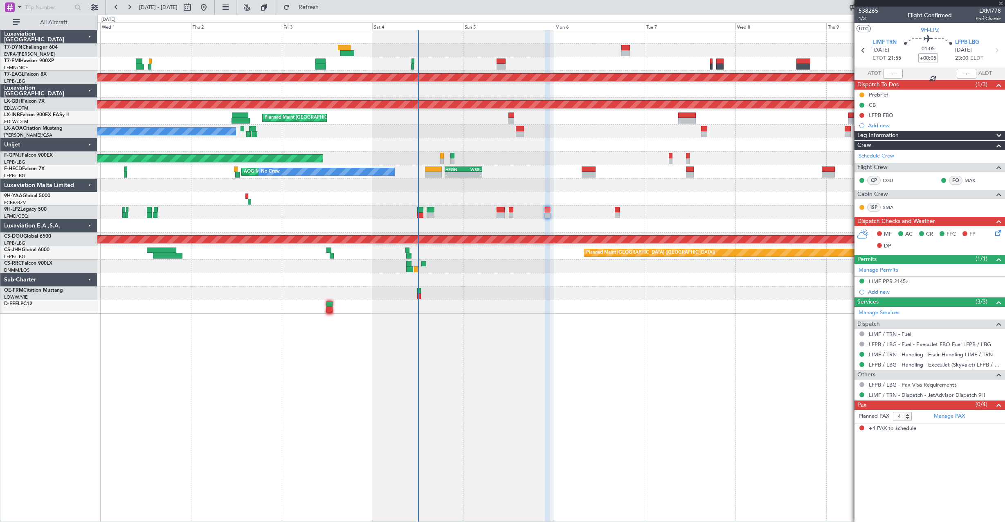
type input "+00:15"
type input "1"
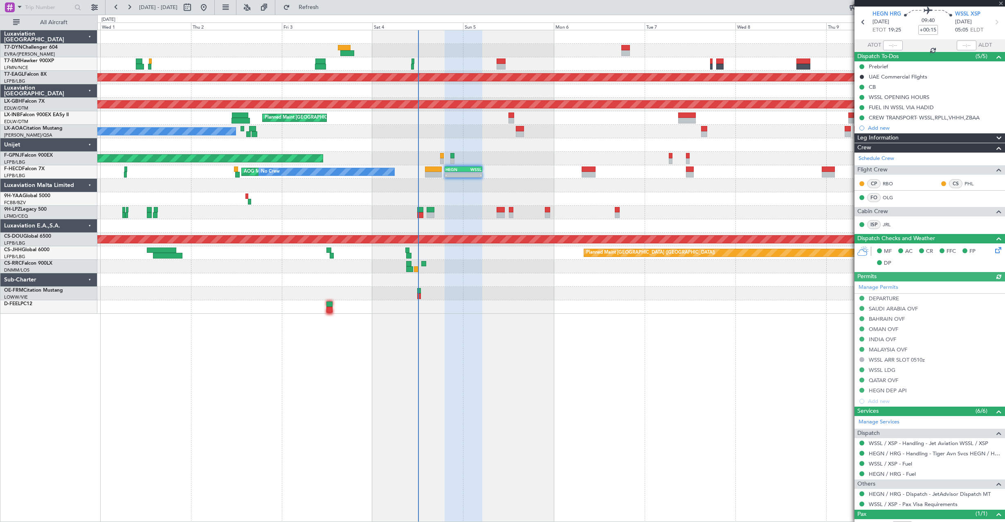
scroll to position [57, 0]
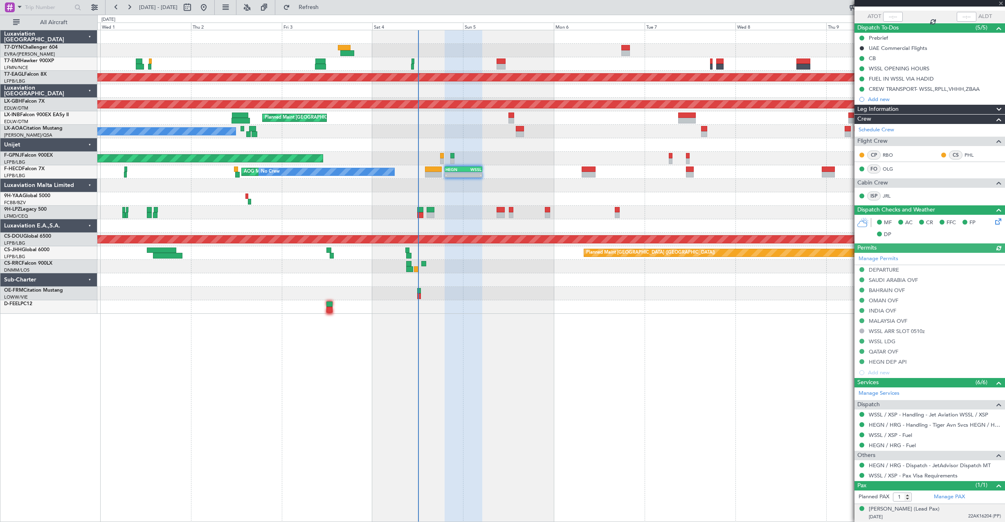
click at [948, 504] on li "Thomas BUBERL (Lead Pax) 24/03/1973 22AK16204 (PP)" at bounding box center [929, 513] width 150 height 18
click at [949, 505] on div "Thomas BUBERL (Lead Pax) 24/03/1973 22AK16204 (PP)" at bounding box center [934, 513] width 132 height 16
click at [957, 509] on div "Thomas BUBERL (Lead Pax) 24/03/1973 22AK16204 (PP)" at bounding box center [934, 513] width 132 height 16
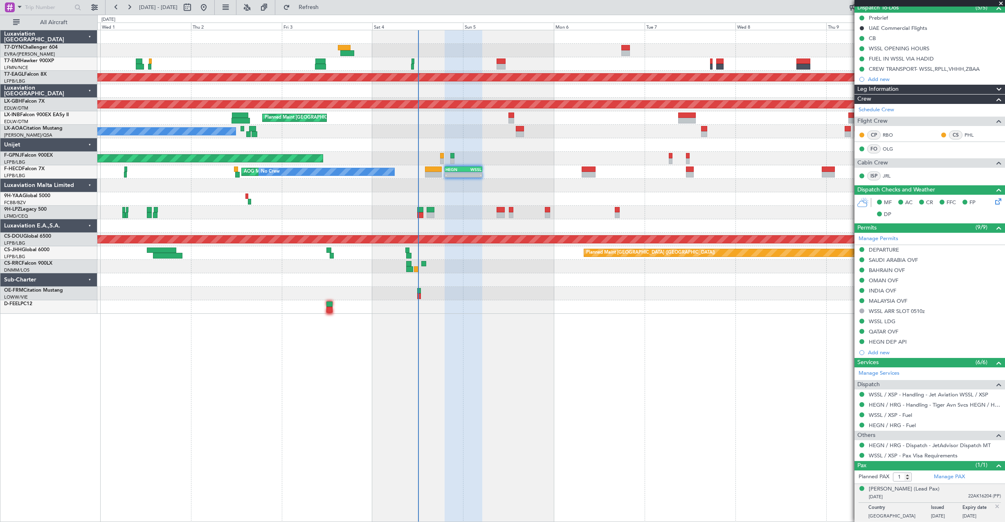
scroll to position [0, 0]
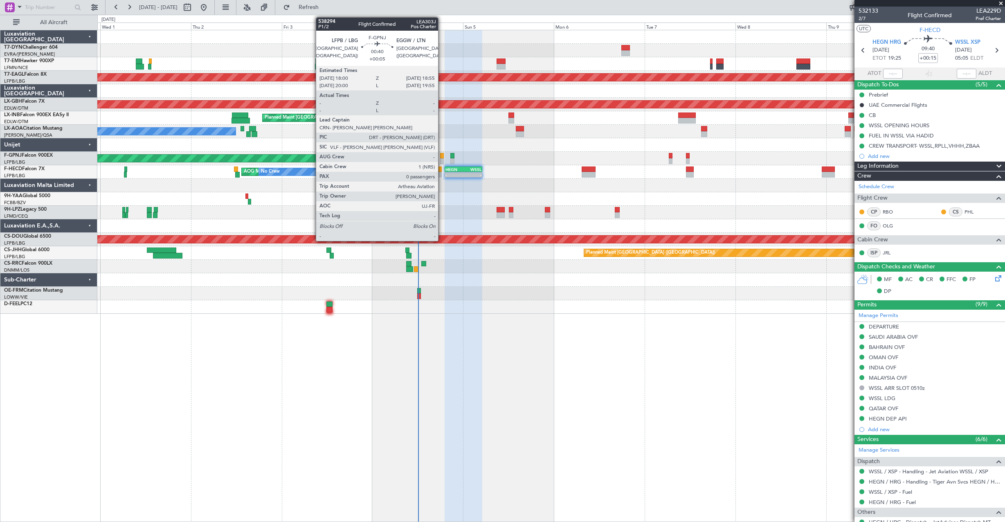
click at [442, 155] on div at bounding box center [442, 156] width 4 height 6
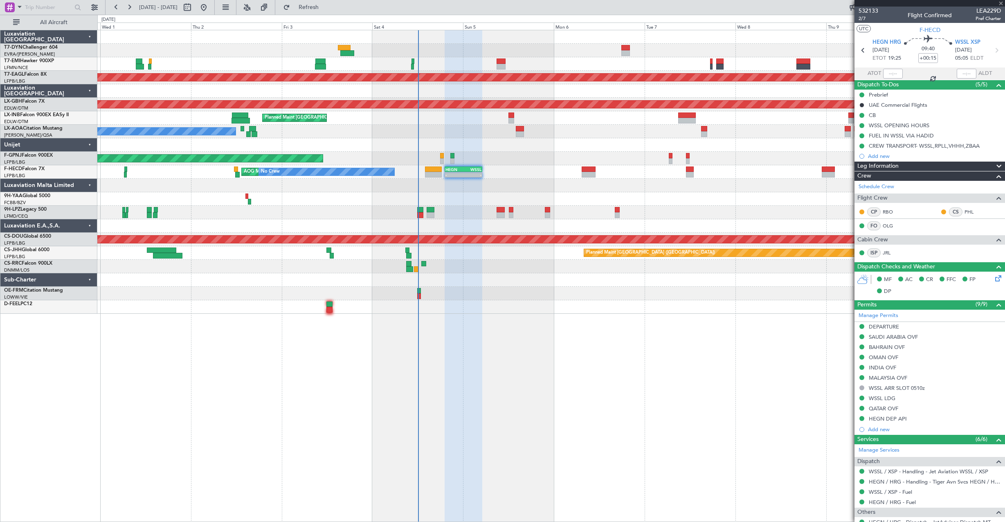
type input "+00:05"
type input "0"
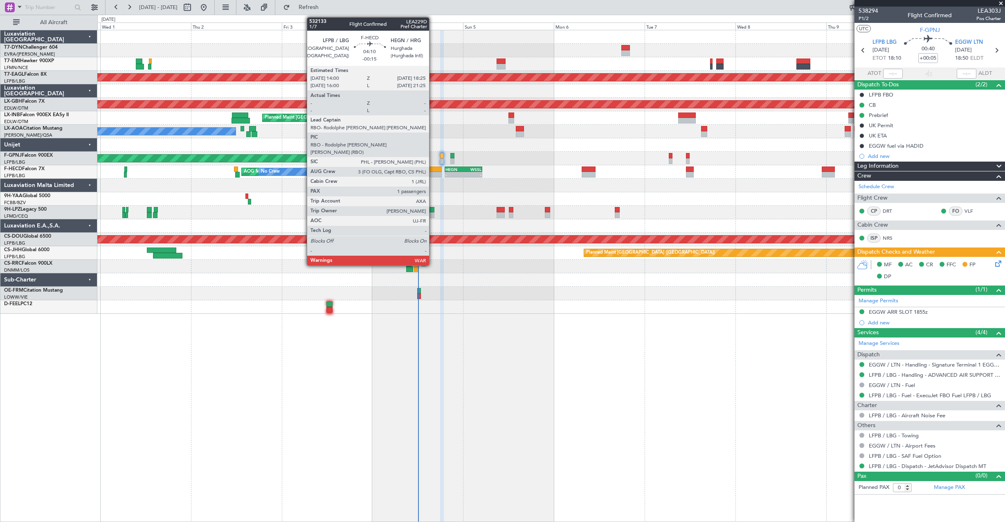
click at [433, 171] on div at bounding box center [433, 169] width 17 height 6
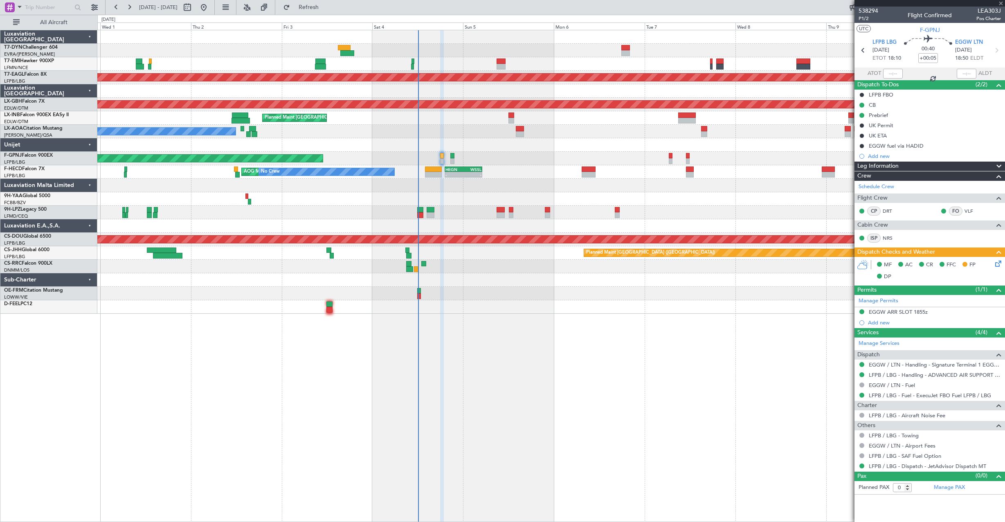
type input "-00:15"
type input "1"
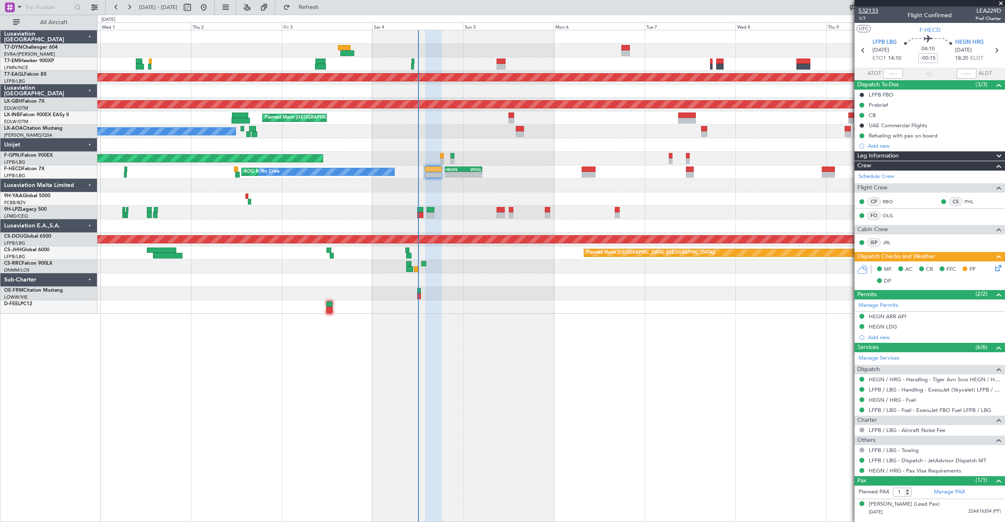
click at [864, 13] on span "532133" at bounding box center [868, 11] width 20 height 9
click at [512, 213] on div at bounding box center [550, 212] width 907 height 13
click at [508, 212] on div at bounding box center [550, 212] width 907 height 13
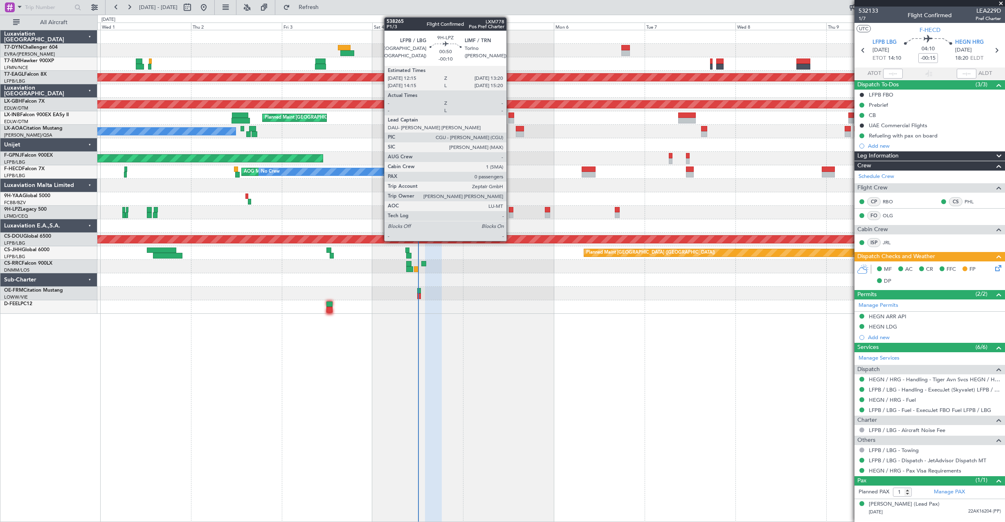
click at [510, 213] on div at bounding box center [511, 215] width 4 height 6
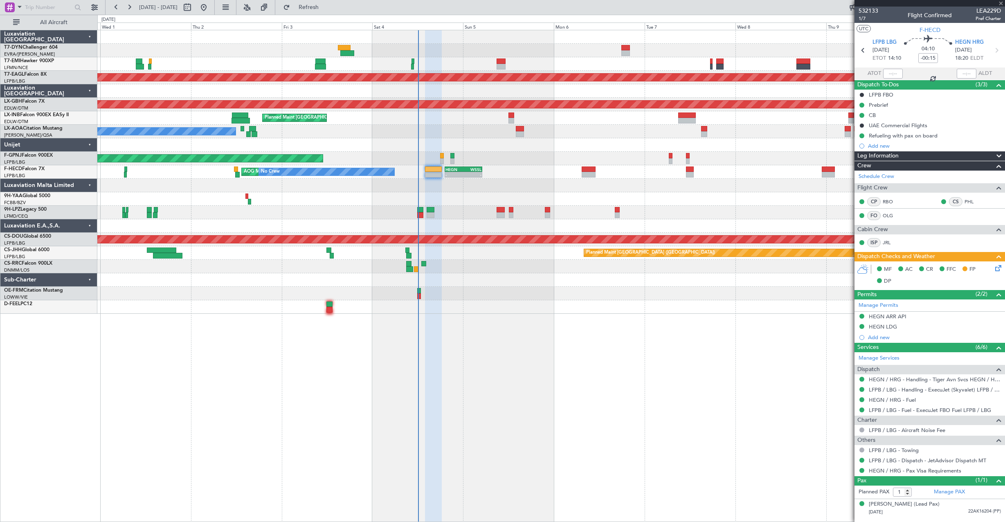
type input "-00:10"
type input "0"
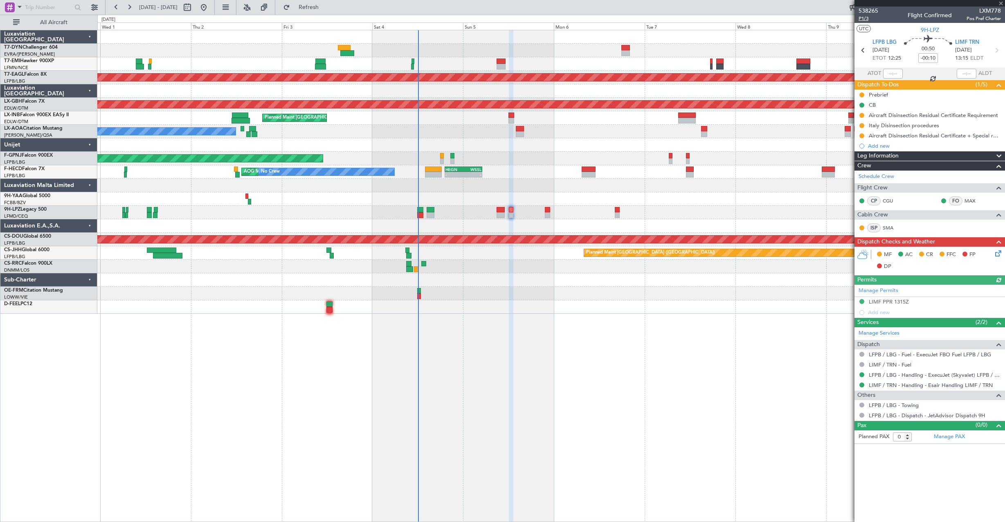
click at [861, 19] on span "P1/3" at bounding box center [868, 18] width 20 height 7
click at [866, 13] on span "538265" at bounding box center [868, 11] width 20 height 9
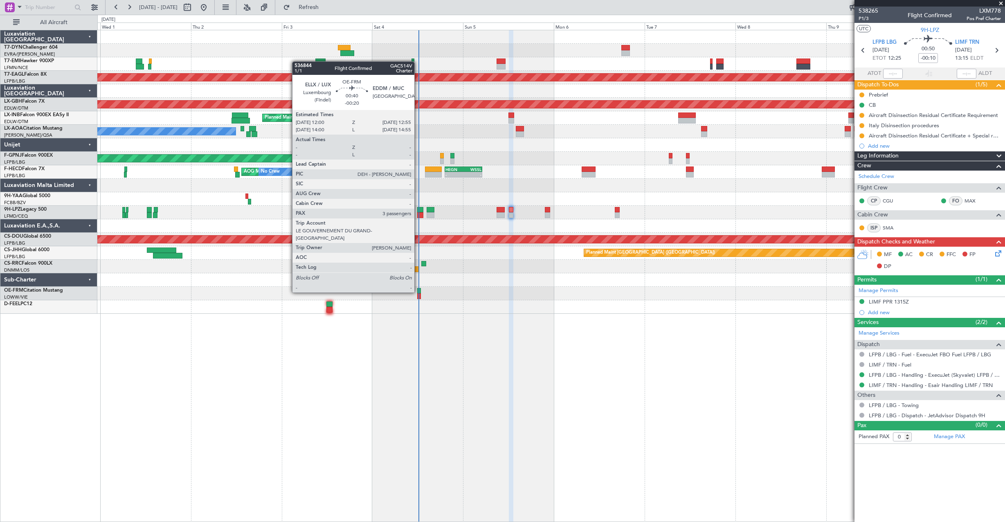
click at [418, 292] on div at bounding box center [419, 291] width 4 height 6
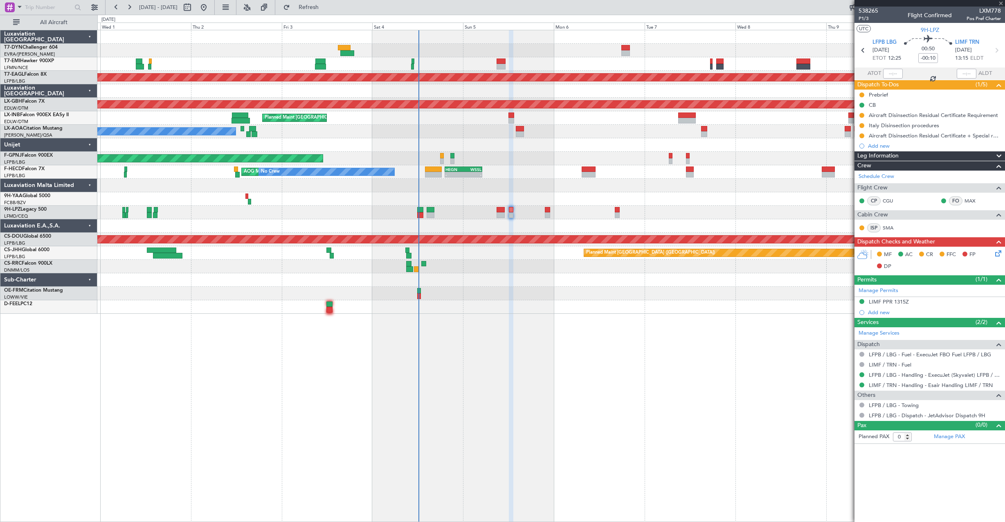
type input "-00:20"
type input "3"
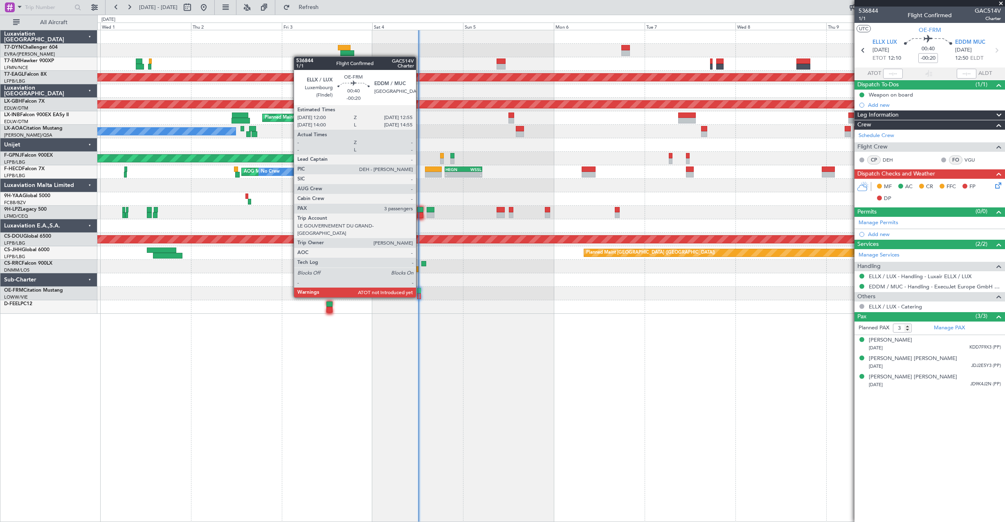
click at [419, 296] on div at bounding box center [419, 296] width 4 height 6
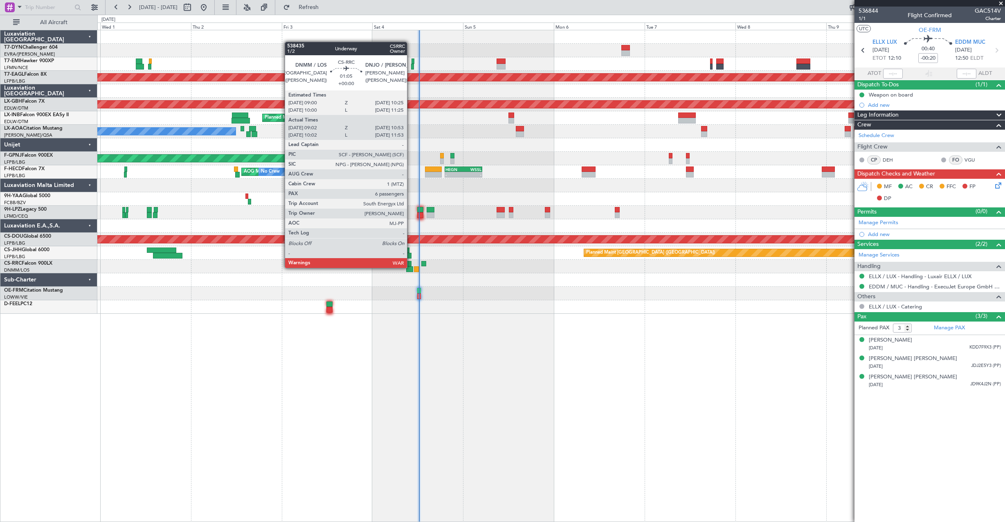
click at [410, 267] on div at bounding box center [409, 269] width 7 height 6
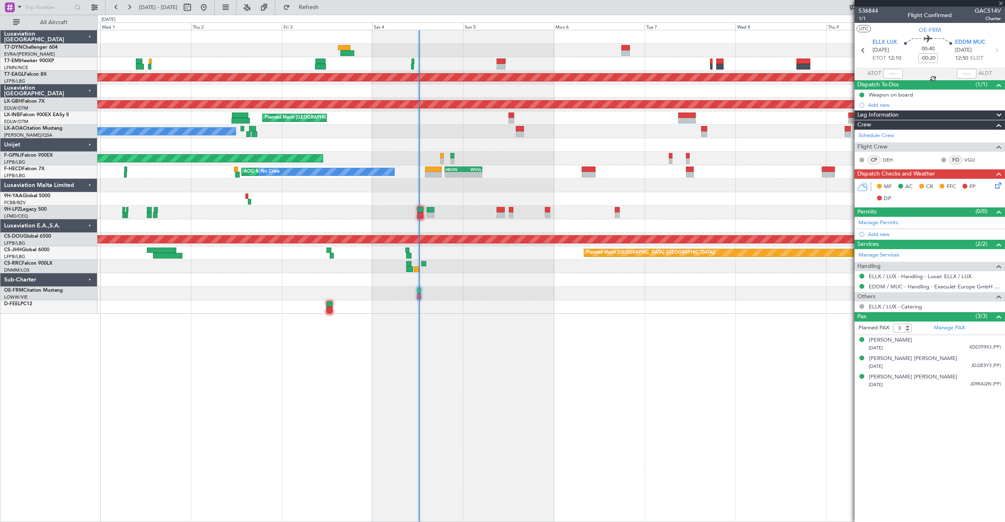
type input "09:17"
type input "10:48"
type input "6"
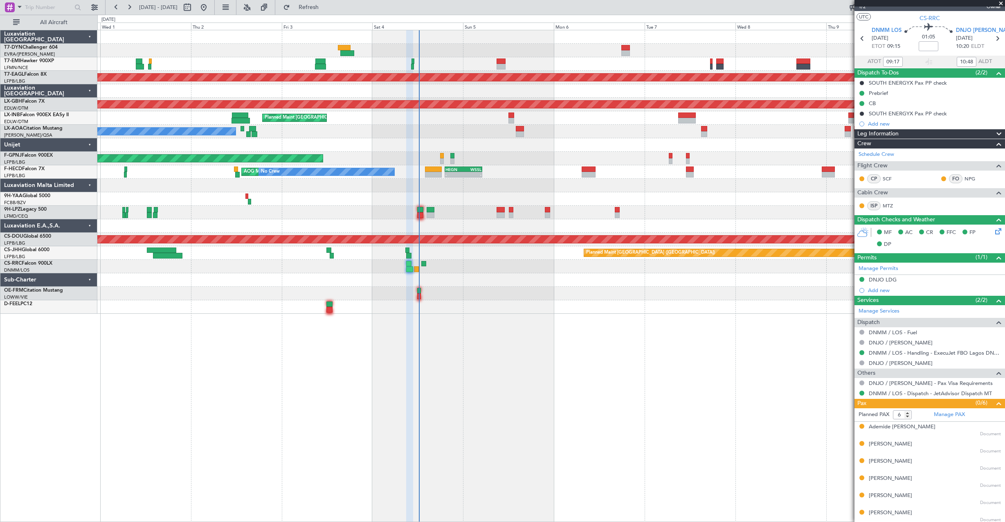
scroll to position [14, 0]
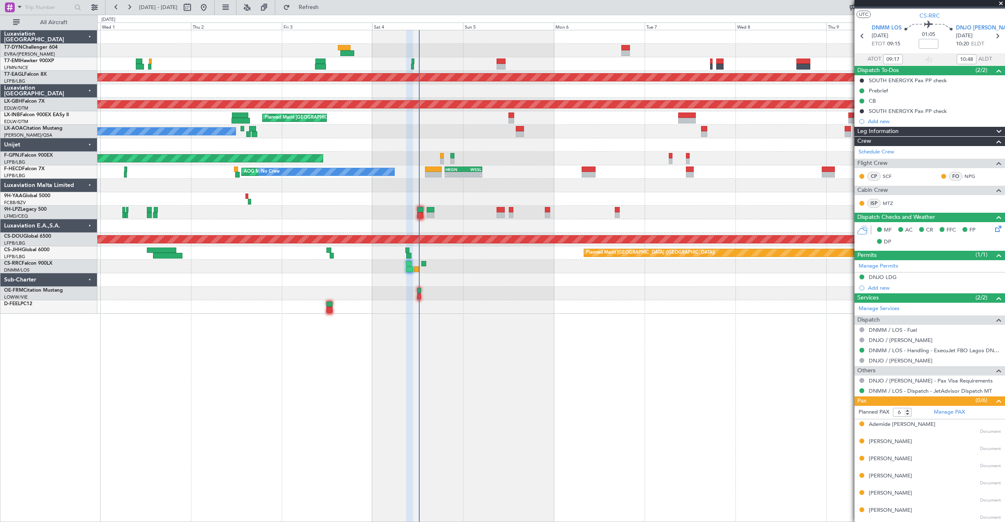
type input "10:17"
type input "11:48"
type input "09:17"
type input "10:48"
type input "10:17"
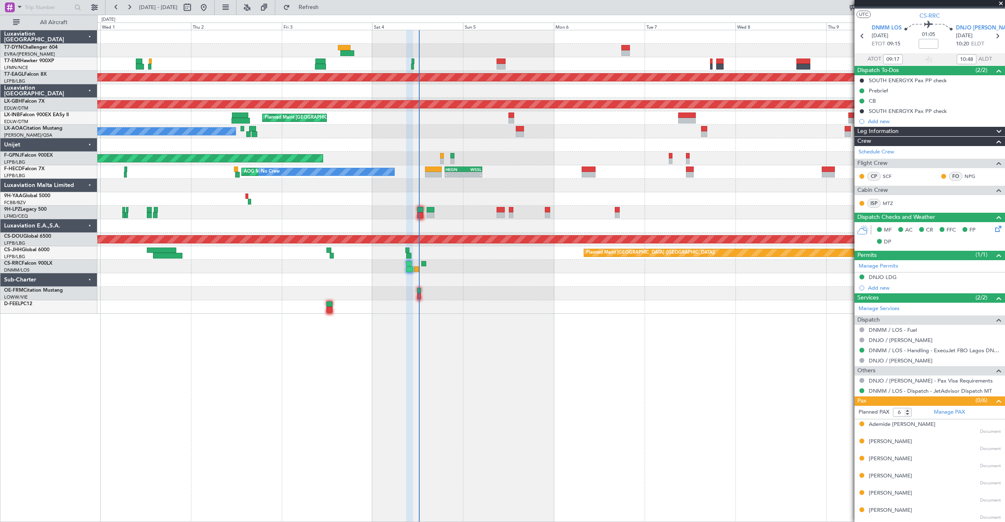
type input "11:48"
type input "09:17"
type input "10:48"
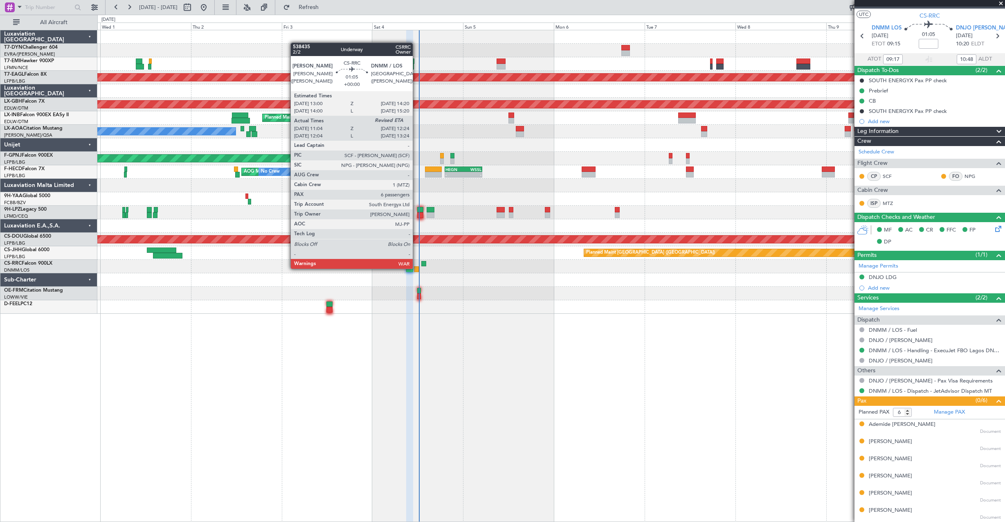
click at [416, 268] on div at bounding box center [416, 269] width 5 height 6
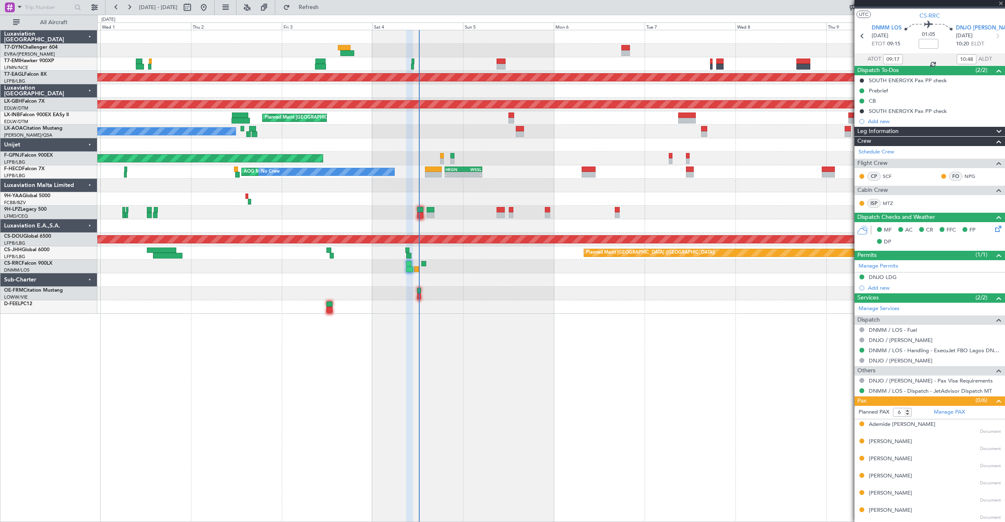
type input "11:14"
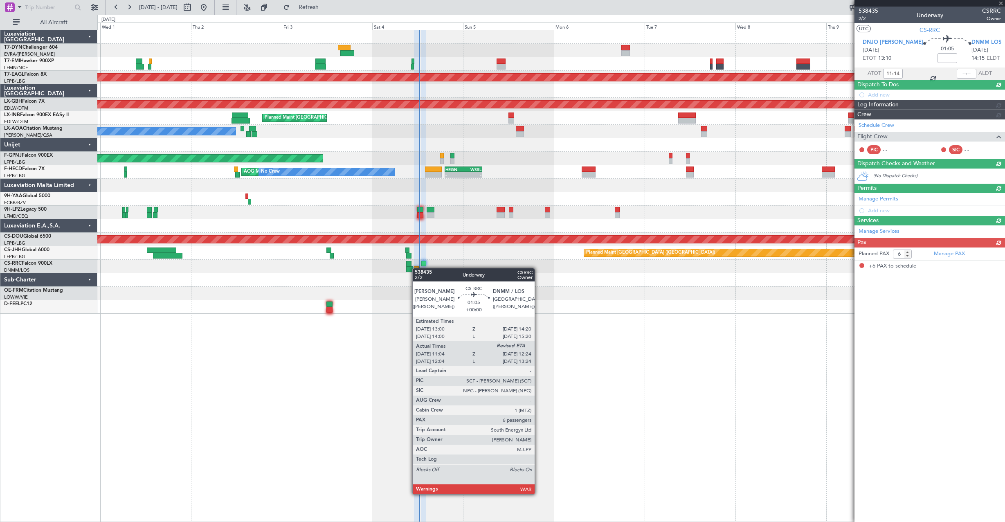
scroll to position [0, 0]
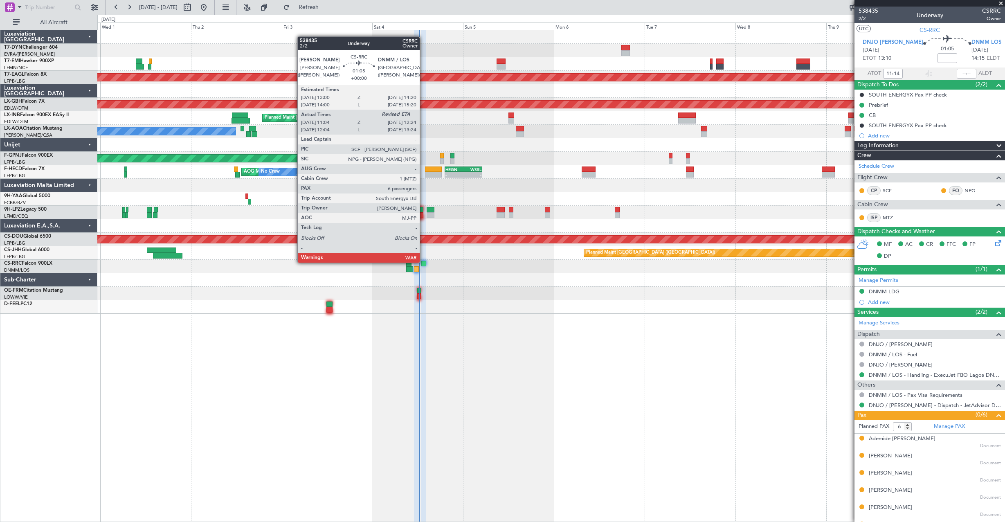
click at [423, 262] on div at bounding box center [423, 264] width 5 height 6
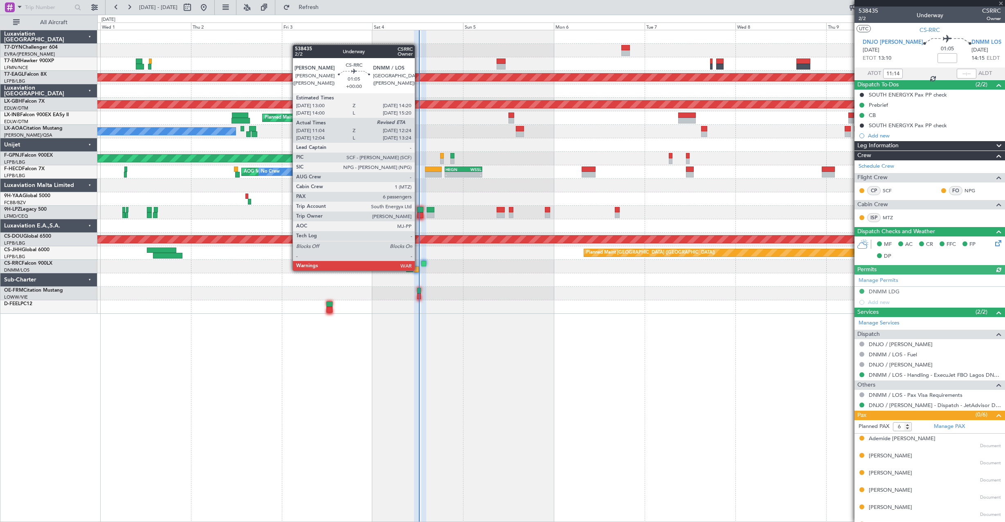
click at [418, 270] on div at bounding box center [416, 269] width 5 height 6
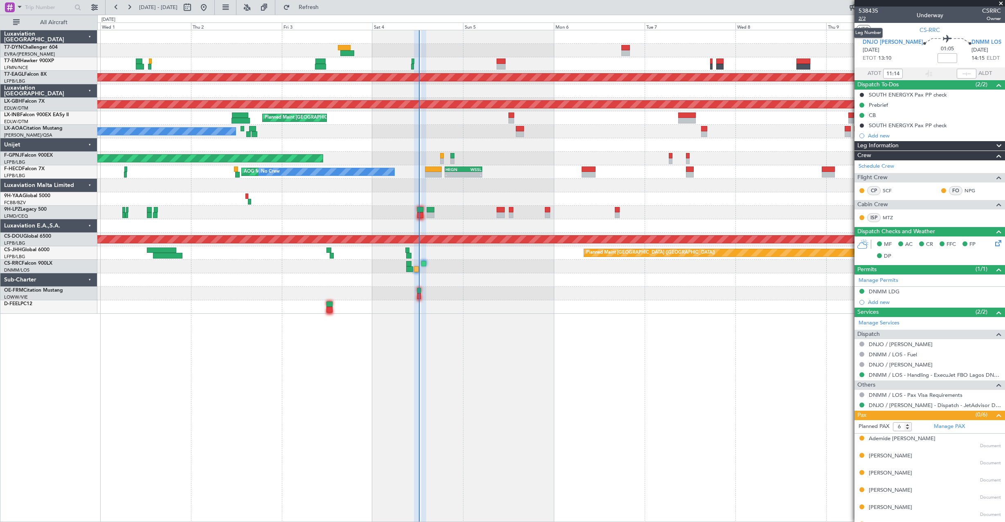
click at [866, 19] on span "2/2" at bounding box center [868, 18] width 20 height 7
type input "11:14"
click at [865, 19] on span "2/2" at bounding box center [868, 18] width 20 height 7
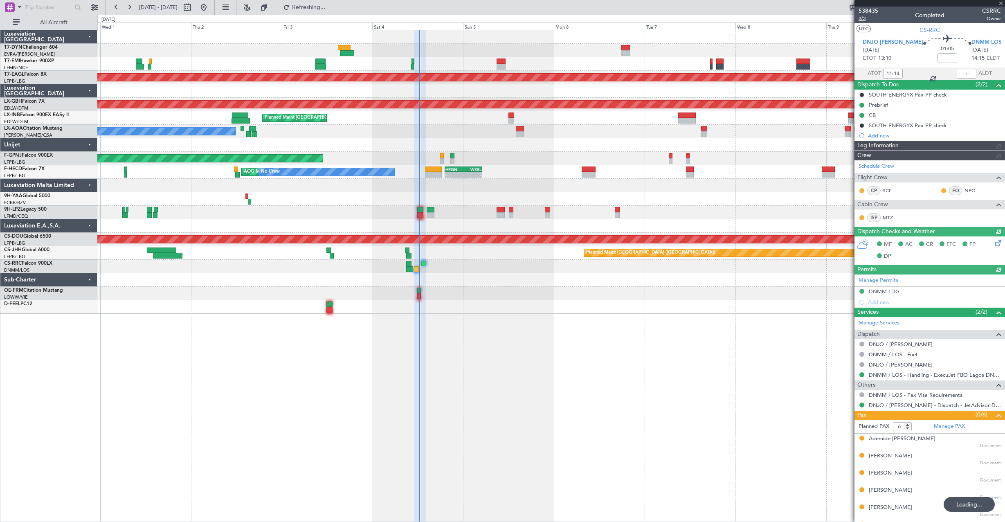
type input "12:18"
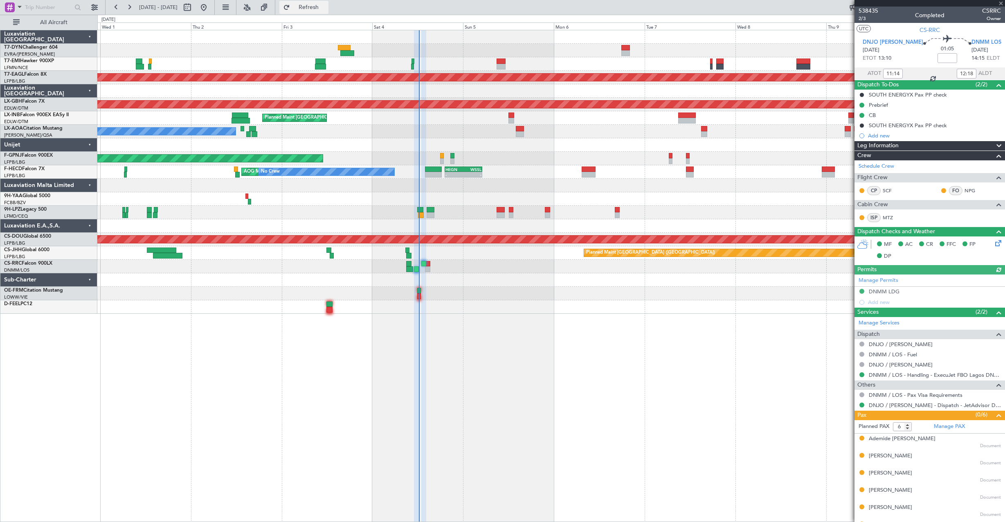
click at [328, 12] on button "Refresh" at bounding box center [303, 7] width 49 height 13
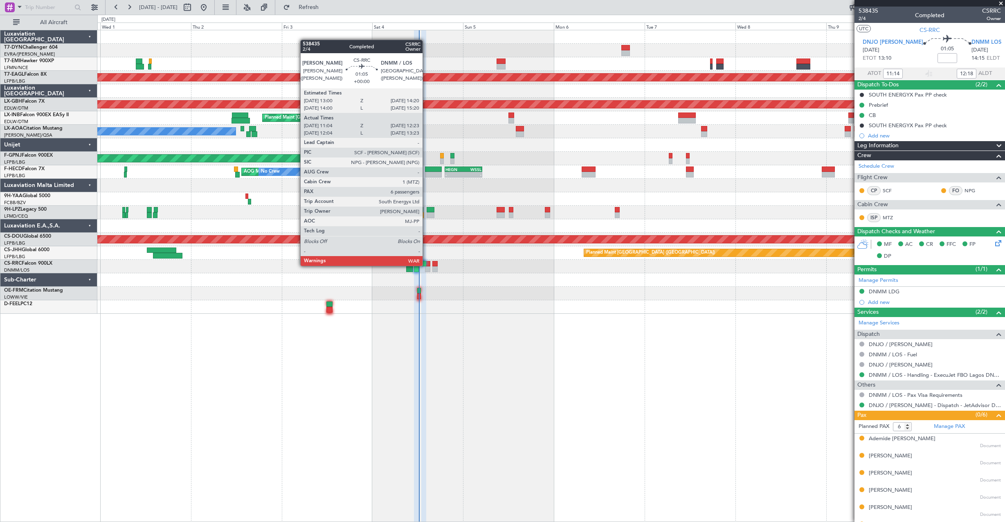
click at [426, 265] on div at bounding box center [423, 264] width 5 height 6
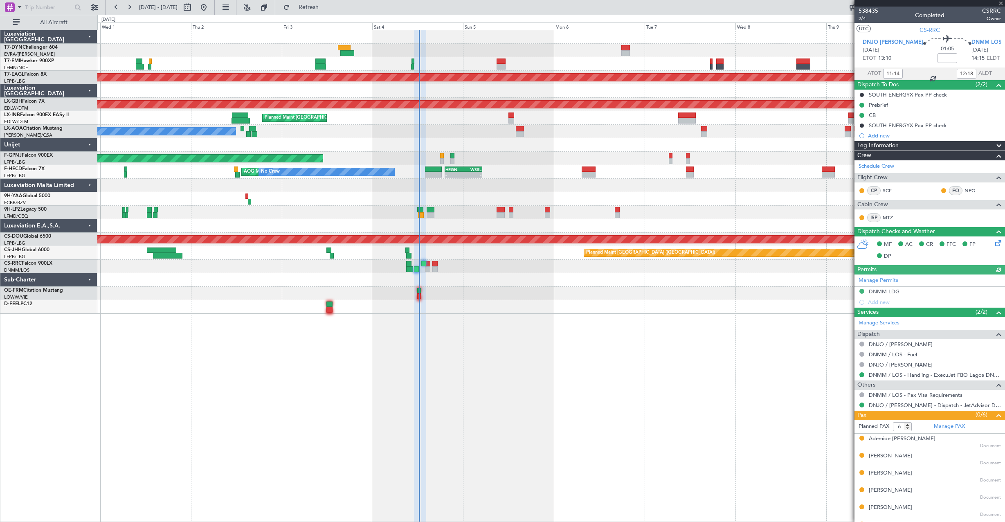
click at [433, 264] on div at bounding box center [434, 264] width 5 height 6
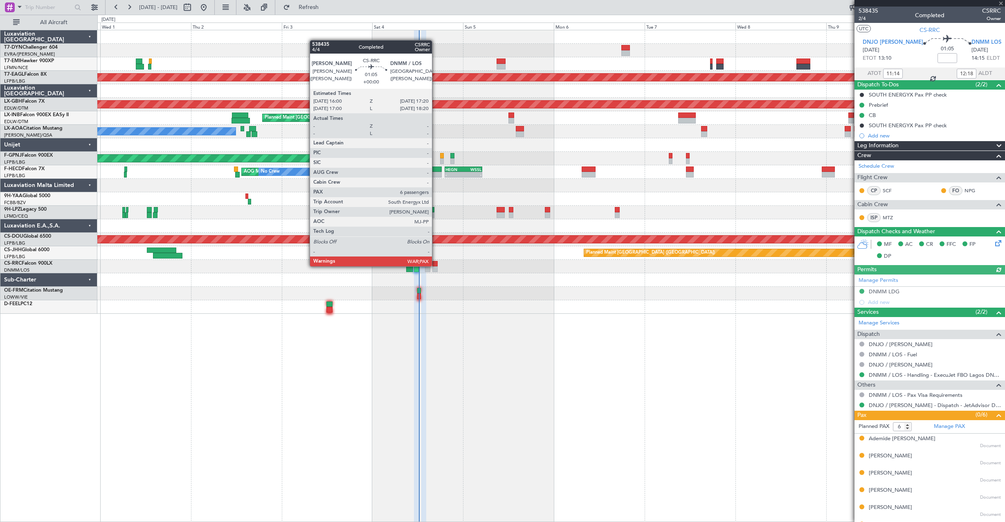
click at [436, 266] on div at bounding box center [434, 264] width 5 height 6
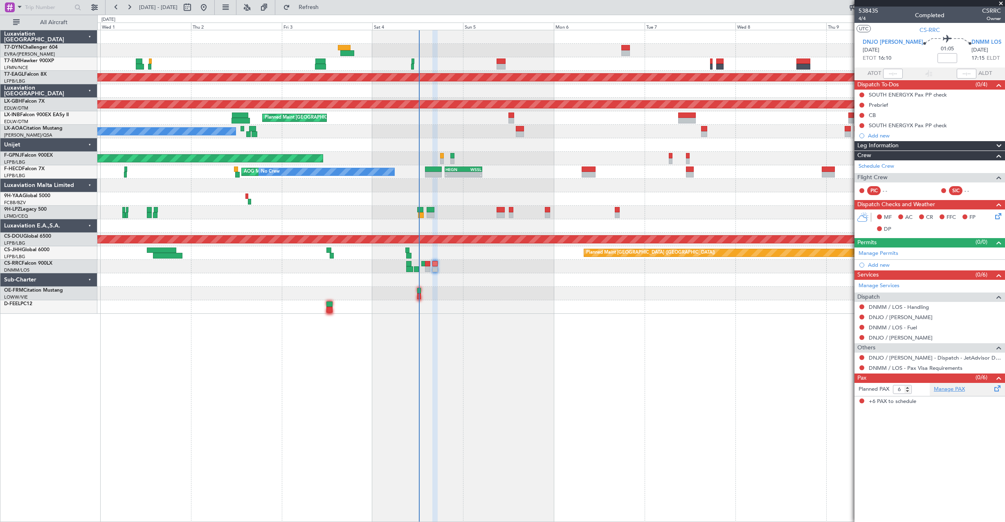
click at [946, 388] on link "Manage PAX" at bounding box center [948, 389] width 31 height 8
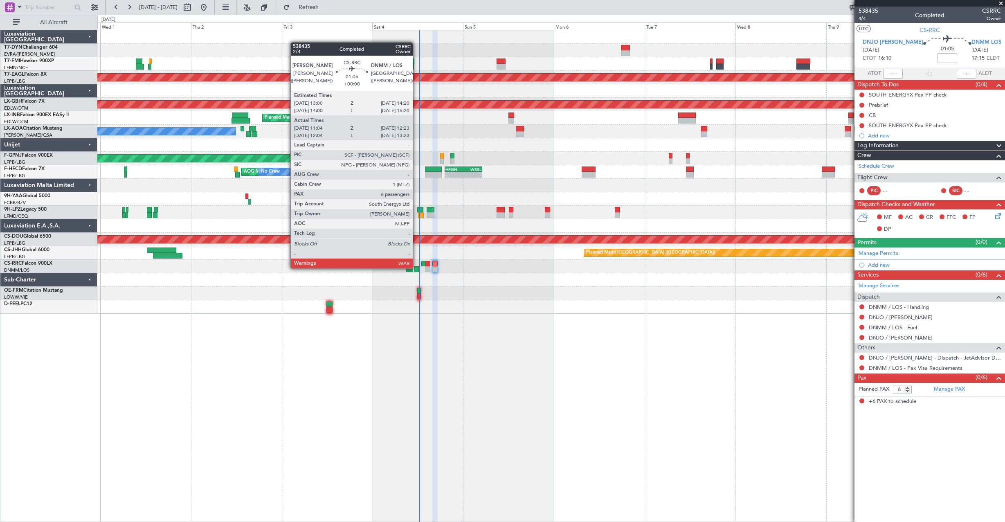
click at [416, 267] on div at bounding box center [416, 269] width 5 height 6
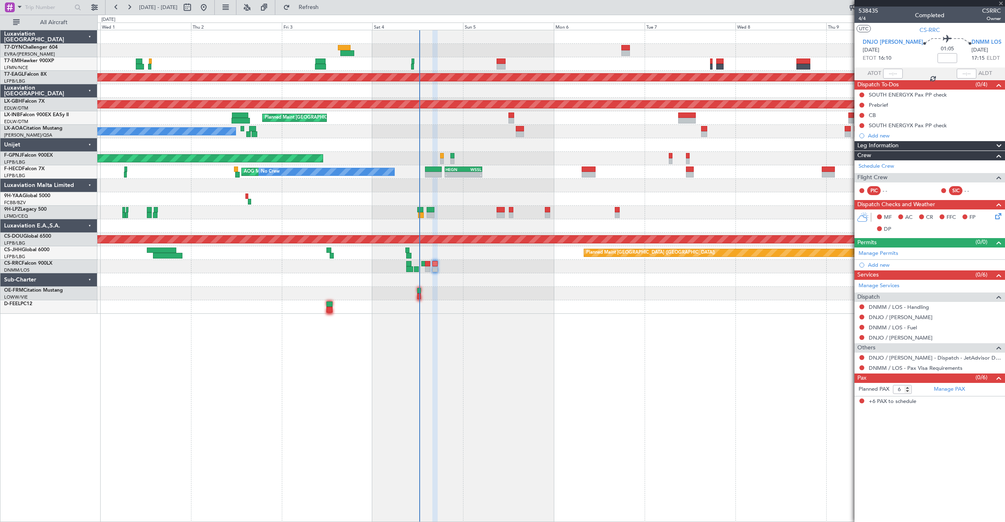
type input "11:14"
type input "12:18"
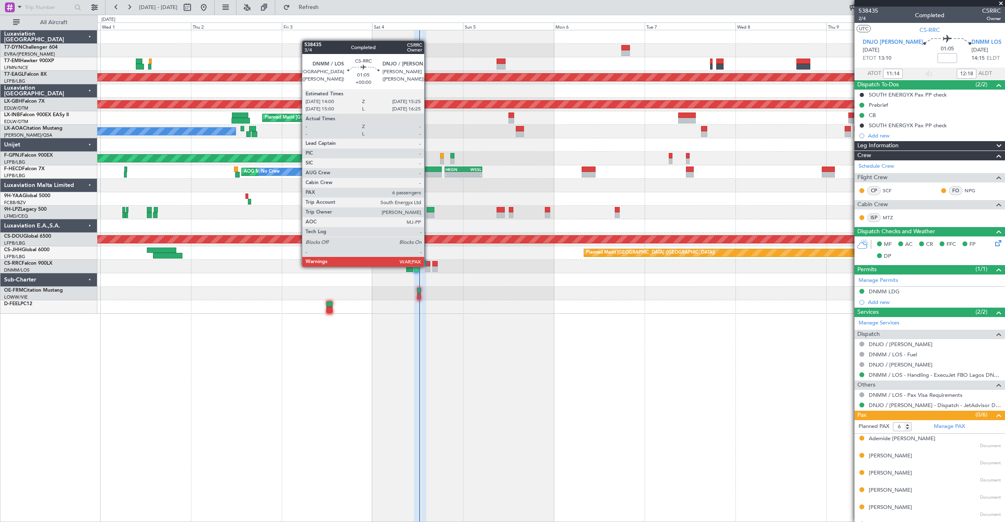
click at [427, 266] on div at bounding box center [428, 264] width 6 height 6
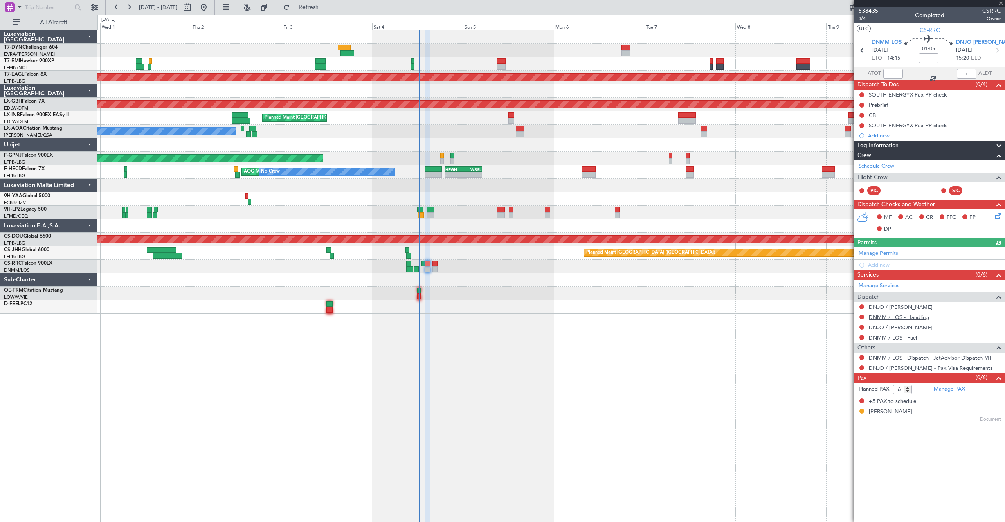
click at [918, 315] on link "DNMM / LOS - Handling" at bounding box center [898, 317] width 60 height 7
click at [860, 307] on button at bounding box center [861, 306] width 5 height 5
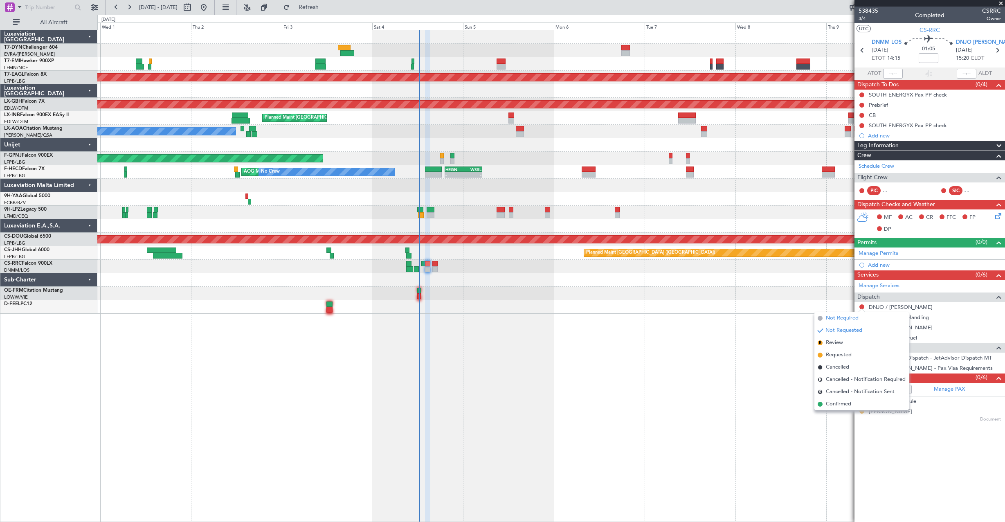
click at [854, 317] on span "Not Required" at bounding box center [841, 318] width 33 height 8
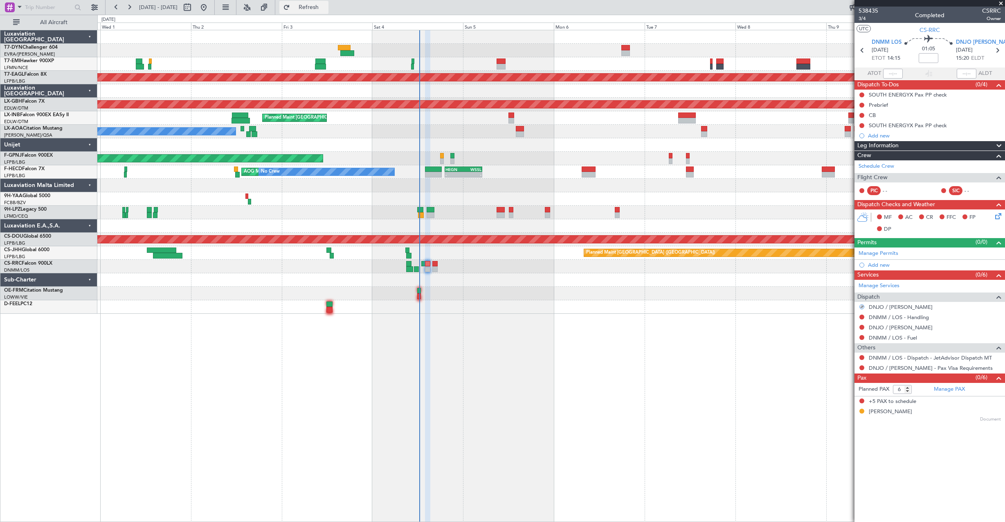
click at [318, 6] on span "Refresh" at bounding box center [309, 7] width 34 height 6
click at [866, 12] on span "538435" at bounding box center [868, 11] width 20 height 9
click at [326, 8] on span "Refresh" at bounding box center [309, 7] width 34 height 6
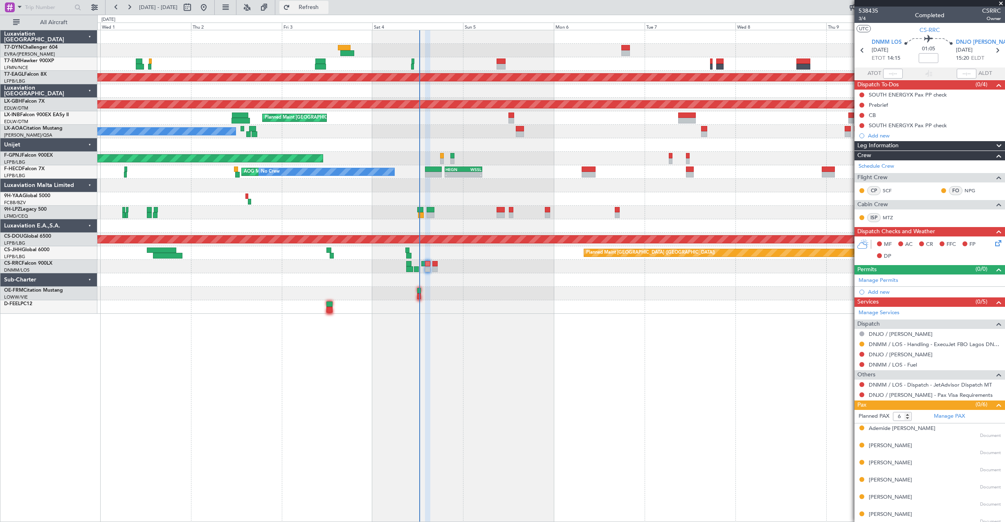
click at [316, 8] on button "Refresh" at bounding box center [303, 7] width 49 height 13
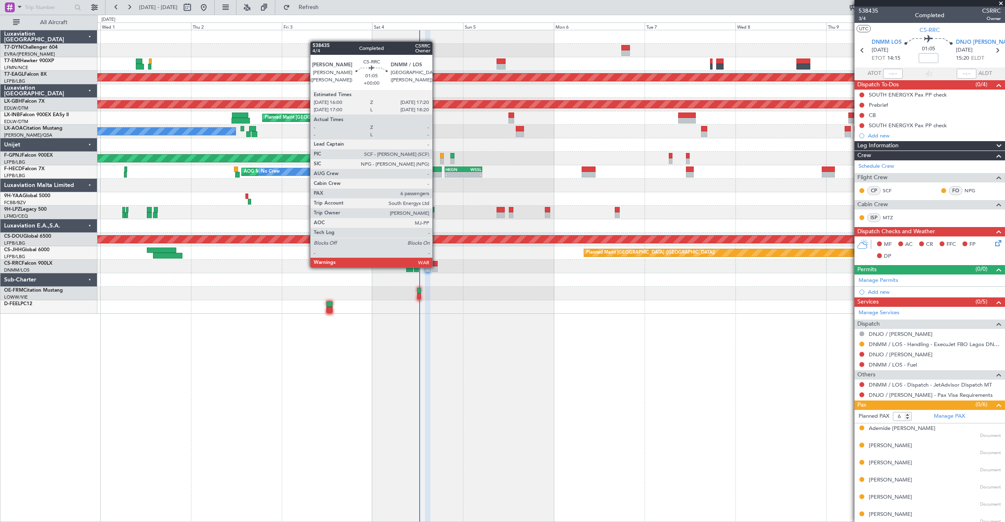
click at [436, 267] on div at bounding box center [434, 269] width 5 height 6
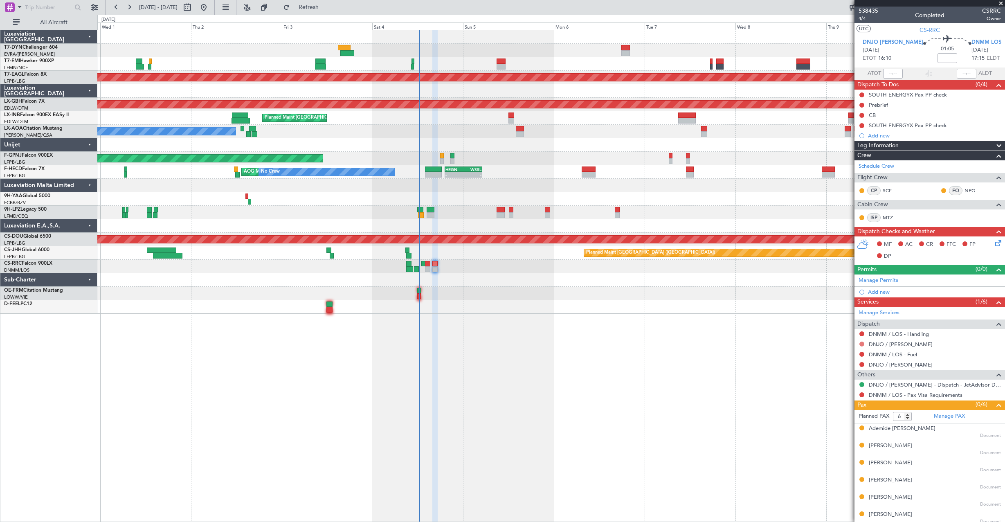
click at [860, 344] on button at bounding box center [861, 343] width 5 height 5
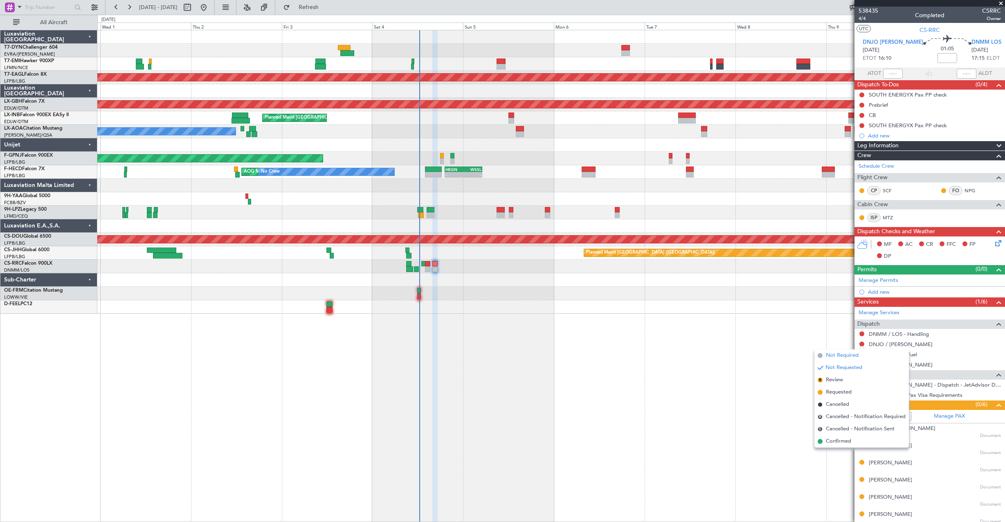
click at [825, 356] on span "Not Required" at bounding box center [841, 355] width 33 height 8
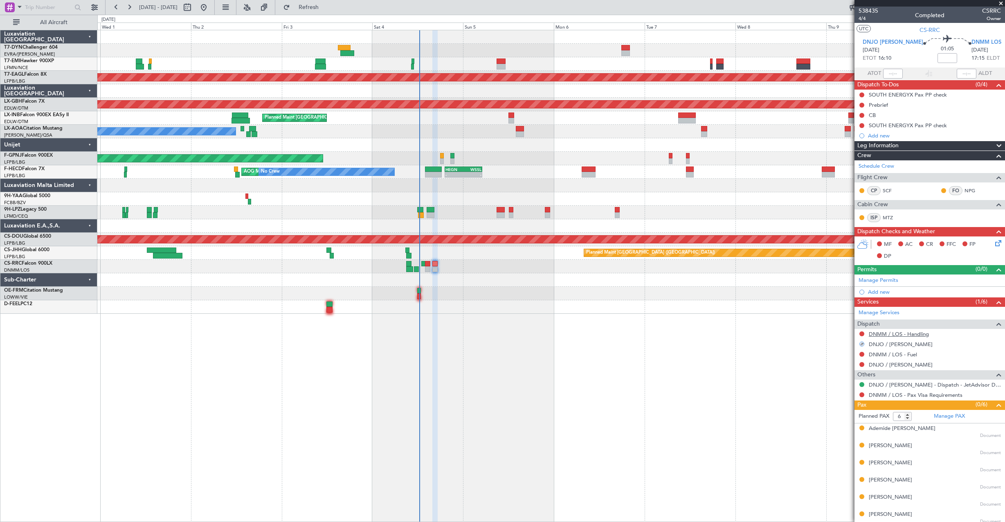
click at [886, 332] on link "DNMM / LOS - Handling" at bounding box center [898, 333] width 60 height 7
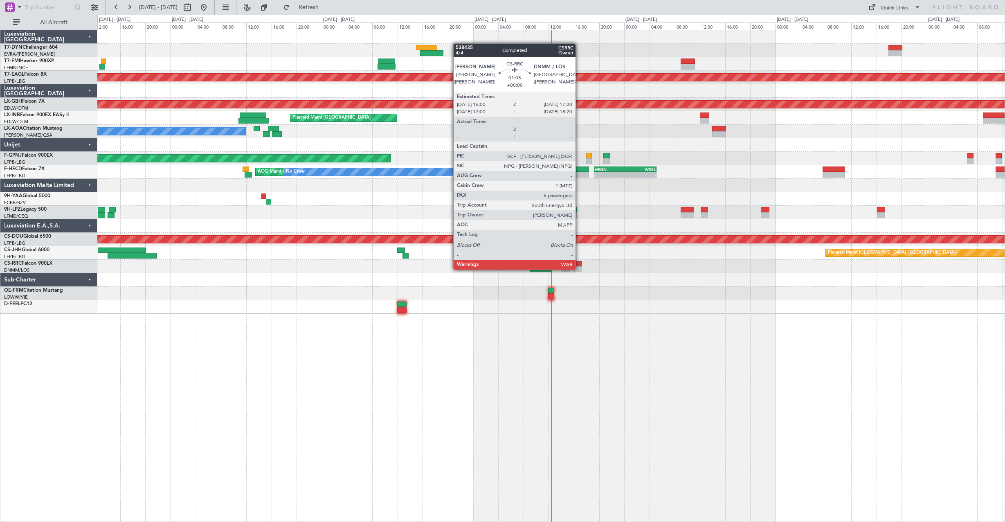
click at [579, 269] on div at bounding box center [577, 269] width 9 height 6
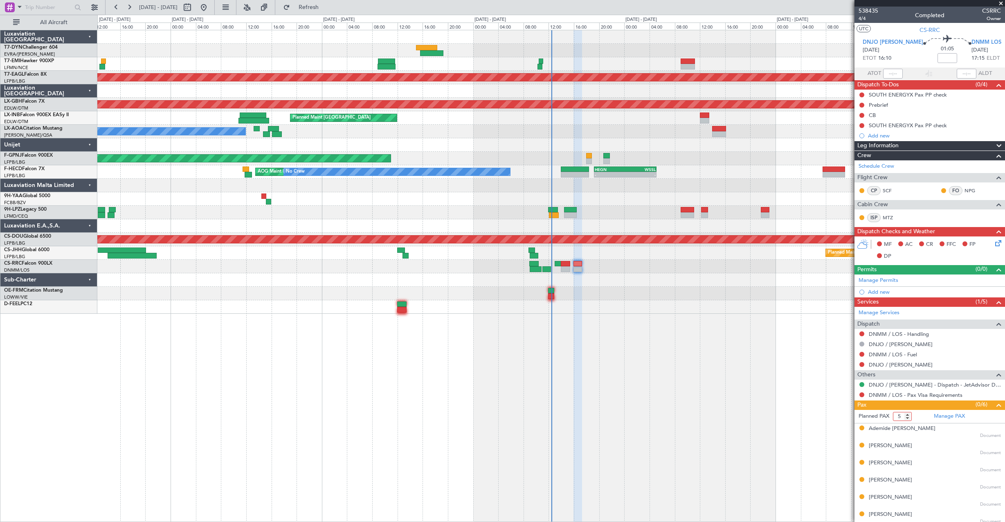
click at [907, 418] on input "5" at bounding box center [902, 416] width 19 height 9
click at [907, 418] on input "4" at bounding box center [902, 416] width 19 height 9
click at [907, 418] on input "3" at bounding box center [902, 416] width 19 height 9
click at [907, 418] on input "2" at bounding box center [902, 416] width 19 height 9
click at [907, 418] on input "0" at bounding box center [902, 416] width 19 height 9
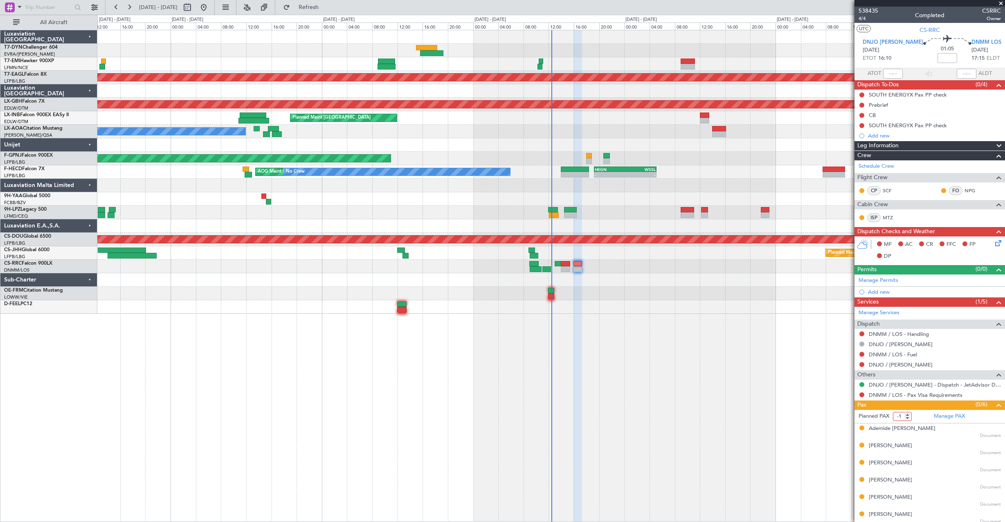
click at [907, 418] on input "-1" at bounding box center [902, 416] width 19 height 9
type input "0"
click at [906, 414] on input "0" at bounding box center [902, 416] width 19 height 9
click at [916, 415] on form "Planned PAX" at bounding box center [891, 416] width 75 height 13
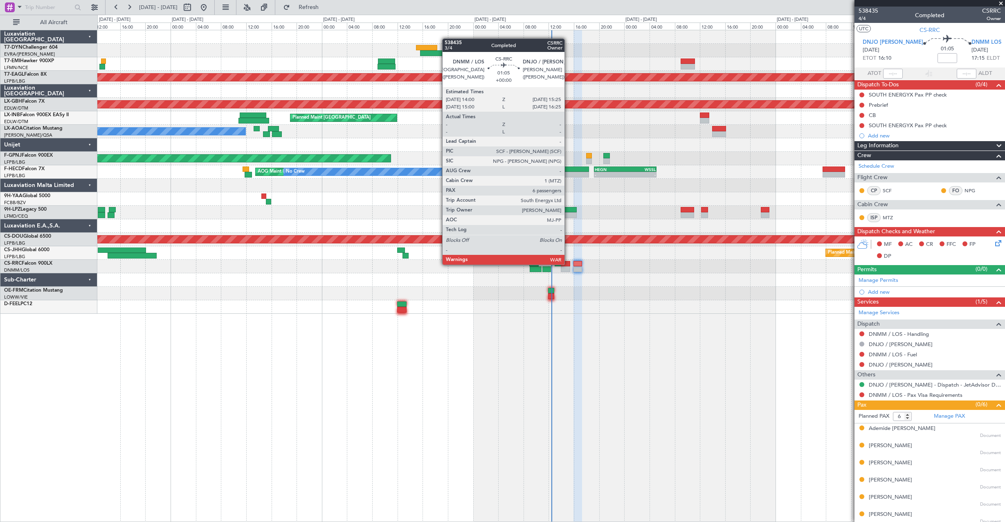
click at [567, 264] on div at bounding box center [565, 264] width 9 height 6
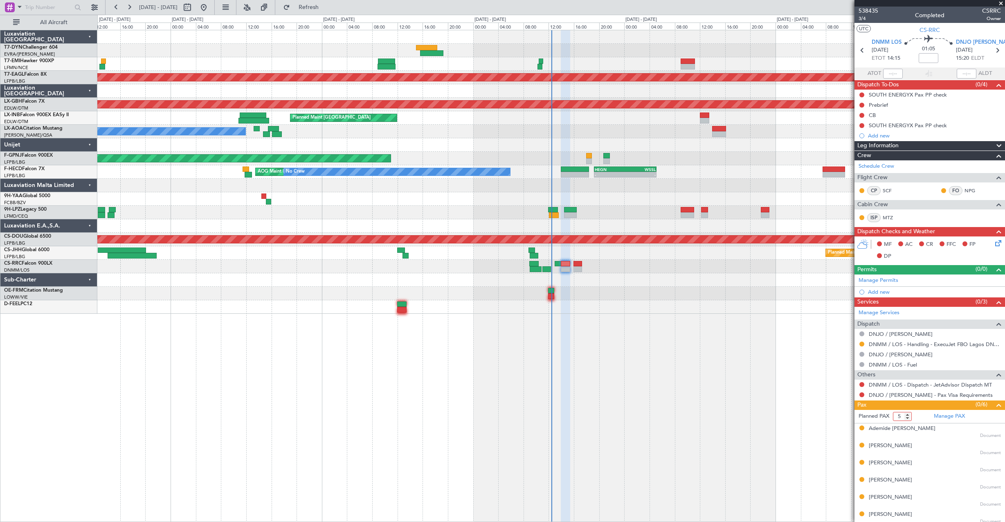
click at [909, 418] on input "5" at bounding box center [902, 416] width 19 height 9
click at [908, 418] on input "4" at bounding box center [902, 416] width 19 height 9
click at [908, 418] on input "3" at bounding box center [902, 416] width 19 height 9
click at [908, 418] on input "2" at bounding box center [902, 416] width 19 height 9
click at [908, 418] on input "1" at bounding box center [902, 416] width 19 height 9
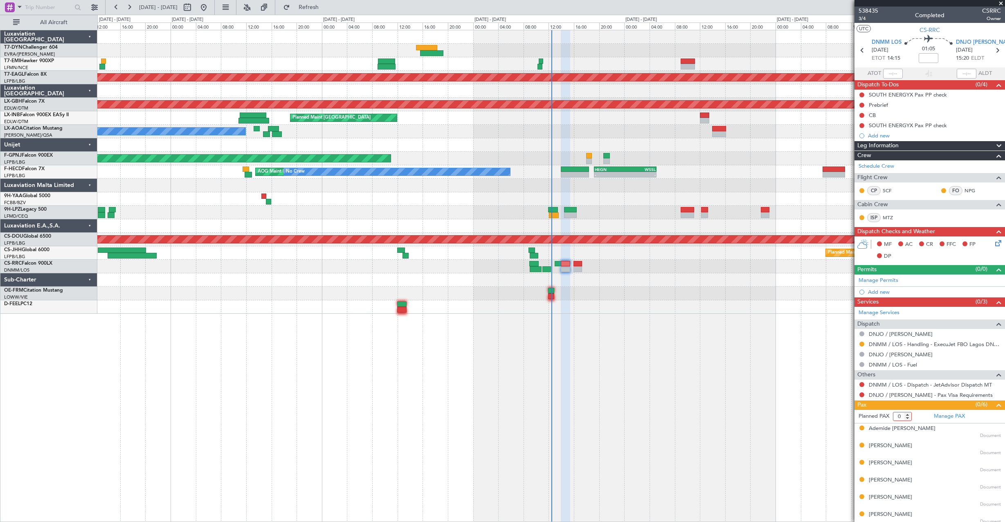
type input "0"
click at [908, 418] on input "0" at bounding box center [902, 416] width 19 height 9
click at [925, 416] on form "Planned PAX 0" at bounding box center [891, 416] width 75 height 13
click at [870, 13] on span "538435" at bounding box center [868, 11] width 20 height 9
click at [861, 18] on span "3/4" at bounding box center [868, 18] width 20 height 7
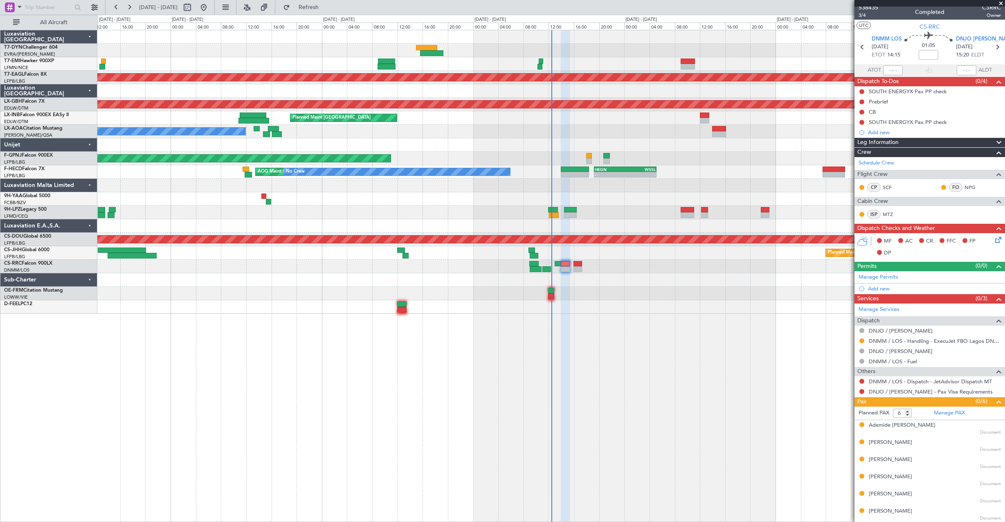
scroll to position [4, 0]
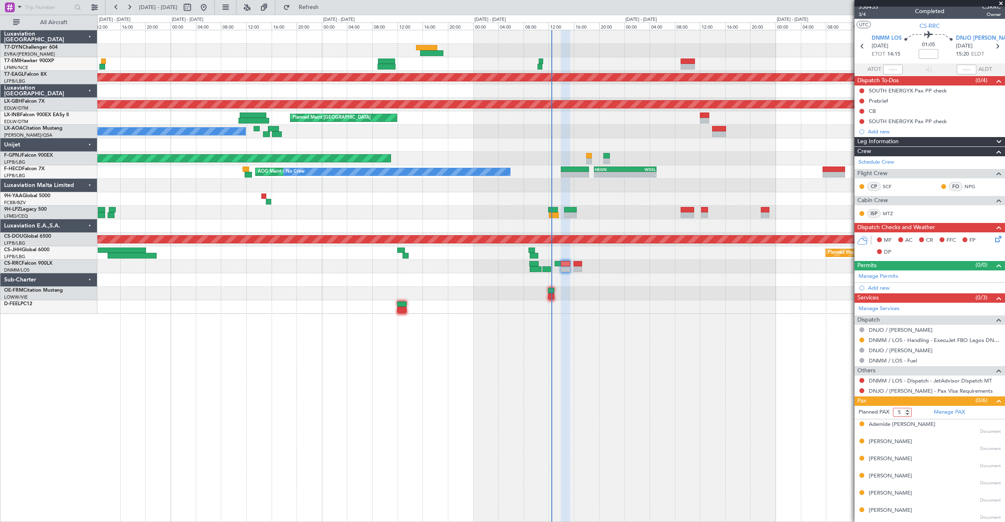
click at [907, 414] on input "5" at bounding box center [902, 412] width 19 height 9
click at [907, 414] on input "4" at bounding box center [902, 412] width 19 height 9
click at [907, 414] on input "3" at bounding box center [902, 412] width 19 height 9
click at [907, 414] on input "2" at bounding box center [902, 412] width 19 height 9
click at [907, 414] on input "1" at bounding box center [902, 412] width 19 height 9
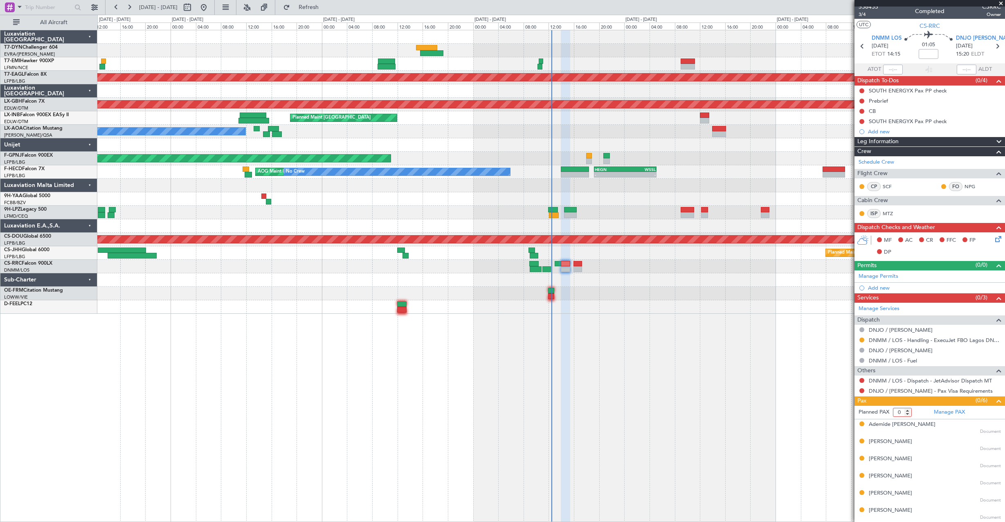
type input "0"
click at [907, 414] on input "0" at bounding box center [902, 412] width 19 height 9
click at [917, 410] on form "Planned PAX" at bounding box center [891, 412] width 75 height 13
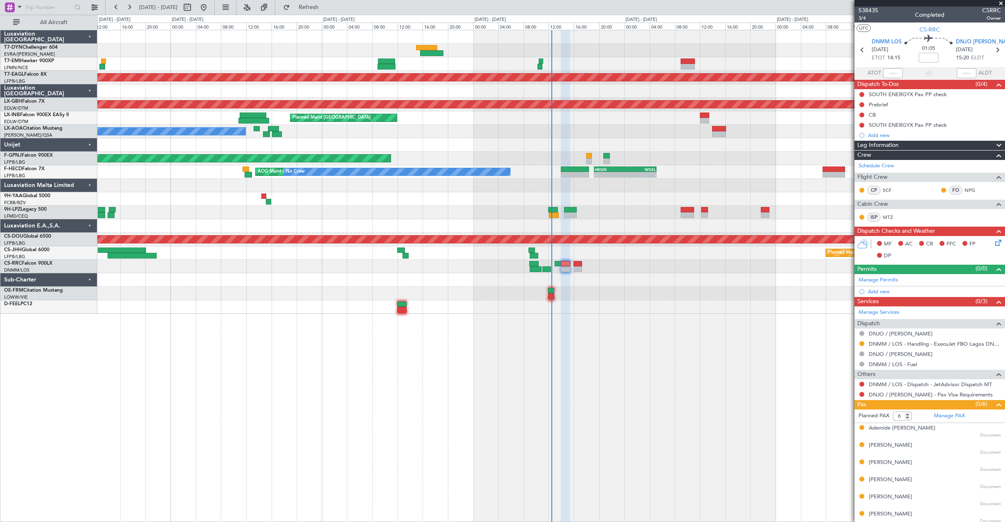
scroll to position [0, 0]
click at [863, 20] on span "3/4" at bounding box center [868, 18] width 20 height 7
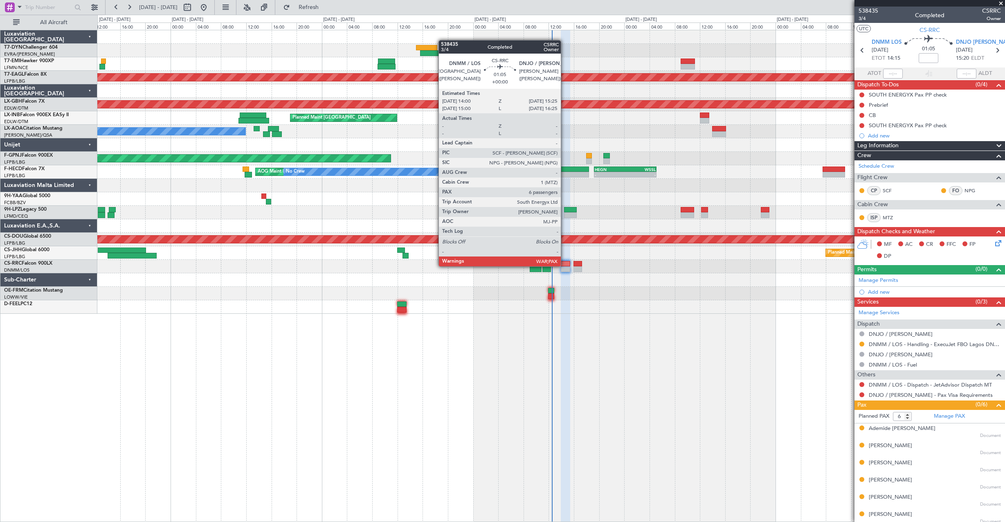
click at [565, 265] on div at bounding box center [565, 264] width 9 height 6
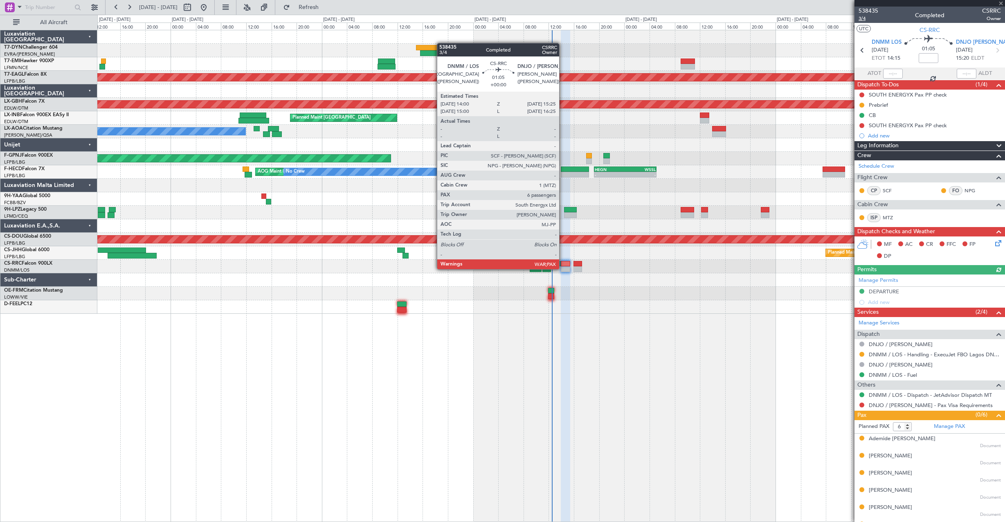
drag, startPoint x: 563, startPoint y: 268, endPoint x: 863, endPoint y: 17, distance: 391.8
click at [863, 17] on span "3/4" at bounding box center [868, 18] width 20 height 7
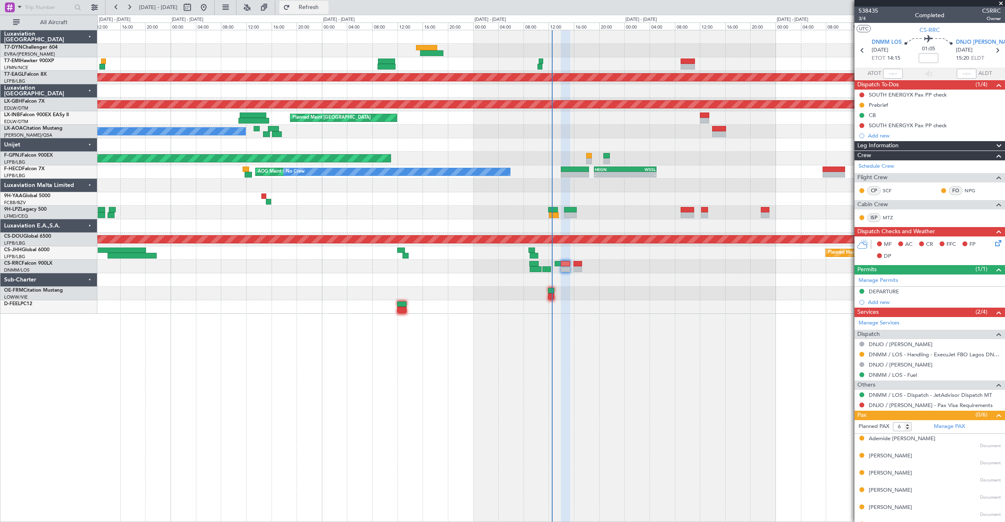
click at [320, 11] on button "Refresh" at bounding box center [303, 7] width 49 height 13
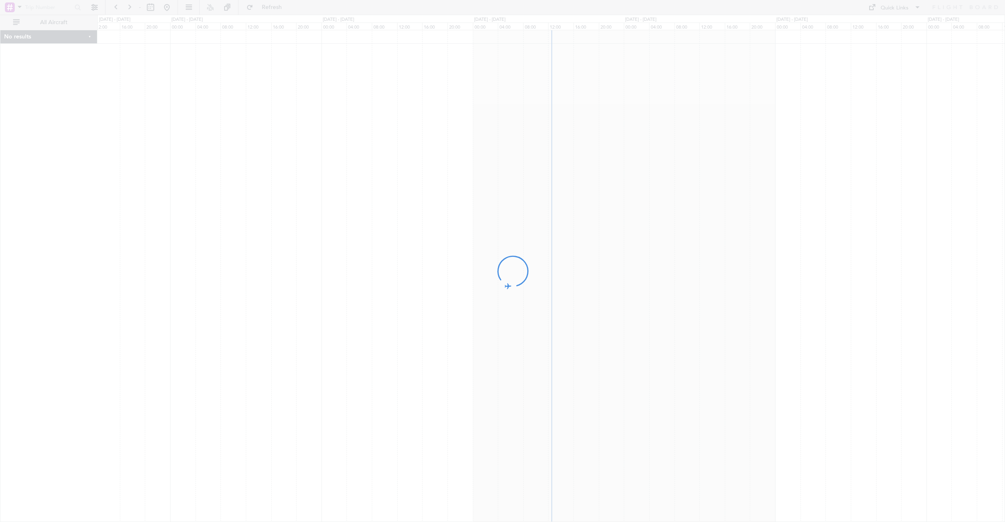
click at [708, 218] on div at bounding box center [502, 261] width 1005 height 522
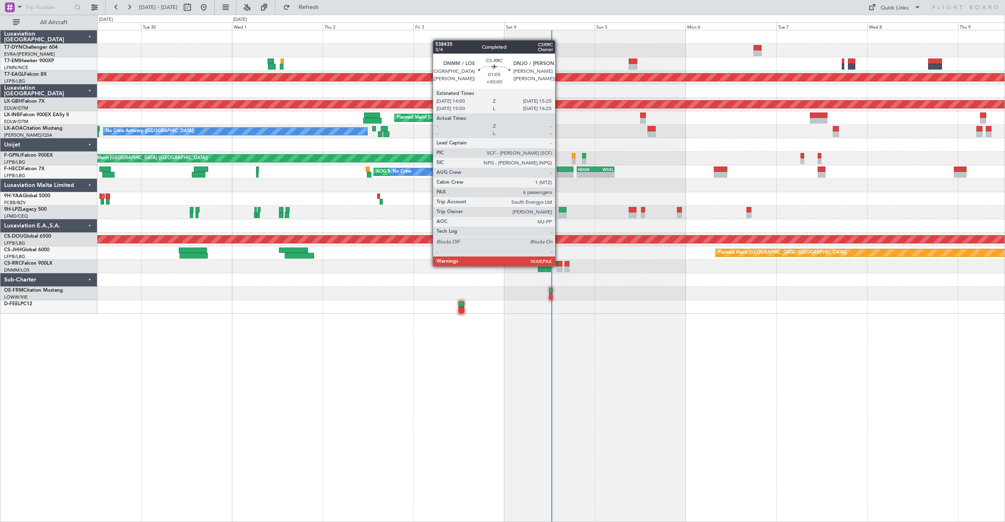
click at [558, 265] on div at bounding box center [559, 264] width 6 height 6
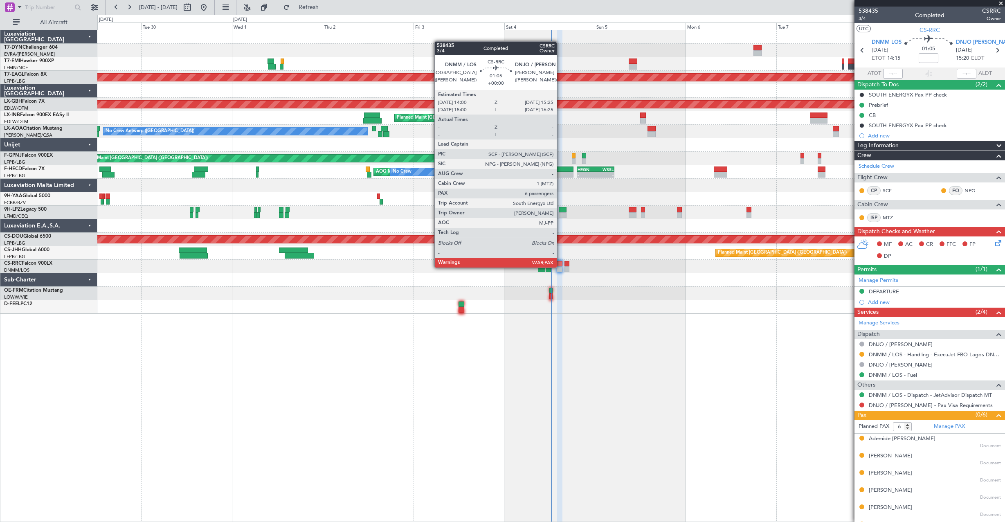
click at [560, 267] on div at bounding box center [559, 269] width 6 height 6
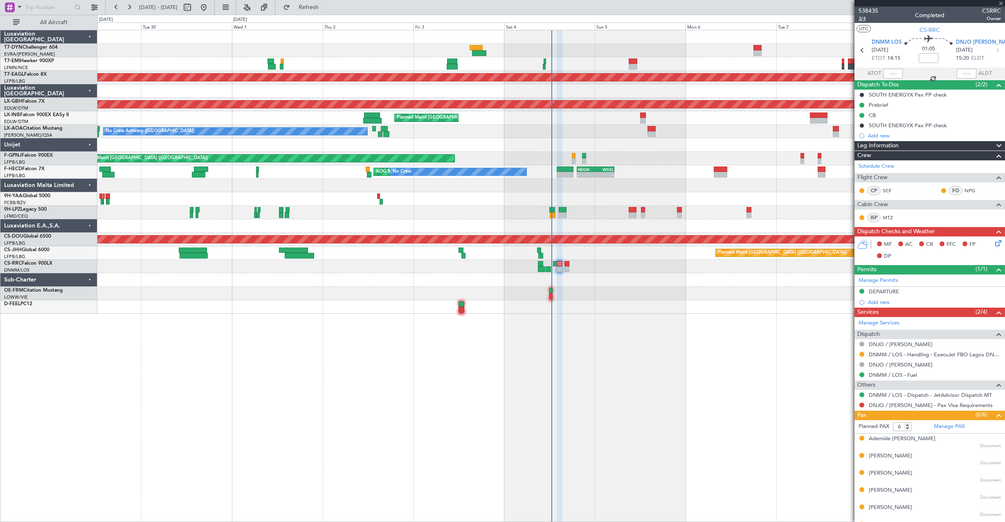
click at [862, 17] on span "3/4" at bounding box center [868, 18] width 20 height 7
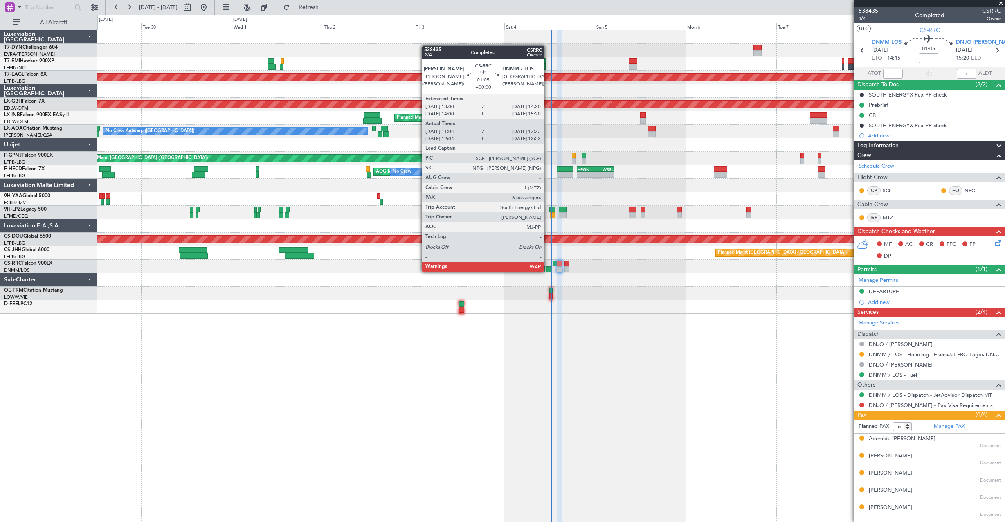
click at [547, 271] on div at bounding box center [547, 269] width 5 height 6
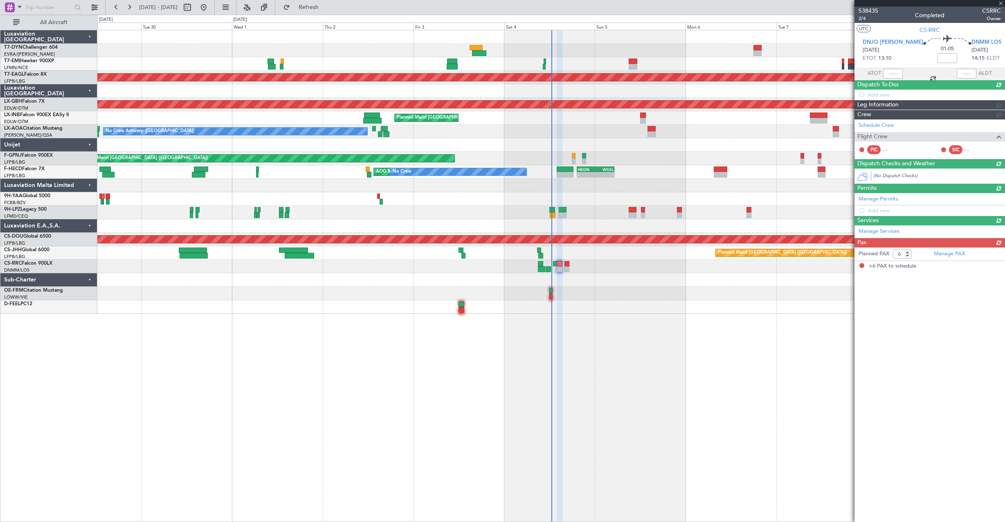
type input "11:14"
type input "12:18"
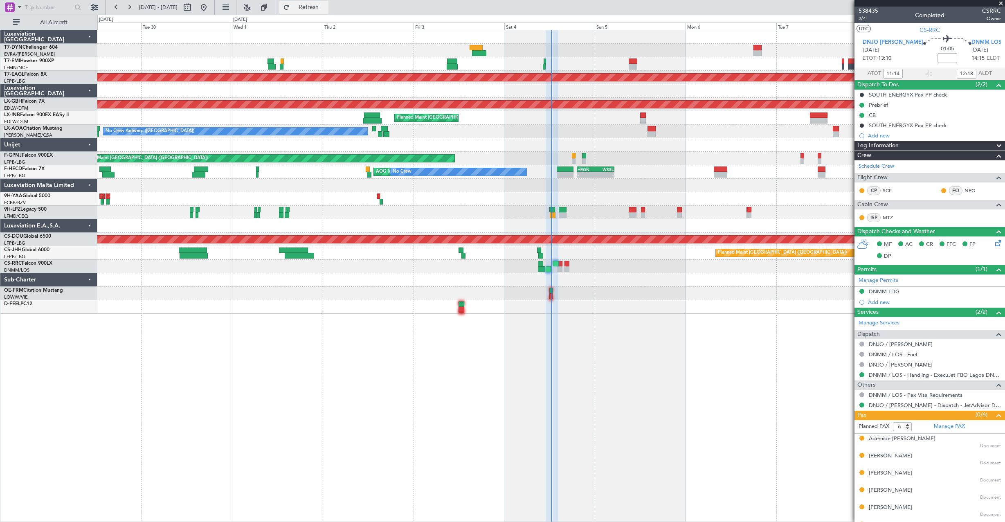
click at [325, 11] on button "Refresh" at bounding box center [303, 7] width 49 height 13
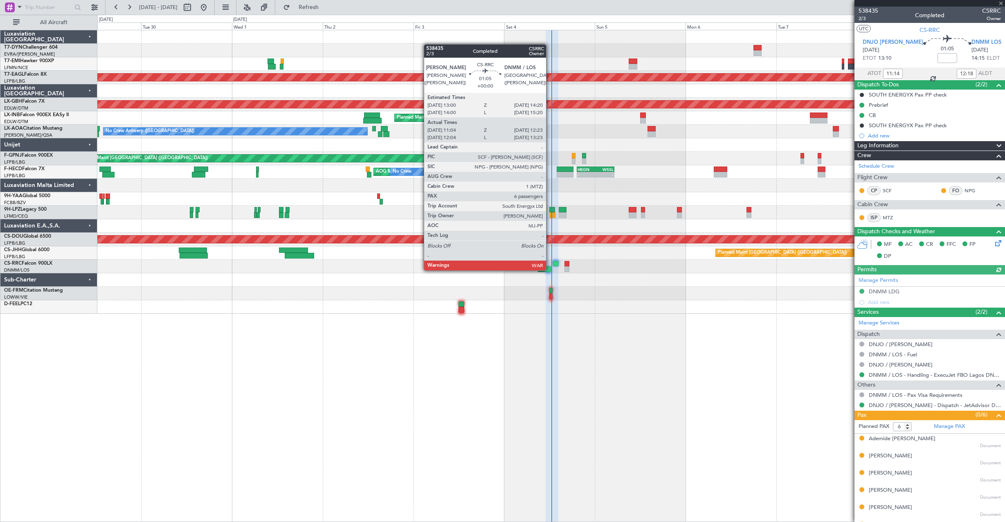
click at [549, 269] on div at bounding box center [547, 269] width 5 height 6
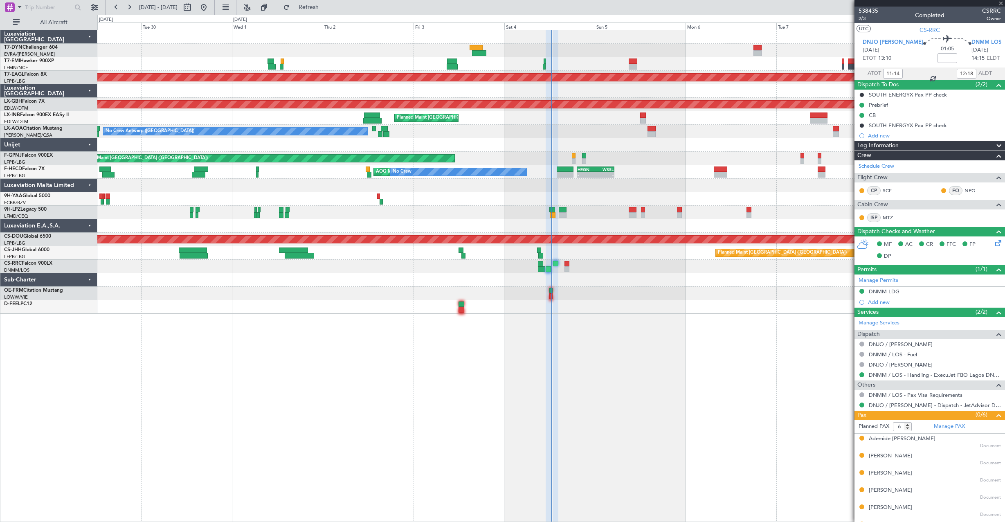
type input "12:14"
type input "13:18"
type input "11:14"
type input "12:18"
click at [862, 20] on span "2/3" at bounding box center [868, 18] width 20 height 7
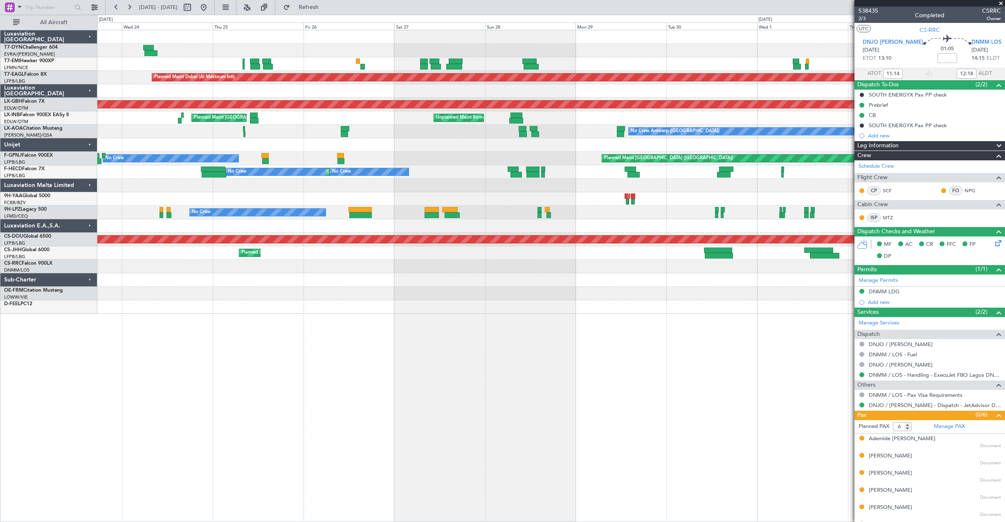
click at [689, 262] on div at bounding box center [550, 266] width 907 height 13
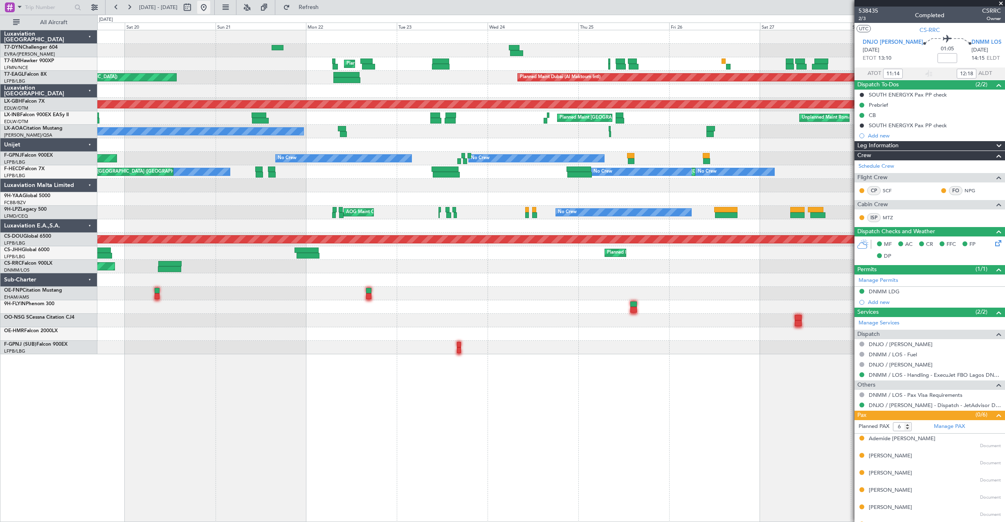
click at [210, 11] on button at bounding box center [203, 7] width 13 height 13
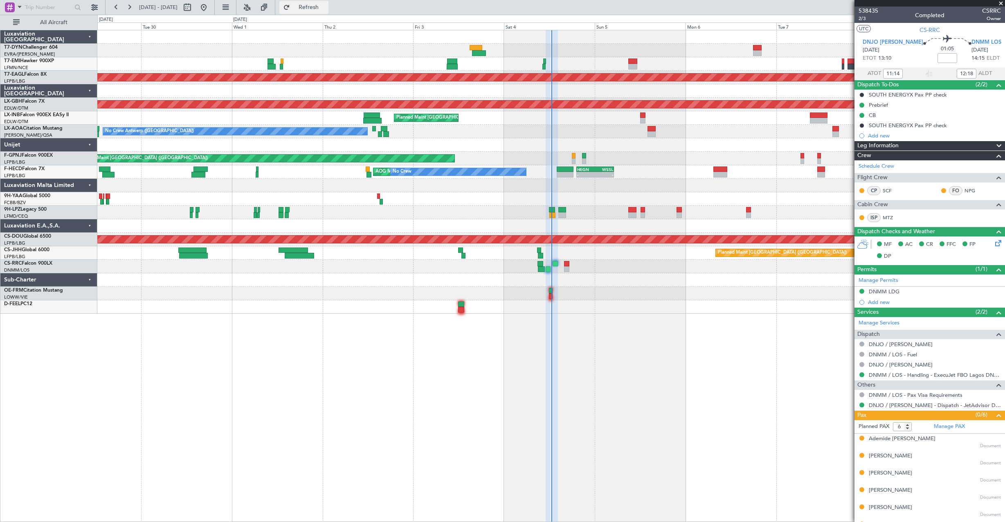
click at [321, 2] on button "Refresh" at bounding box center [303, 7] width 49 height 13
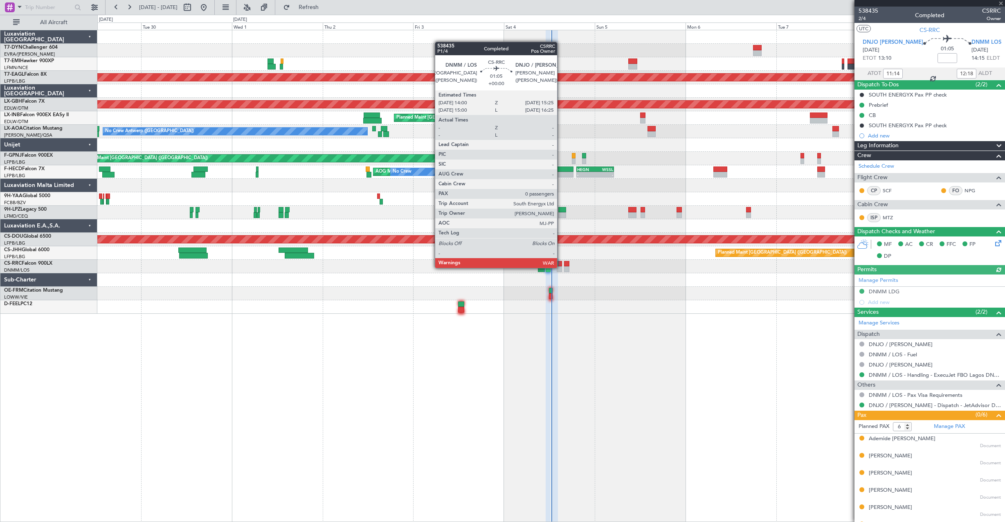
click at [560, 267] on div at bounding box center [559, 269] width 6 height 6
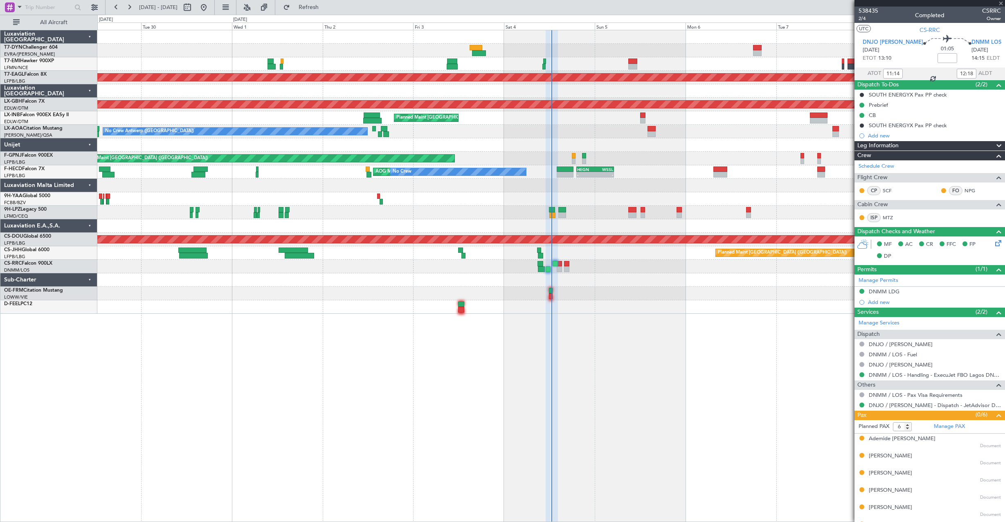
type input "0"
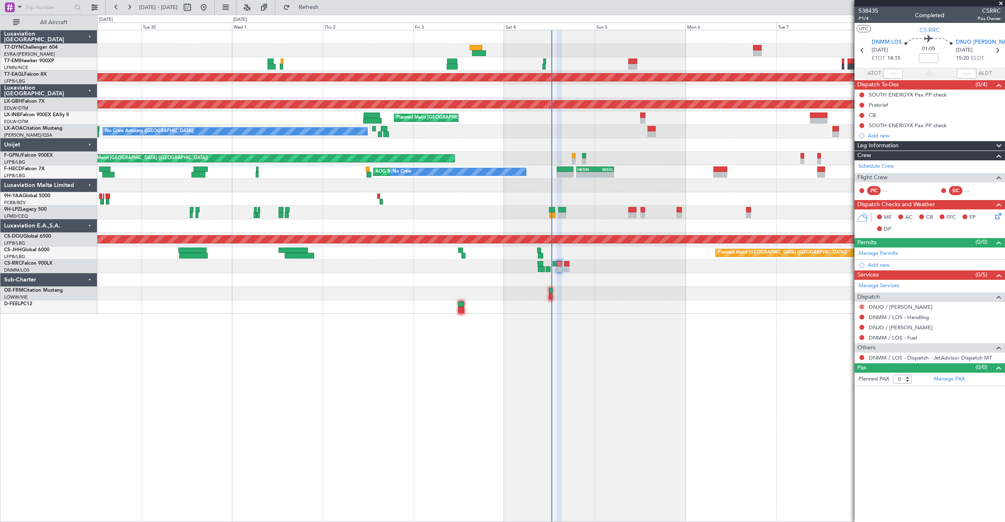
click at [861, 306] on button at bounding box center [861, 306] width 5 height 5
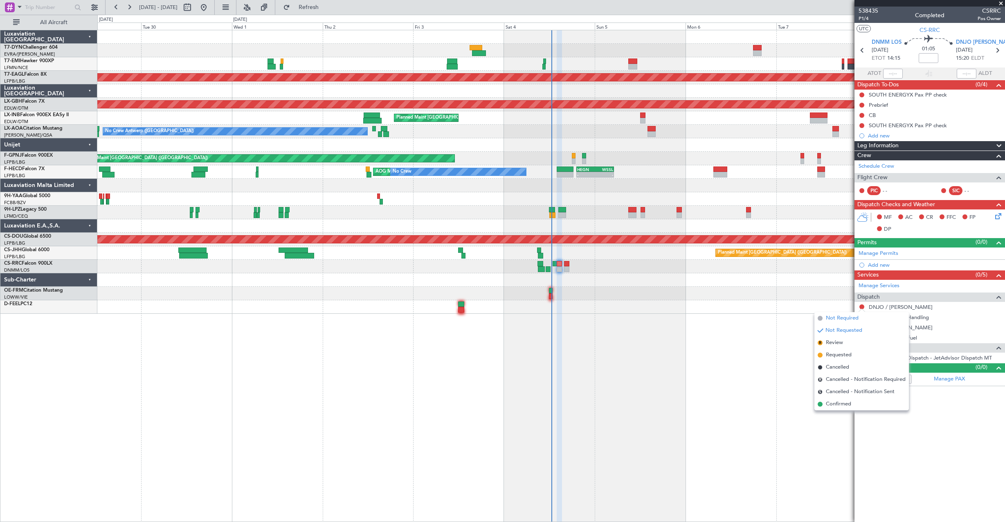
click at [817, 318] on span at bounding box center [819, 318] width 5 height 5
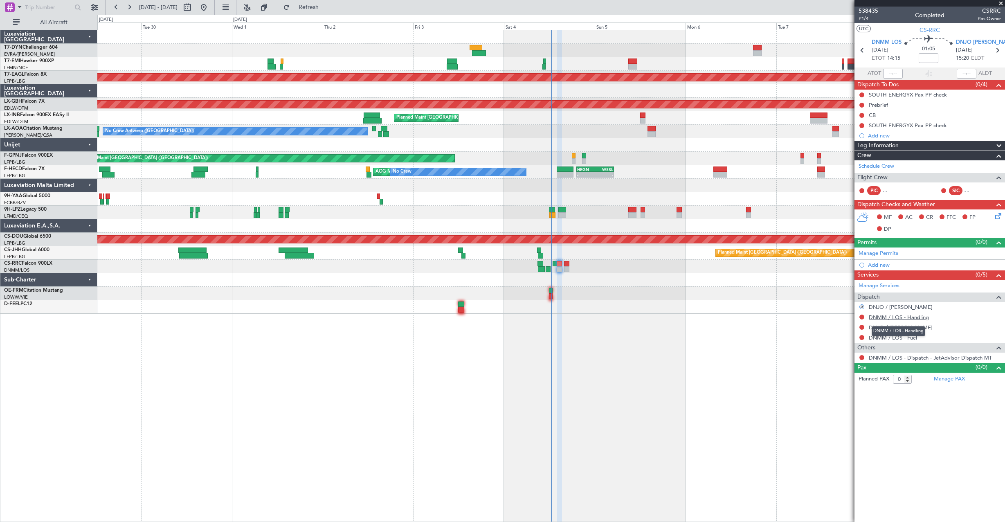
click at [869, 317] on link "DNMM / LOS - Handling" at bounding box center [898, 317] width 60 height 7
click at [328, 3] on button "Refresh" at bounding box center [303, 7] width 49 height 13
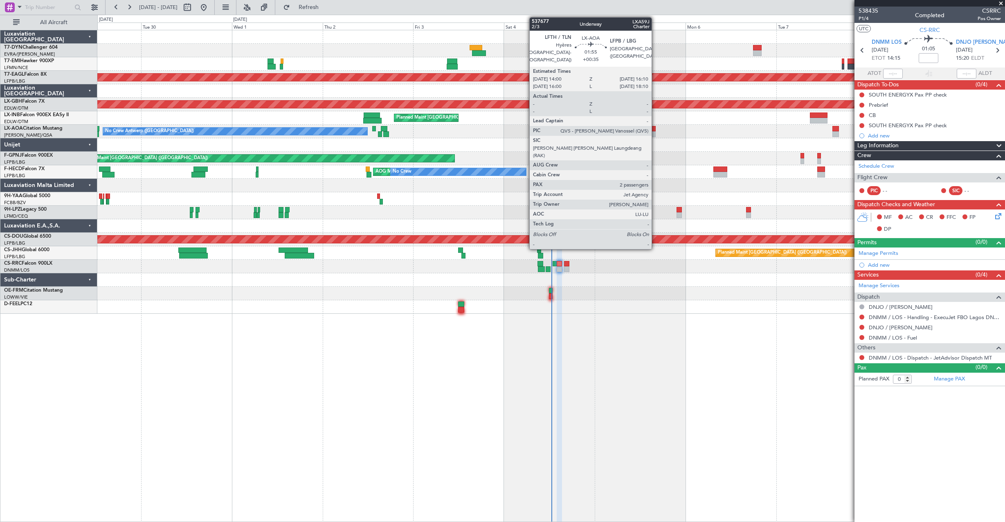
click at [655, 127] on div at bounding box center [651, 129] width 9 height 6
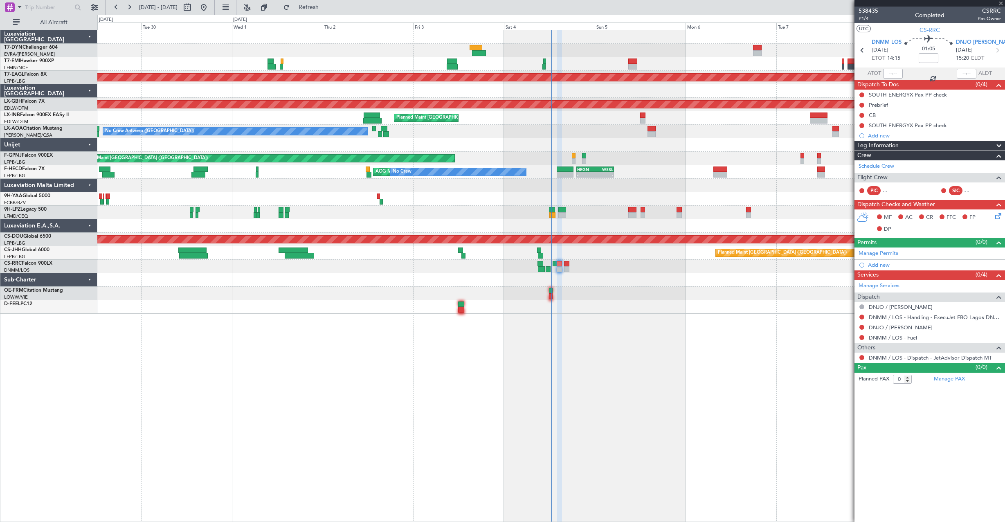
type input "+00:35"
type input "2"
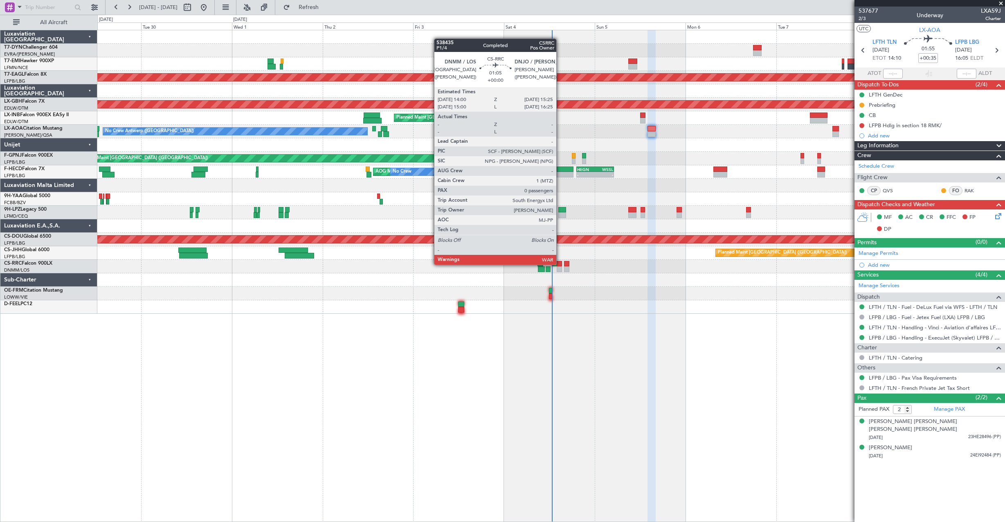
click at [559, 264] on div at bounding box center [559, 264] width 6 height 6
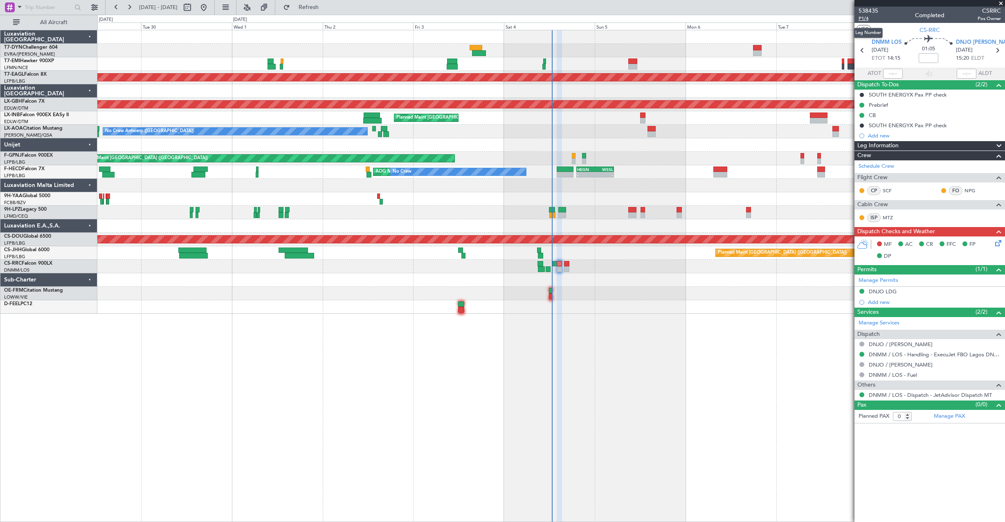
click at [863, 18] on span "P1/4" at bounding box center [868, 18] width 20 height 7
click at [998, 242] on icon at bounding box center [996, 241] width 7 height 7
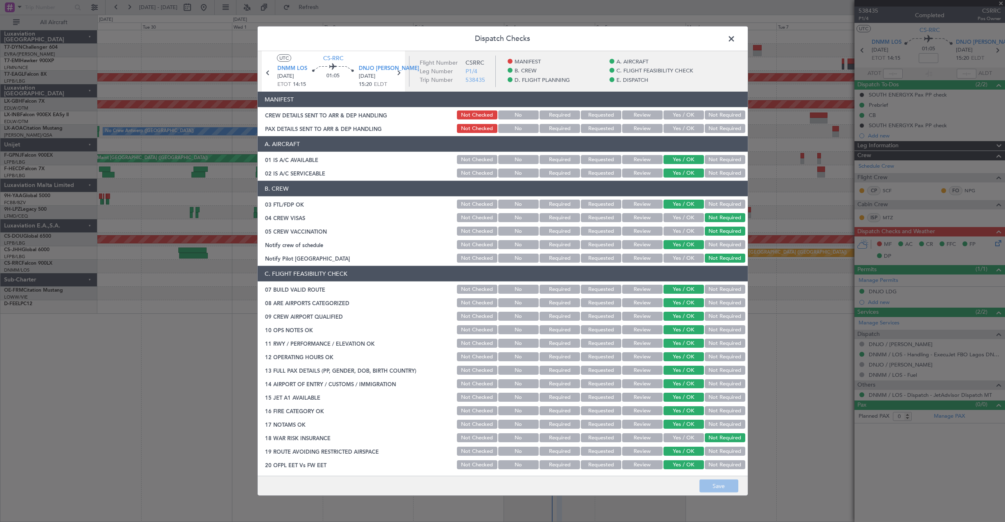
click at [677, 116] on button "Yes / OK" at bounding box center [683, 114] width 40 height 9
click at [676, 124] on button "Yes / OK" at bounding box center [683, 128] width 40 height 9
click at [725, 487] on button "Save" at bounding box center [718, 485] width 39 height 13
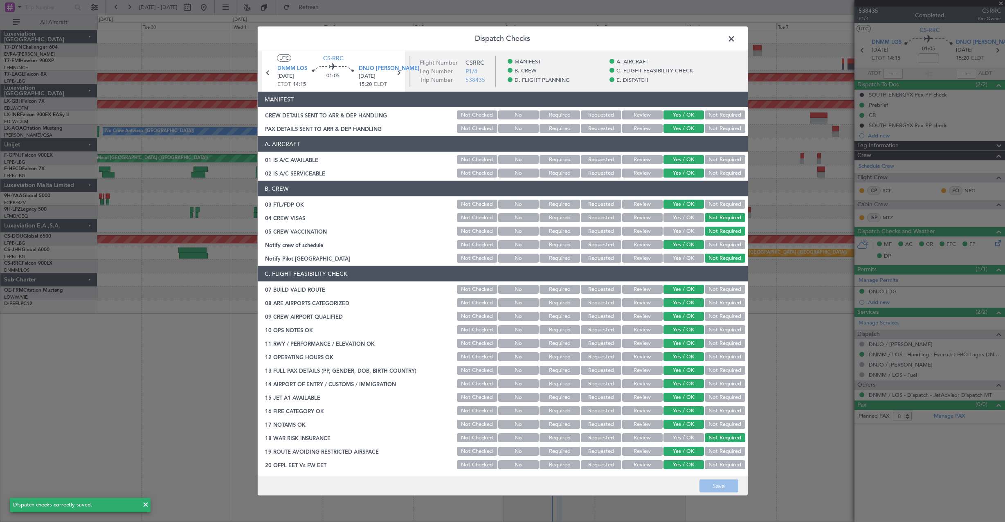
click at [735, 38] on span at bounding box center [735, 41] width 0 height 16
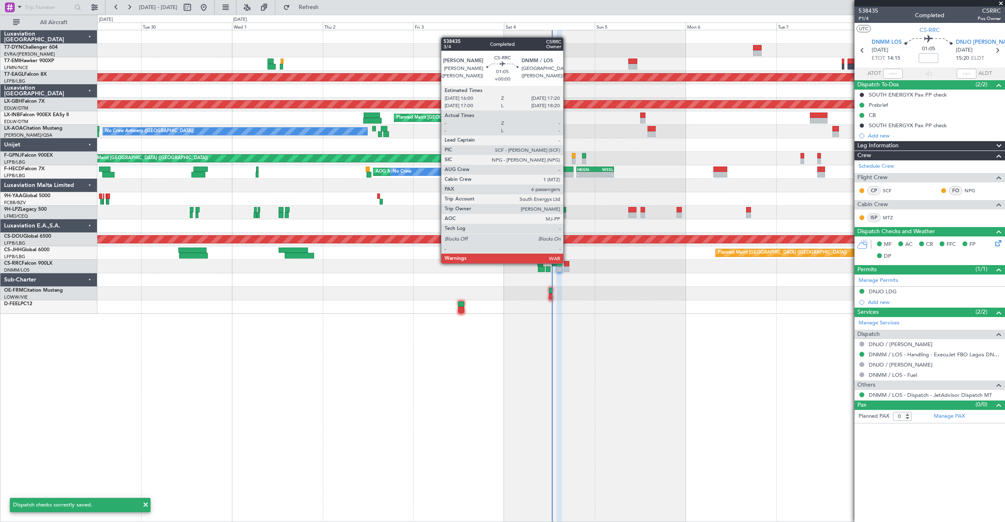
click at [567, 262] on div at bounding box center [566, 264] width 5 height 6
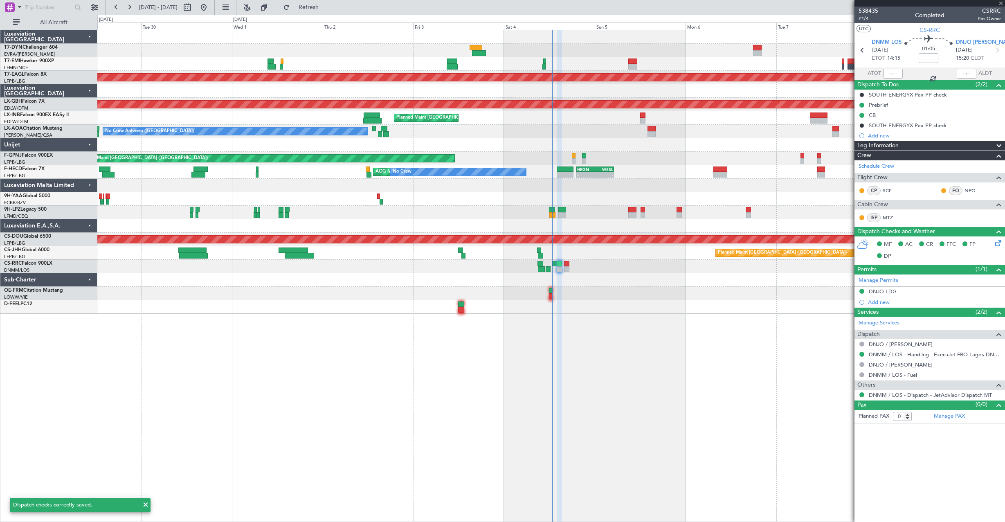
type input "6"
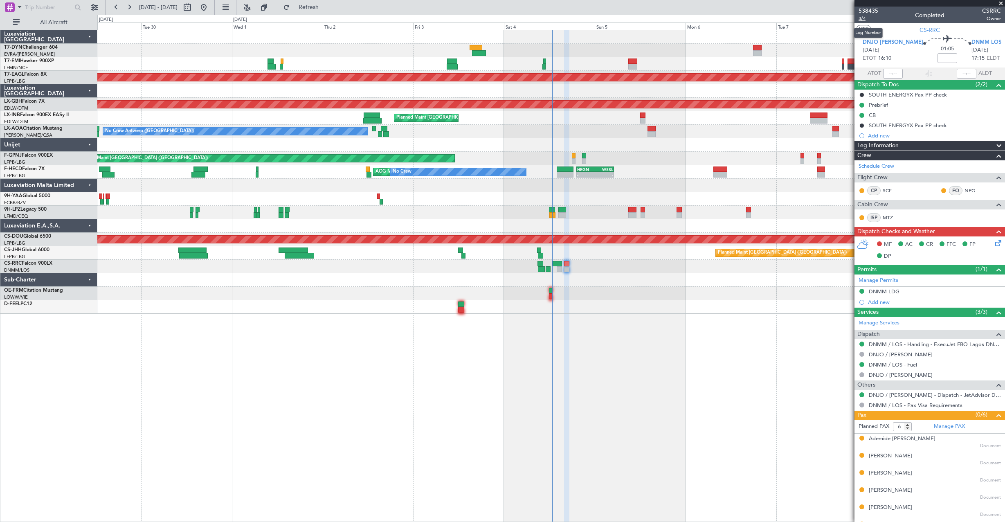
click at [864, 20] on span "3/4" at bounding box center [868, 18] width 20 height 7
click at [993, 243] on icon at bounding box center [996, 241] width 7 height 7
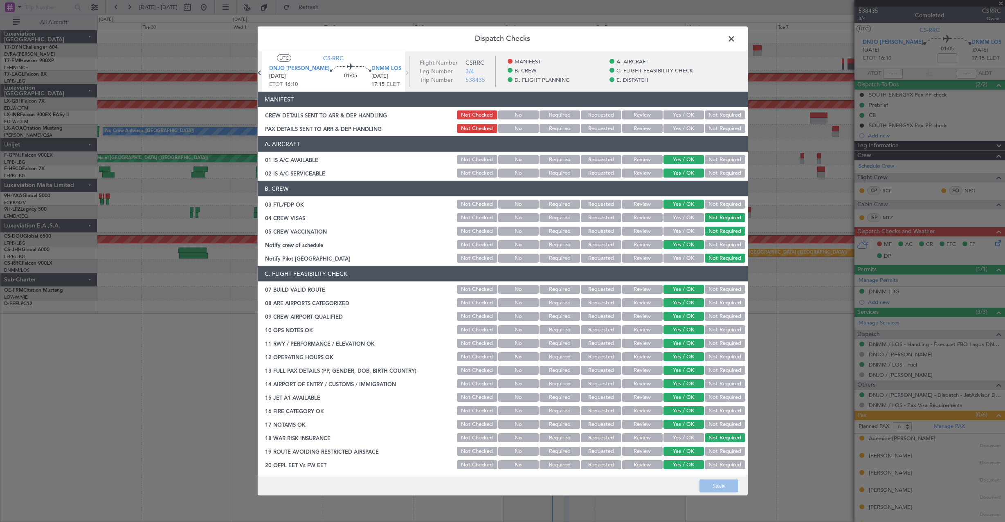
click at [692, 114] on button "Yes / OK" at bounding box center [683, 114] width 40 height 9
drag, startPoint x: 689, startPoint y: 122, endPoint x: 689, endPoint y: 126, distance: 4.1
click at [689, 123] on section "MANIFEST CREW DETAILS SENT TO ARR & DEP HANDLING Not Checked No Required Reques…" at bounding box center [503, 113] width 490 height 43
click at [689, 127] on button "Yes / OK" at bounding box center [683, 128] width 40 height 9
click at [728, 487] on button "Save" at bounding box center [718, 485] width 39 height 13
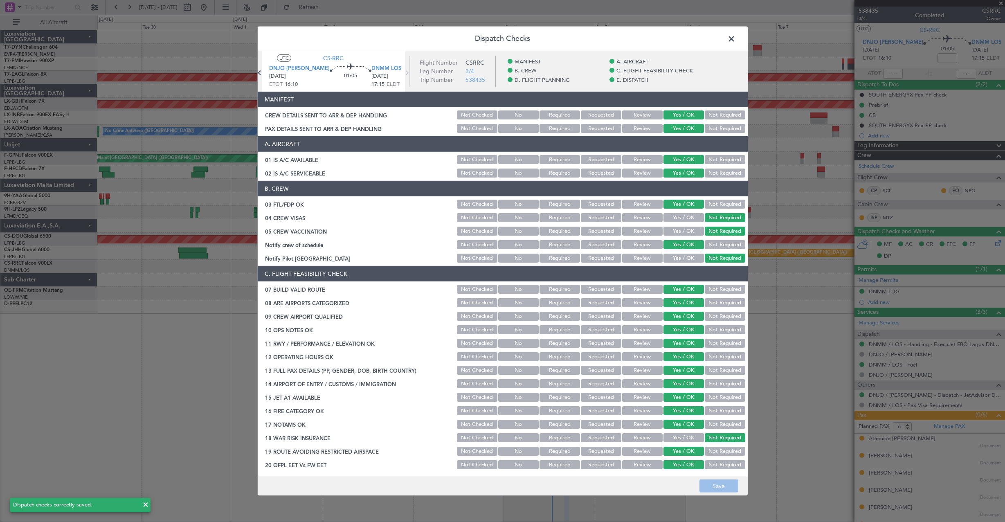
click at [735, 40] on span at bounding box center [735, 41] width 0 height 16
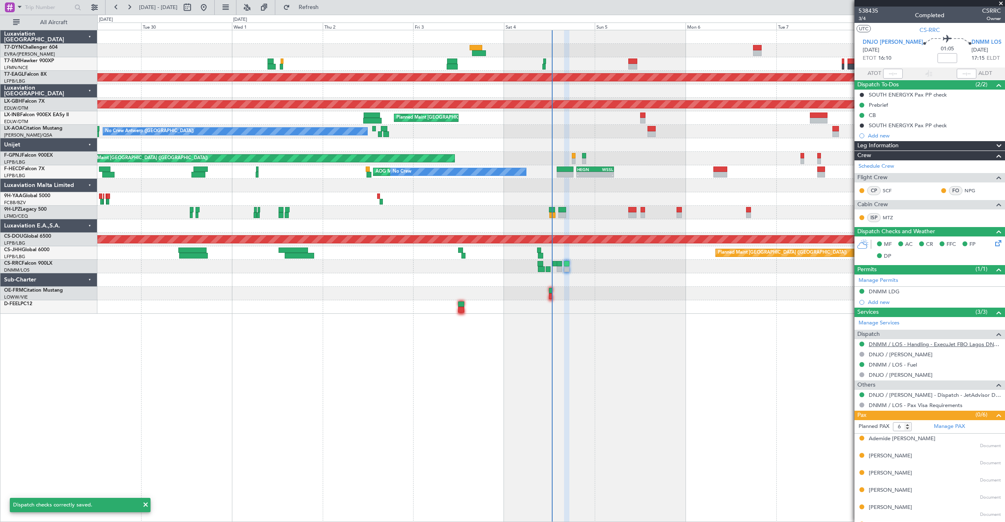
click at [920, 343] on link "DNMM / LOS - Handling - ExecuJet FBO Lagos DNMM / LOS" at bounding box center [934, 344] width 132 height 7
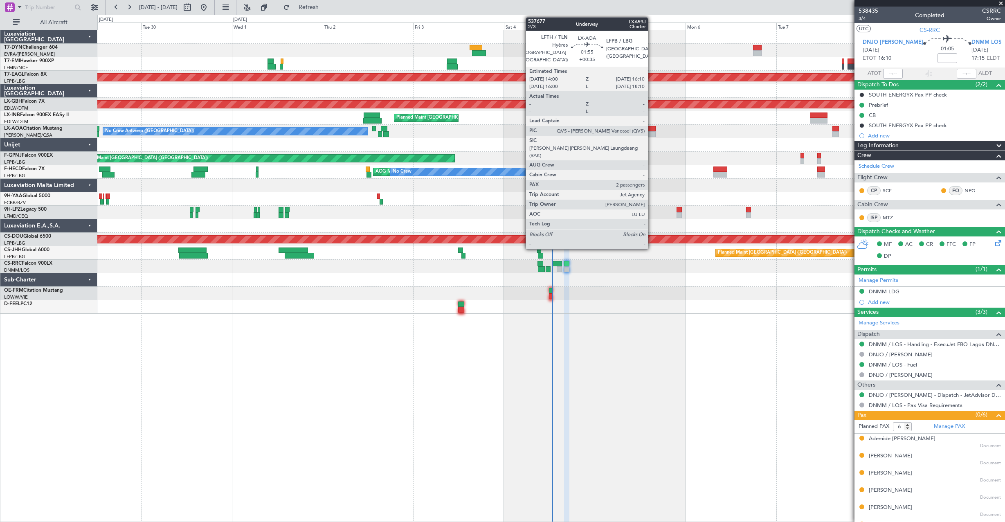
click at [651, 130] on div at bounding box center [651, 129] width 9 height 6
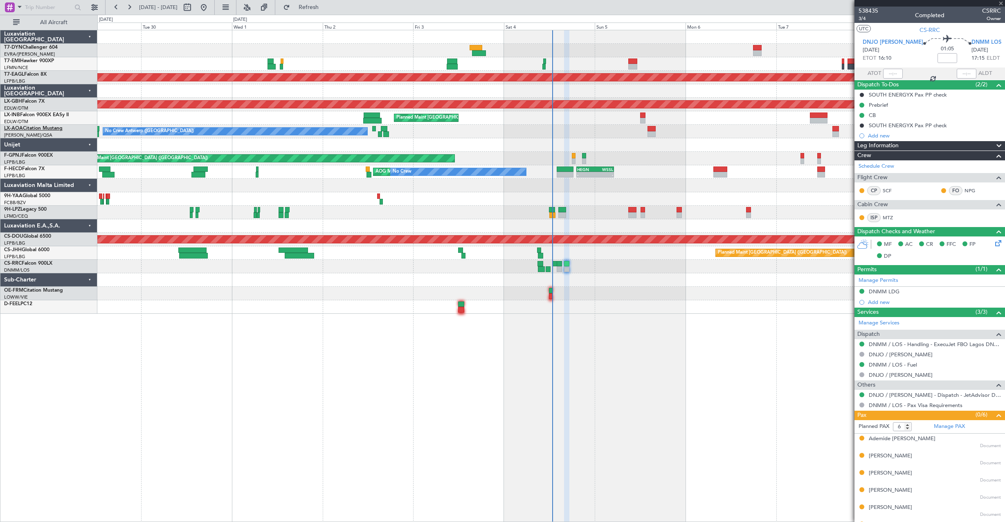
type input "+00:35"
type input "2"
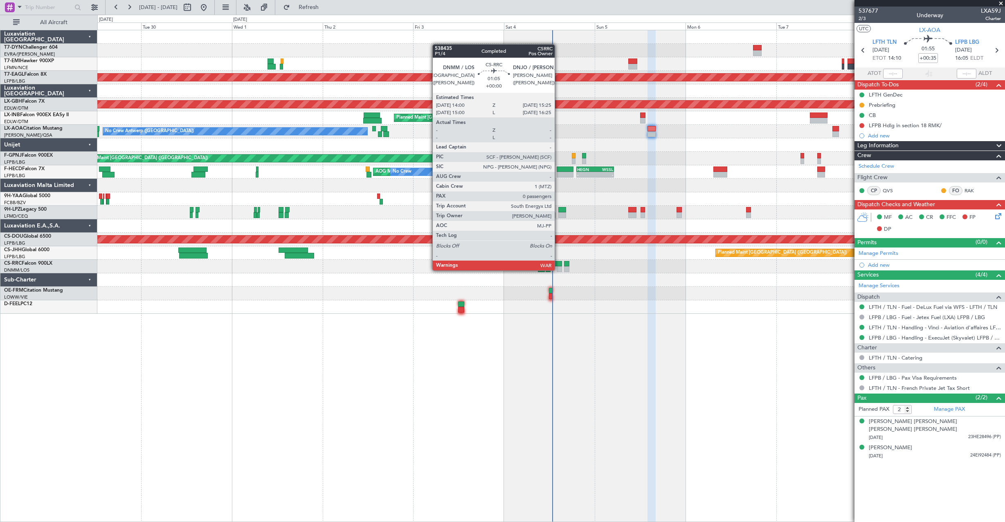
click at [558, 269] on div at bounding box center [559, 269] width 6 height 6
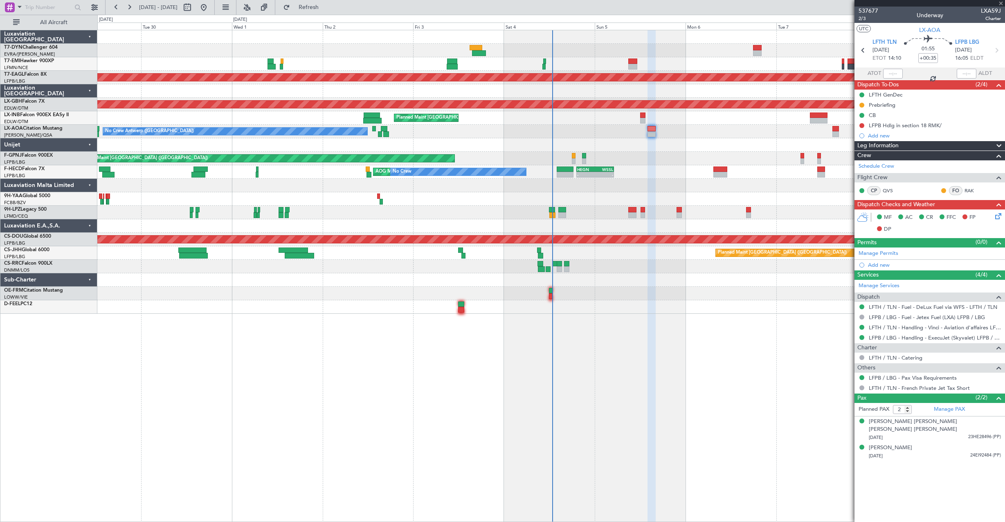
type input "0"
